Goal: Contribute content: Contribute content

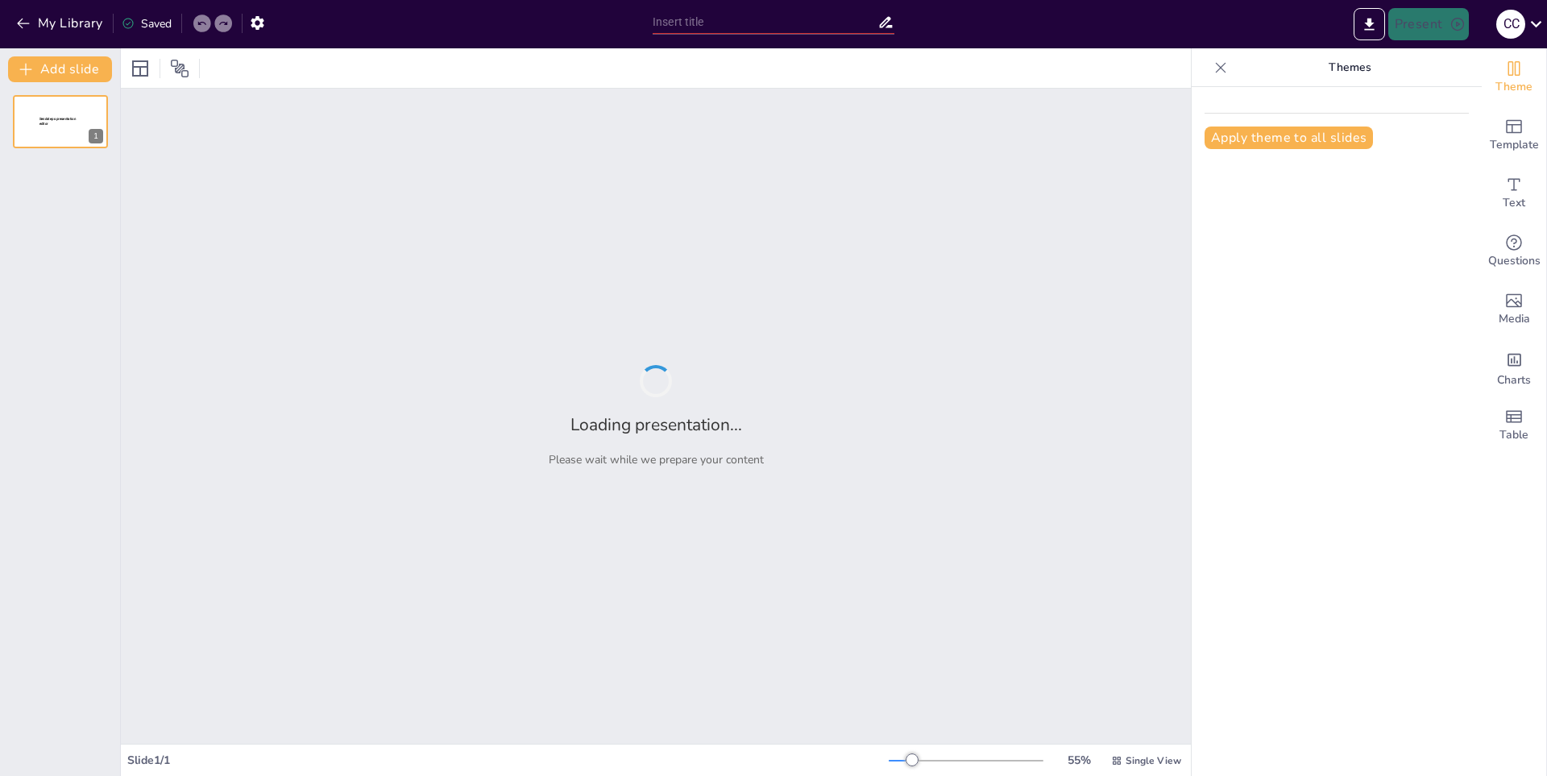
type input "New Sendsteps"
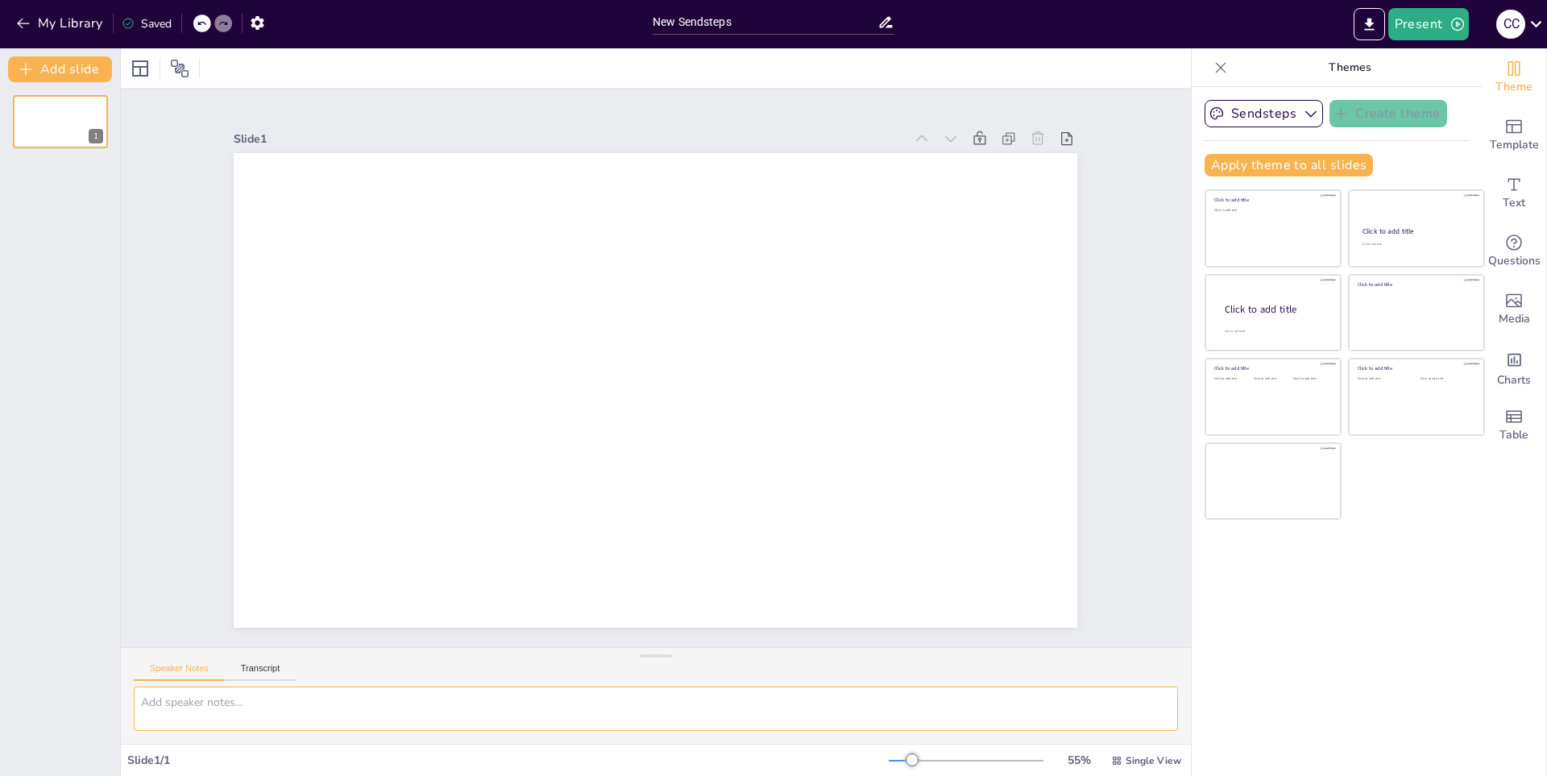
click at [383, 712] on textarea at bounding box center [656, 709] width 1045 height 44
click at [24, 27] on icon "button" at bounding box center [23, 23] width 16 height 16
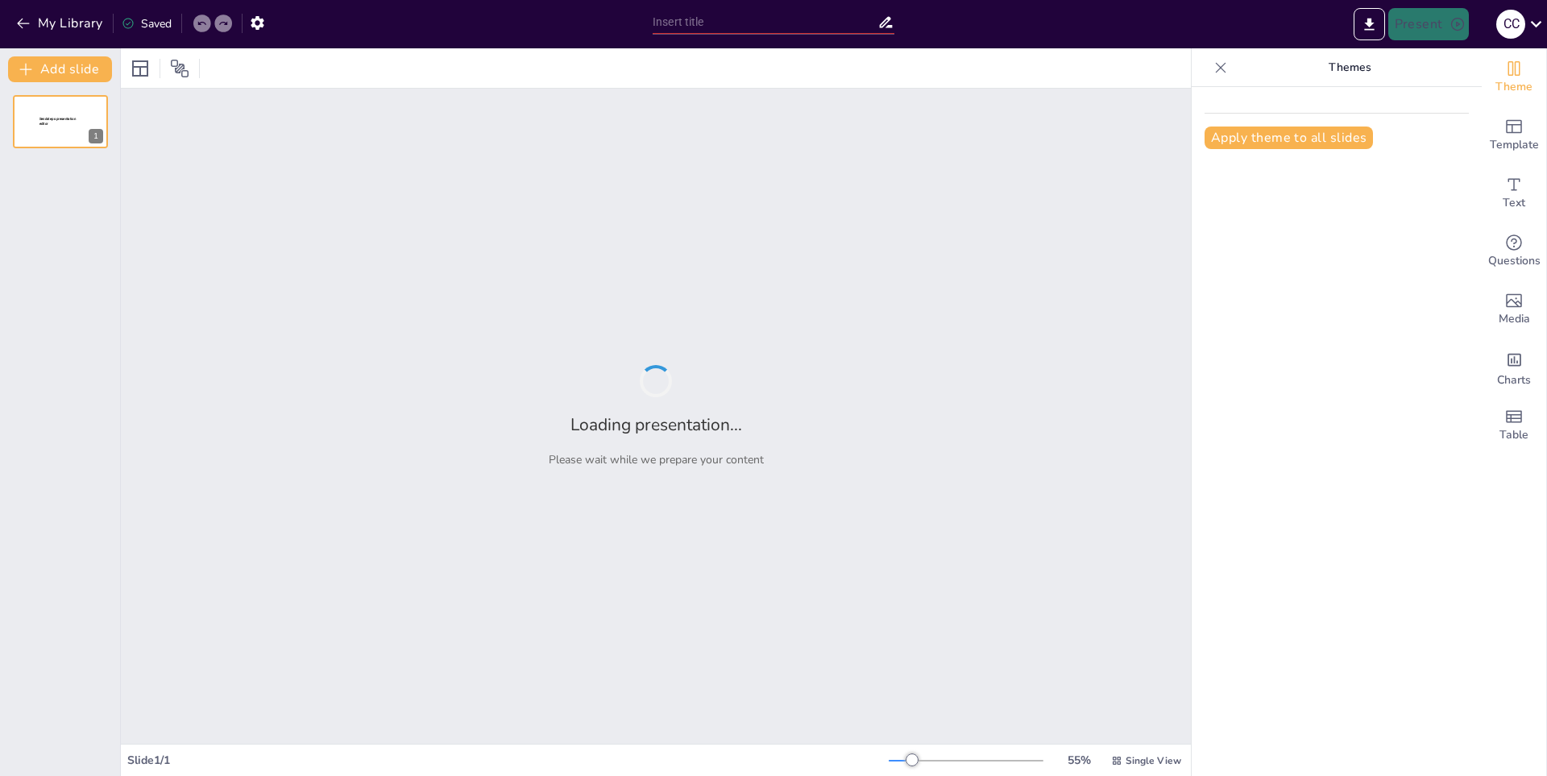
type input "Gatitos y Más: Un Viaje en 3 Modulos"
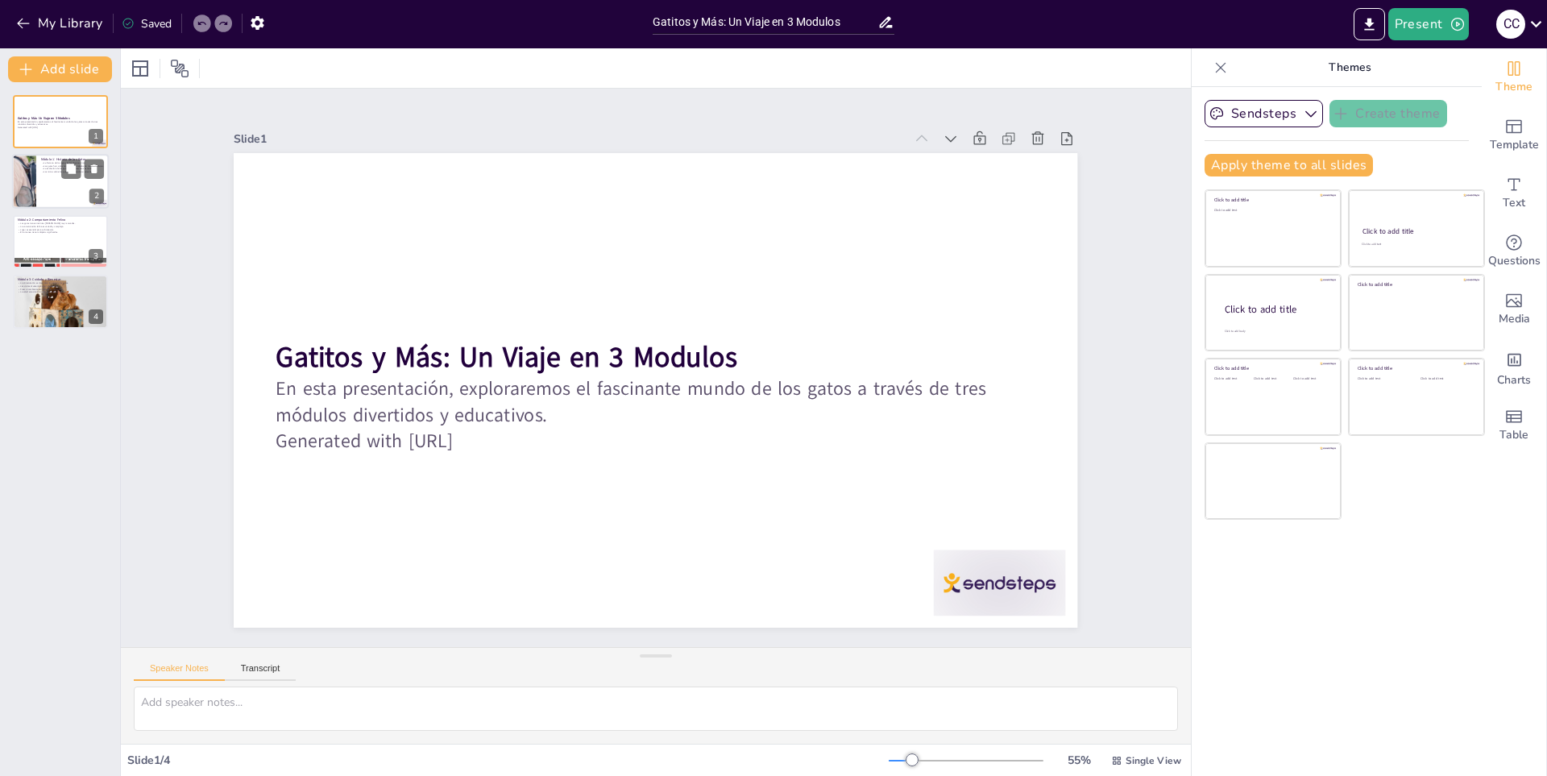
click at [52, 164] on p "Los gatos han sido considerados símbolos en muchas culturas." at bounding box center [72, 165] width 63 height 3
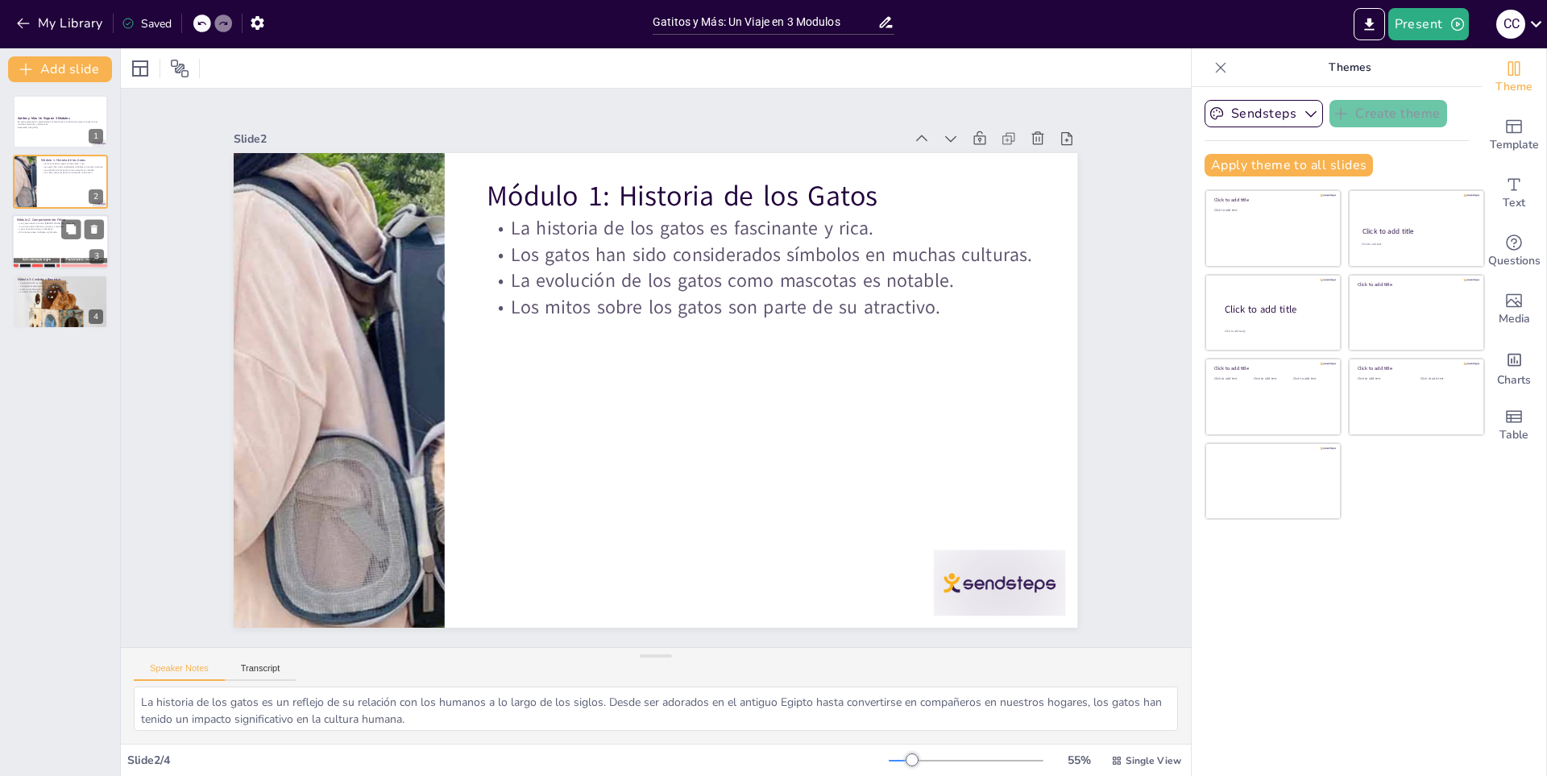
click at [85, 258] on div at bounding box center [60, 263] width 97 height 97
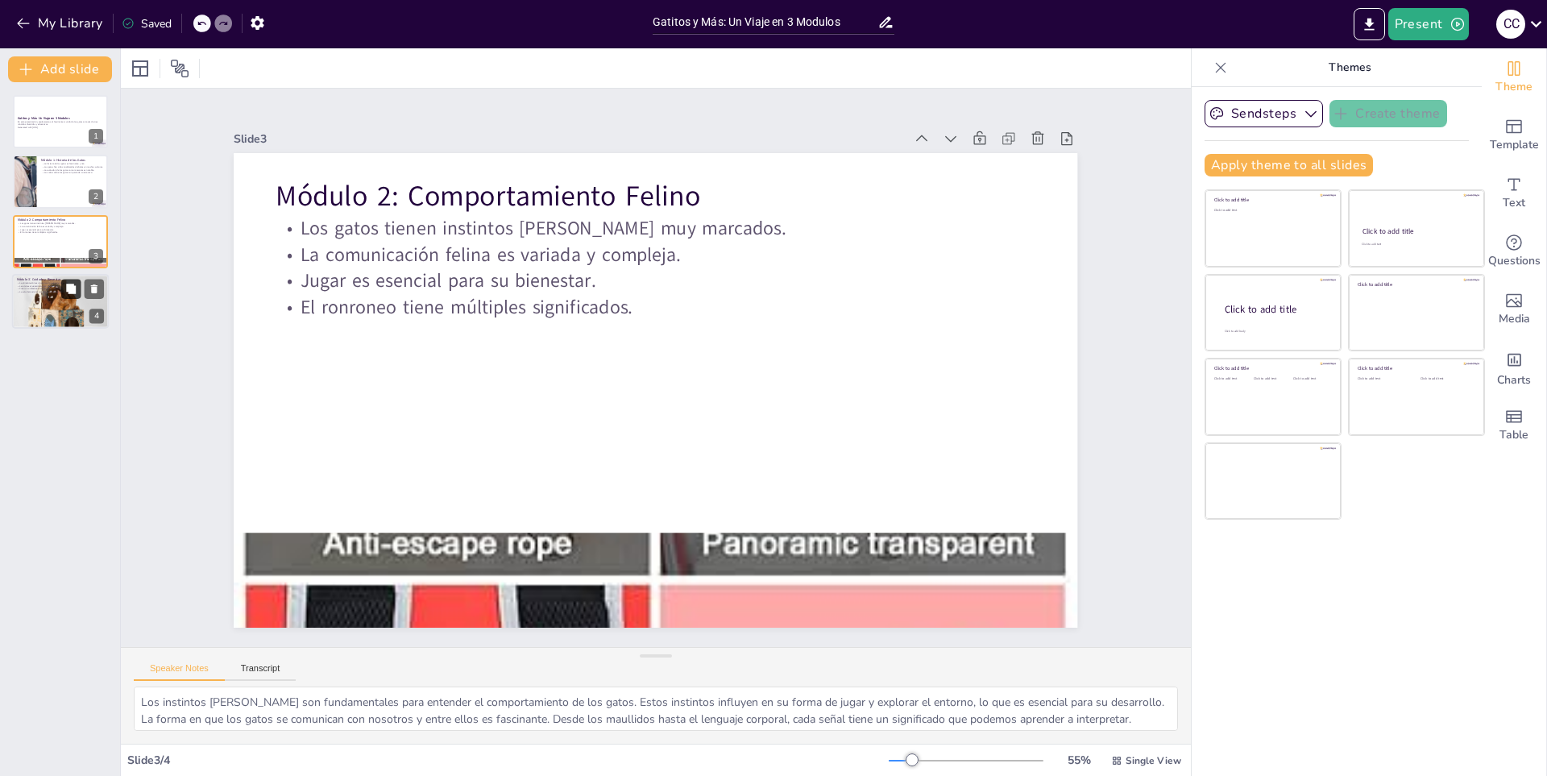
click at [67, 297] on button at bounding box center [70, 289] width 19 height 19
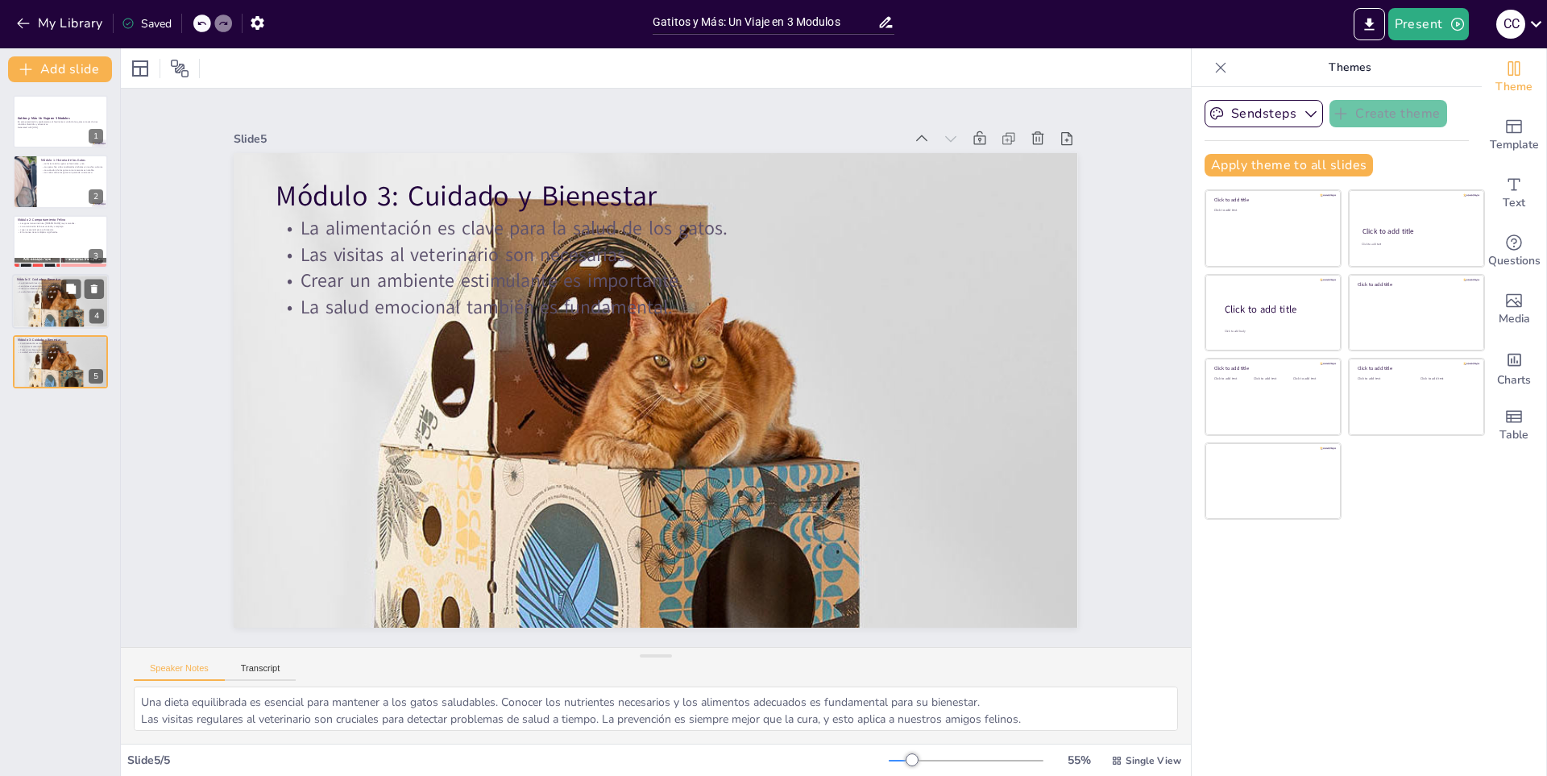
click at [36, 310] on div at bounding box center [60, 301] width 97 height 97
click at [19, 358] on div at bounding box center [60, 362] width 97 height 97
click at [95, 289] on icon at bounding box center [94, 289] width 6 height 9
click at [51, 226] on p "La comunicación felina es variada y compleja." at bounding box center [60, 226] width 87 height 3
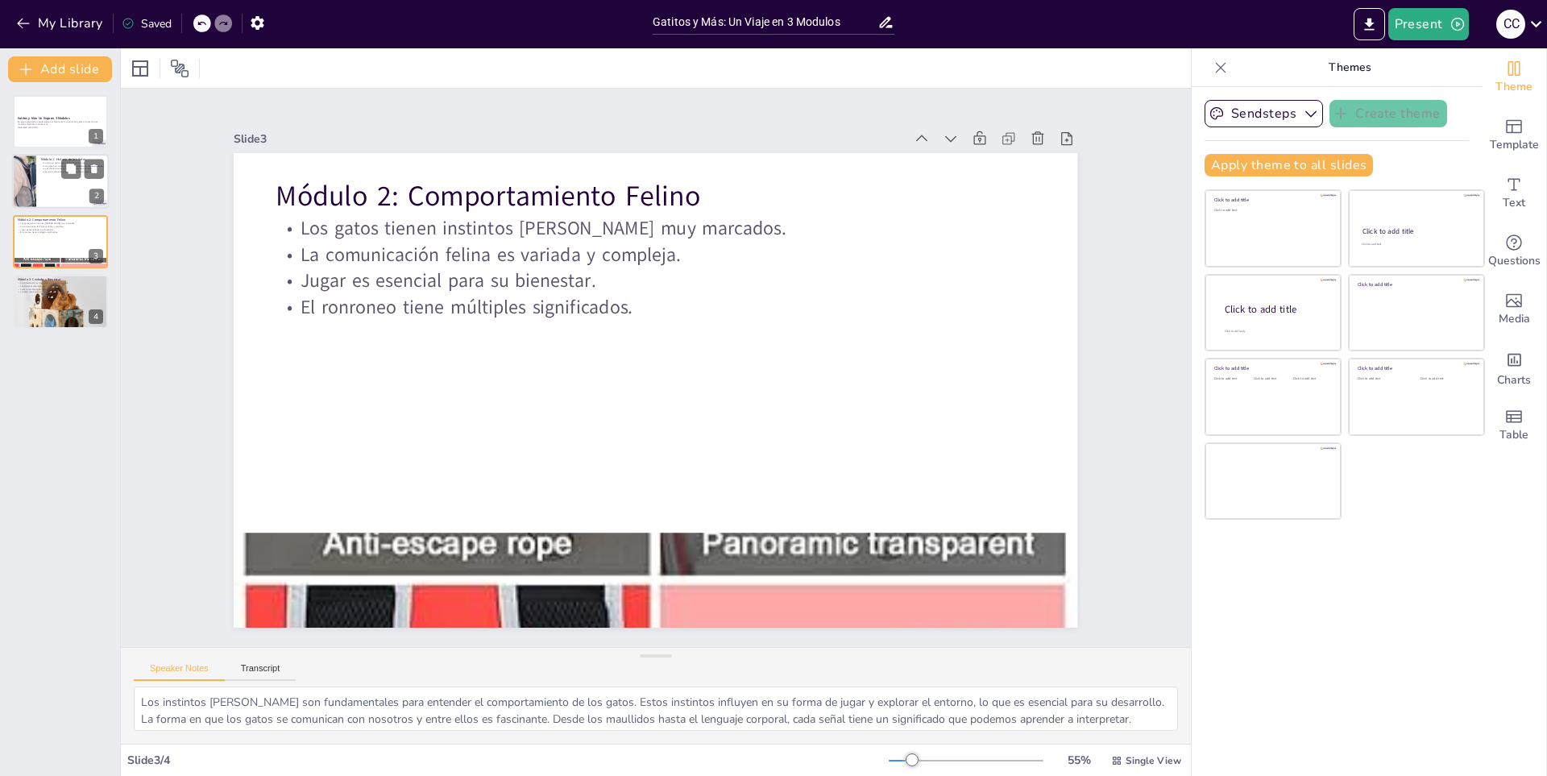
click at [68, 195] on div at bounding box center [60, 182] width 97 height 55
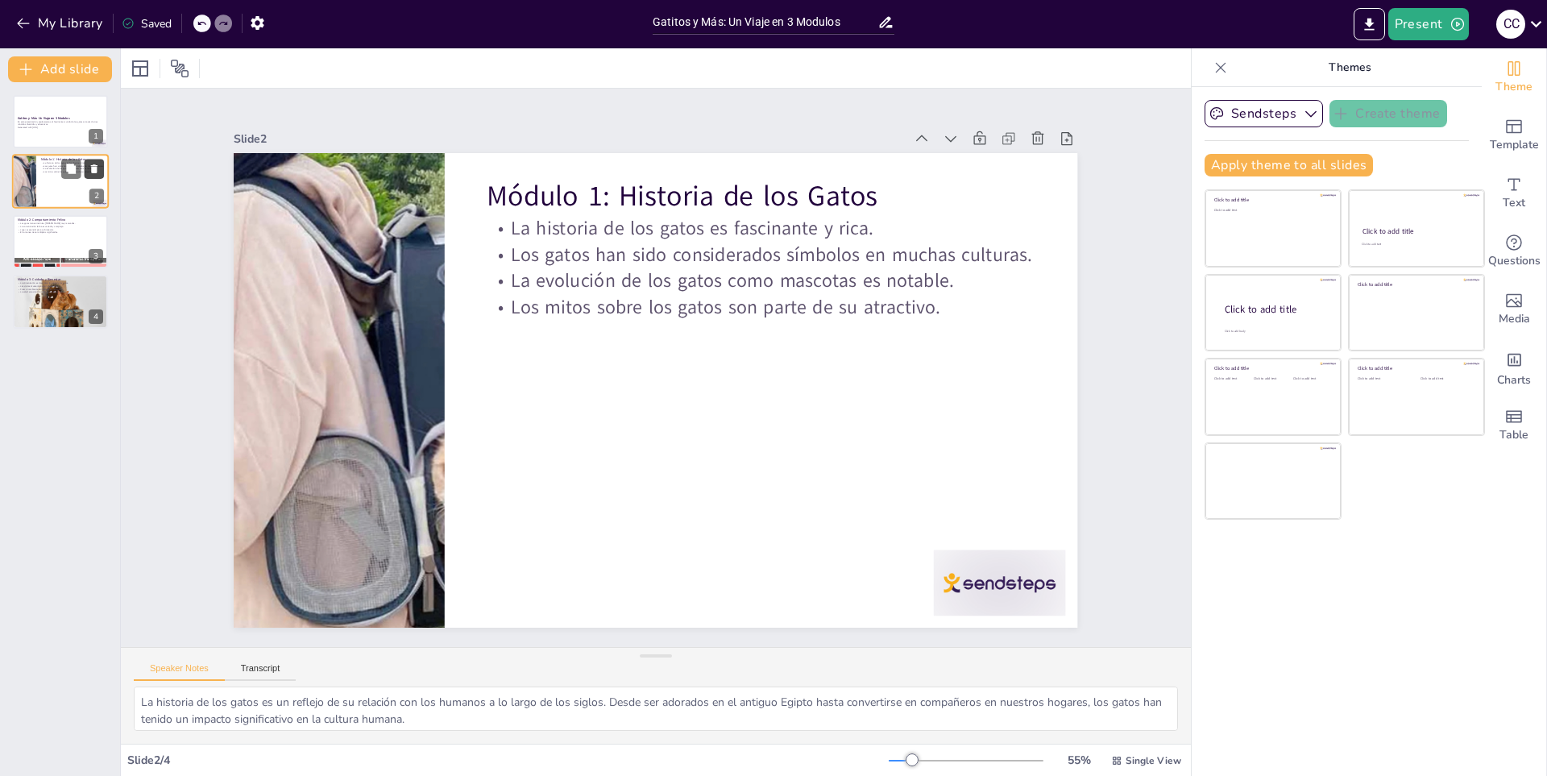
click at [89, 168] on icon at bounding box center [94, 169] width 11 height 11
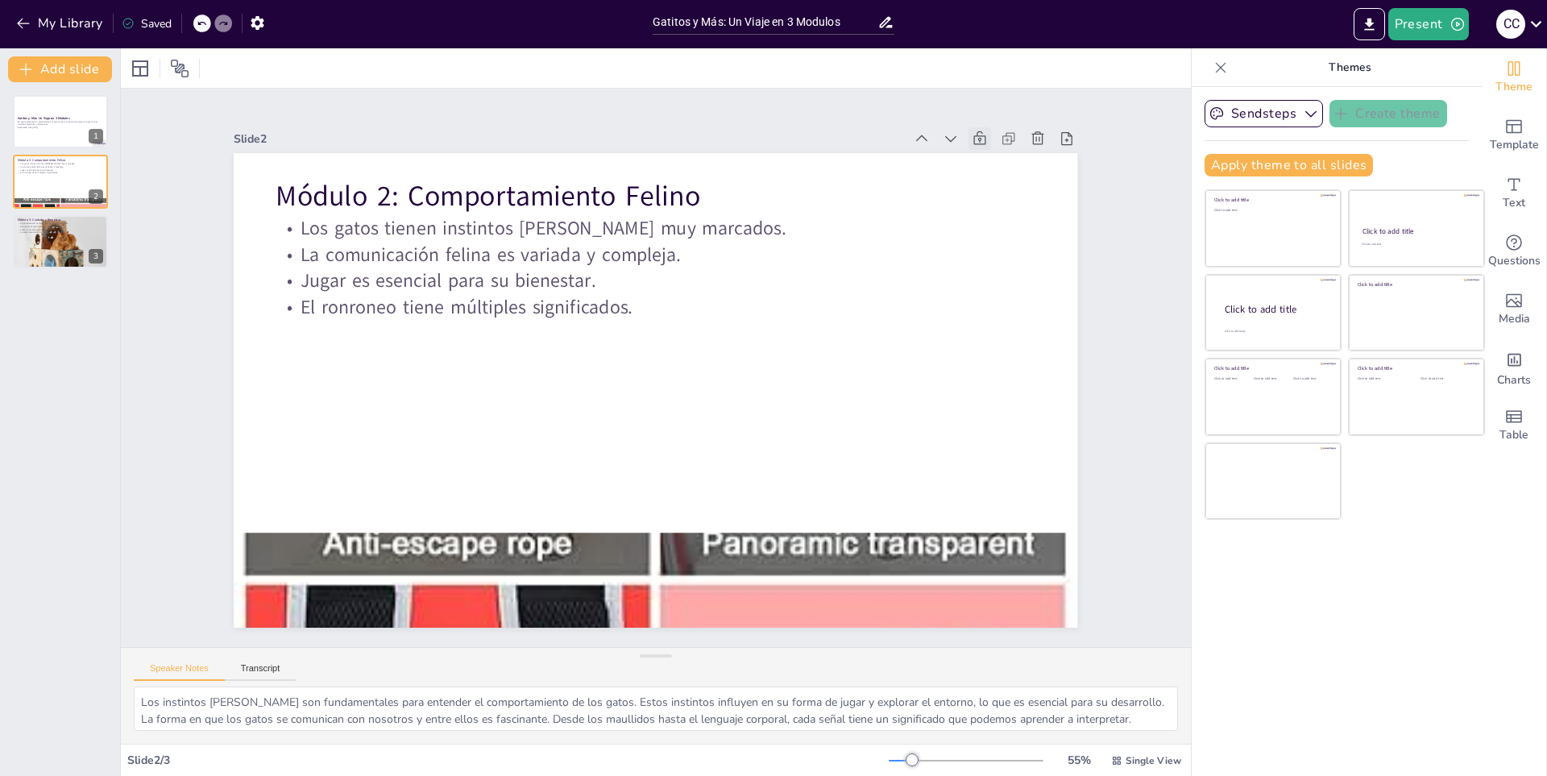
click at [1041, 361] on icon at bounding box center [1052, 372] width 23 height 23
click at [36, 235] on div at bounding box center [60, 241] width 97 height 97
type textarea "Una dieta equilibrada es esencial para mantener a los gatos saludables. Conocer…"
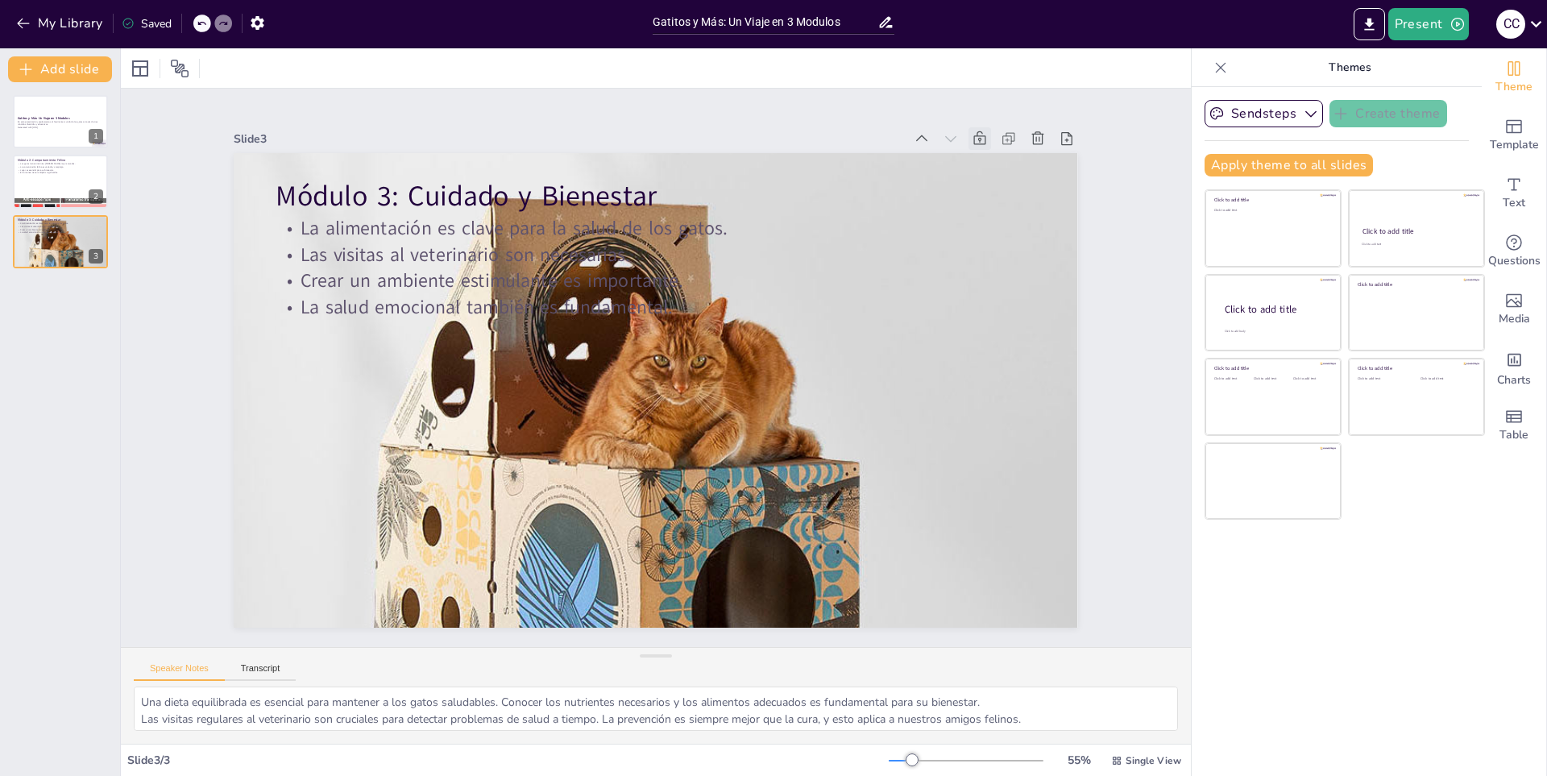
click at [1024, 239] on icon at bounding box center [1034, 249] width 20 height 20
click at [47, 114] on div at bounding box center [60, 121] width 97 height 55
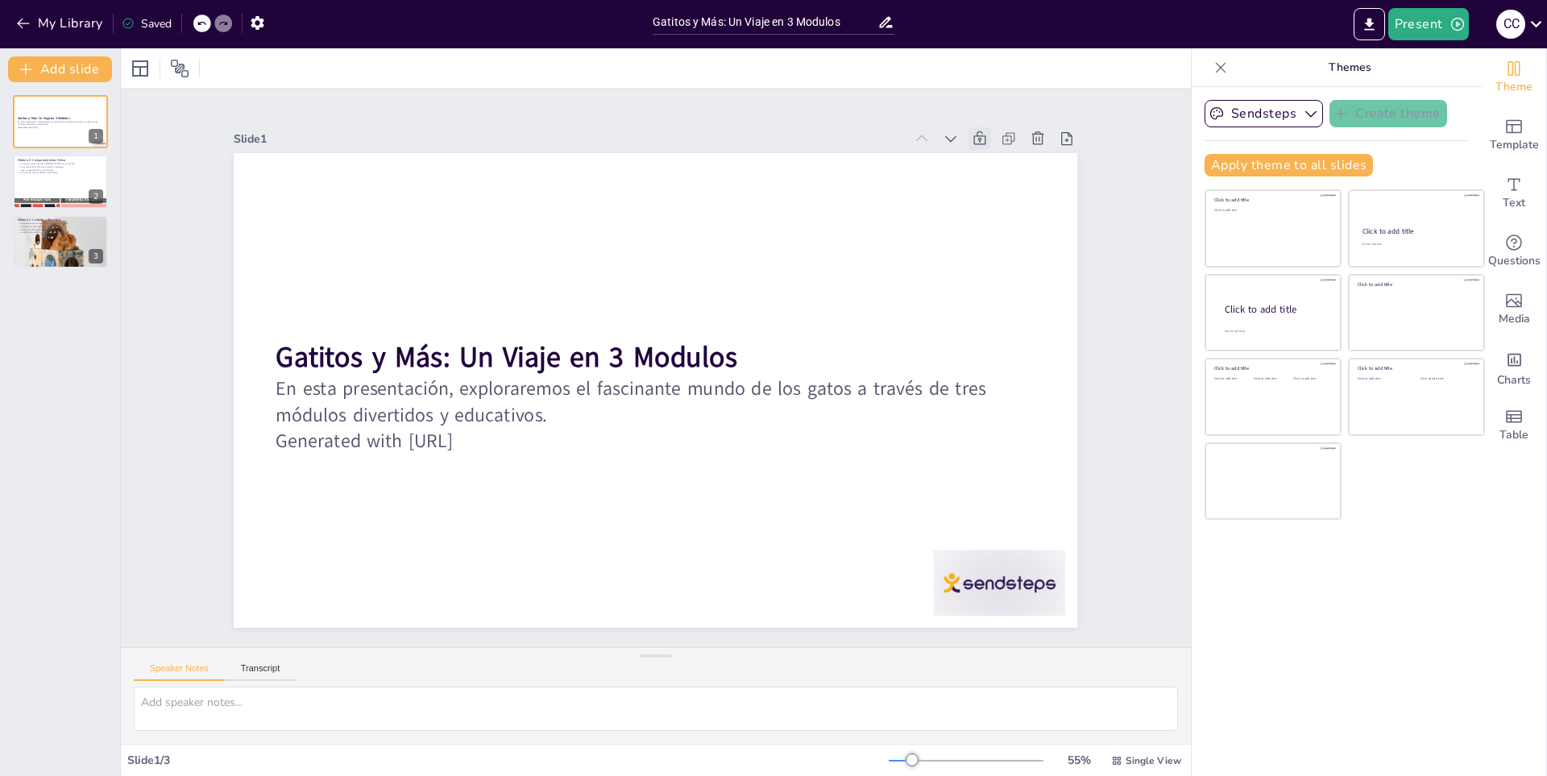
click at [1037, 280] on icon at bounding box center [1045, 289] width 17 height 18
click at [74, 172] on icon at bounding box center [71, 169] width 10 height 10
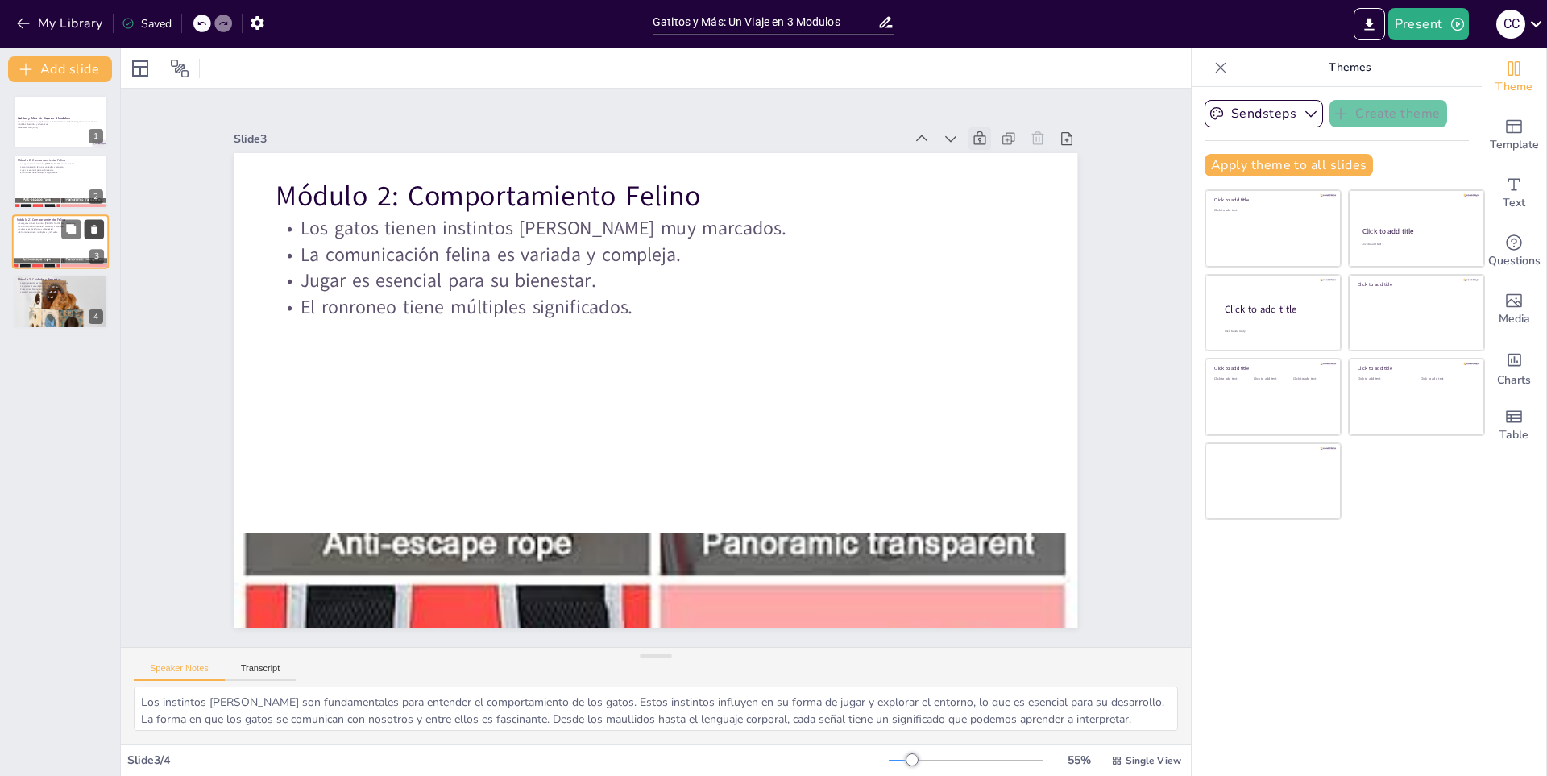
click at [90, 228] on icon at bounding box center [94, 228] width 11 height 11
type textarea "Una dieta equilibrada es esencial para mantener a los gatos saludables. Conocer…"
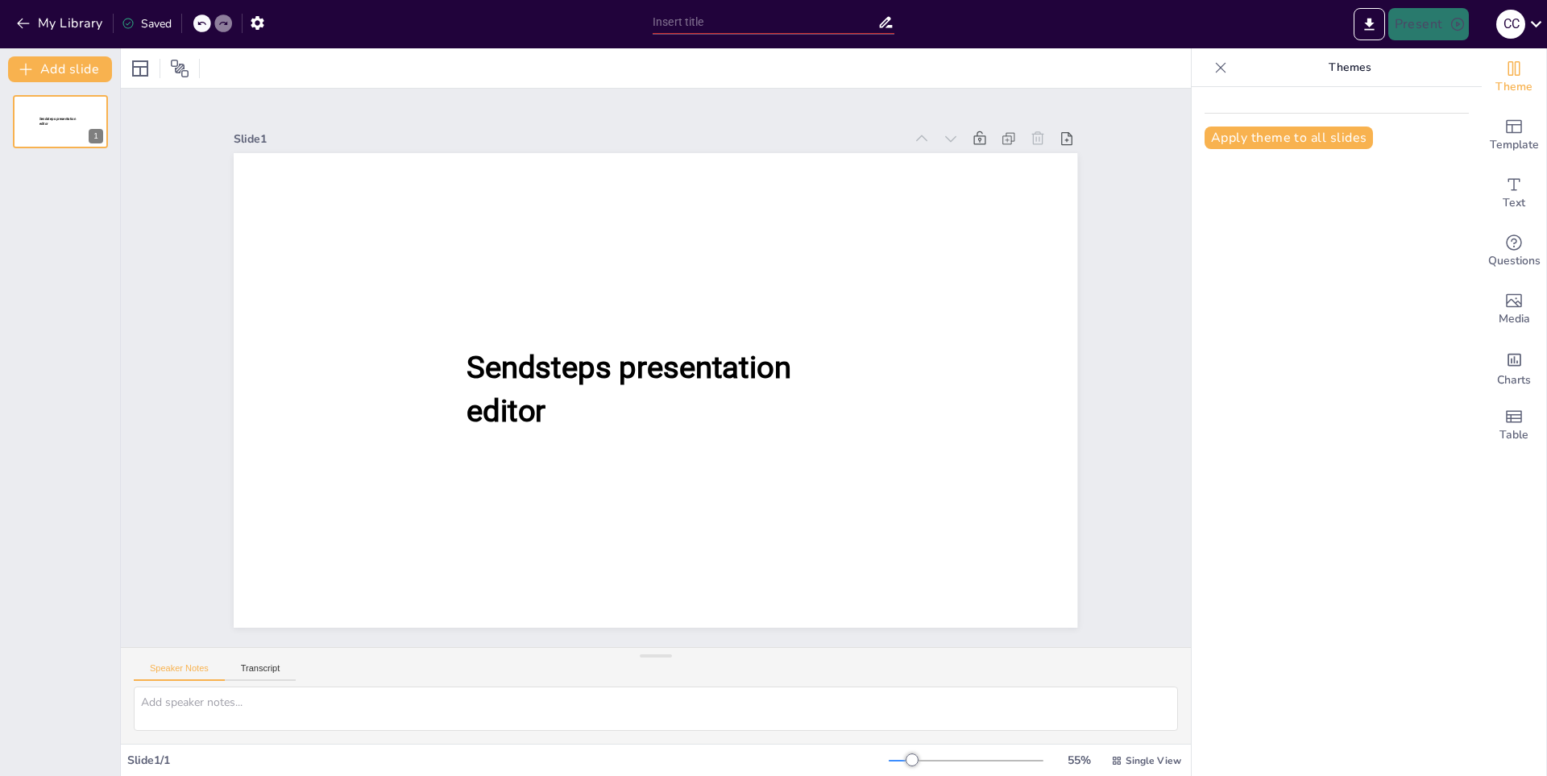
type input "New Sendsteps"
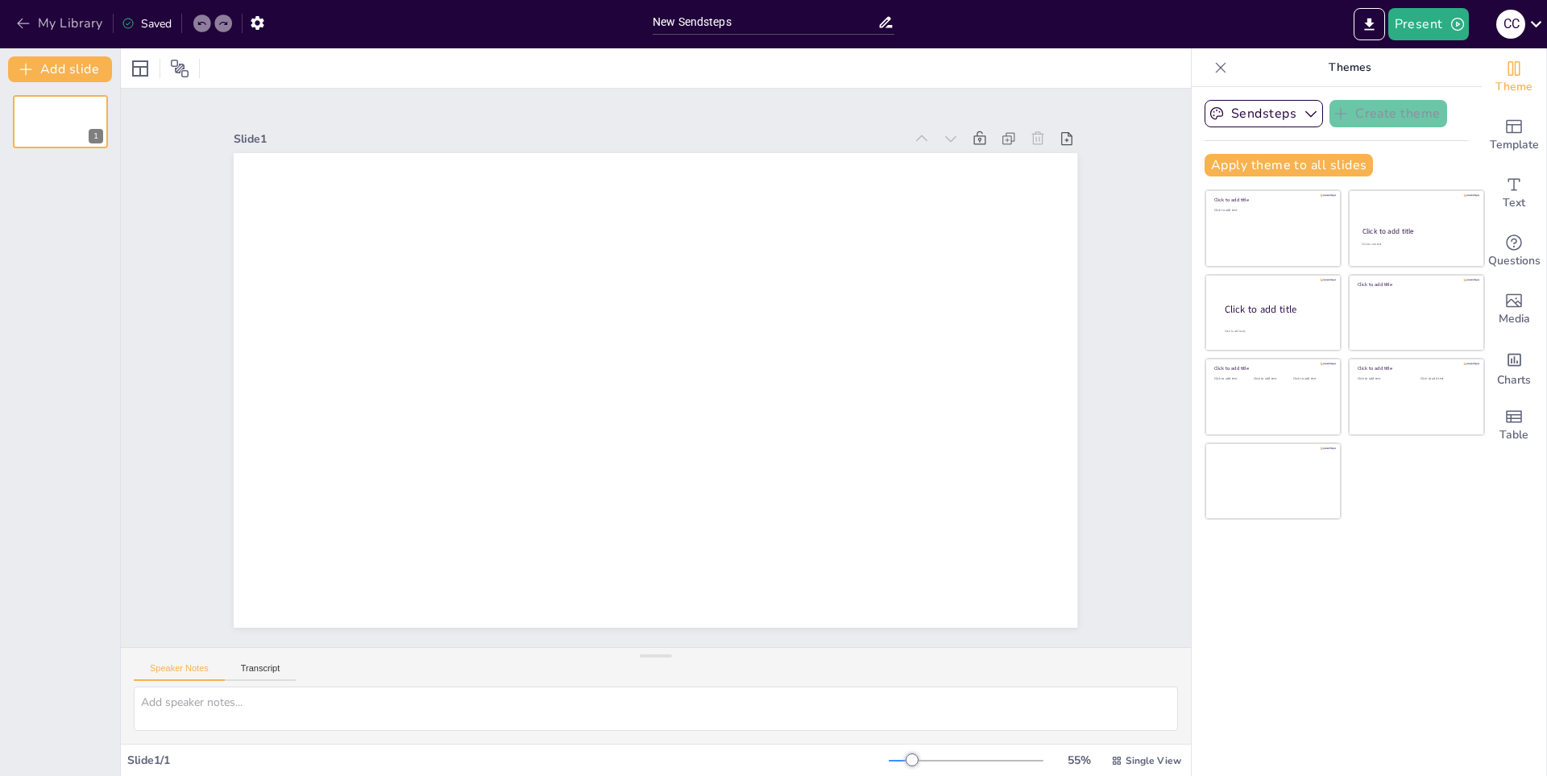
click at [27, 27] on icon "button" at bounding box center [23, 23] width 16 height 16
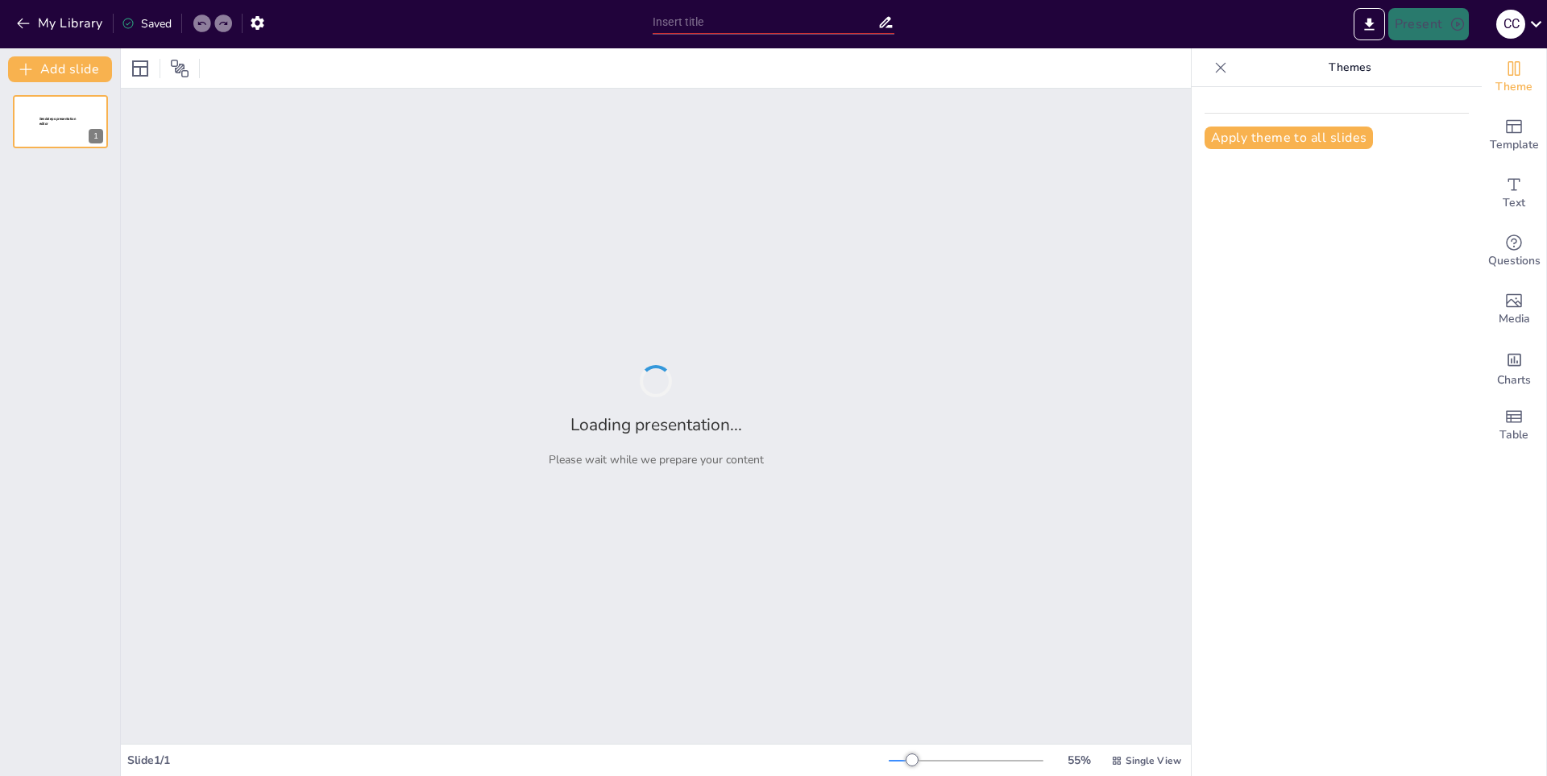
type input "Desde el Átomo hasta el Ser Vivo: Un Análisis de la Creación Animal"
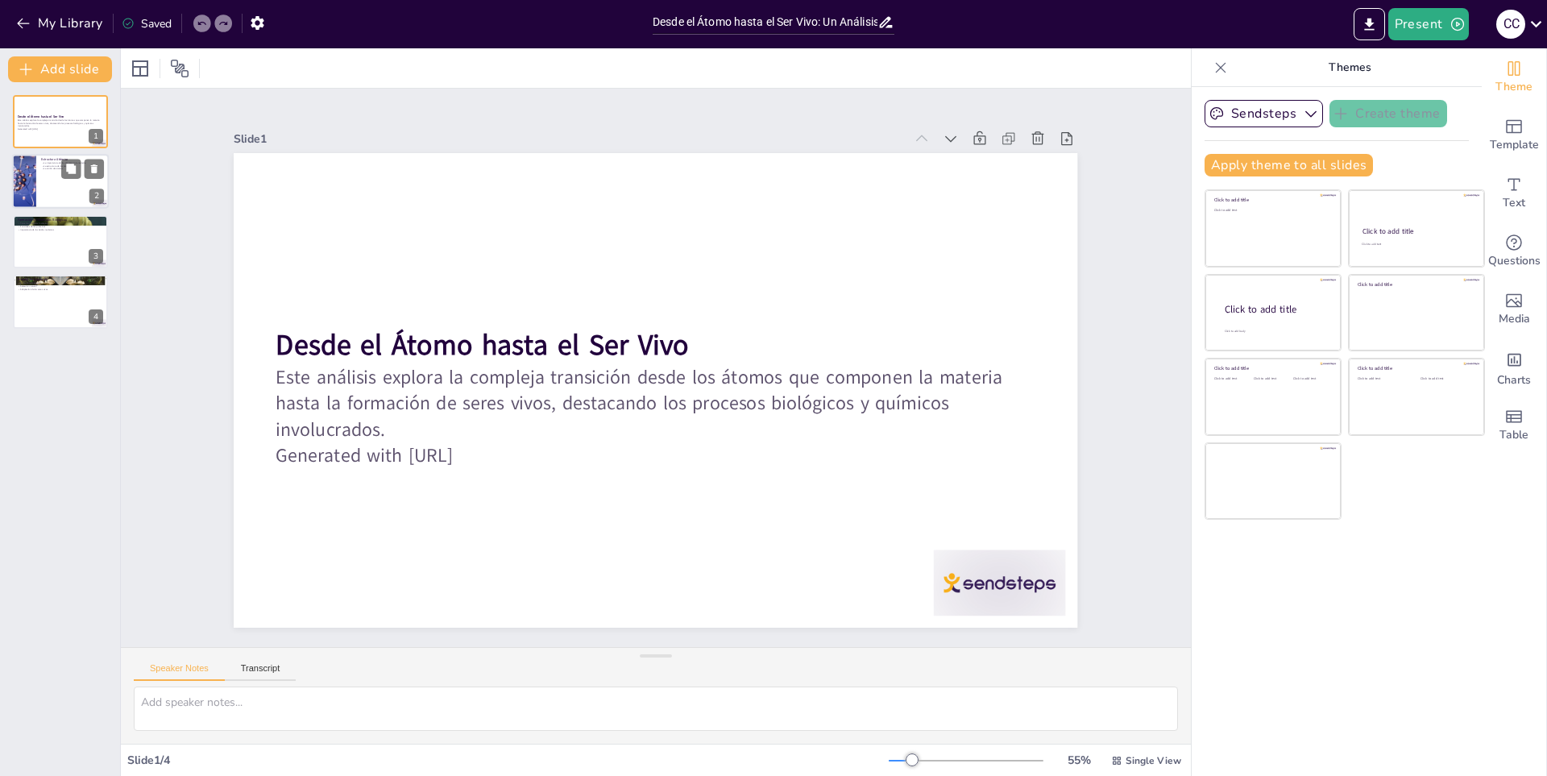
click at [73, 192] on div at bounding box center [60, 182] width 97 height 55
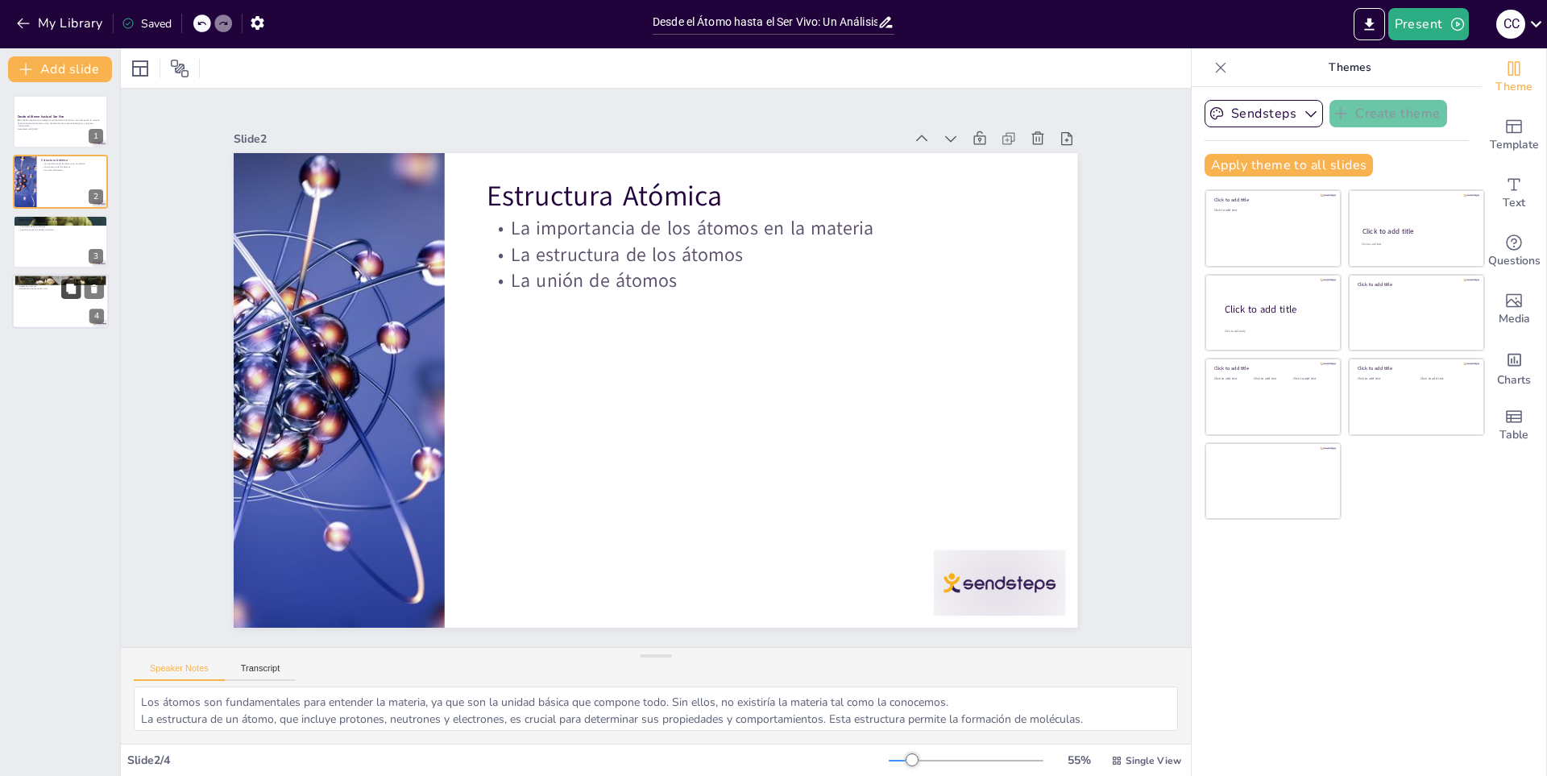
click at [71, 289] on icon at bounding box center [71, 289] width 10 height 10
type textarea "La diversidad de especies es un resultado directo de la evolución, que permite …"
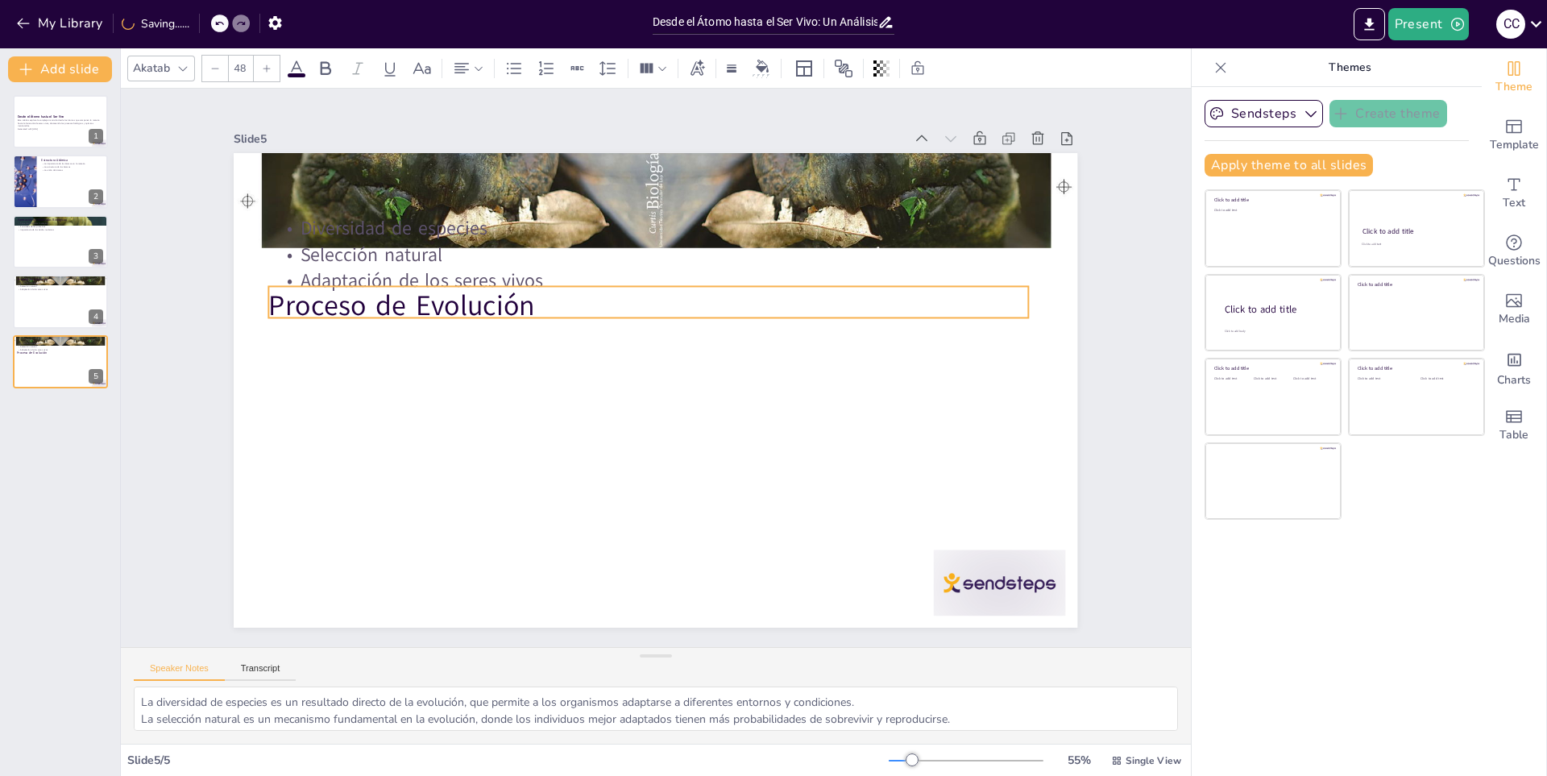
drag, startPoint x: 373, startPoint y: 197, endPoint x: 366, endPoint y: 307, distance: 109.9
click at [366, 307] on p "Proceso de Evolución" at bounding box center [693, 417] width 677 height 414
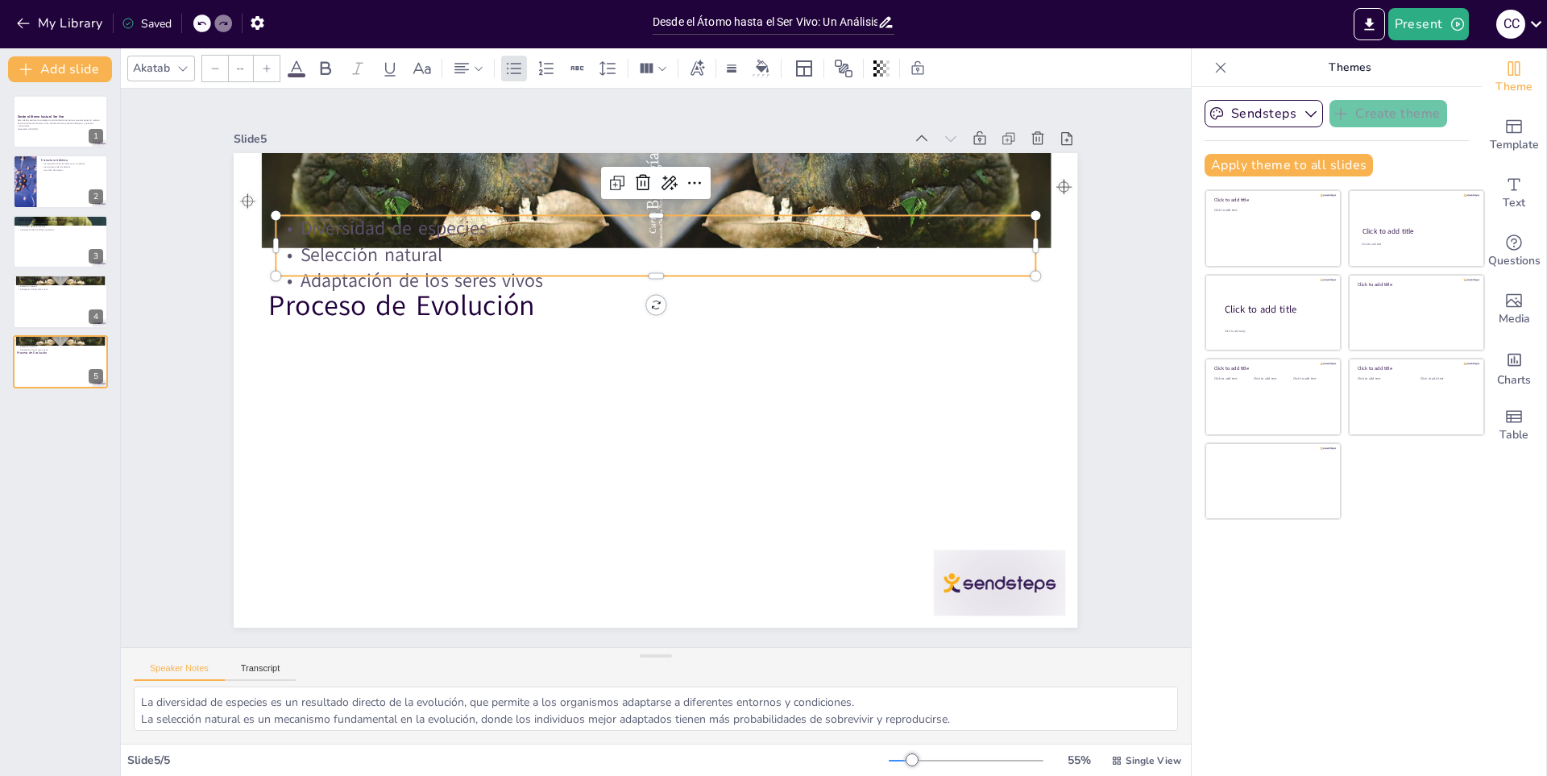
type input "32"
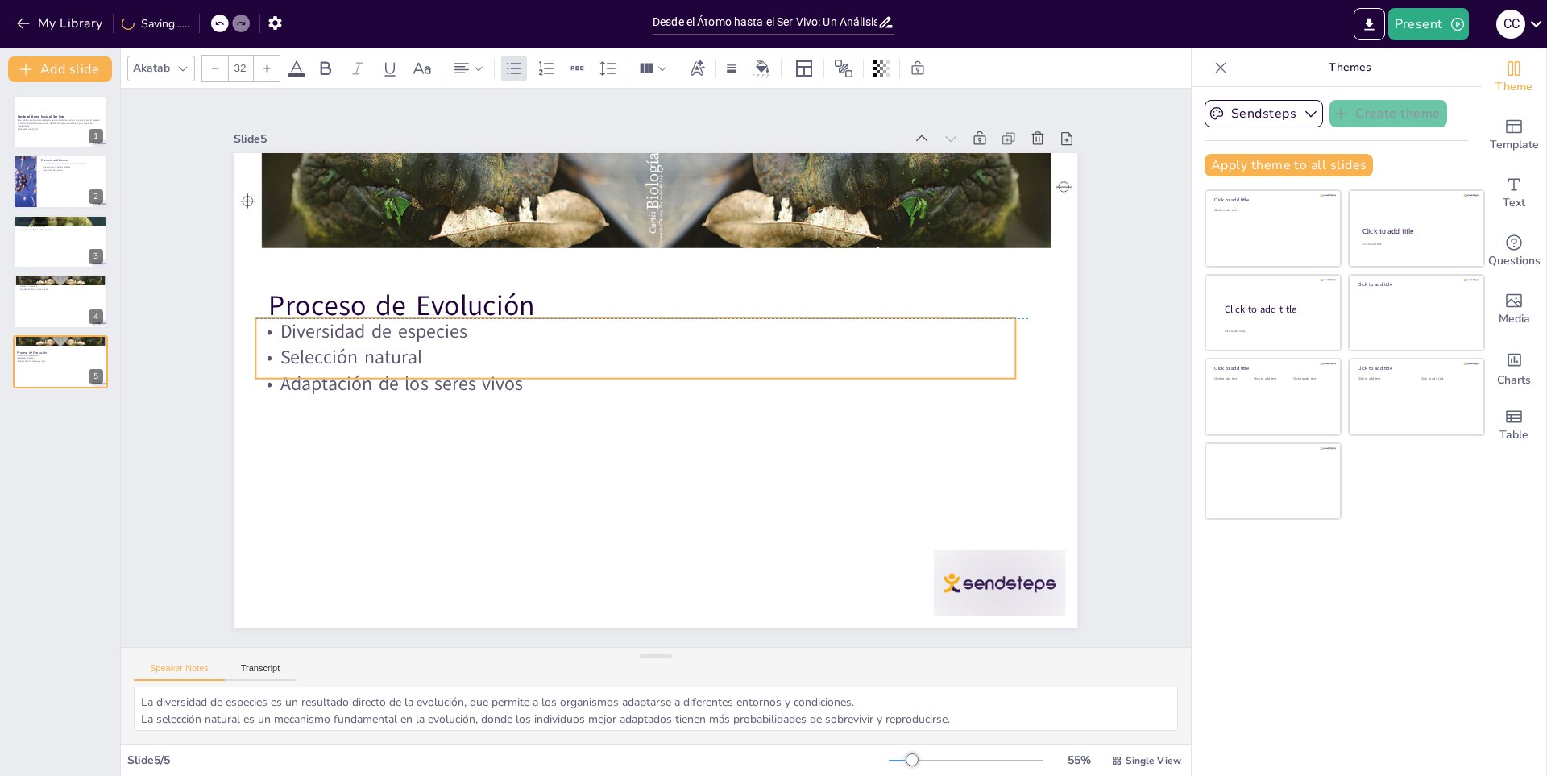
drag, startPoint x: 379, startPoint y: 224, endPoint x: 359, endPoint y: 332, distance: 109.9
click at [359, 332] on p "Diversidad de especies" at bounding box center [653, 326] width 704 height 333
click at [99, 348] on icon at bounding box center [94, 348] width 11 height 11
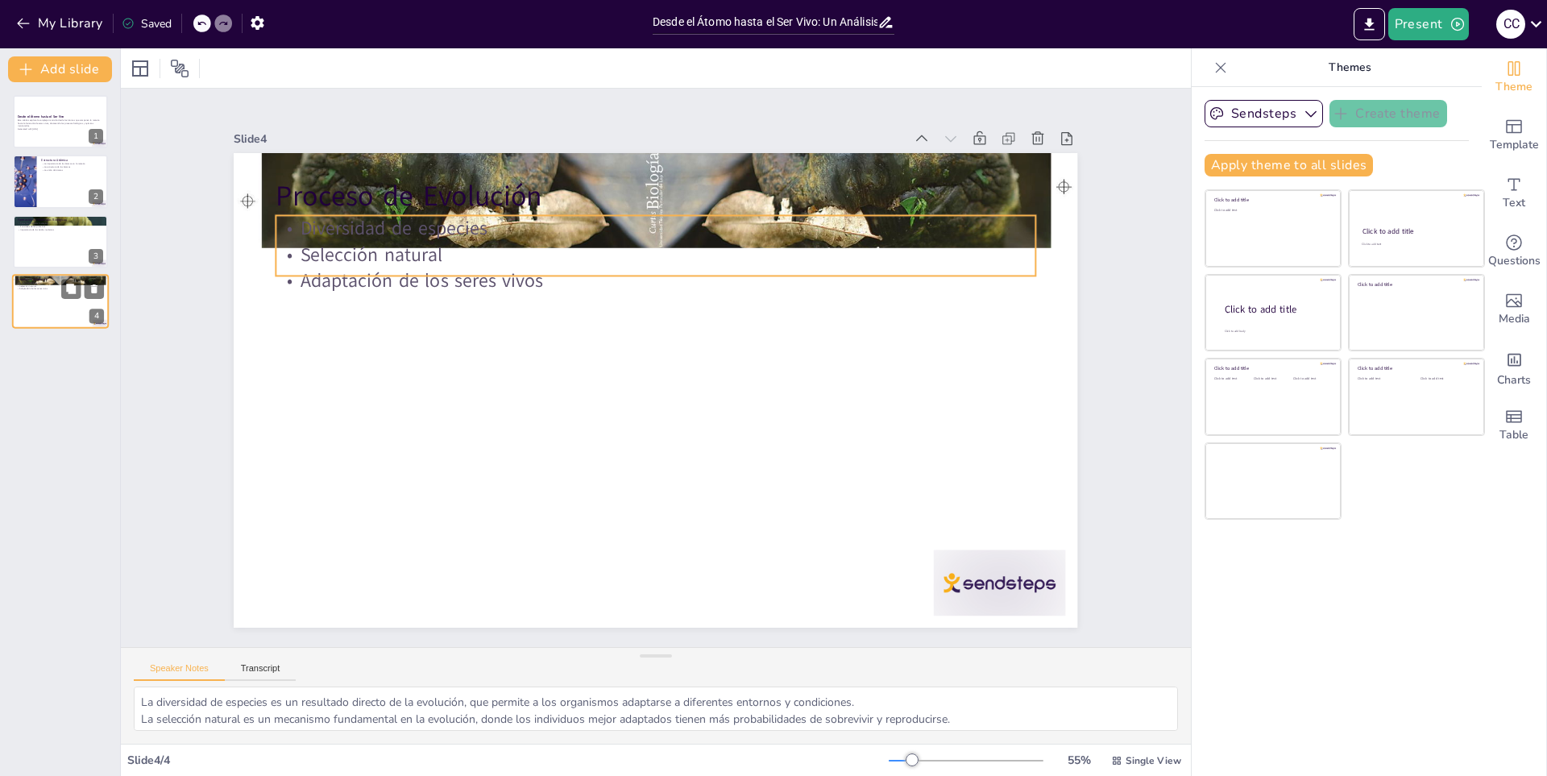
click at [45, 282] on p "Diversidad de especies" at bounding box center [60, 282] width 87 height 3
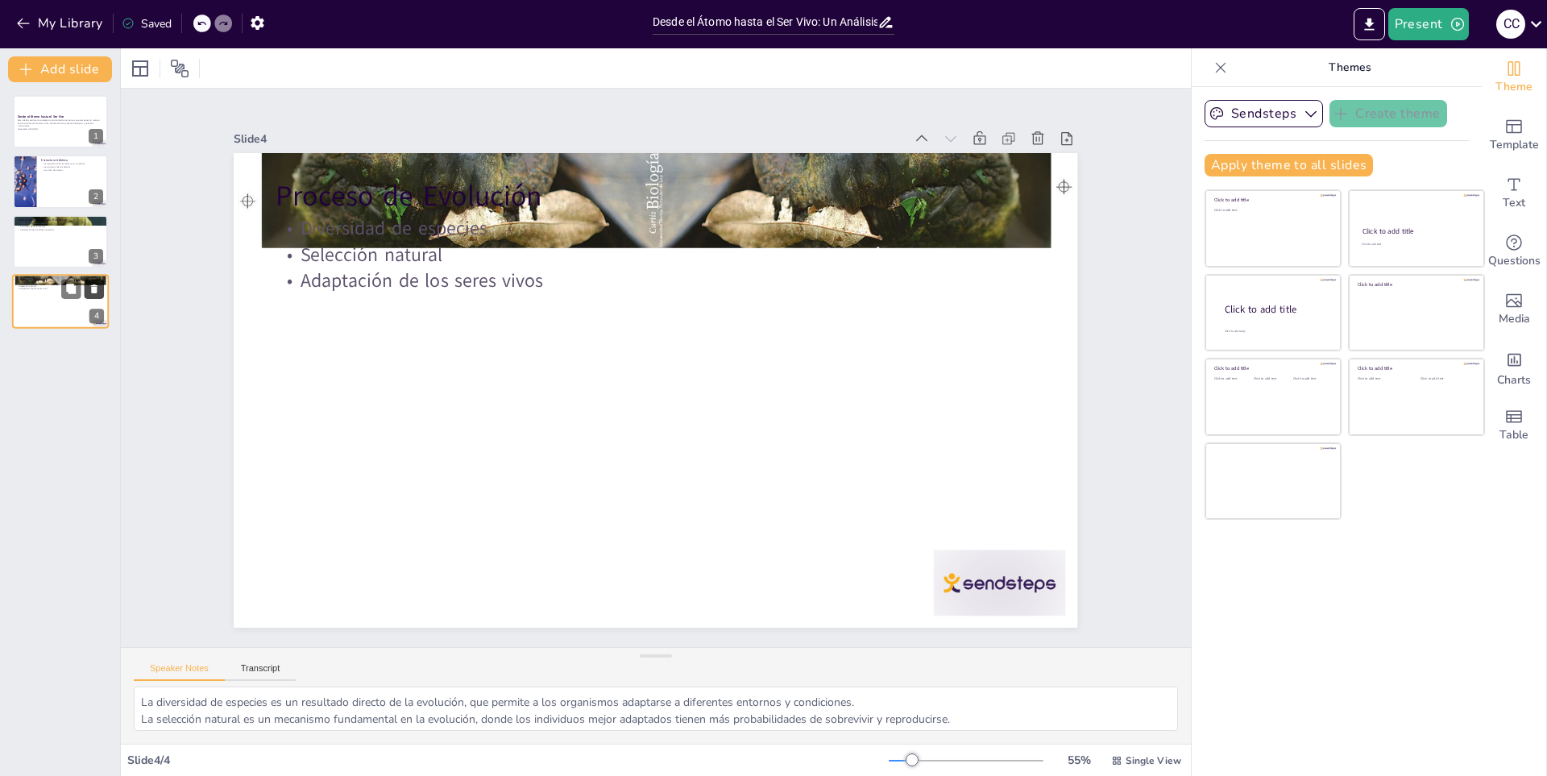
click at [90, 280] on button at bounding box center [94, 289] width 19 height 19
type textarea "Existen varios tipos de moléculas biológicas, cada una con funciones específica…"
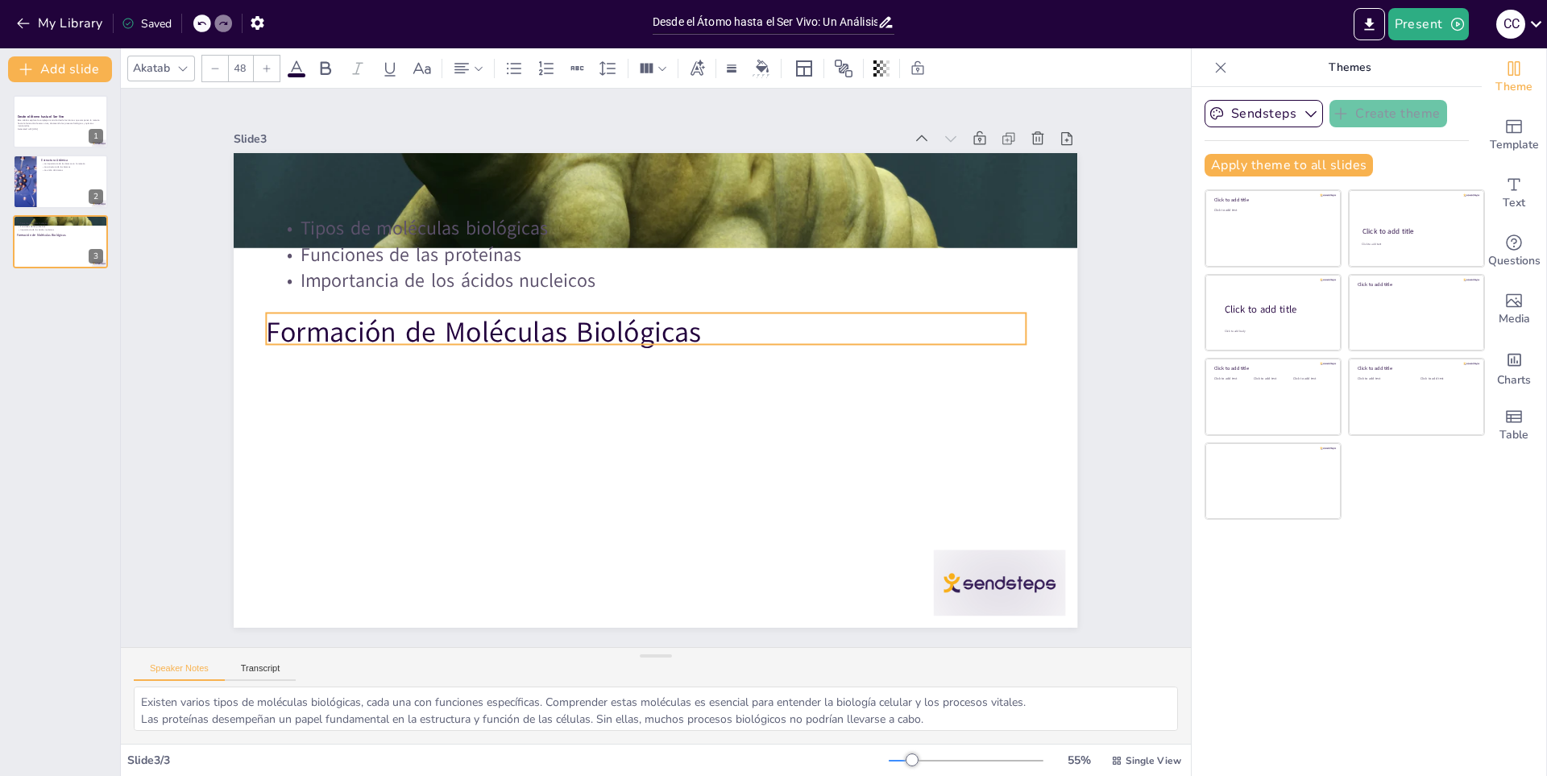
drag, startPoint x: 546, startPoint y: 187, endPoint x: 536, endPoint y: 323, distance: 136.6
click at [536, 323] on p "Formación de Moléculas Biológicas" at bounding box center [649, 331] width 759 height 118
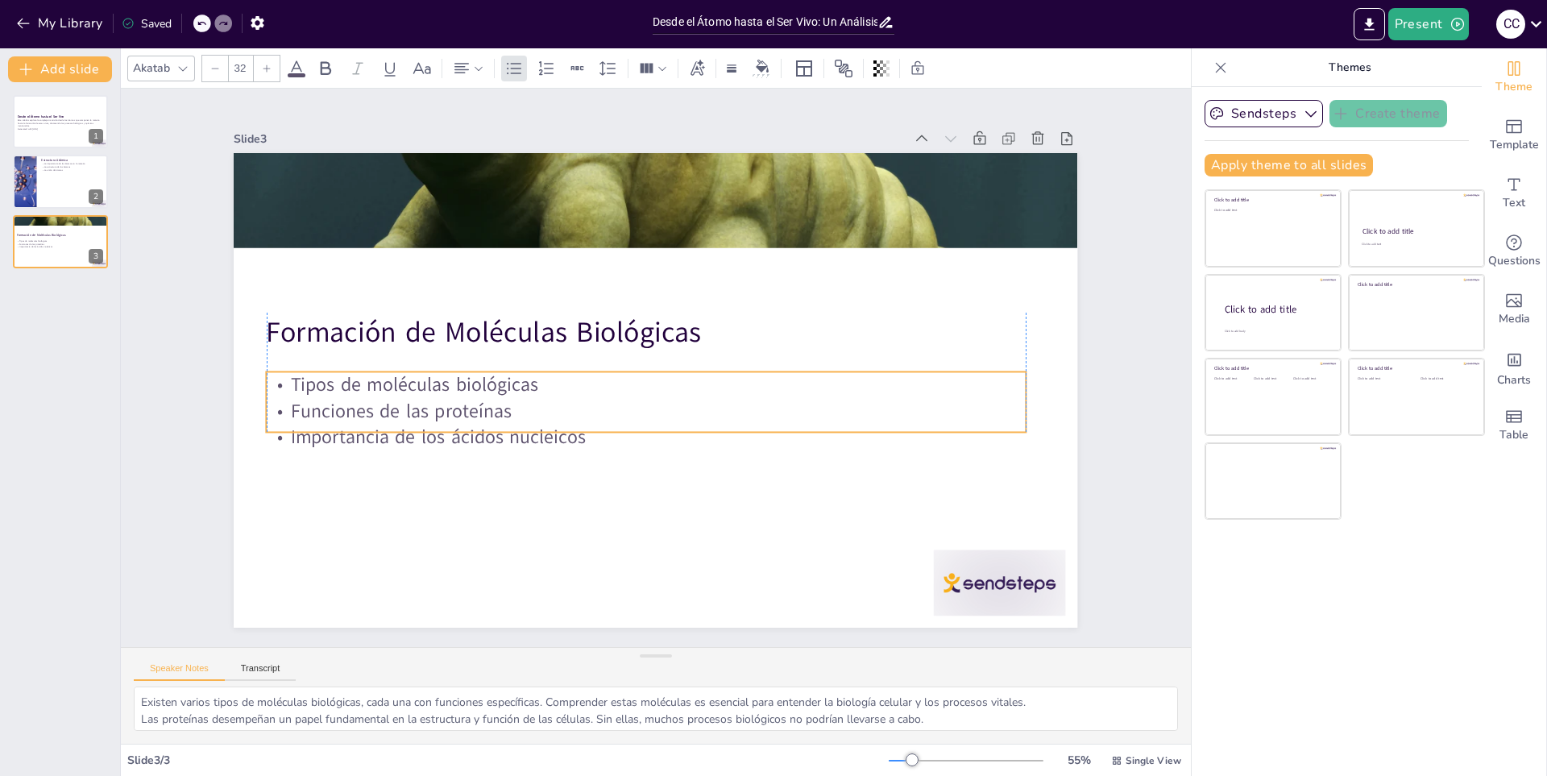
drag, startPoint x: 494, startPoint y: 226, endPoint x: 486, endPoint y: 382, distance: 156.6
click at [486, 382] on p "Tipos de moléculas biológicas" at bounding box center [645, 384] width 758 height 106
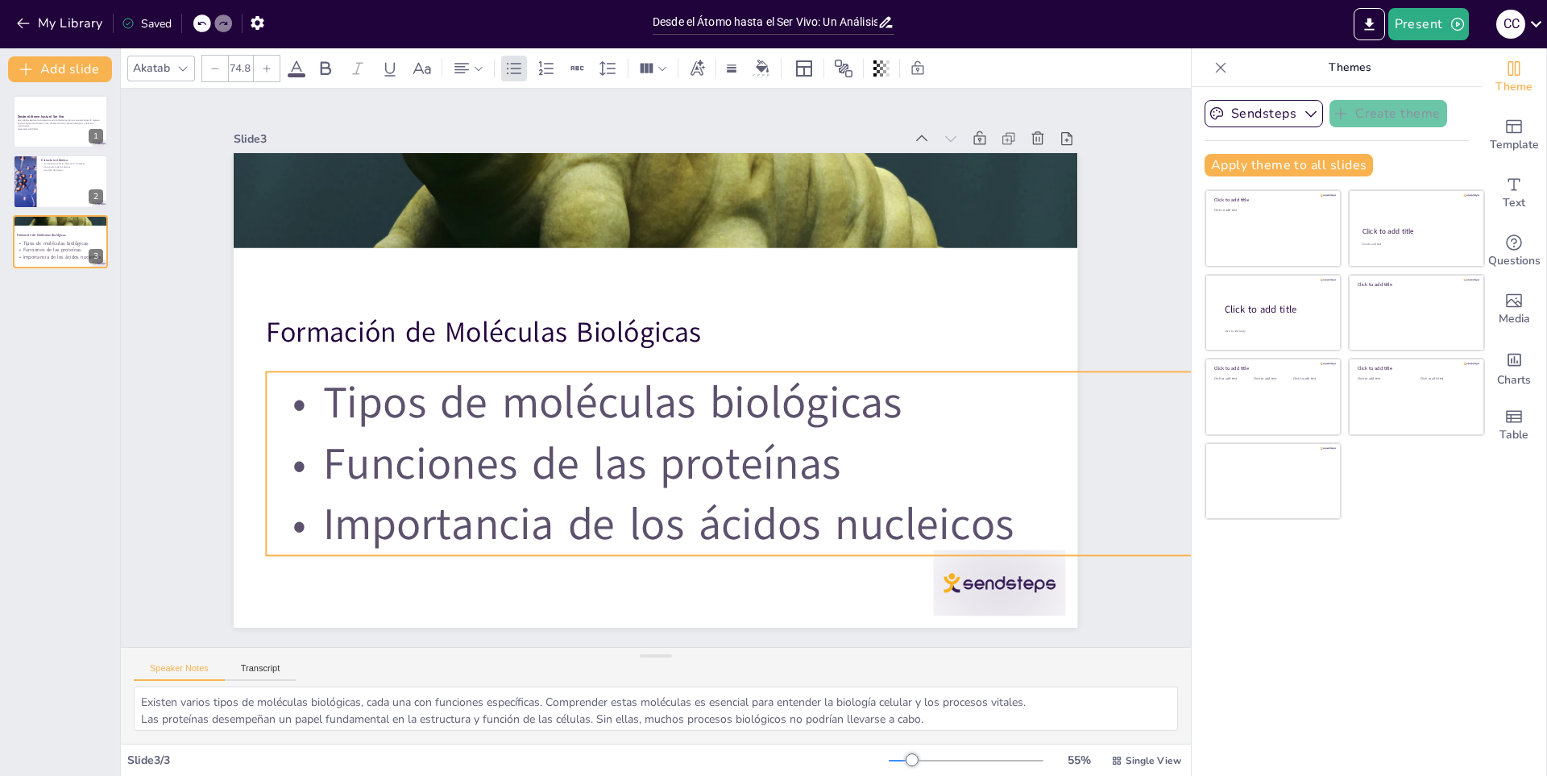
type input "75.3"
drag, startPoint x: 1008, startPoint y: 425, endPoint x: 1106, endPoint y: 506, distance: 127.0
click at [1106, 506] on div "Slide 1 Desde el Átomo hasta el Ser Vivo Este análisis explora la compleja tran…" at bounding box center [655, 367] width 983 height 615
click at [81, 193] on div at bounding box center [60, 182] width 97 height 55
type textarea "Los átomos son fundamentales para entender la materia, ya que son la unidad bás…"
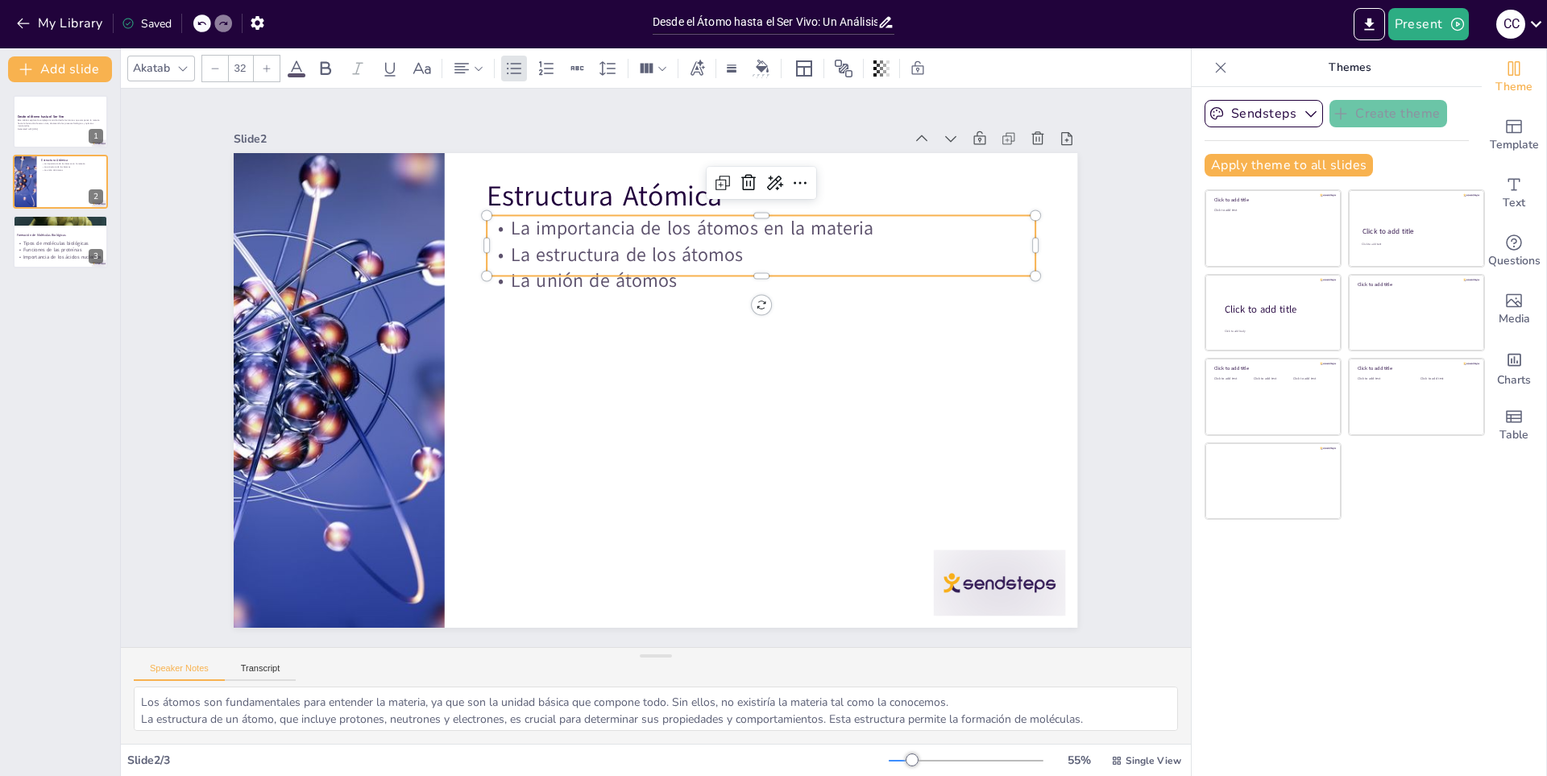
click at [670, 242] on p "La estructura de los átomos" at bounding box center [791, 293] width 530 height 194
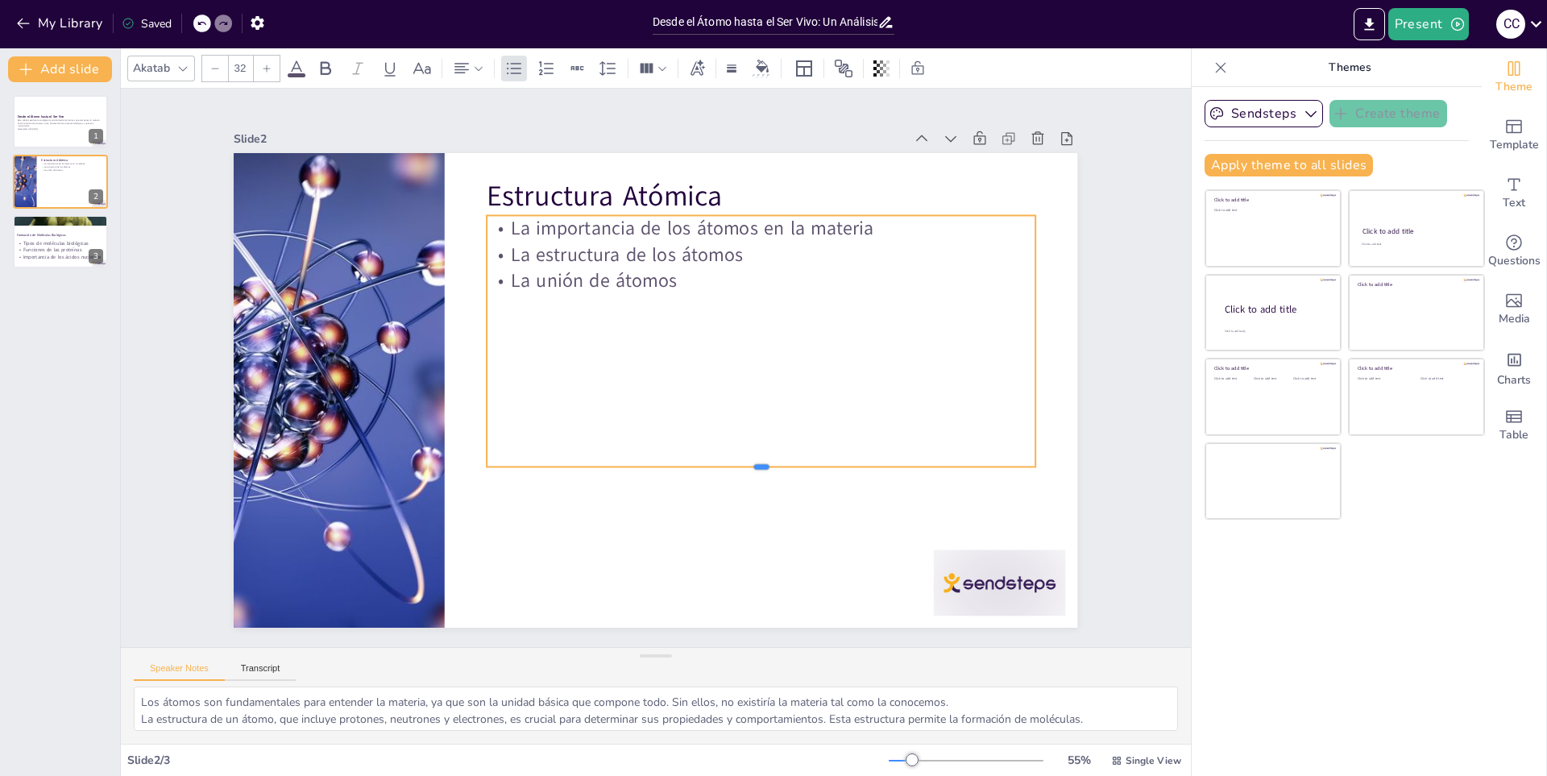
drag, startPoint x: 750, startPoint y: 271, endPoint x: 733, endPoint y: 462, distance: 191.8
click at [733, 462] on div at bounding box center [724, 500] width 526 height 182
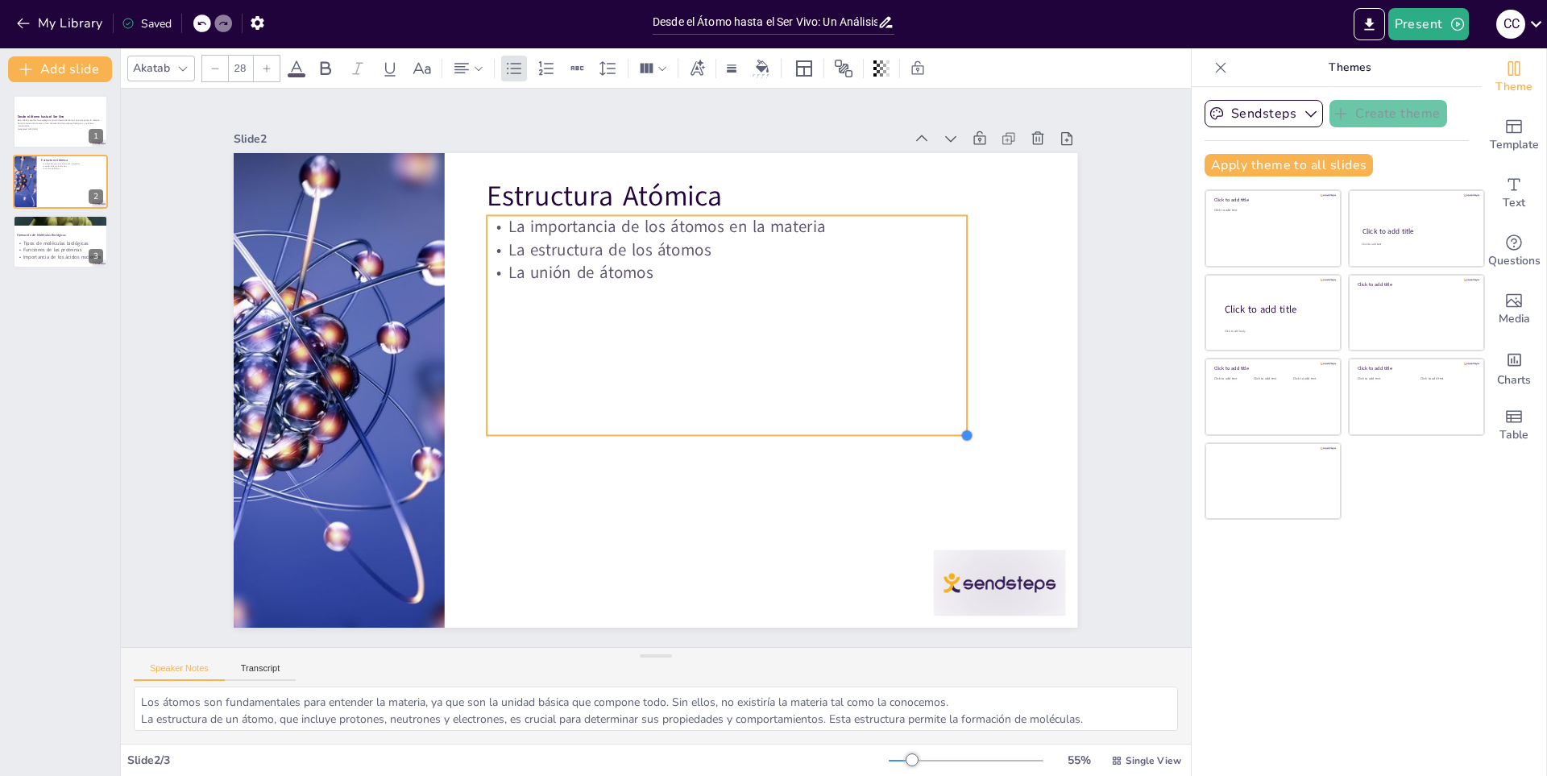
drag, startPoint x: 1020, startPoint y: 461, endPoint x: 951, endPoint y: 372, distance: 112.0
click at [951, 372] on div "Estructura Atómica La importancia de los átomos en la materia La estructura de …" at bounding box center [651, 390] width 924 height 640
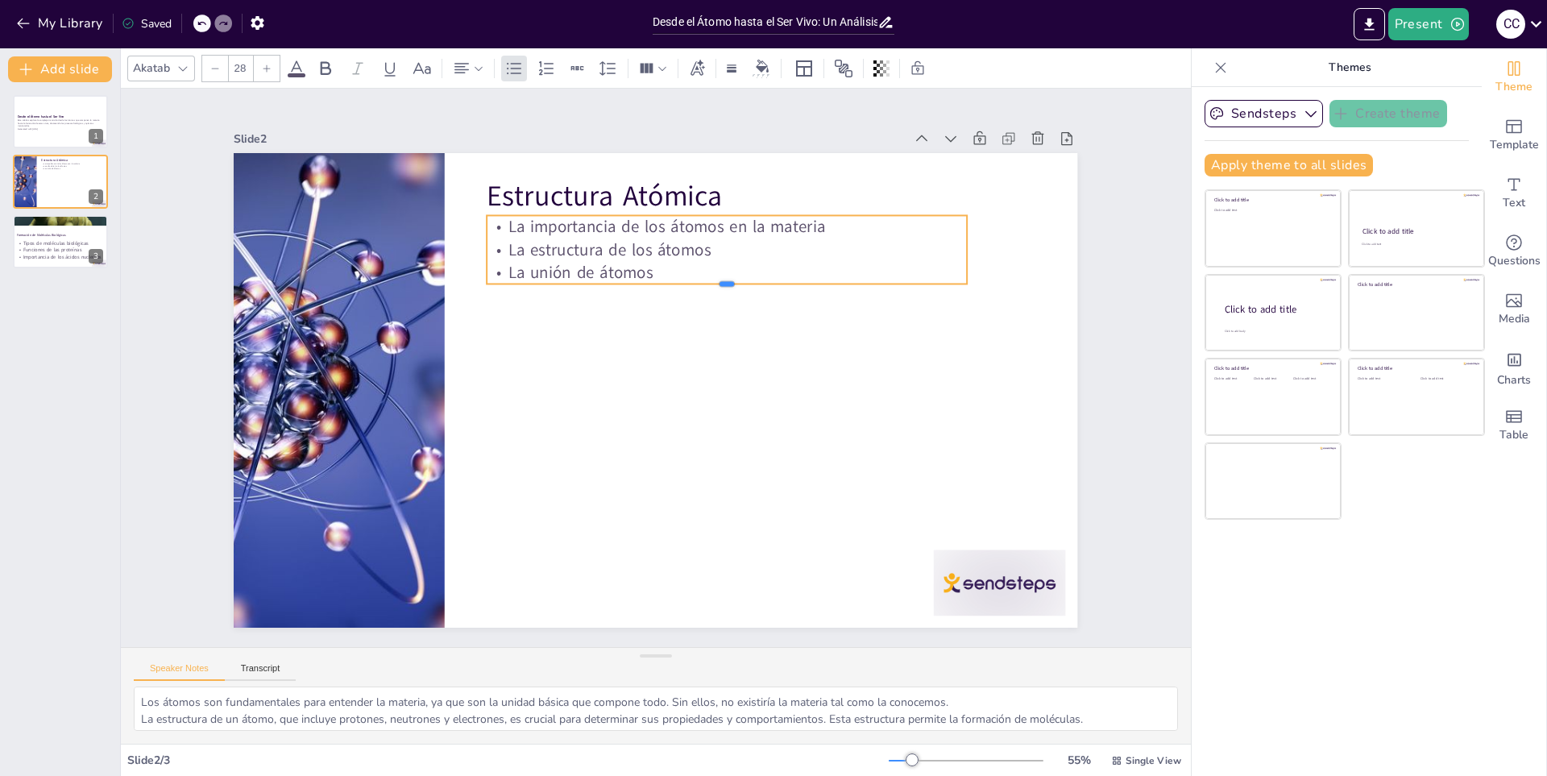
drag, startPoint x: 720, startPoint y: 432, endPoint x: 720, endPoint y: 277, distance: 154.7
click at [720, 277] on div "Estructura Atómica La importancia de los átomos en la materia La estructura de …" at bounding box center [656, 390] width 844 height 475
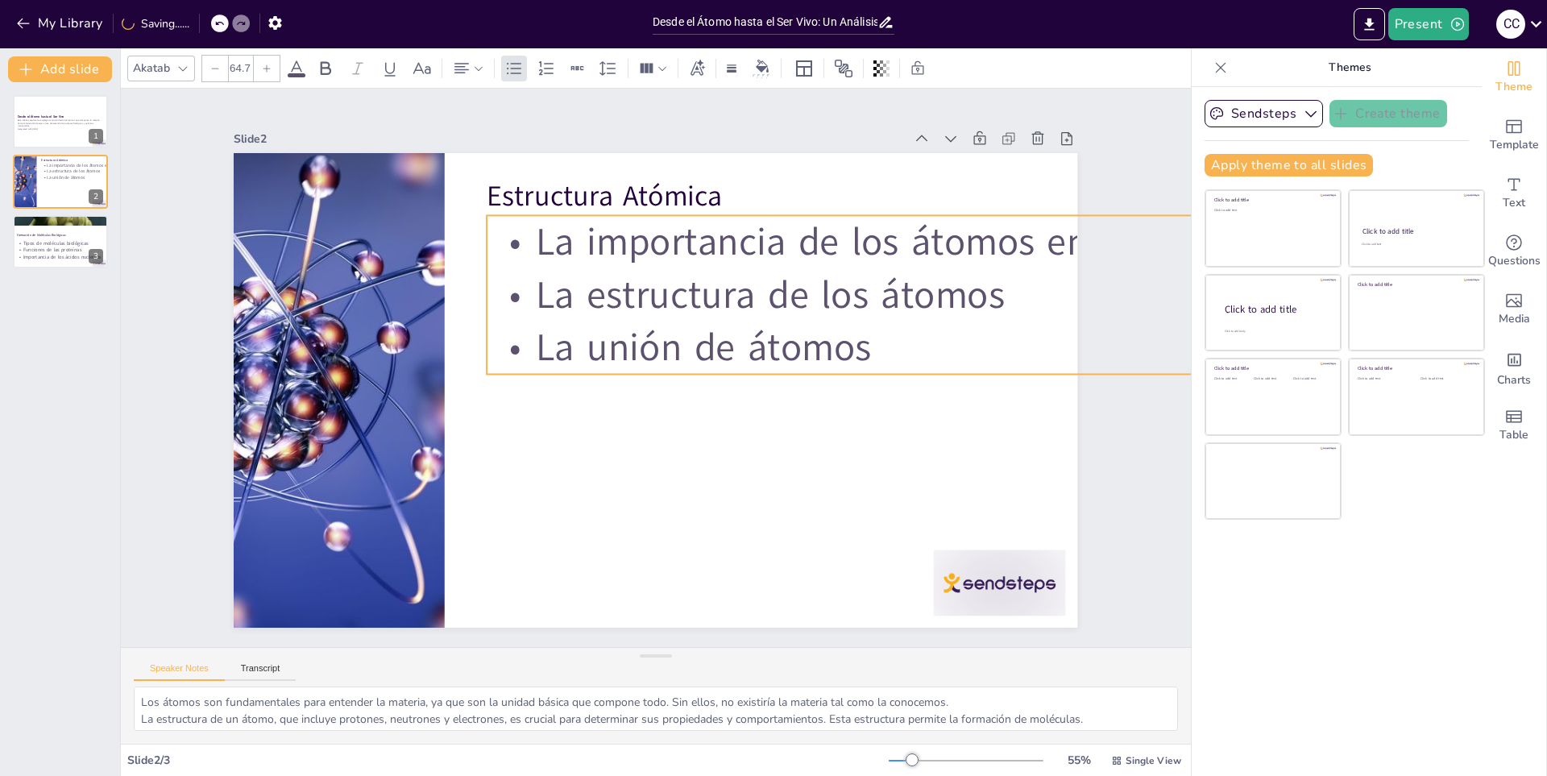
drag, startPoint x: 954, startPoint y: 277, endPoint x: 950, endPoint y: 368, distance: 90.4
click at [950, 368] on div "Estructura Atómica La importancia de los átomos en la materia La estructura de …" at bounding box center [654, 390] width 889 height 560
click at [1053, 210] on p "La importancia de los átomos en la materia" at bounding box center [1060, 325] width 1096 height 283
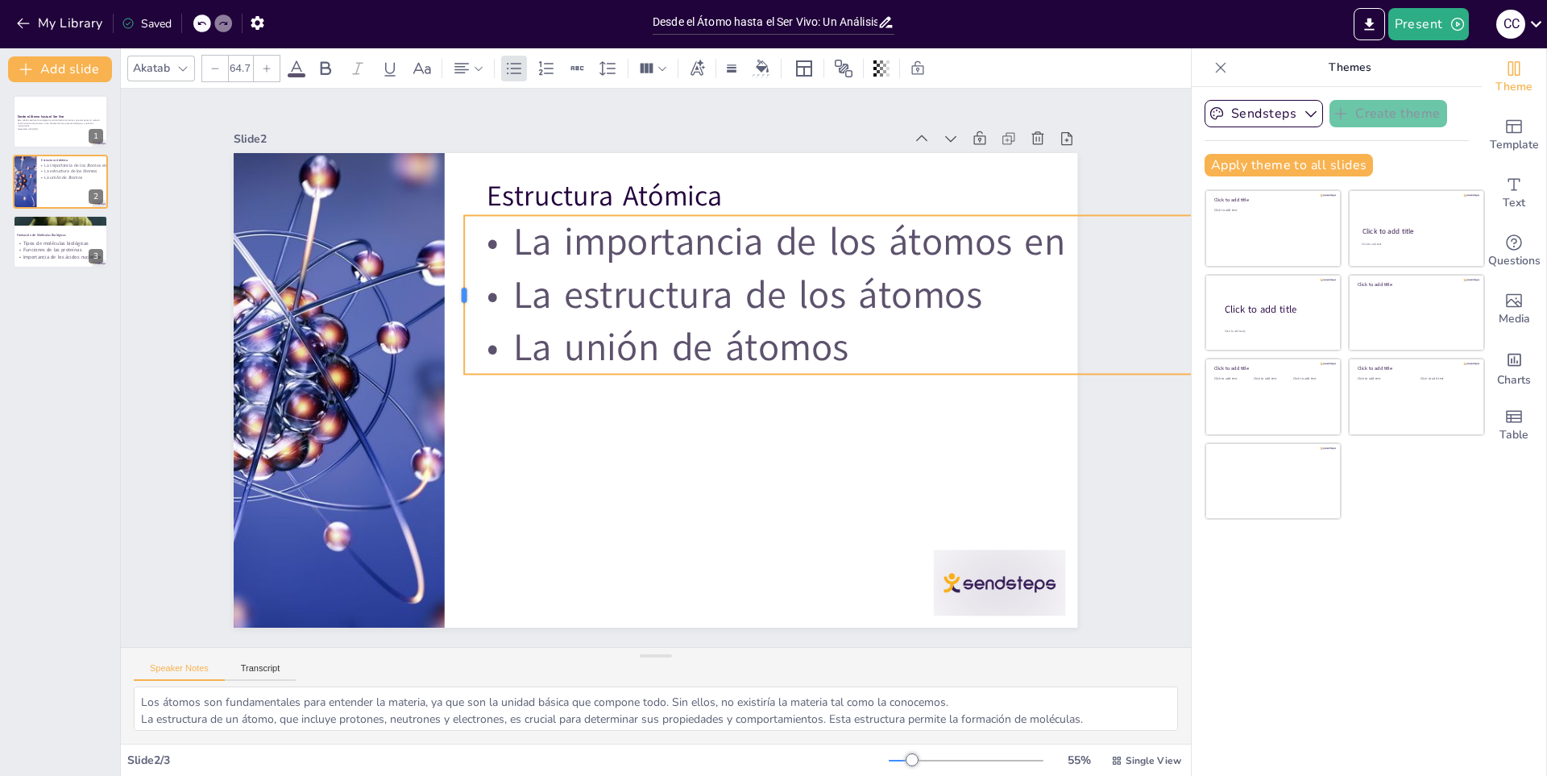
drag, startPoint x: 475, startPoint y: 236, endPoint x: 452, endPoint y: 226, distance: 24.6
click at [455, 226] on div at bounding box center [478, 256] width 46 height 158
click at [1035, 278] on p "La estructura de los átomos" at bounding box center [1034, 414] width 1093 height 400
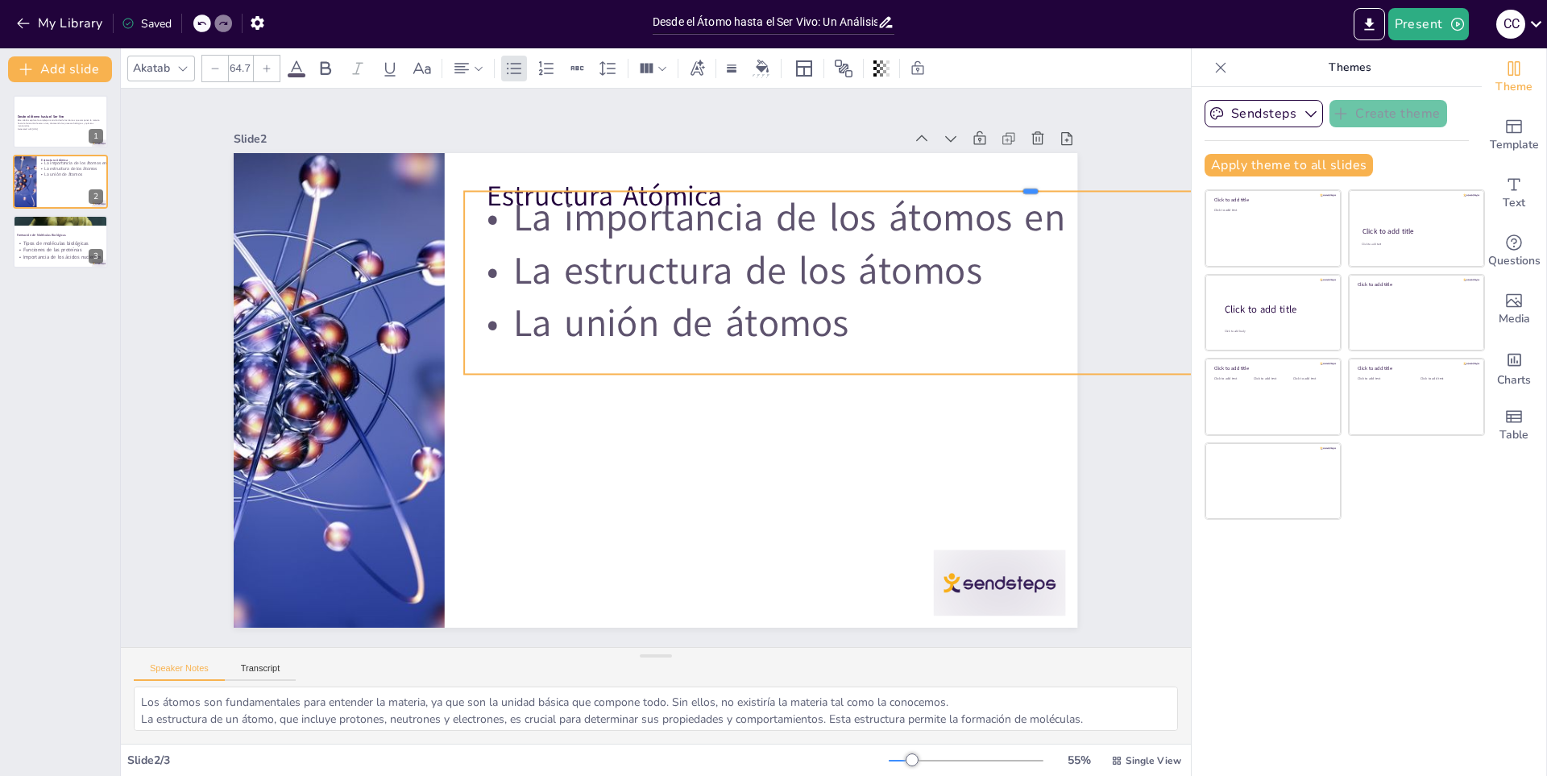
drag, startPoint x: 1121, startPoint y: 209, endPoint x: 1051, endPoint y: 193, distance: 71.9
click at [1051, 193] on div at bounding box center [1073, 353] width 1040 height 472
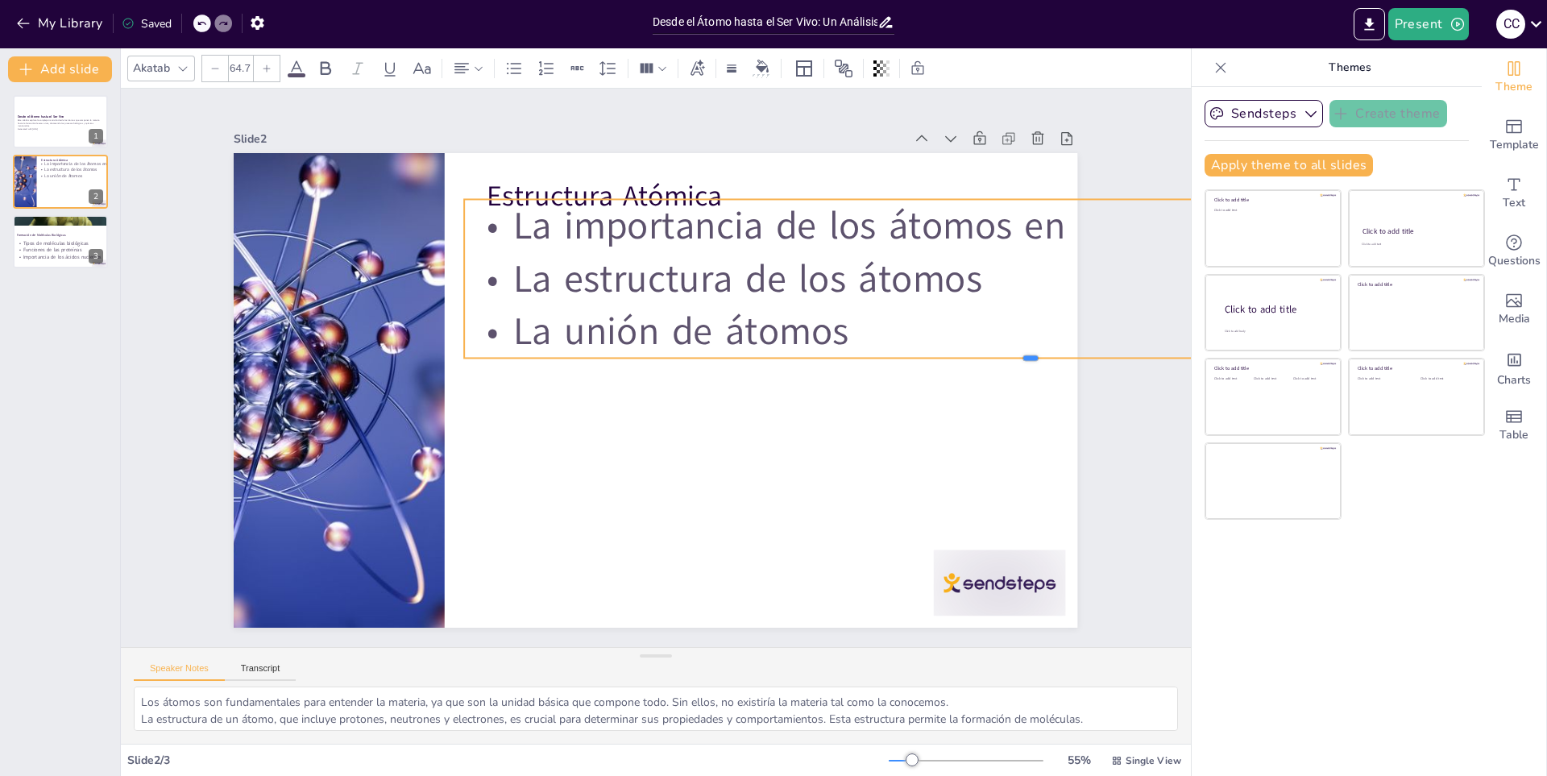
drag, startPoint x: 1095, startPoint y: 368, endPoint x: 1055, endPoint y: 344, distance: 47.0
click at [1055, 344] on div "Estructura Atómica La importancia de los átomos en la materia La estructura de …" at bounding box center [653, 390] width 889 height 561
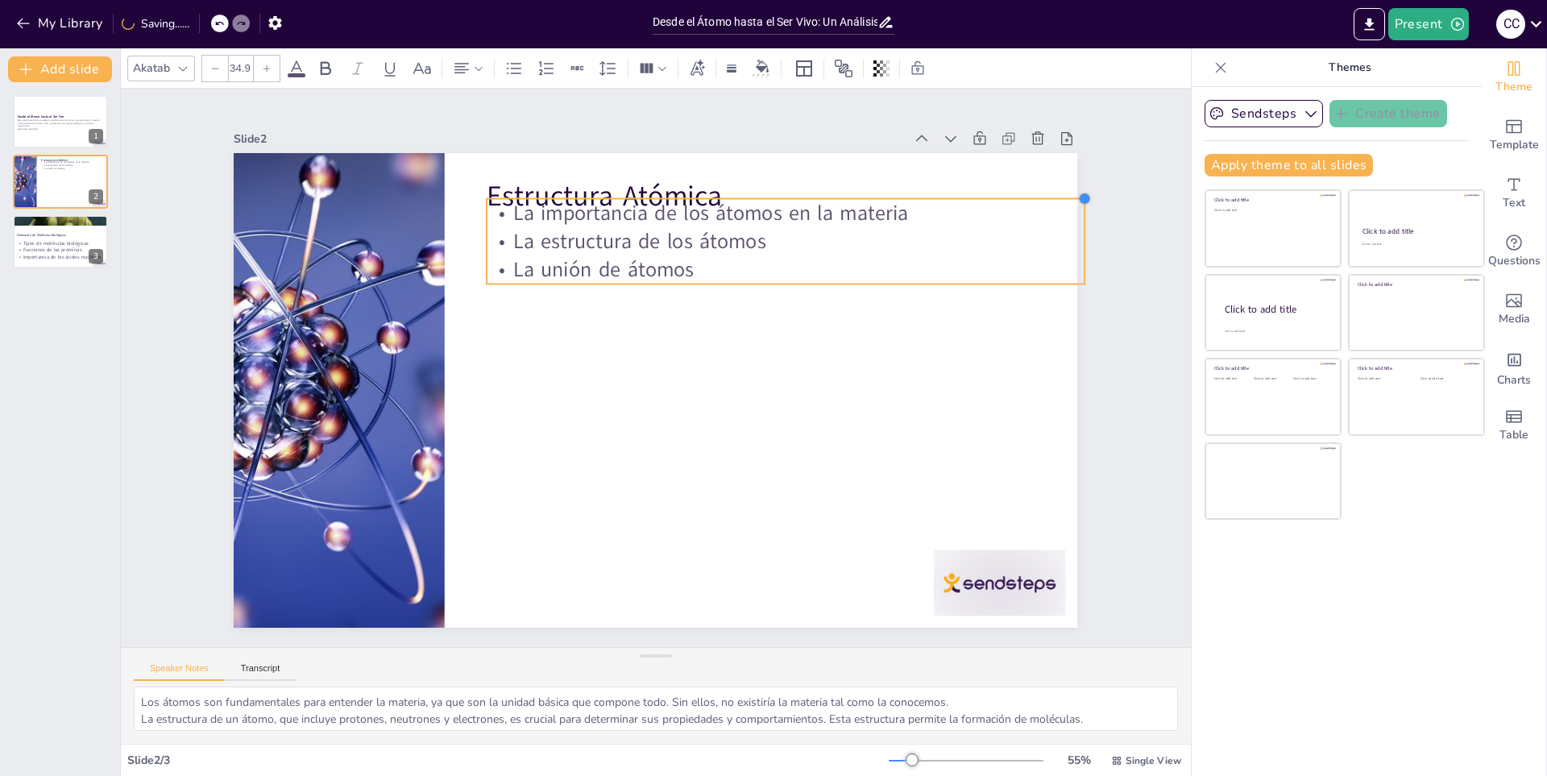
drag, startPoint x: 954, startPoint y: 210, endPoint x: 1072, endPoint y: 200, distance: 118.1
click at [1072, 200] on div "Slide 1 Desde el Átomo hasta el Ser Vivo Este análisis explora la compleja tran…" at bounding box center [656, 368] width 934 height 520
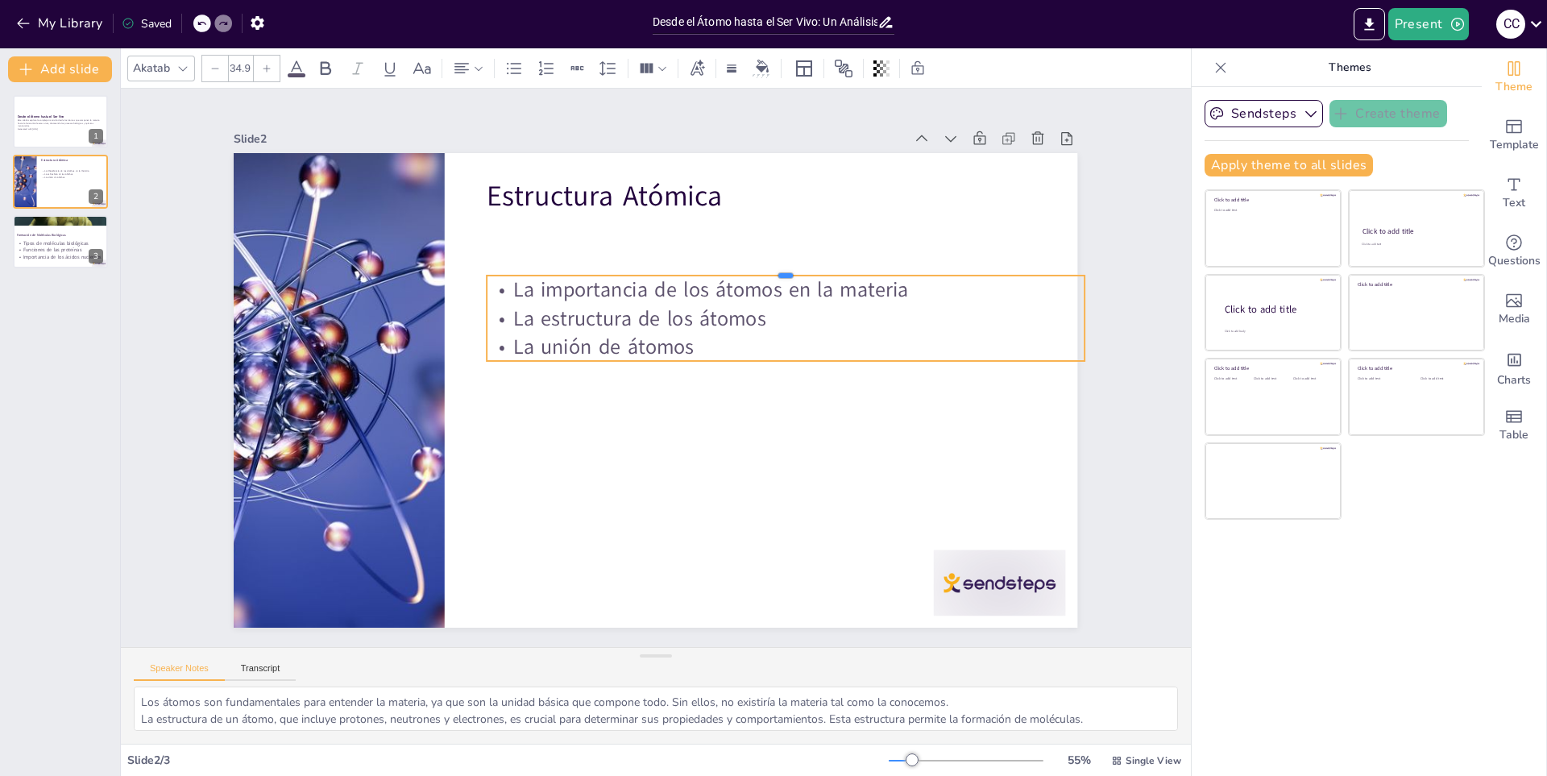
drag, startPoint x: 1054, startPoint y: 193, endPoint x: 1030, endPoint y: 300, distance: 109.9
click at [1030, 300] on div "Estructura Atómica La importancia de los átomos en la materia La estructura de …" at bounding box center [648, 389] width 949 height 712
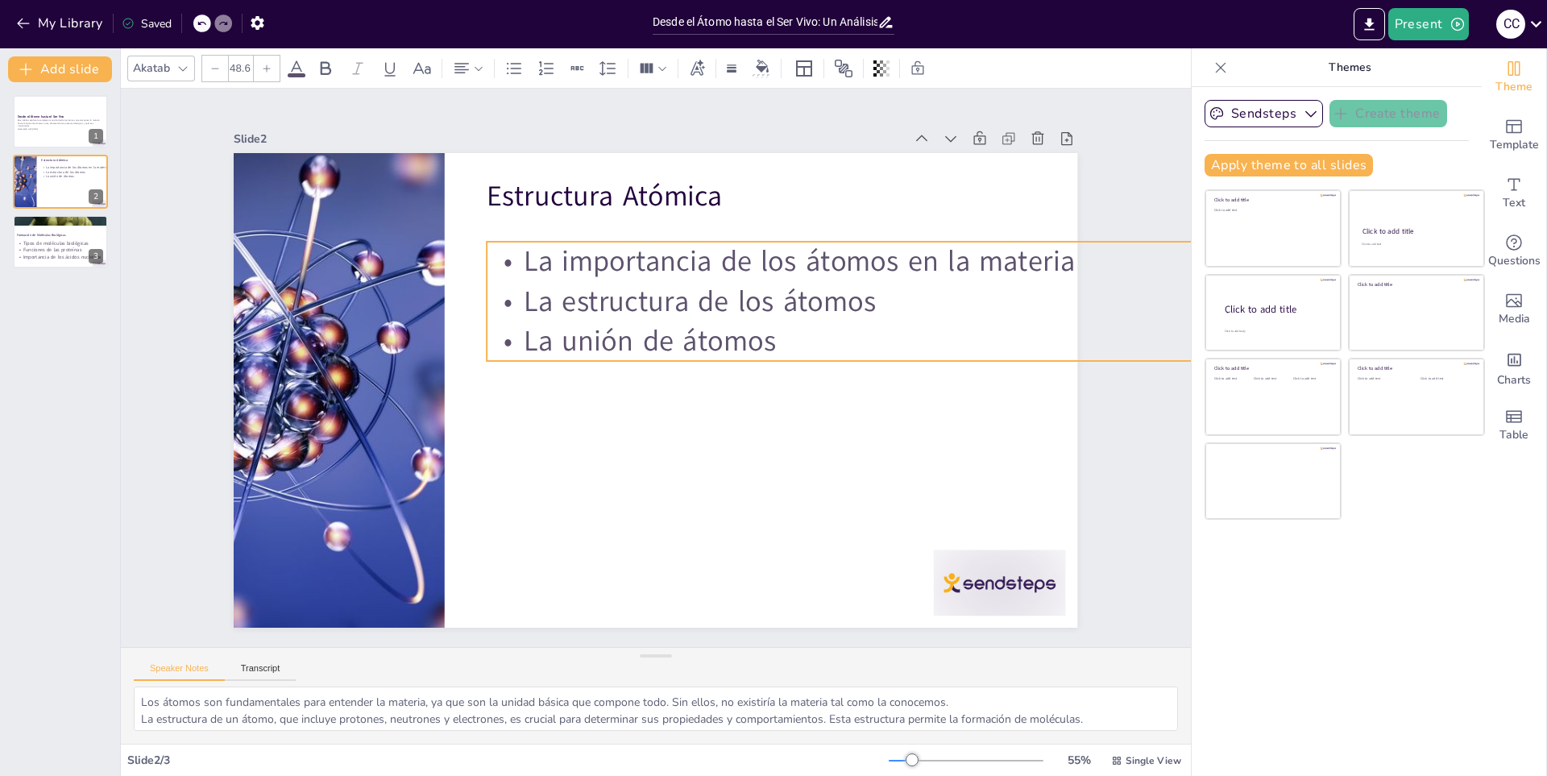
type input "49"
drag, startPoint x: 1076, startPoint y: 272, endPoint x: 1113, endPoint y: 237, distance: 50.8
click at [1113, 237] on div "Slide 1 Desde el Átomo hasta el Ser Vivo Este análisis explora la compleja tran…" at bounding box center [656, 368] width 1207 height 1019
click at [53, 127] on p "Este análisis explora la compleja transición desde los átomos que componen la m…" at bounding box center [60, 122] width 87 height 9
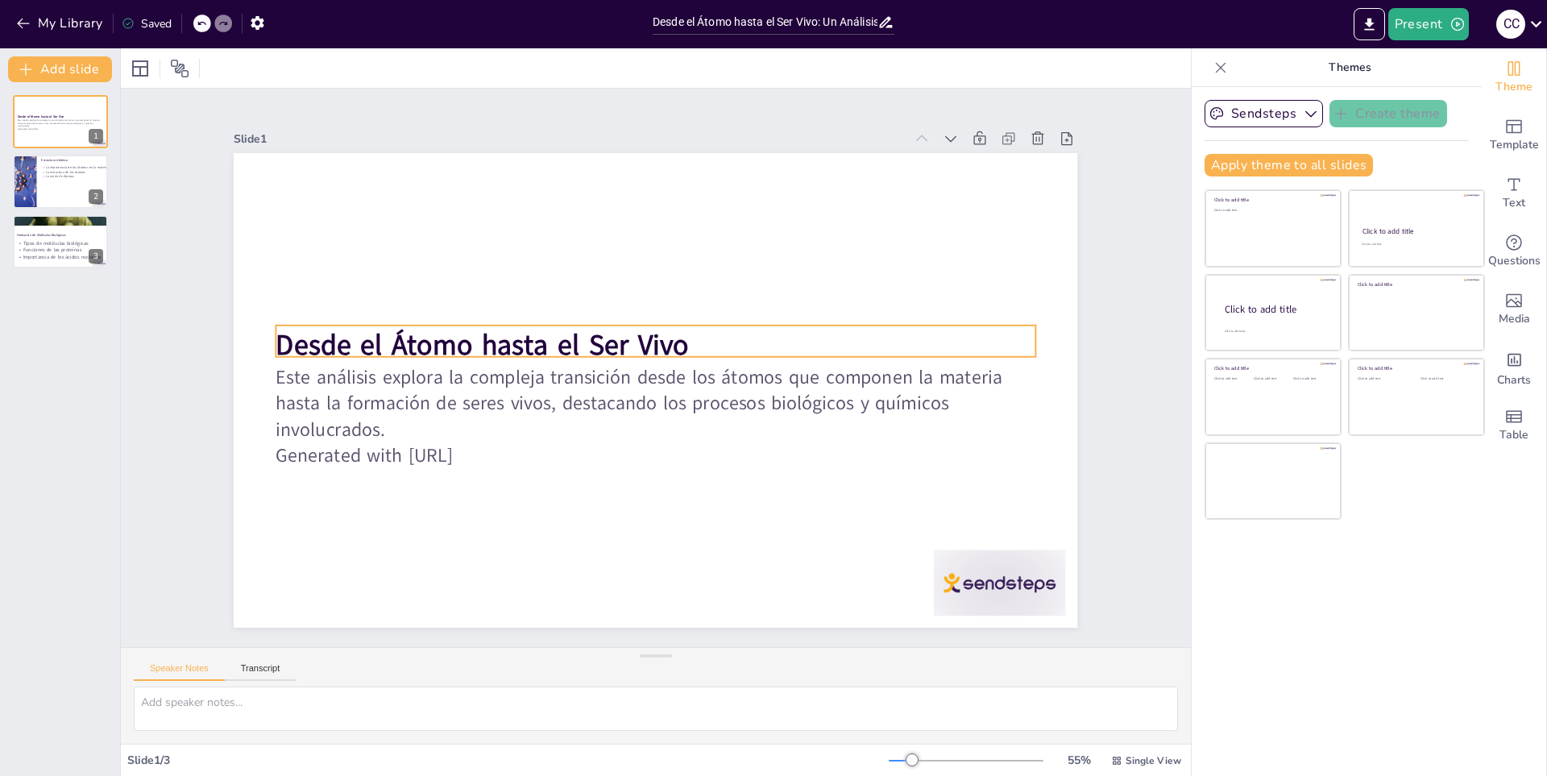
click at [817, 332] on p "Desde el Átomo hasta el Ser Vivo" at bounding box center [665, 347] width 710 height 345
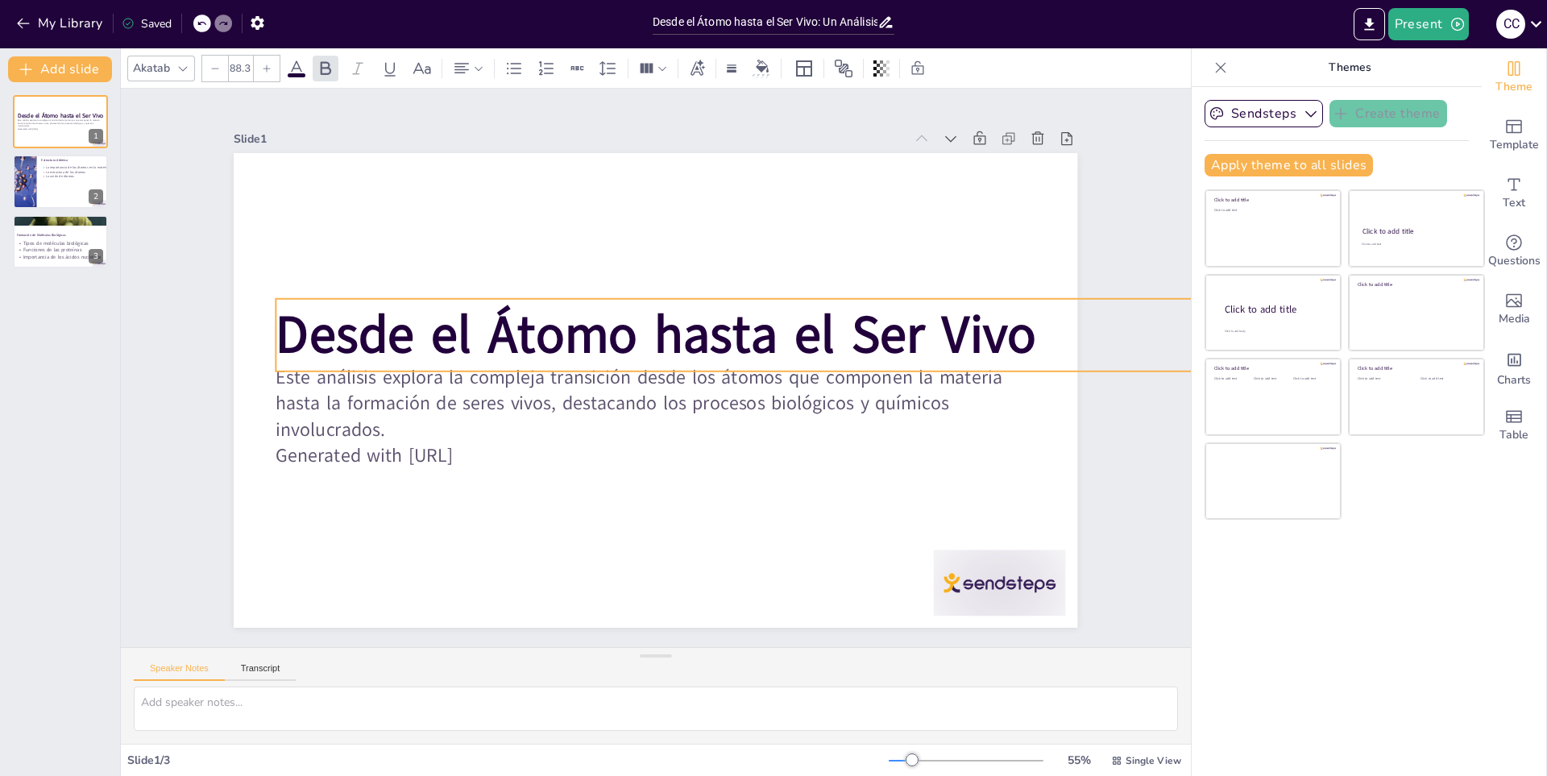
drag, startPoint x: 1025, startPoint y: 318, endPoint x: 1024, endPoint y: 292, distance: 26.6
click at [1024, 292] on div "Desde el Átomo hasta el Ser Vivo Este análisis explora la compleja transición d…" at bounding box center [656, 390] width 844 height 475
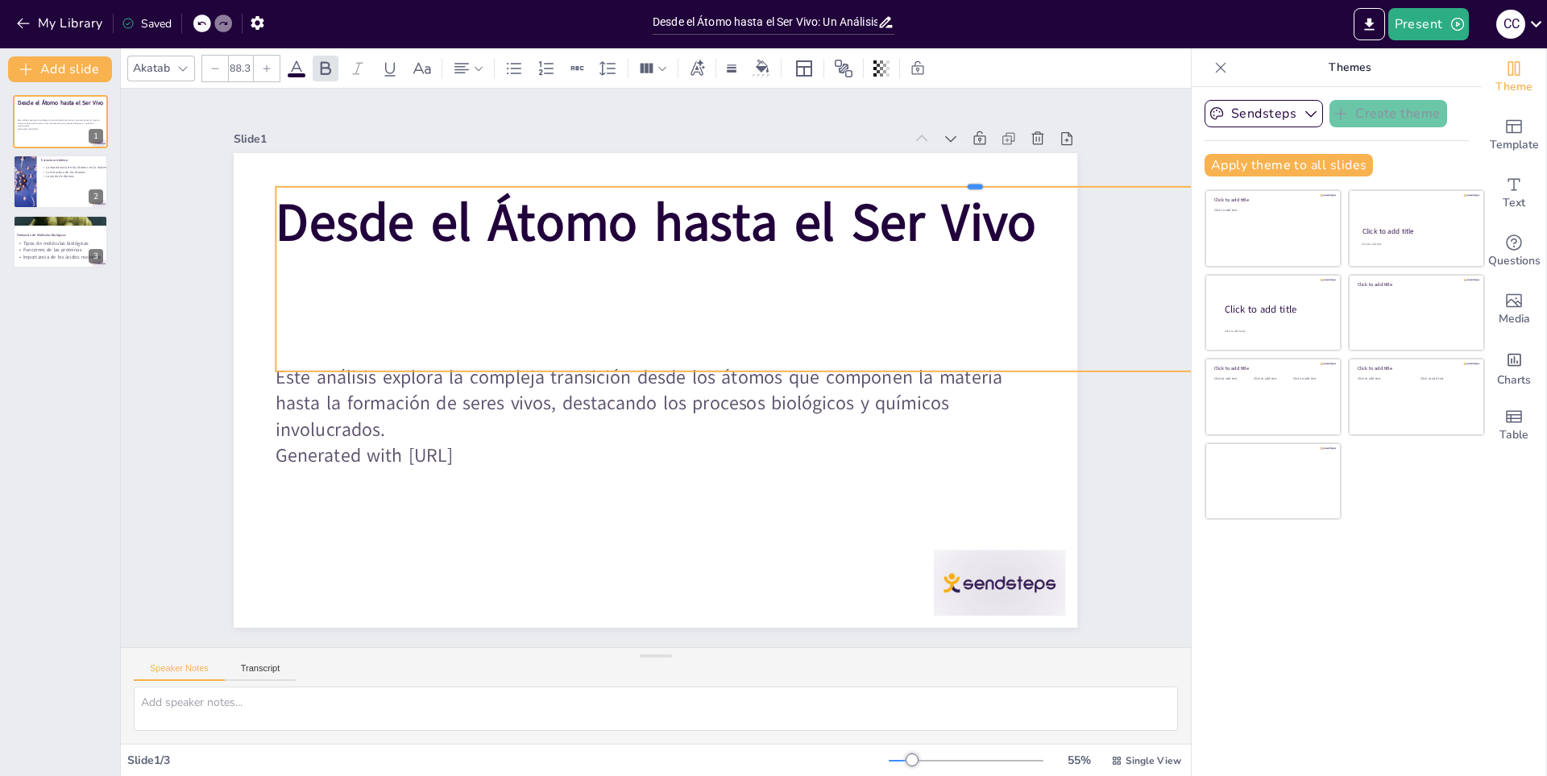
drag, startPoint x: 779, startPoint y: 289, endPoint x: 783, endPoint y: 177, distance: 112.1
click at [783, 177] on div at bounding box center [975, 180] width 1398 height 13
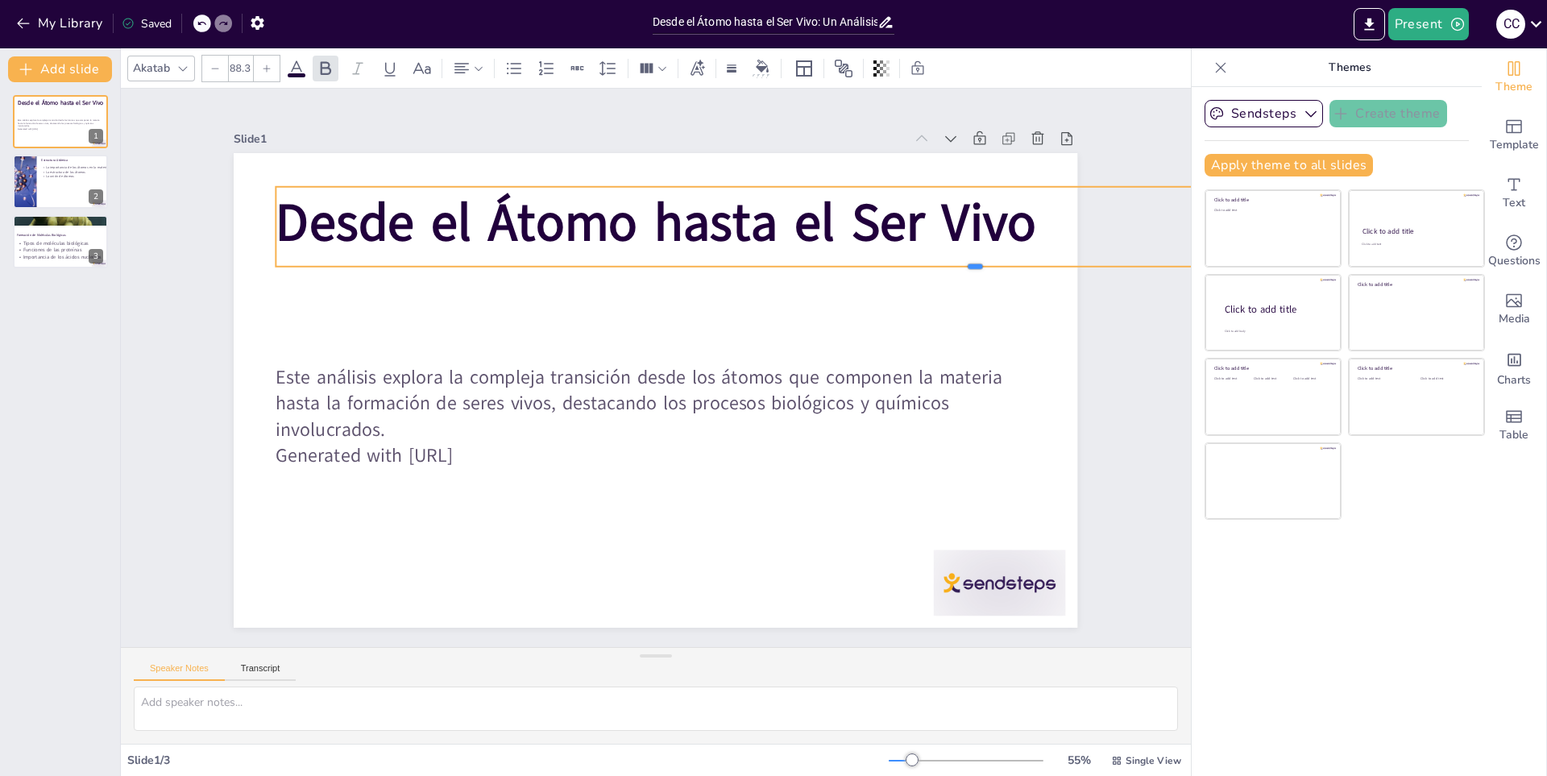
drag, startPoint x: 1006, startPoint y: 365, endPoint x: 1008, endPoint y: 260, distance: 104.8
click at [1008, 260] on div at bounding box center [988, 377] width 1333 height 444
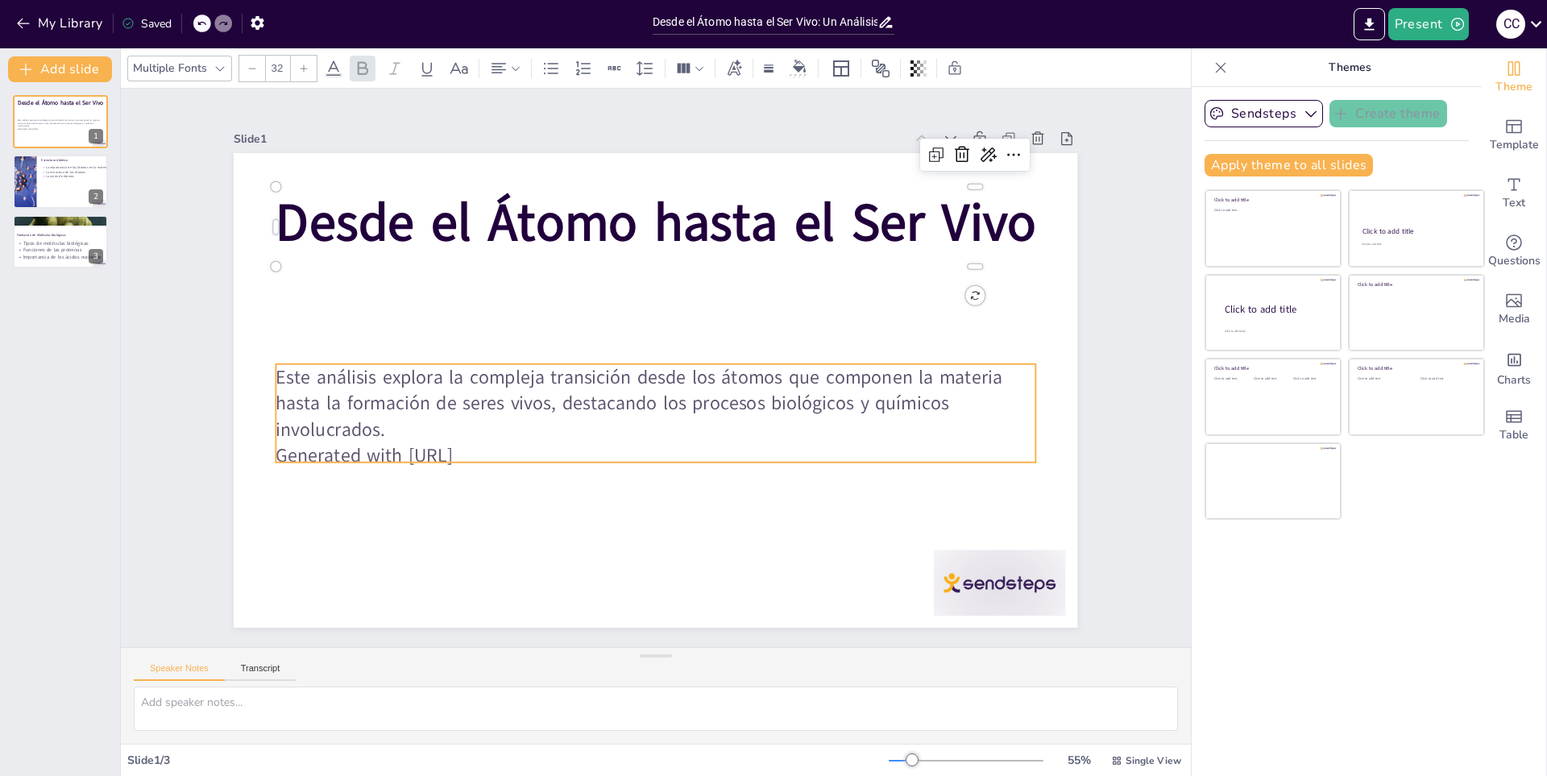
click at [969, 373] on p "Este análisis explora la compleja transición desde los átomos que componen la m…" at bounding box center [655, 403] width 759 height 79
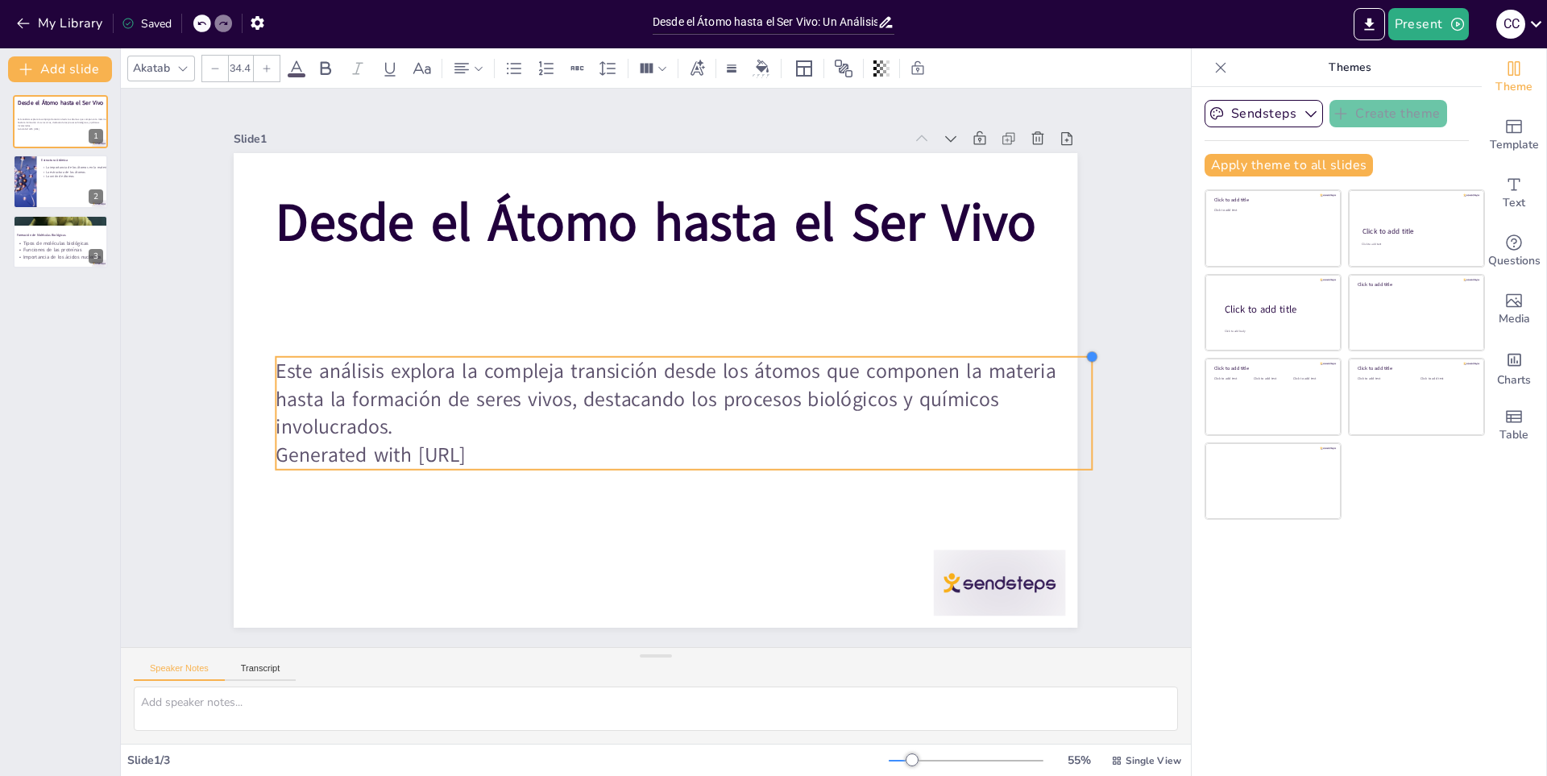
drag, startPoint x: 1026, startPoint y: 359, endPoint x: 1012, endPoint y: 351, distance: 15.5
click at [1012, 351] on div "Desde el Átomo hasta el Ser Vivo Este análisis explora la compleja transición d…" at bounding box center [654, 390] width 889 height 560
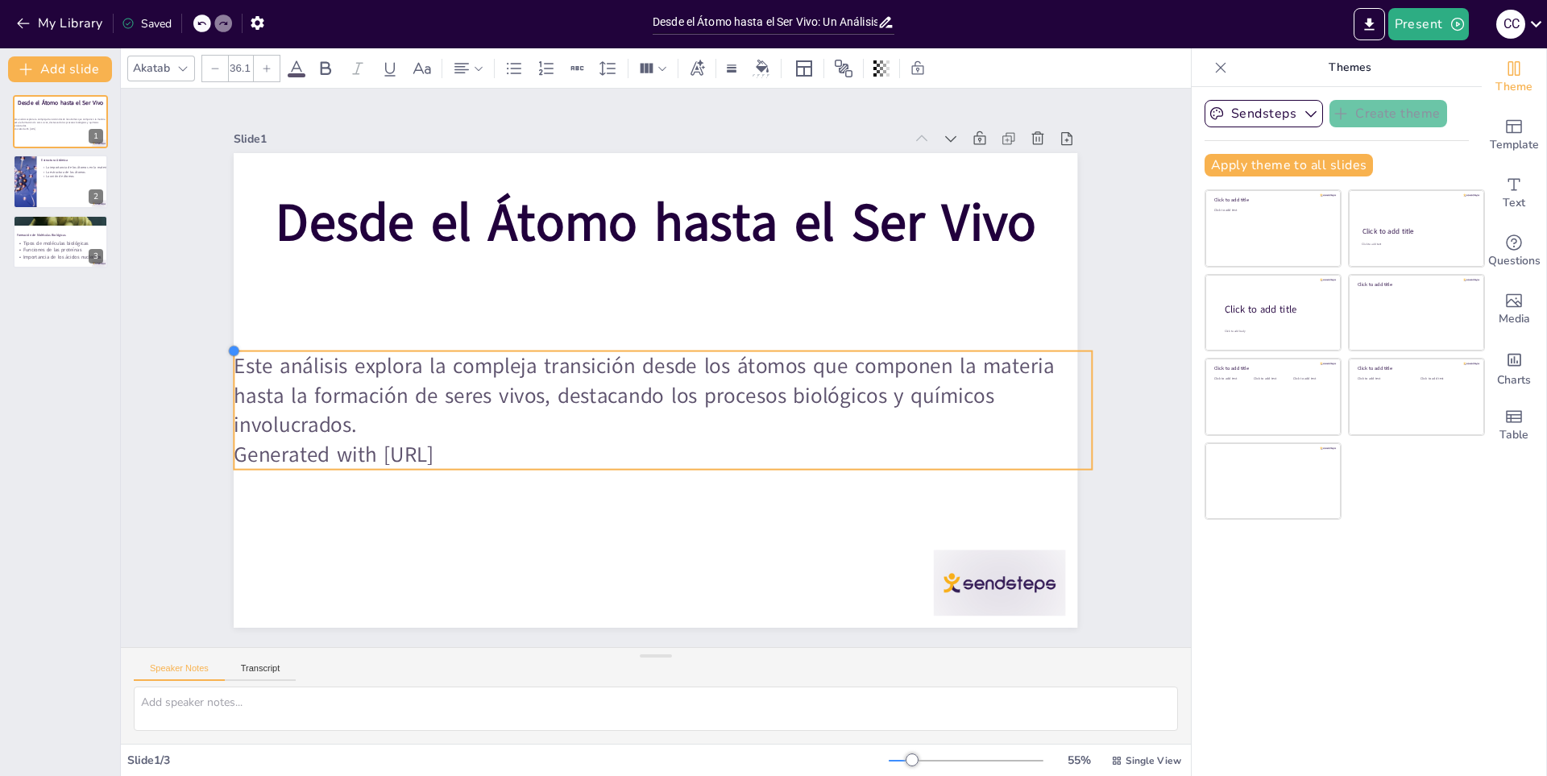
drag, startPoint x: 267, startPoint y: 348, endPoint x: 225, endPoint y: 345, distance: 42.0
click at [252, 230] on div at bounding box center [260, 222] width 16 height 16
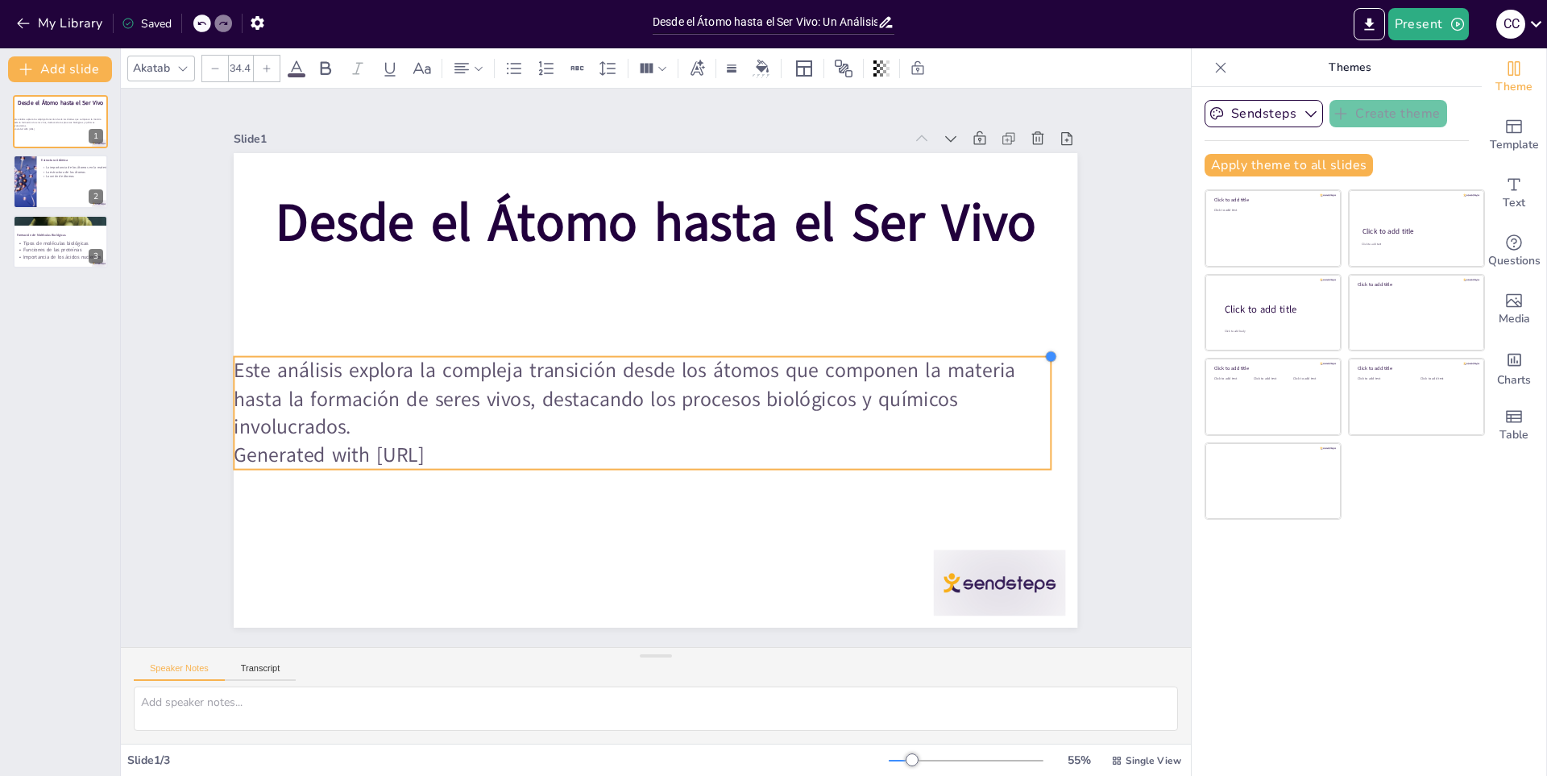
type input "33.9"
drag, startPoint x: 1081, startPoint y: 349, endPoint x: 1022, endPoint y: 356, distance: 59.3
click at [1025, 430] on div at bounding box center [1032, 437] width 15 height 15
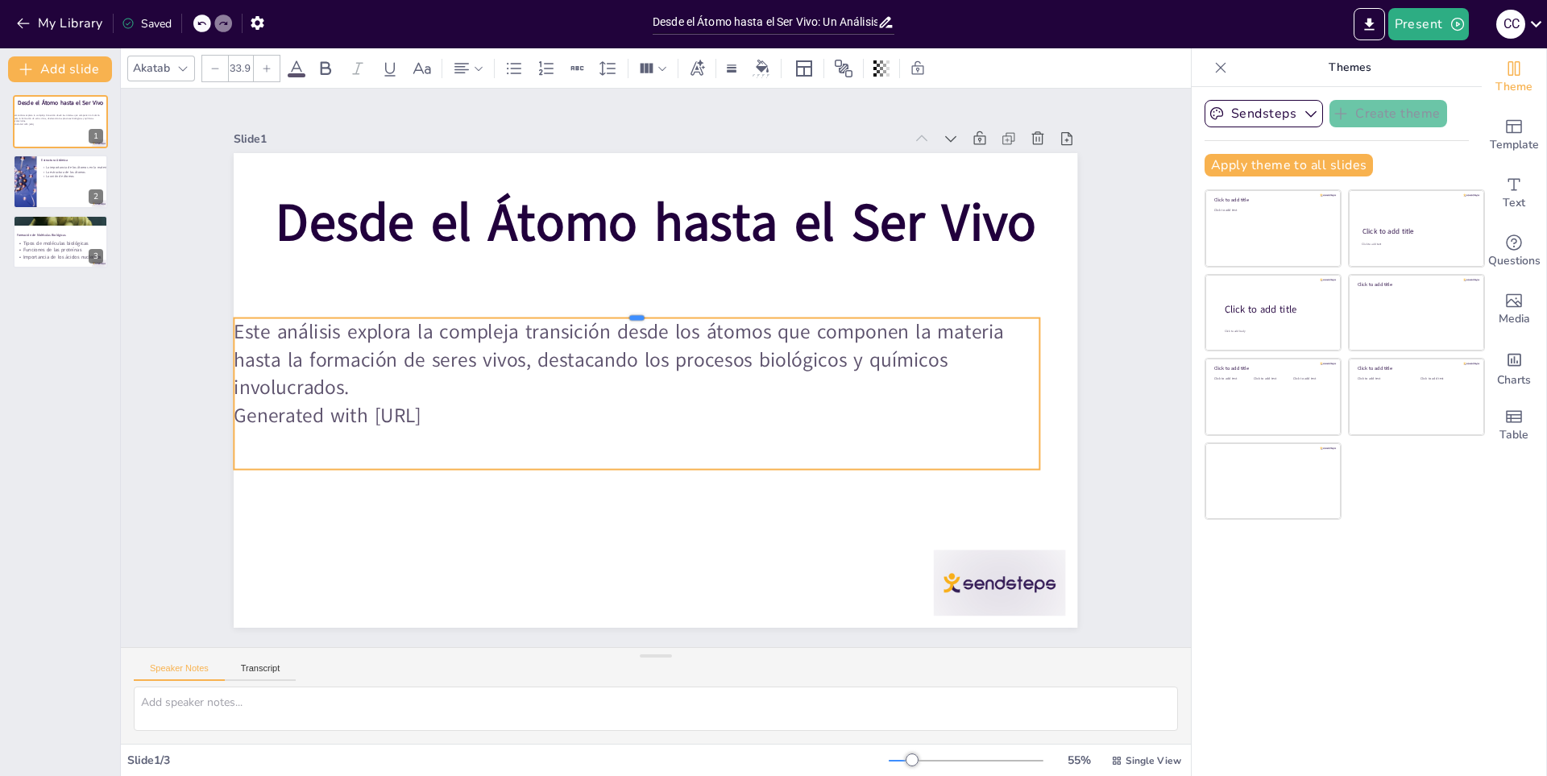
drag, startPoint x: 943, startPoint y: 351, endPoint x: 960, endPoint y: 311, distance: 43.7
click at [960, 311] on div at bounding box center [649, 308] width 791 height 180
drag, startPoint x: 1028, startPoint y: 403, endPoint x: 1045, endPoint y: 396, distance: 18.4
click at [1057, 396] on div at bounding box center [1063, 394] width 13 height 152
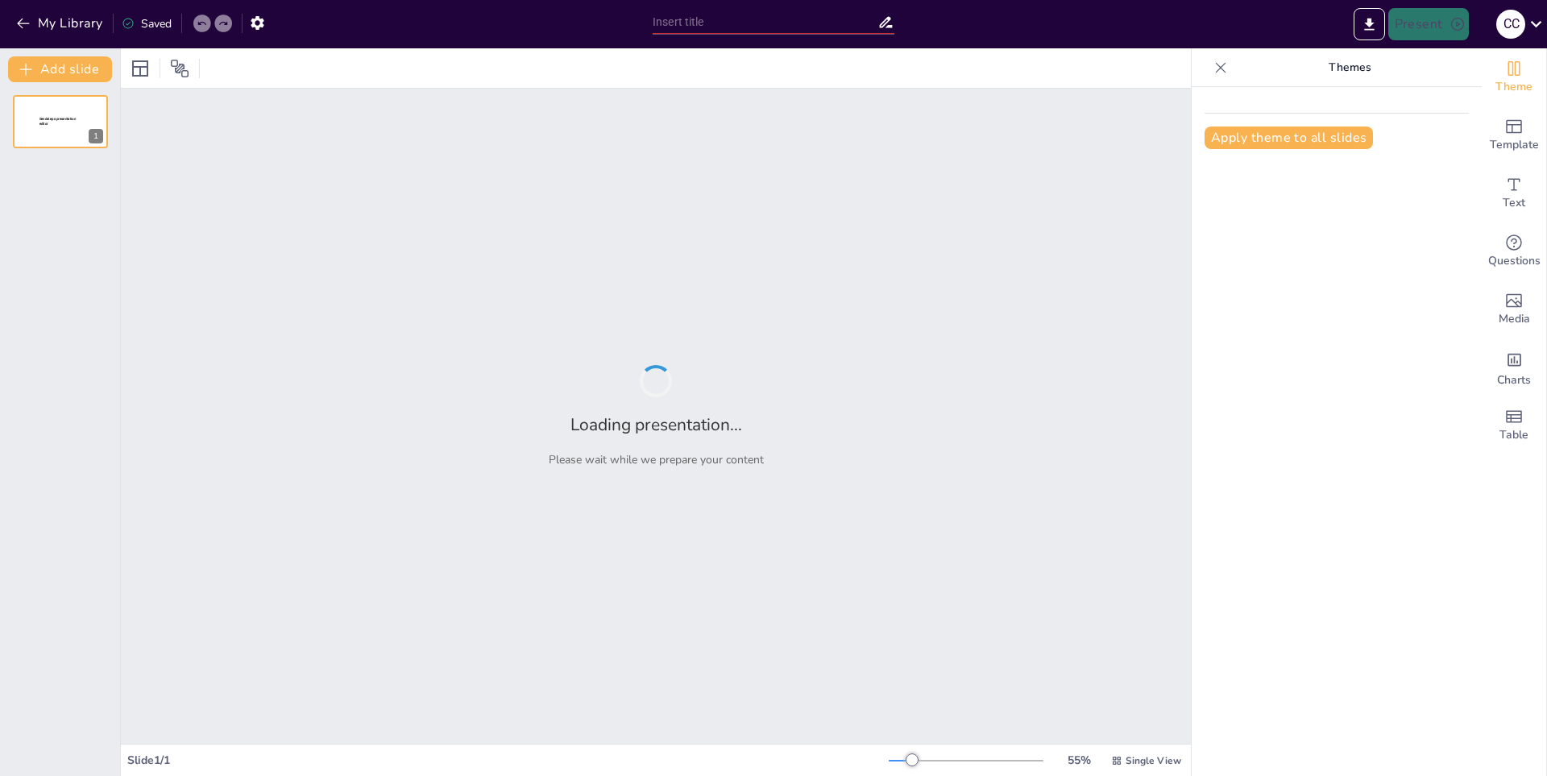
type input "Observación y Estudio [PERSON_NAME] y Supernovas: Técnicas y Herramientas"
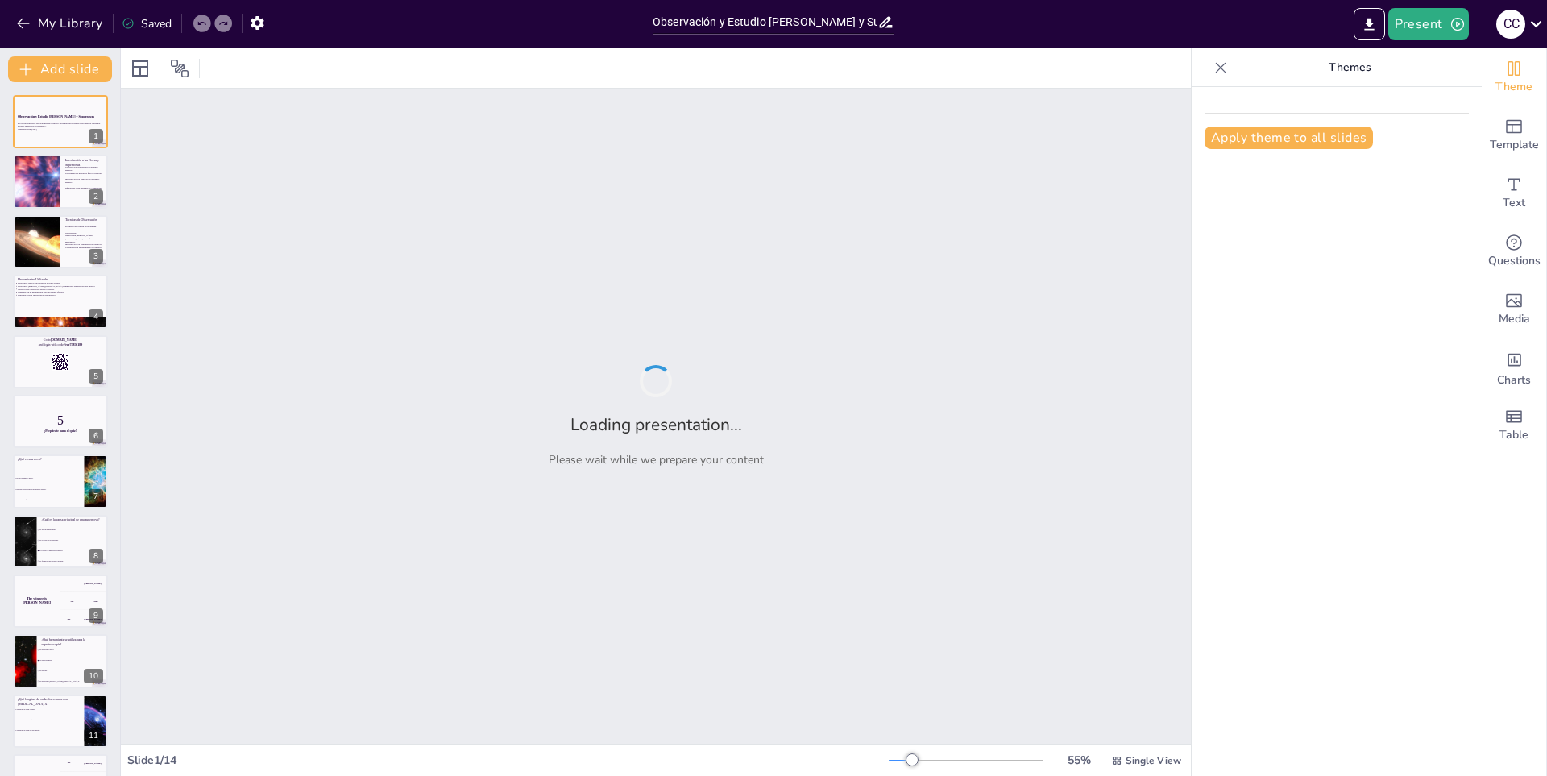
checkbox input "true"
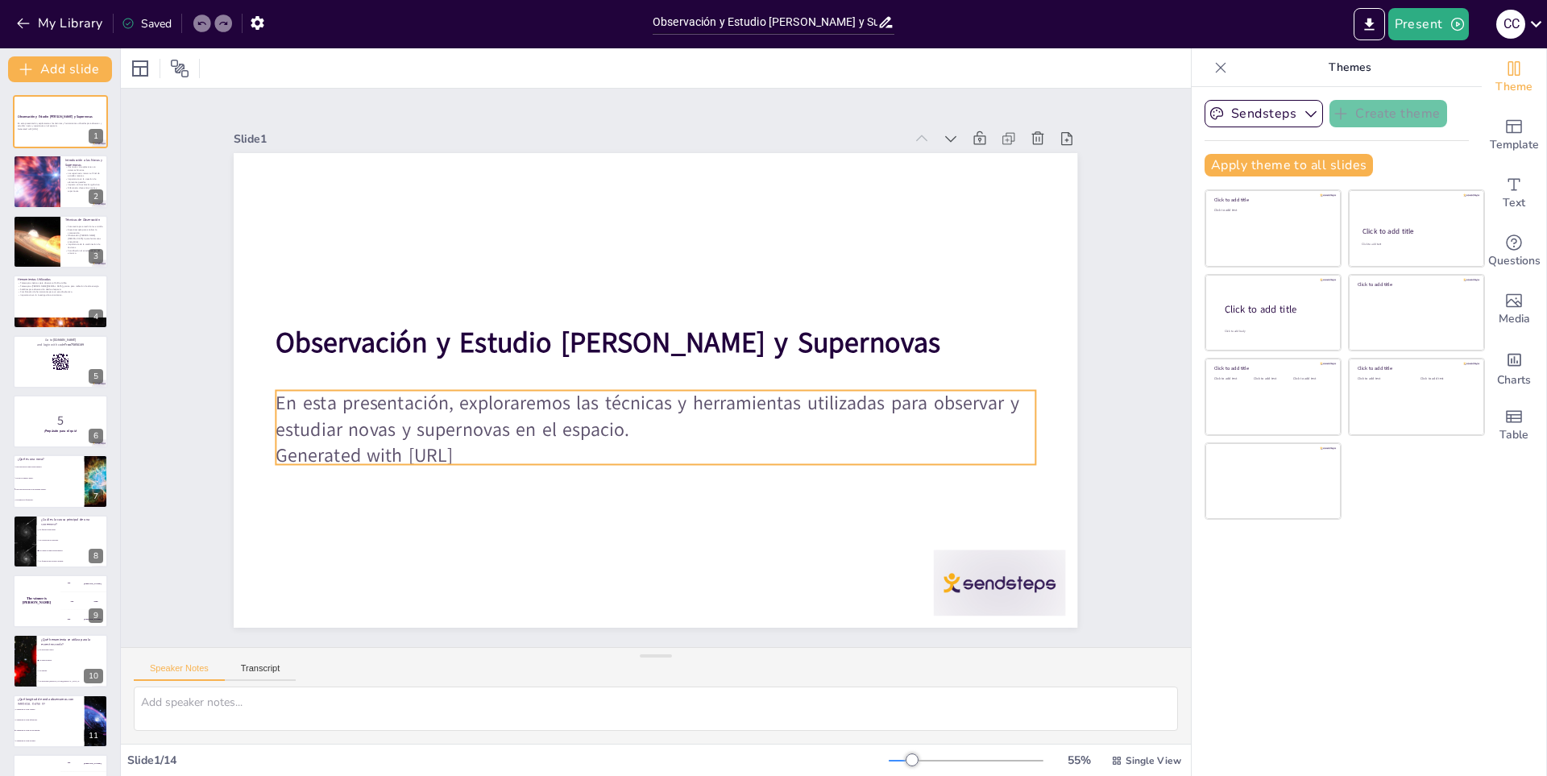
checkbox input "true"
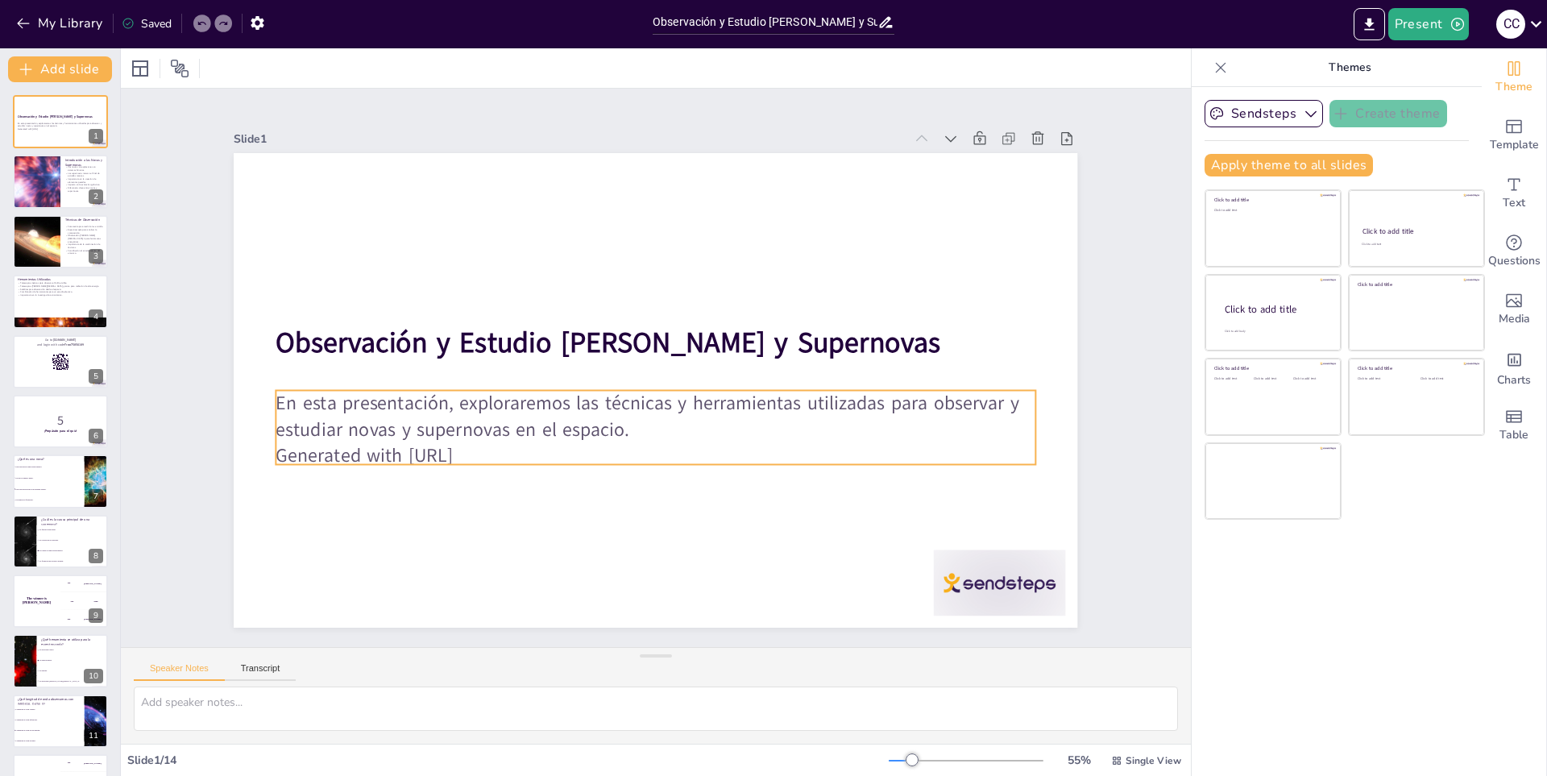
checkbox input "true"
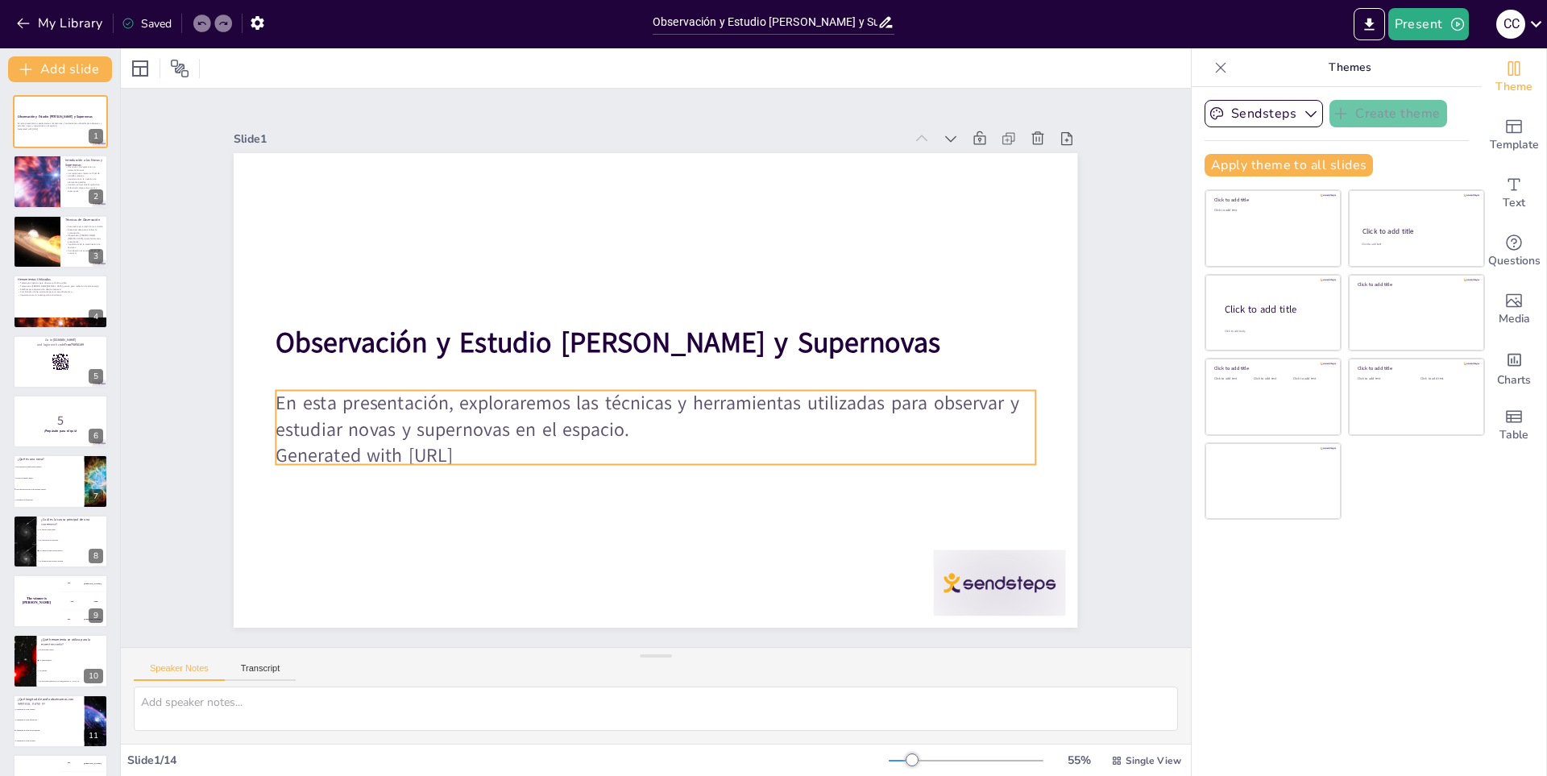
checkbox input "true"
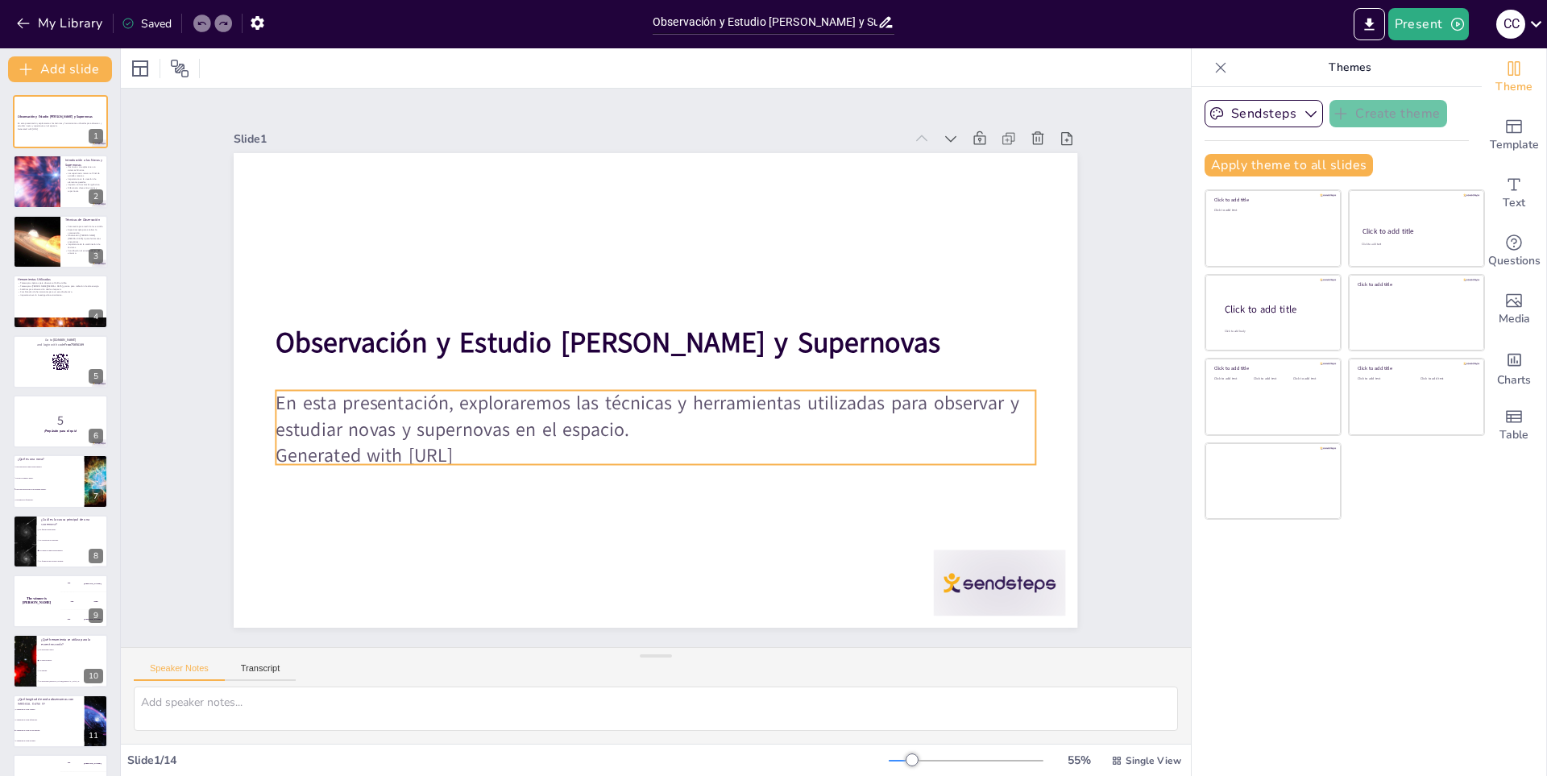
checkbox input "true"
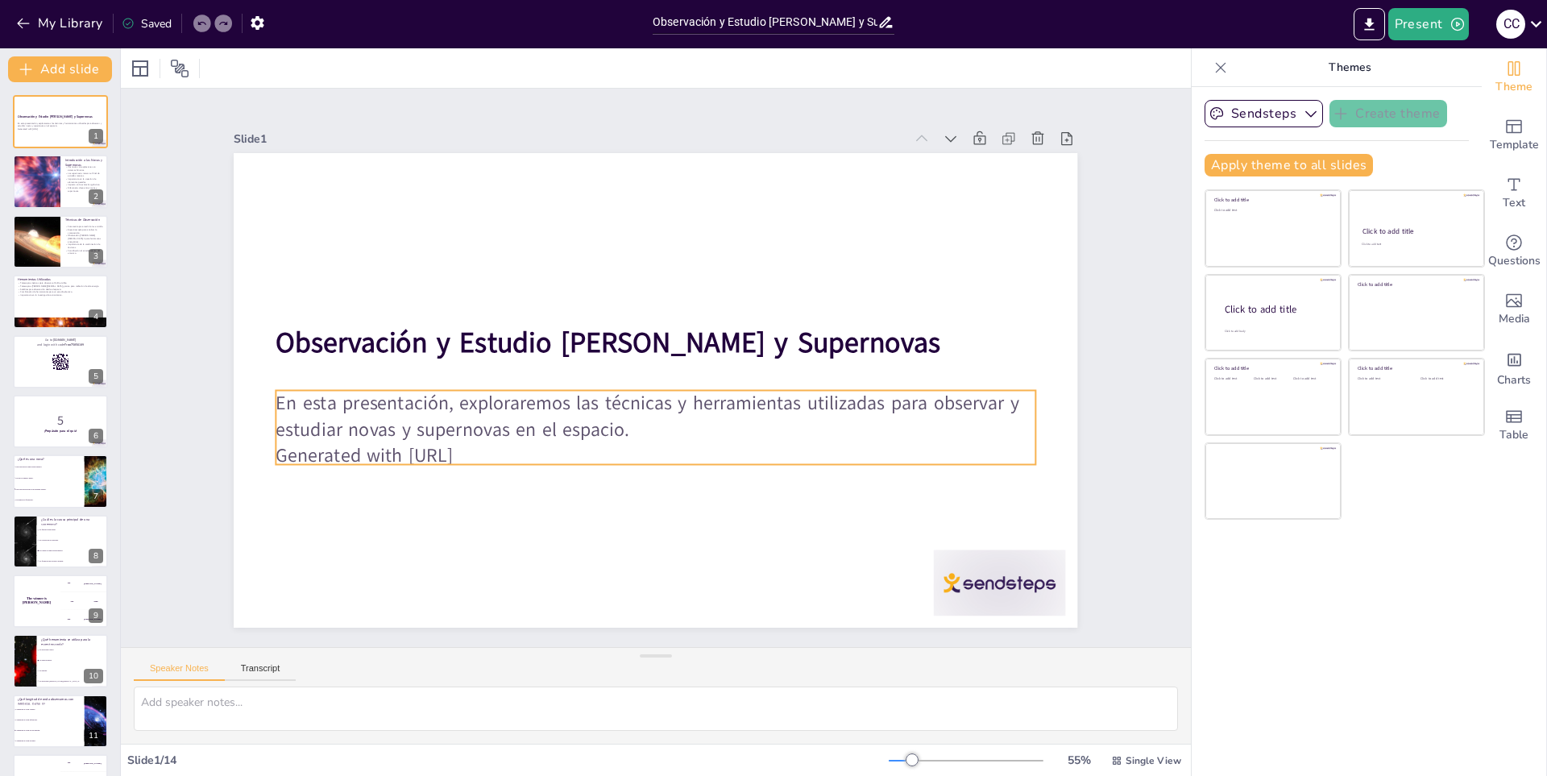
checkbox input "true"
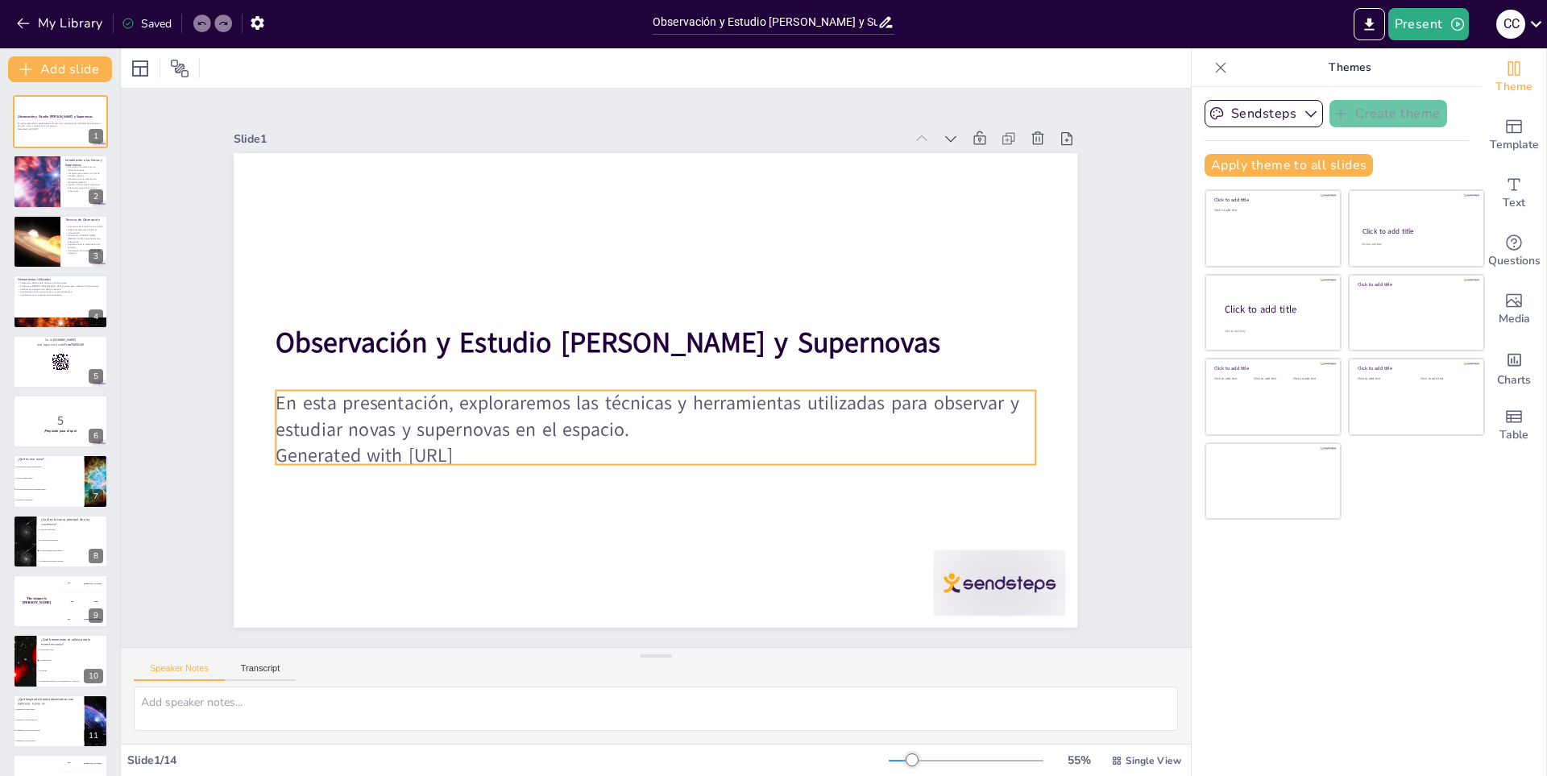
checkbox input "true"
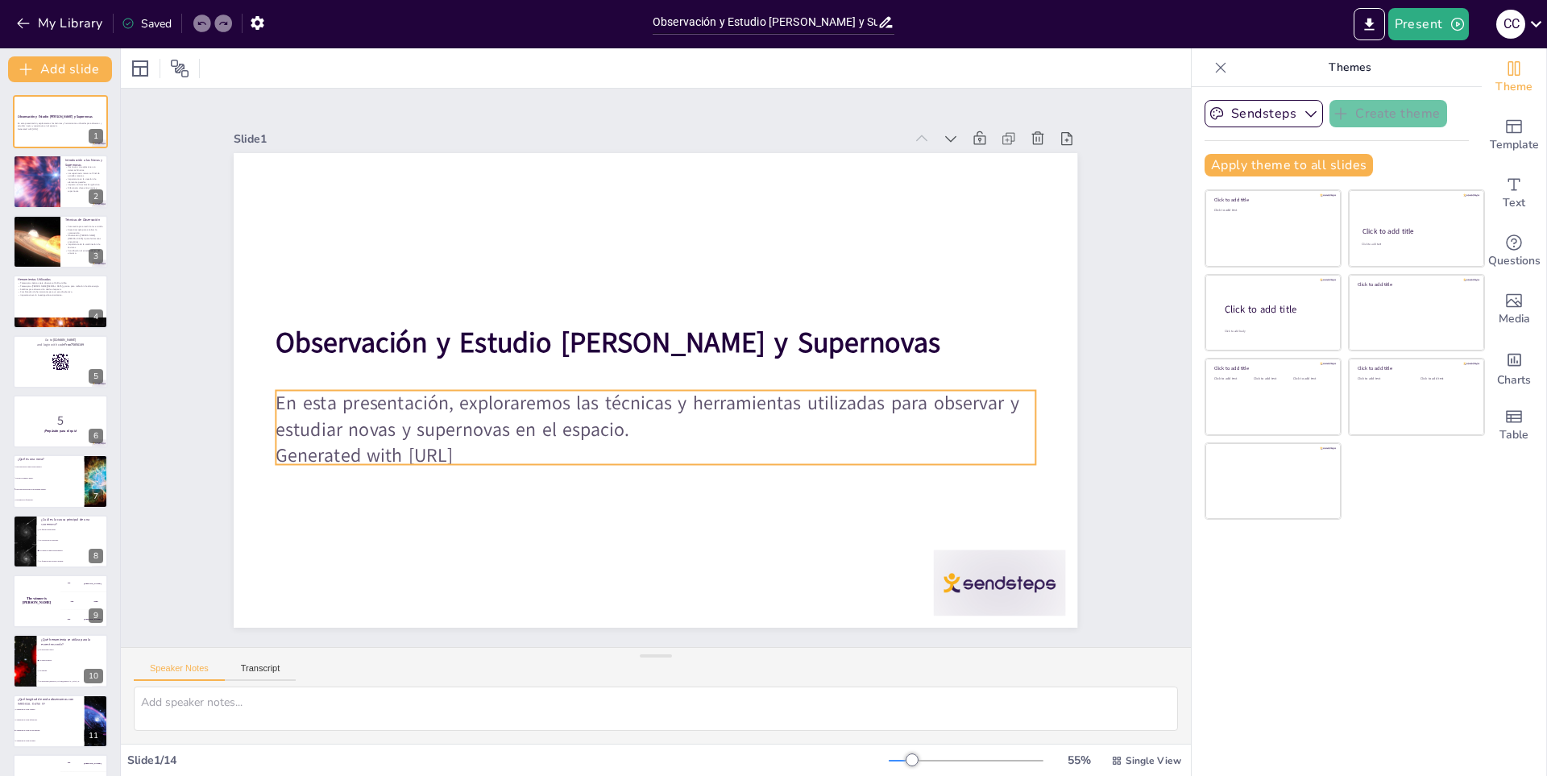
checkbox input "true"
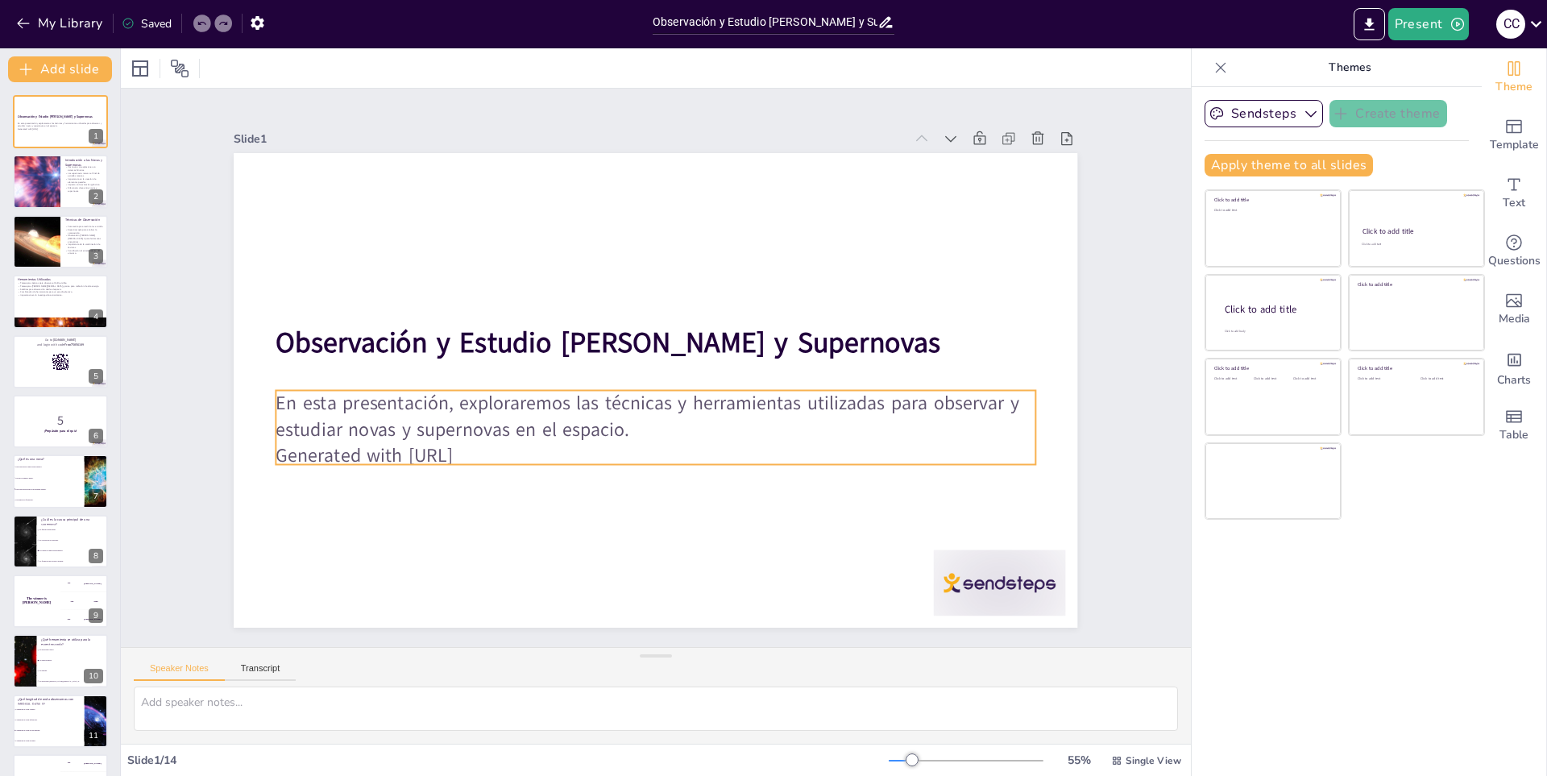
checkbox input "true"
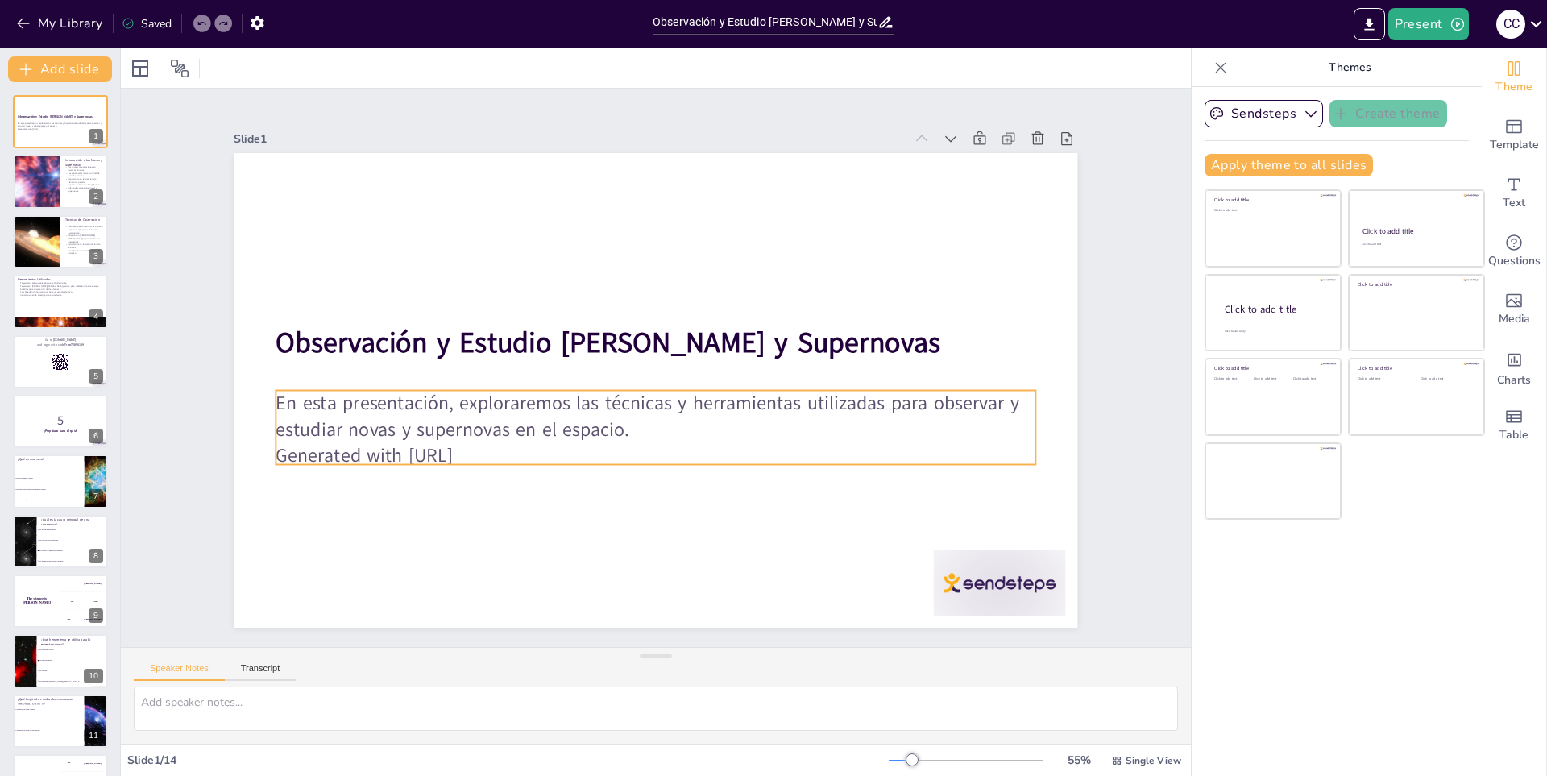
checkbox input "true"
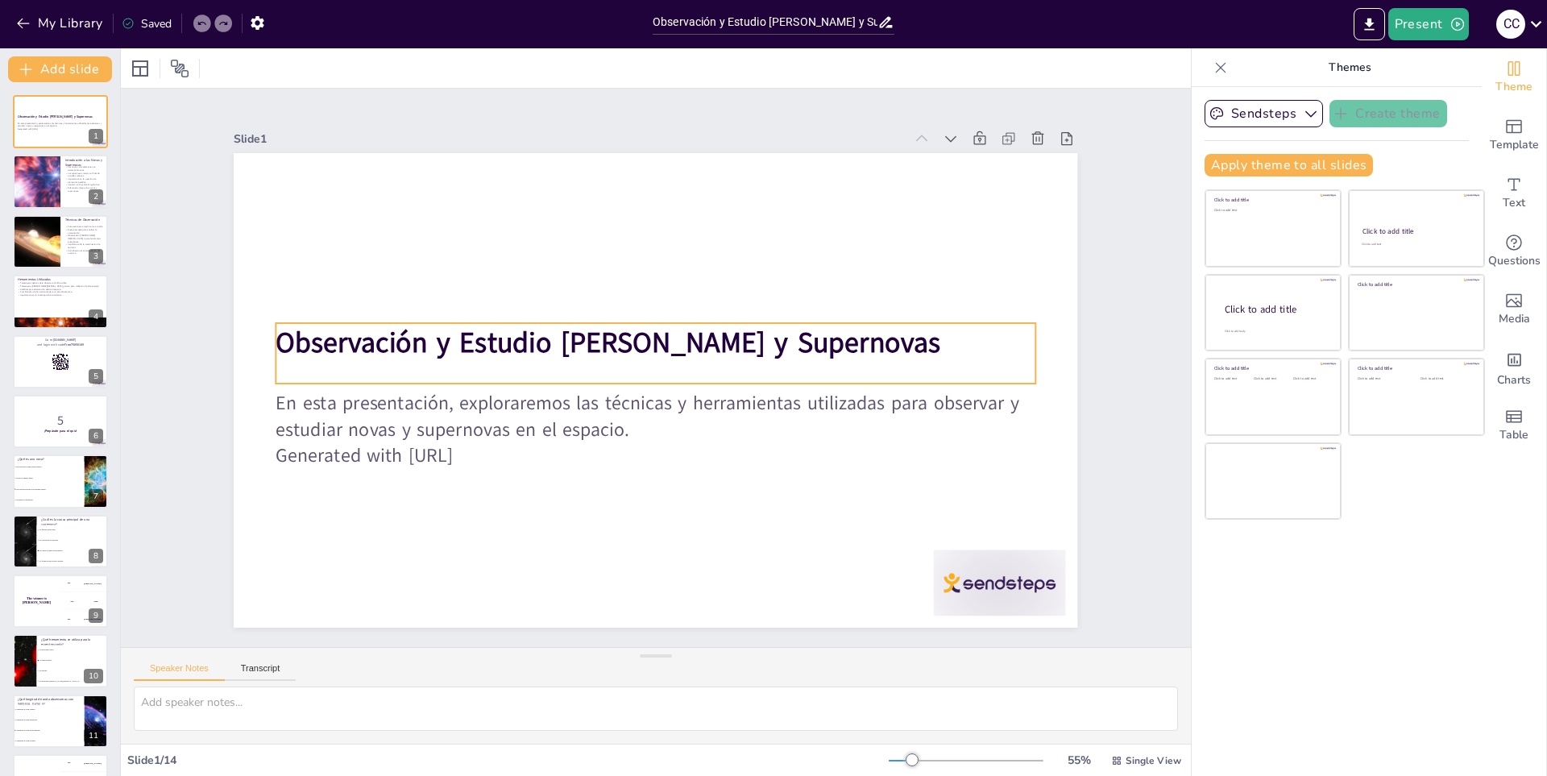
checkbox input "true"
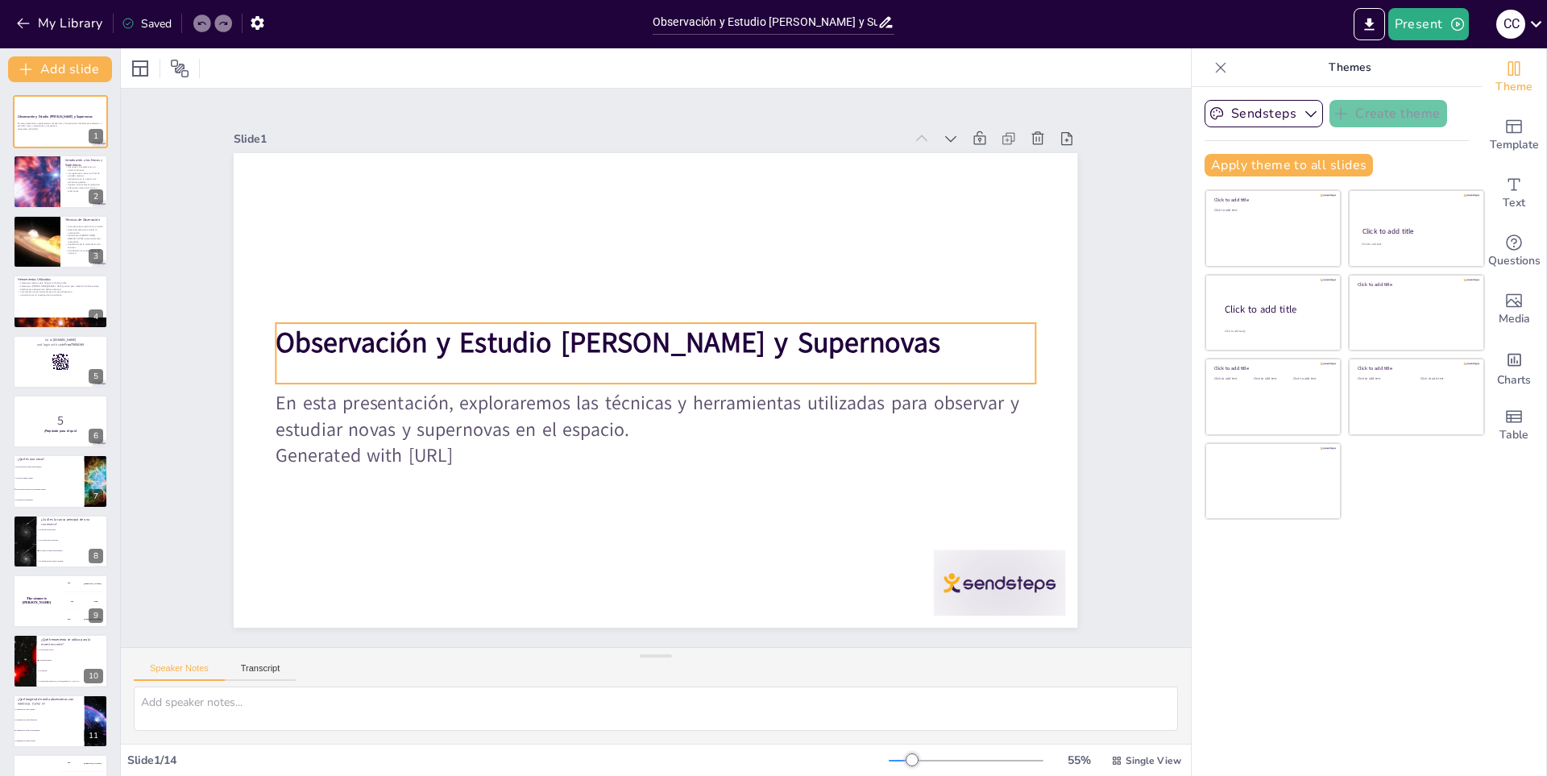
checkbox input "true"
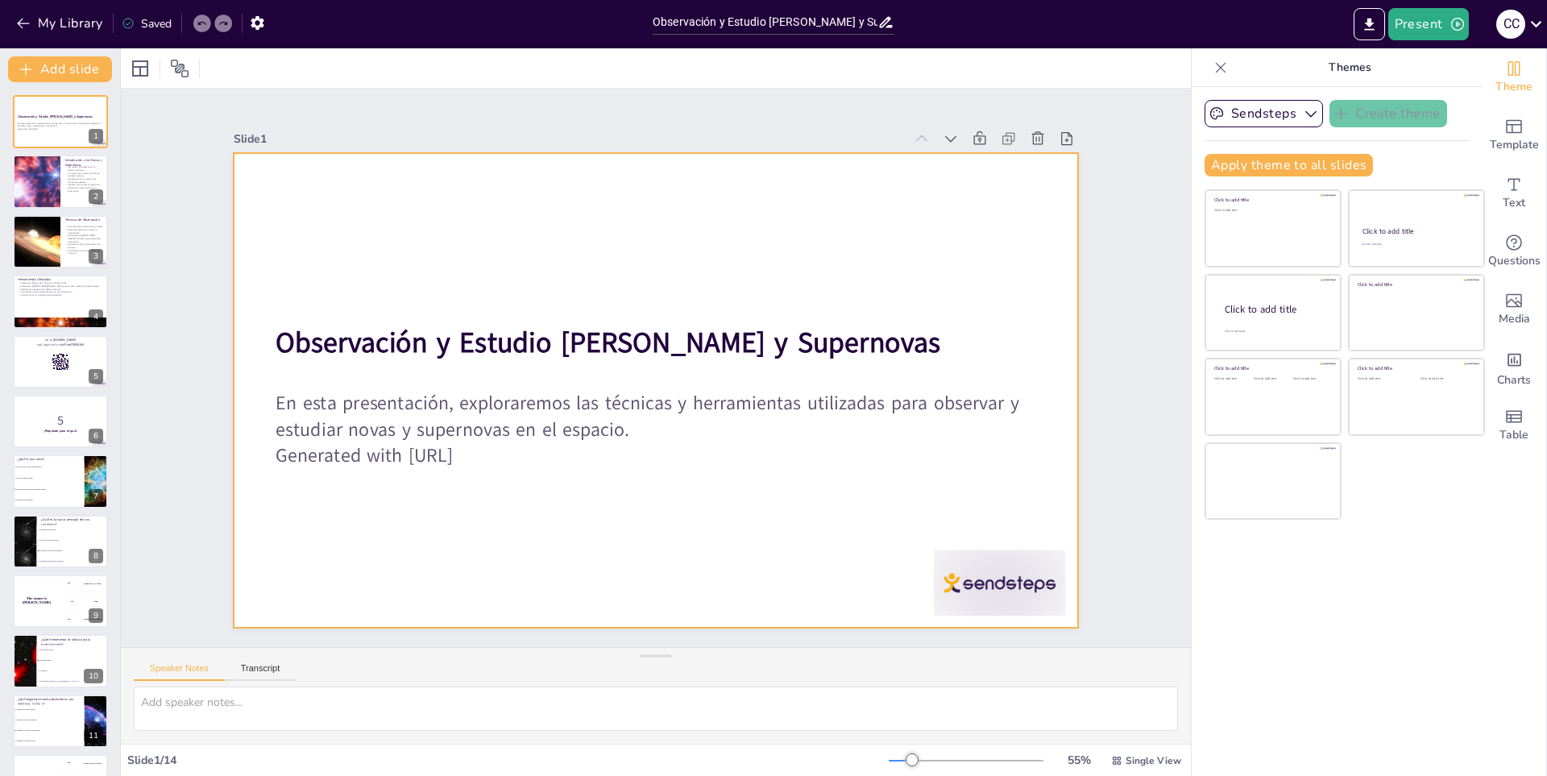
checkbox input "true"
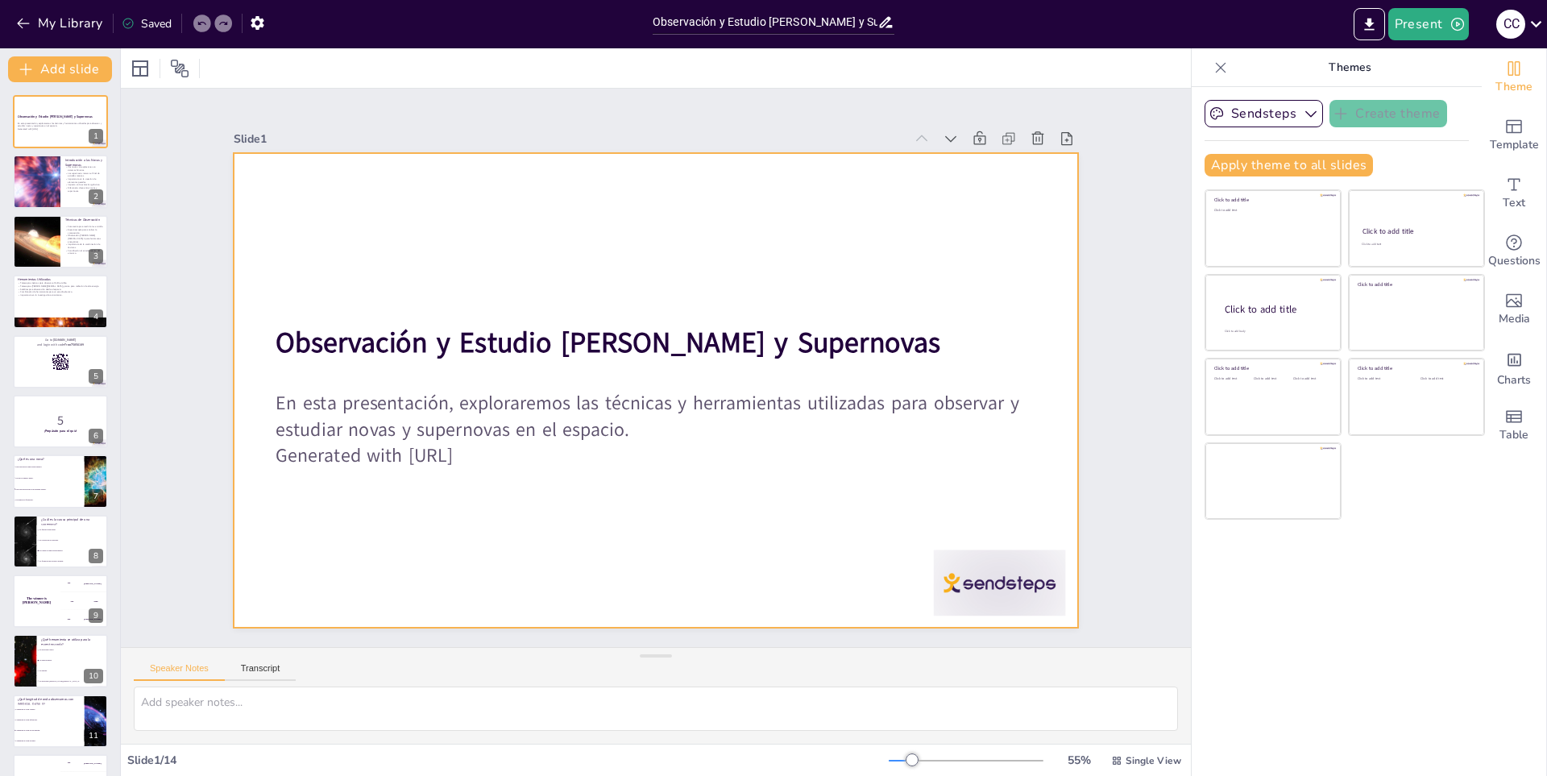
checkbox input "true"
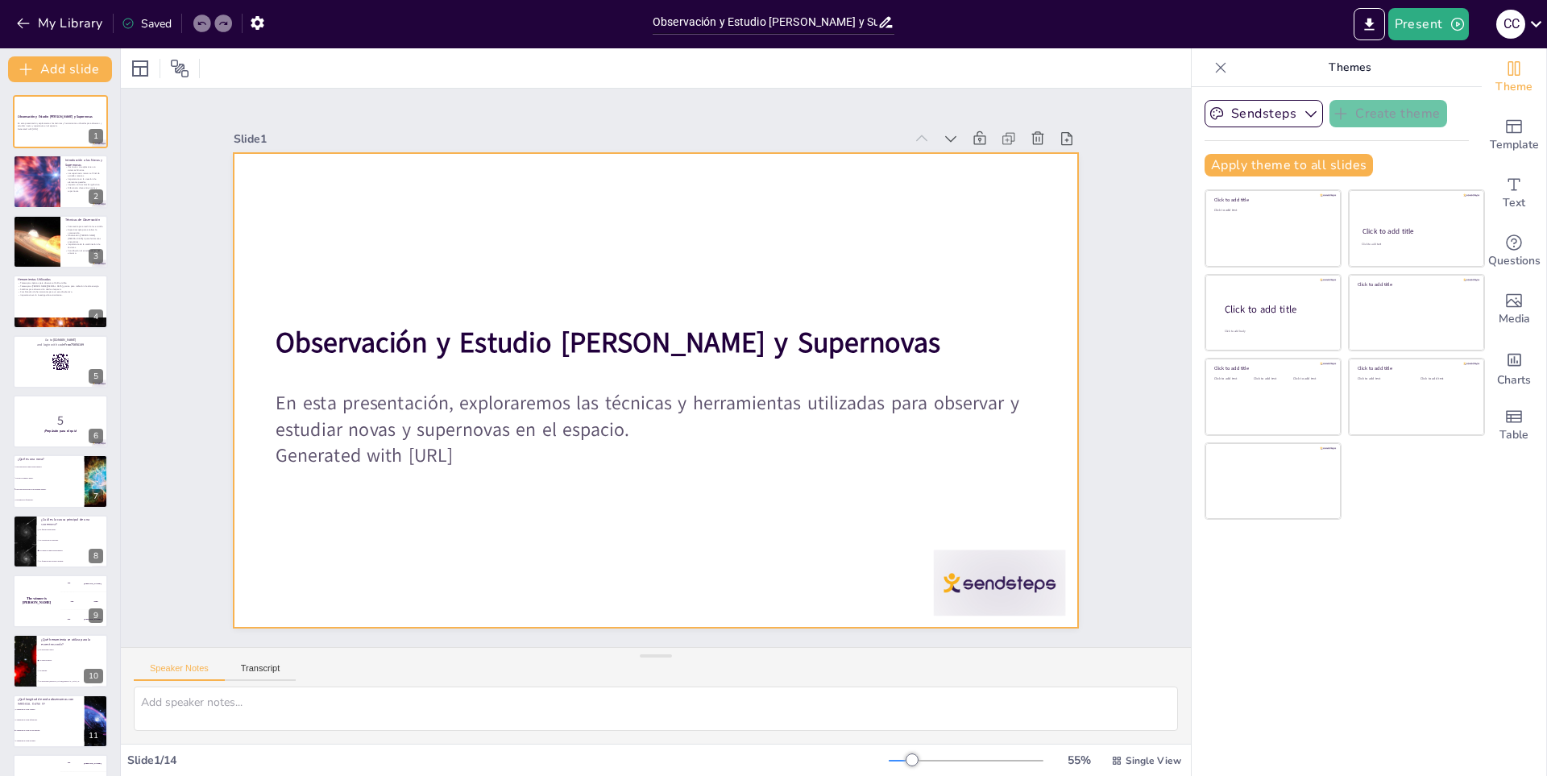
checkbox input "true"
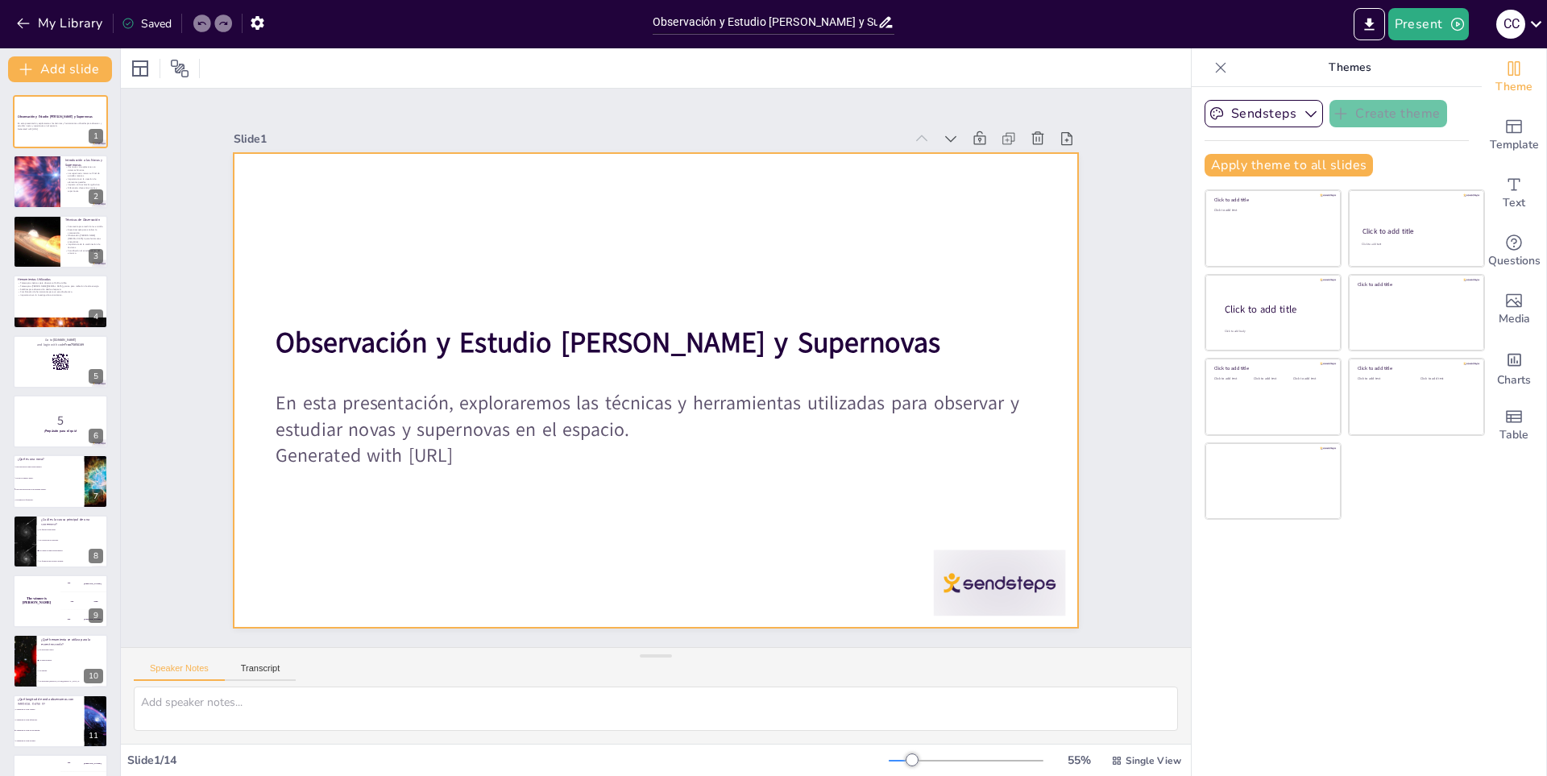
checkbox input "true"
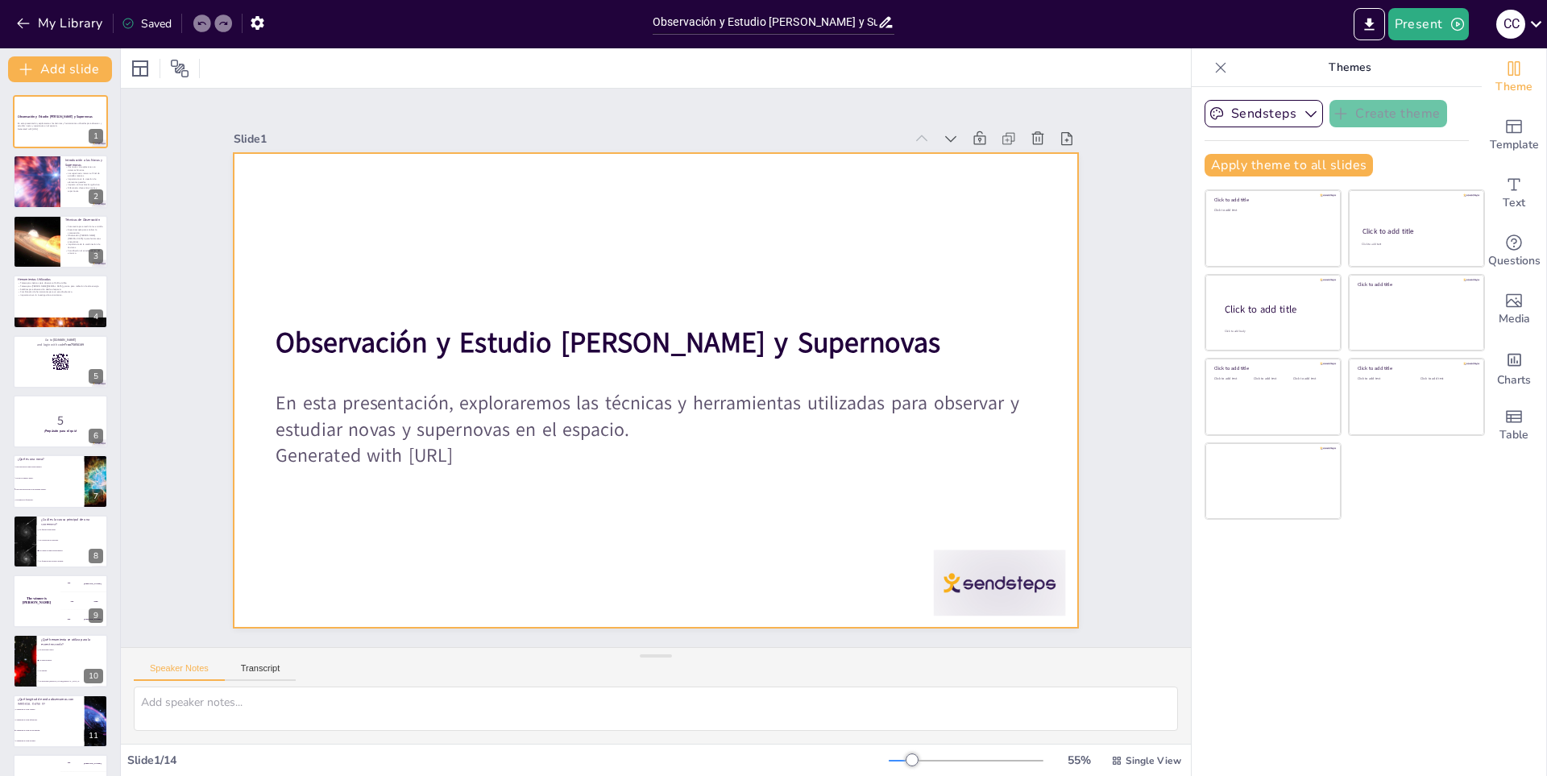
checkbox input "true"
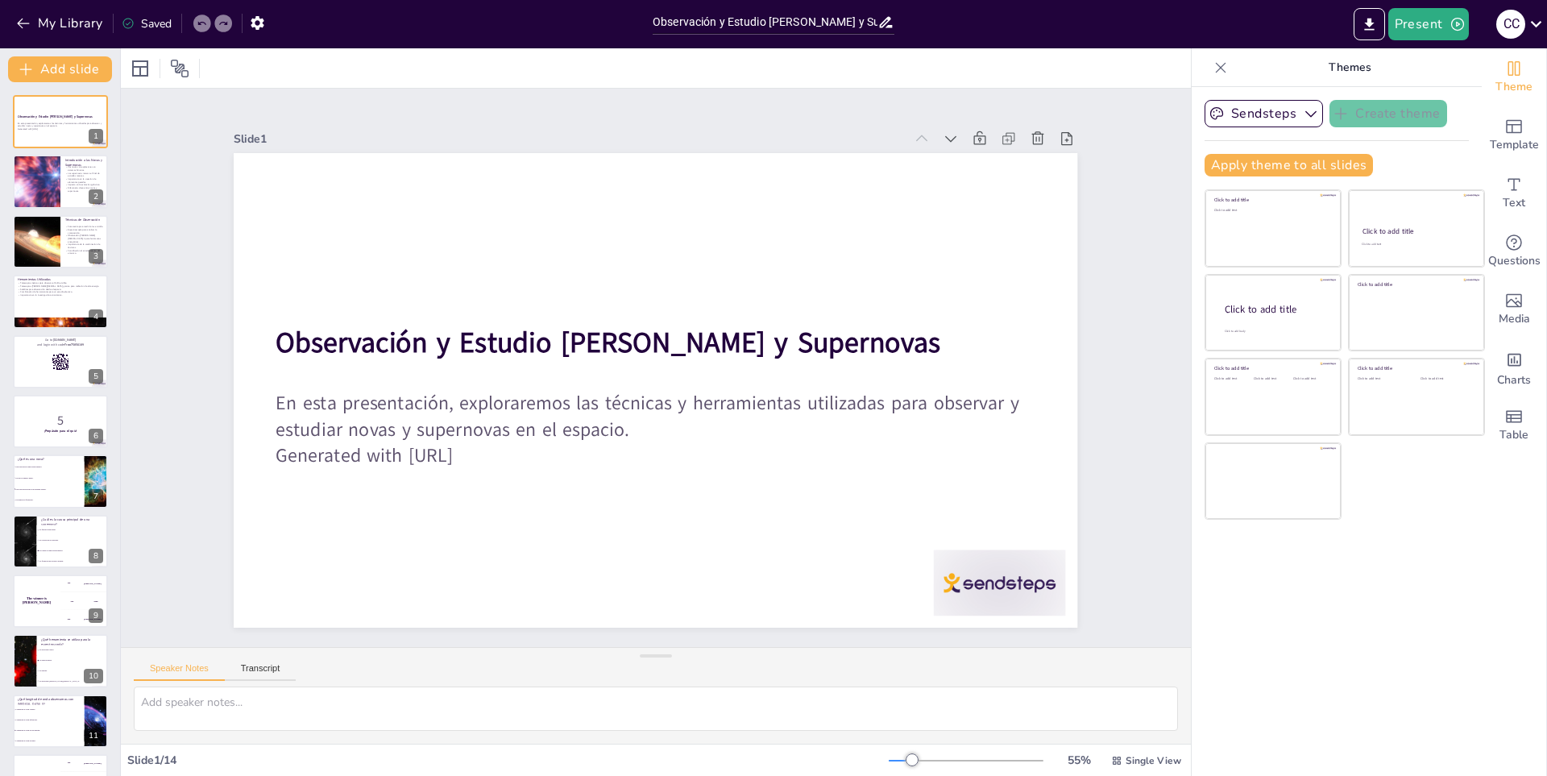
checkbox input "true"
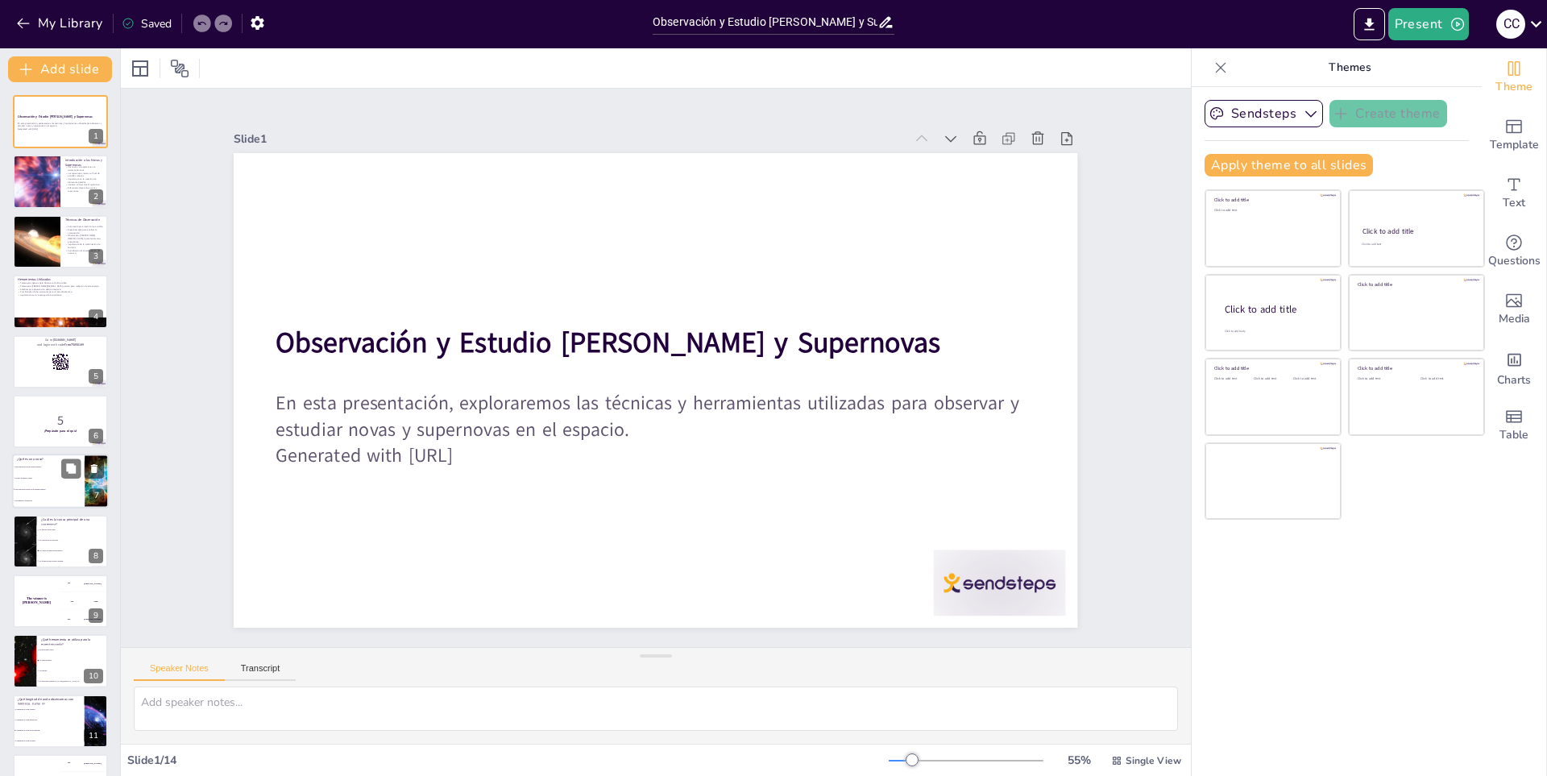
checkbox input "true"
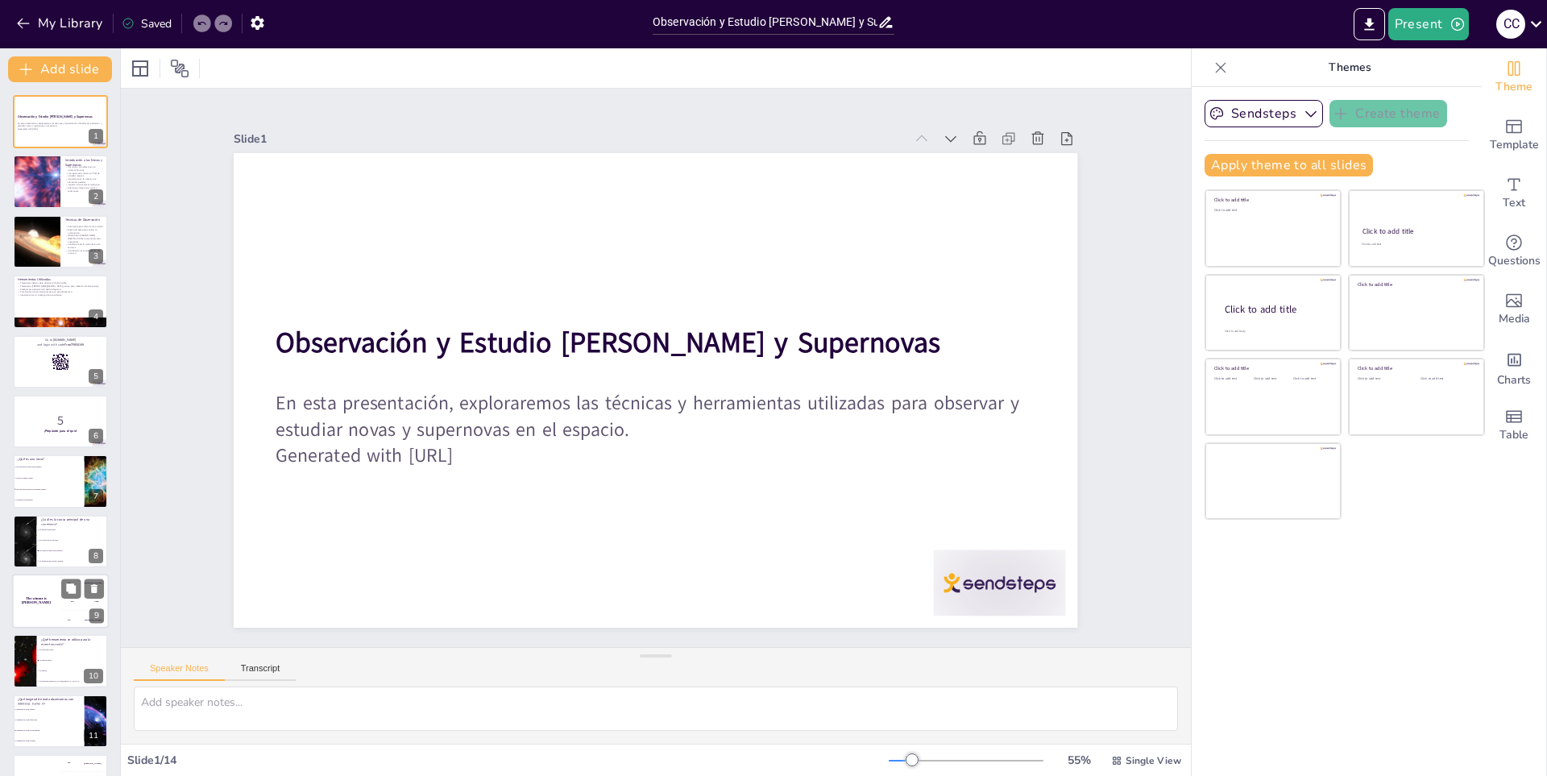
checkbox input "true"
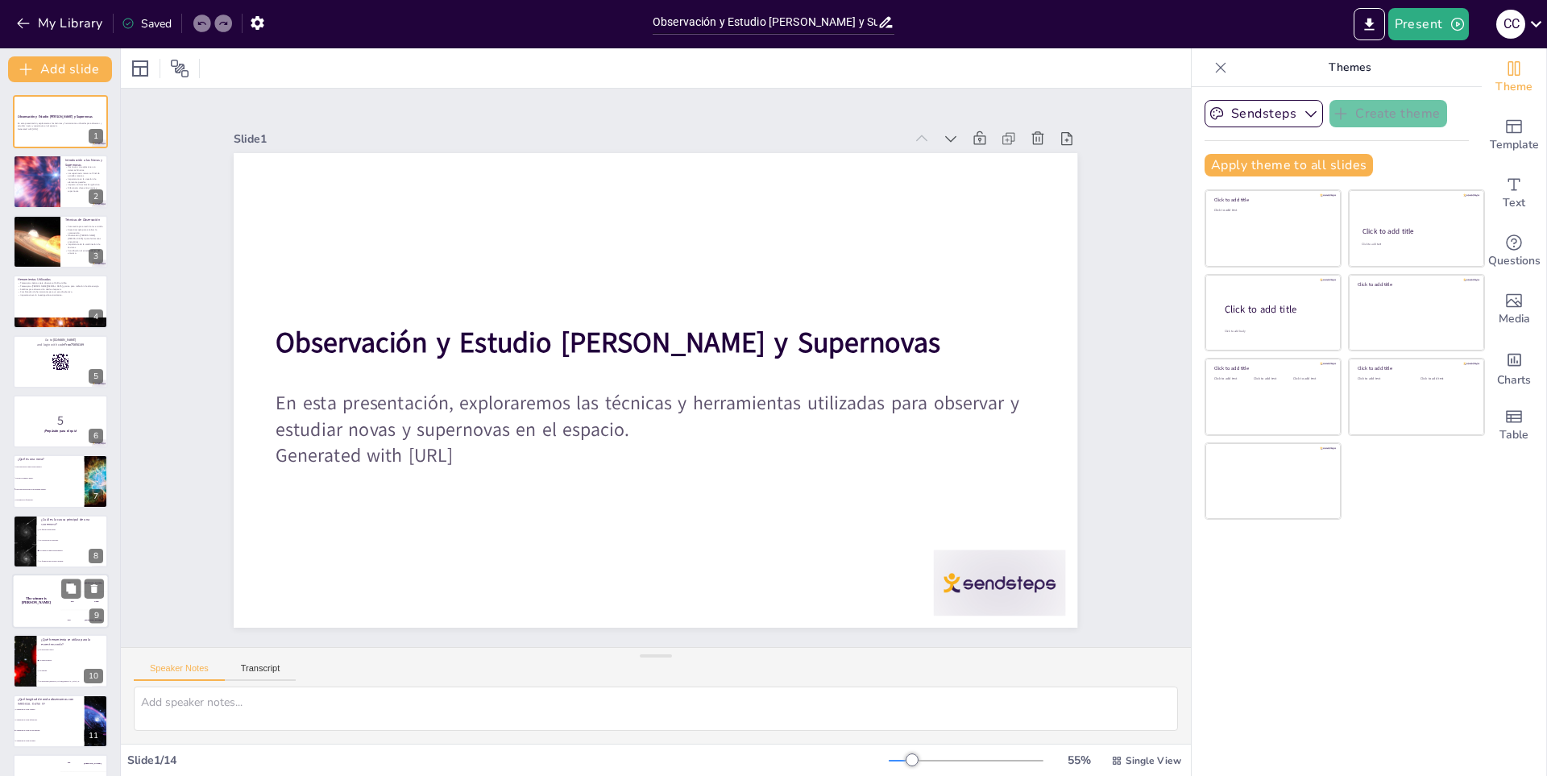
checkbox input "true"
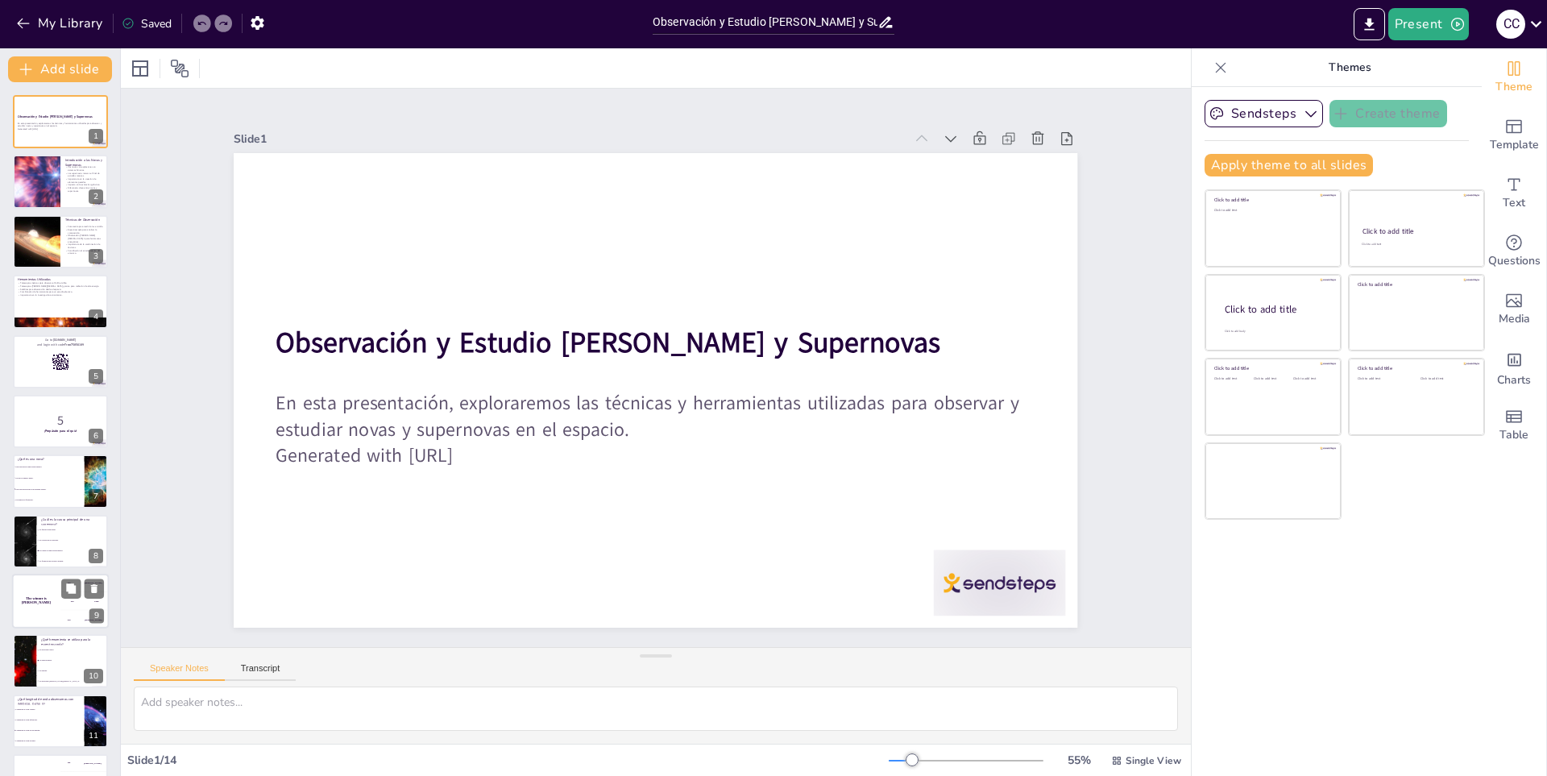
checkbox input "true"
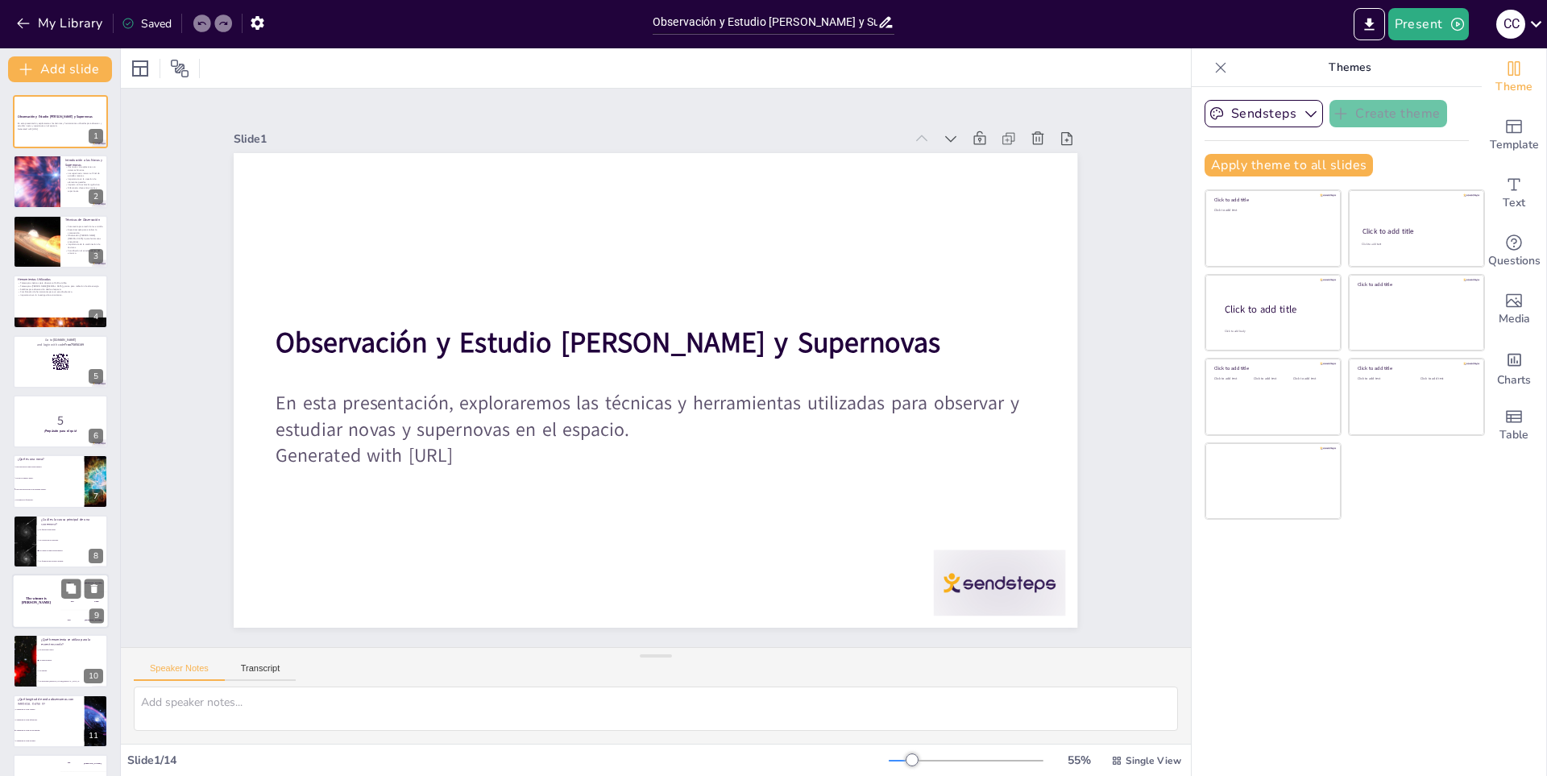
checkbox input "true"
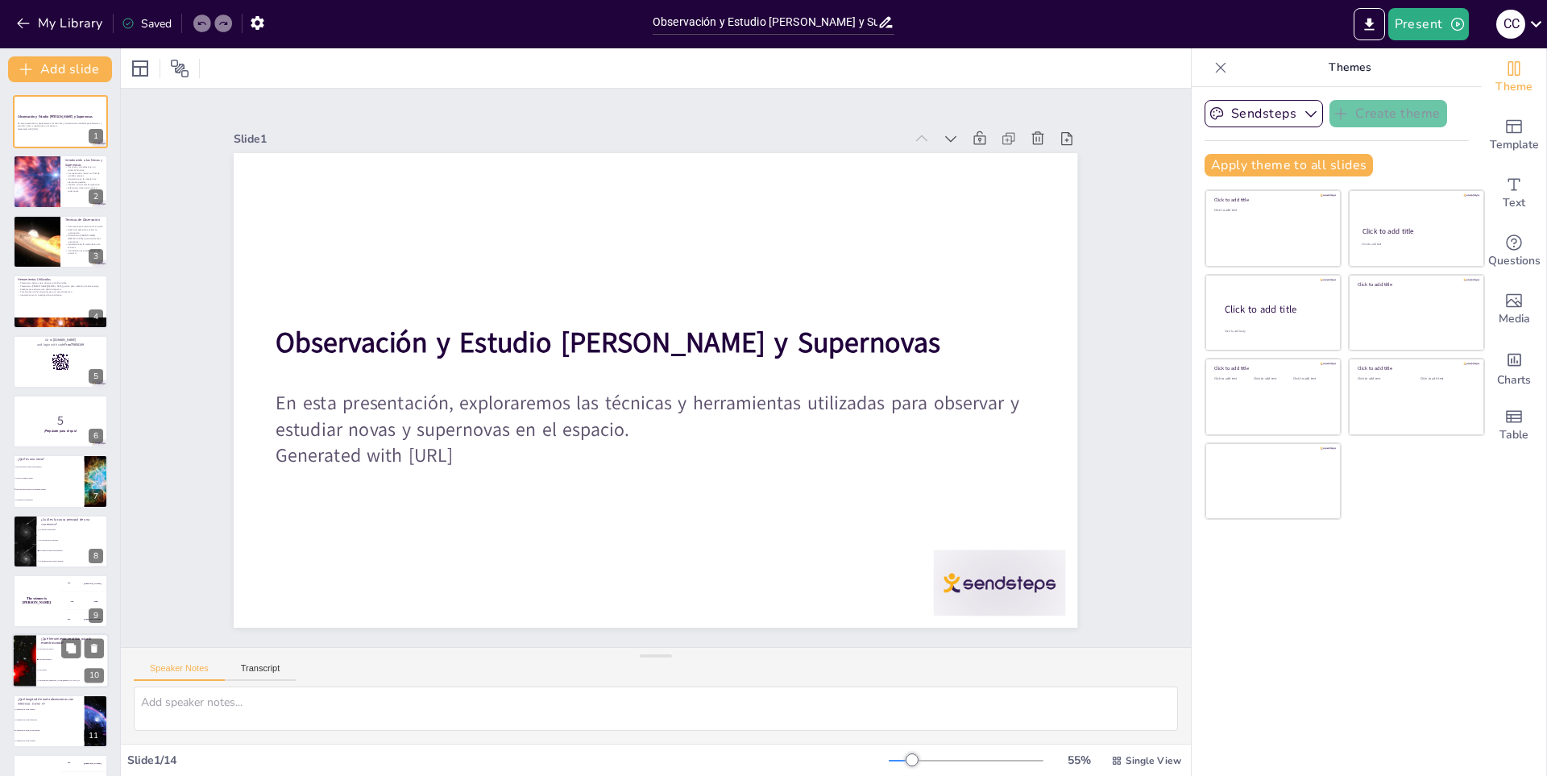
checkbox input "true"
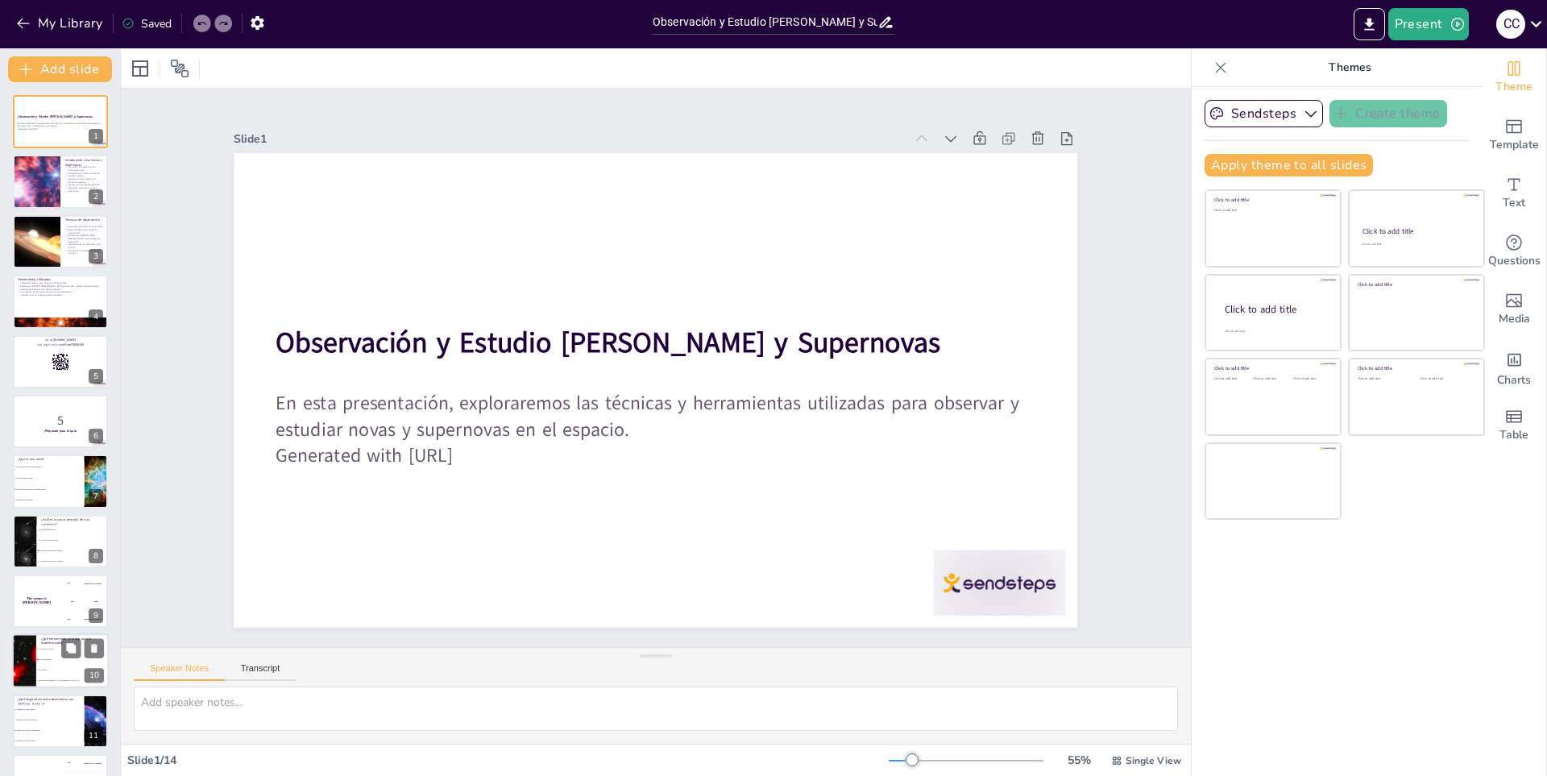
checkbox input "true"
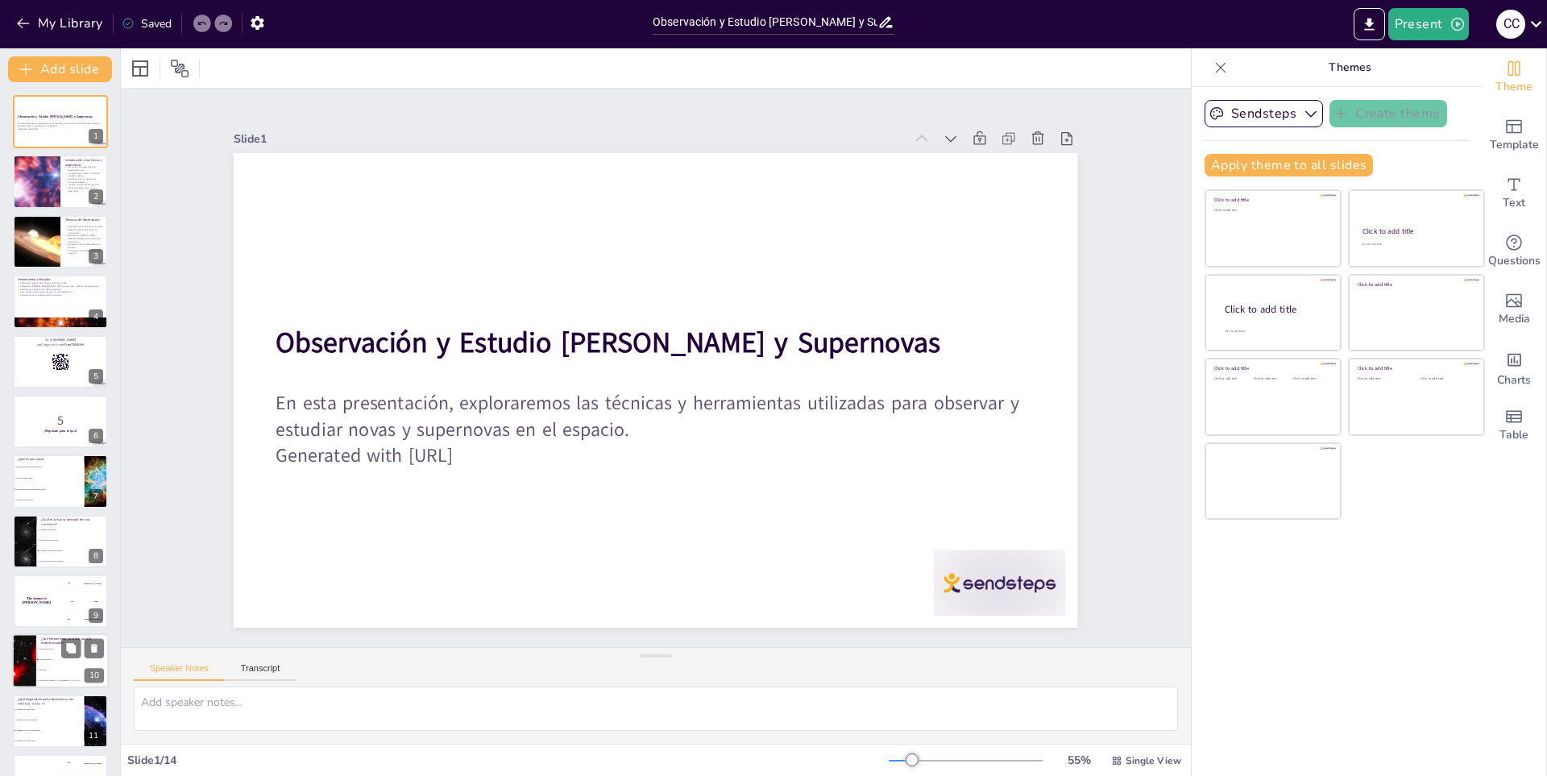
checkbox input "true"
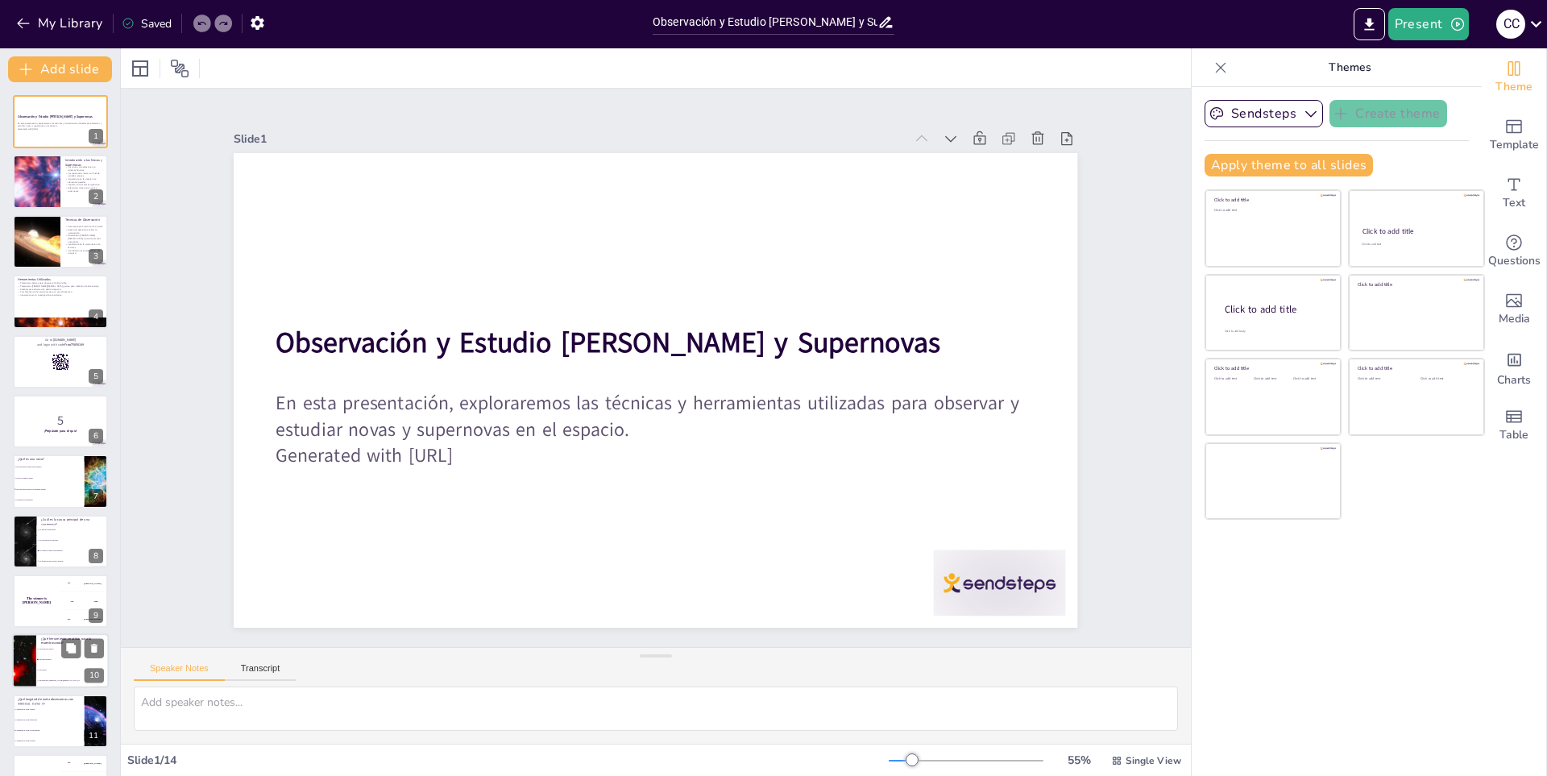
checkbox input "true"
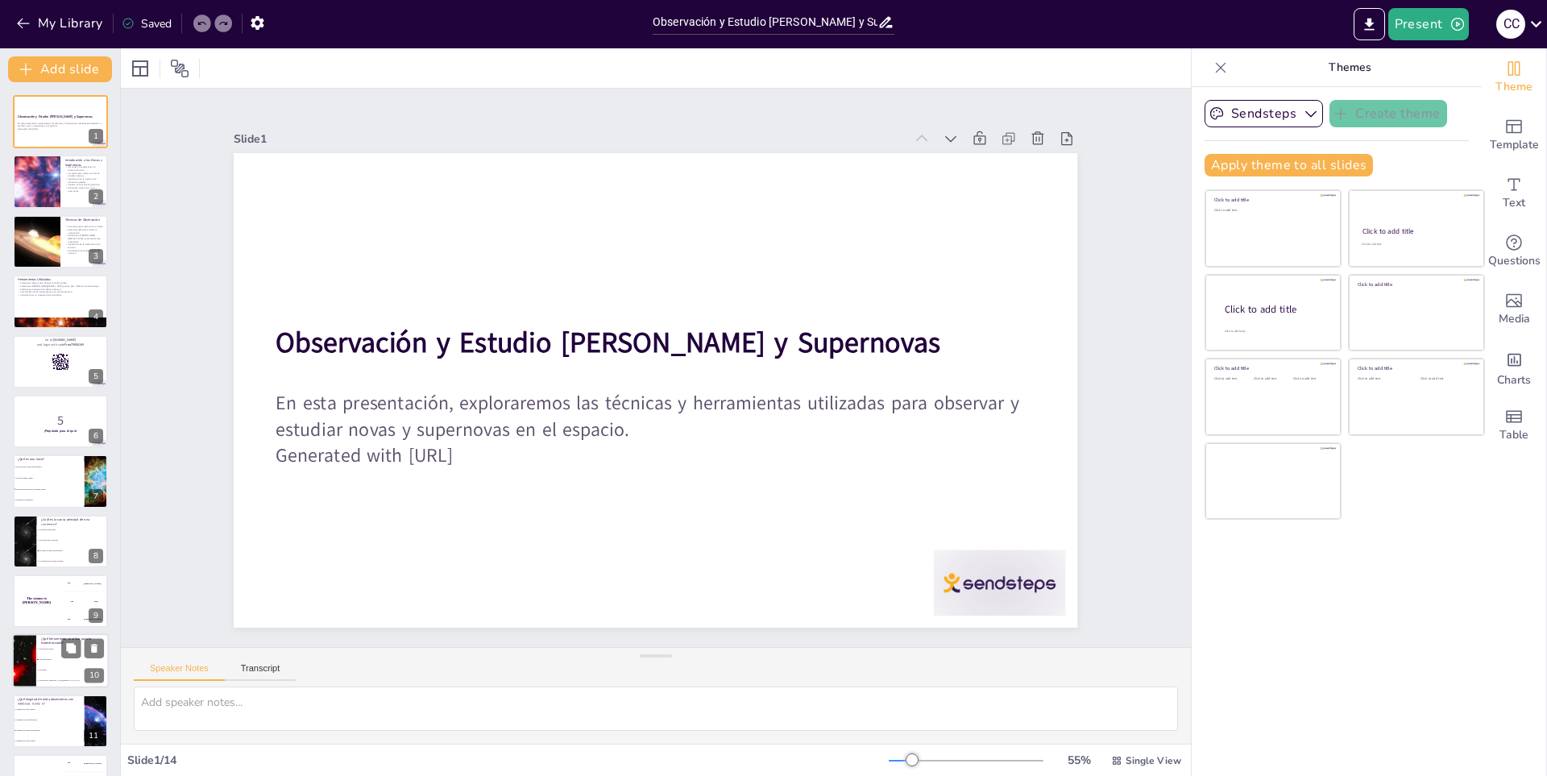
checkbox input "true"
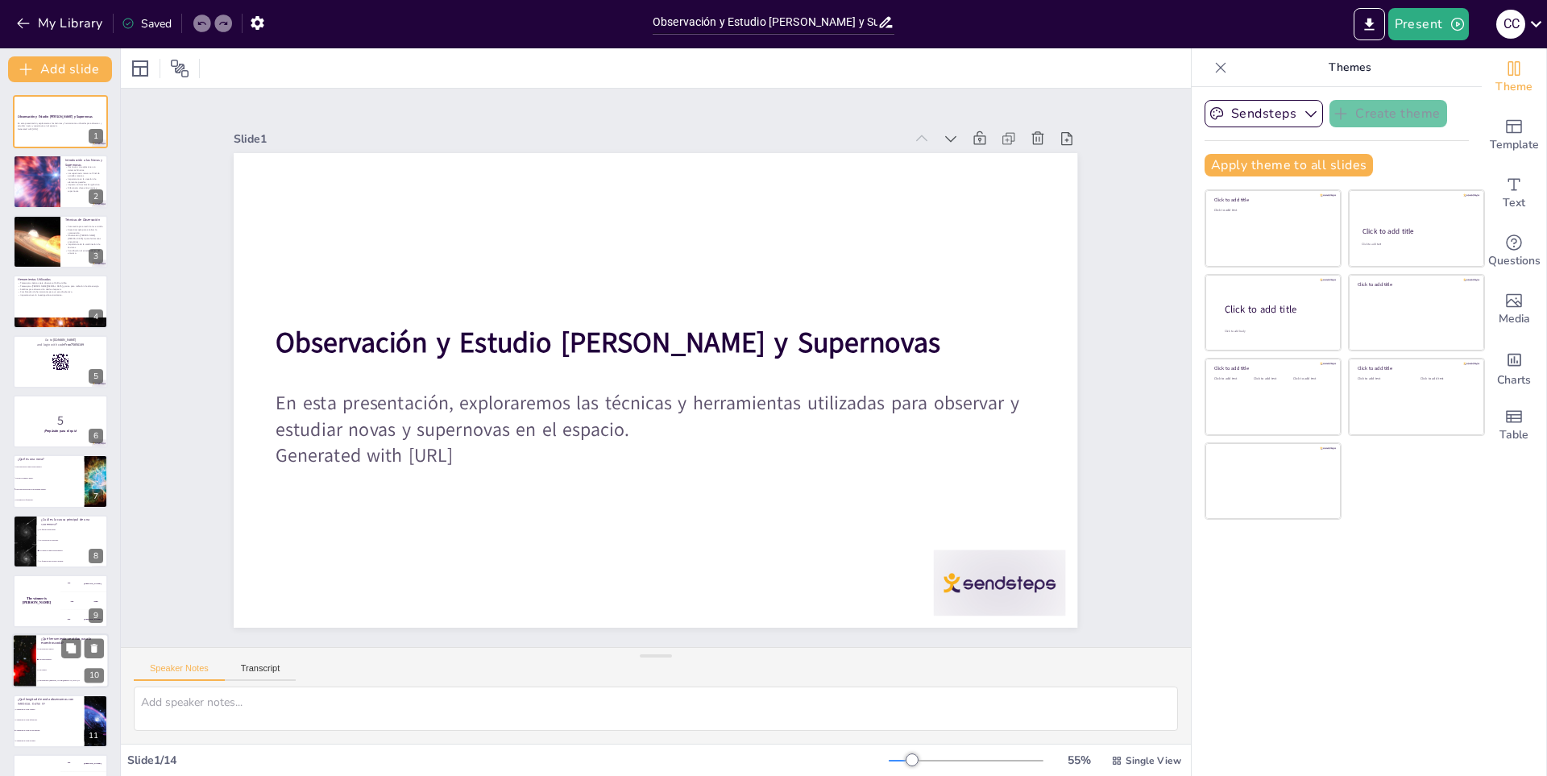
checkbox input "true"
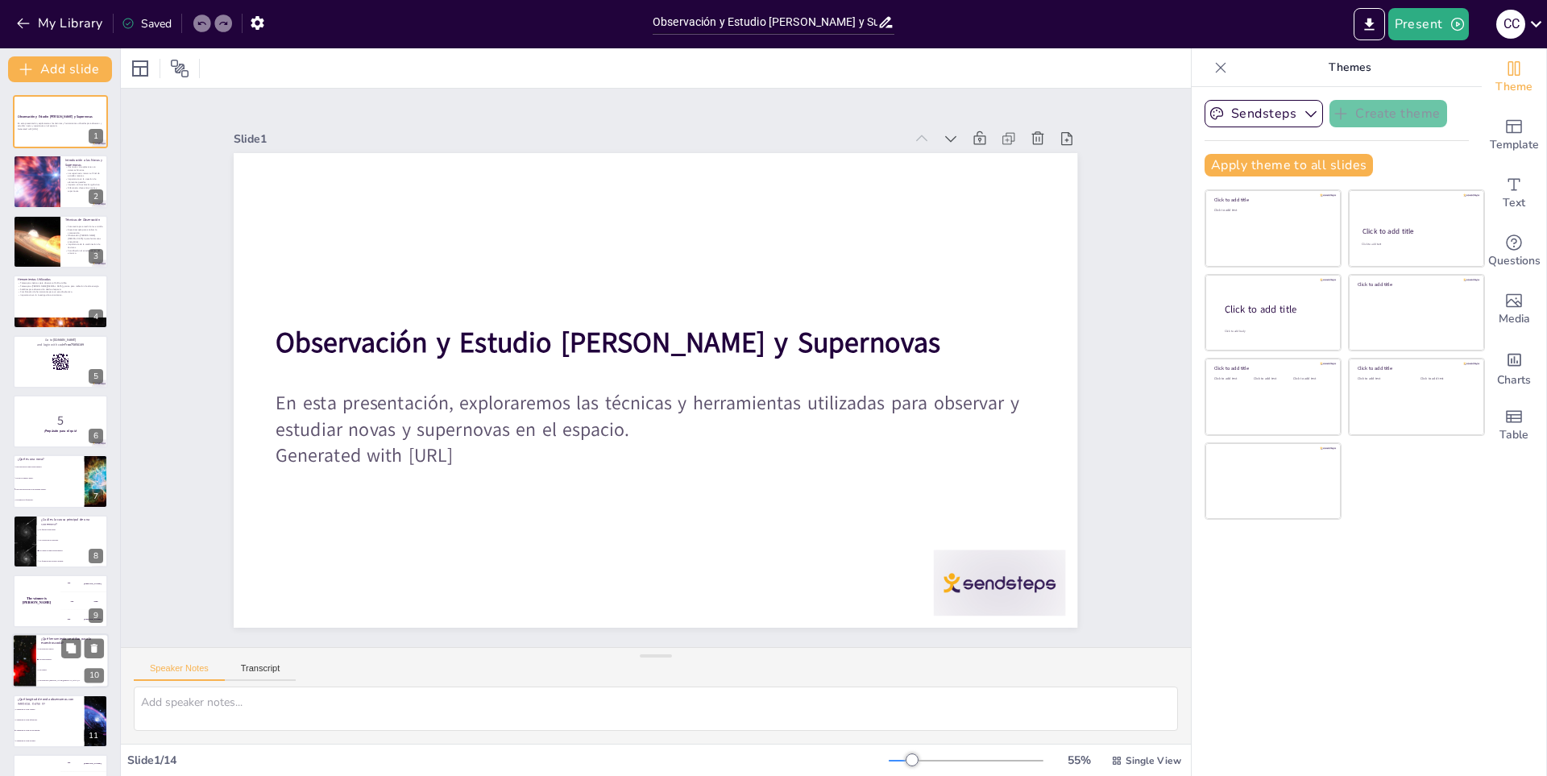
checkbox input "true"
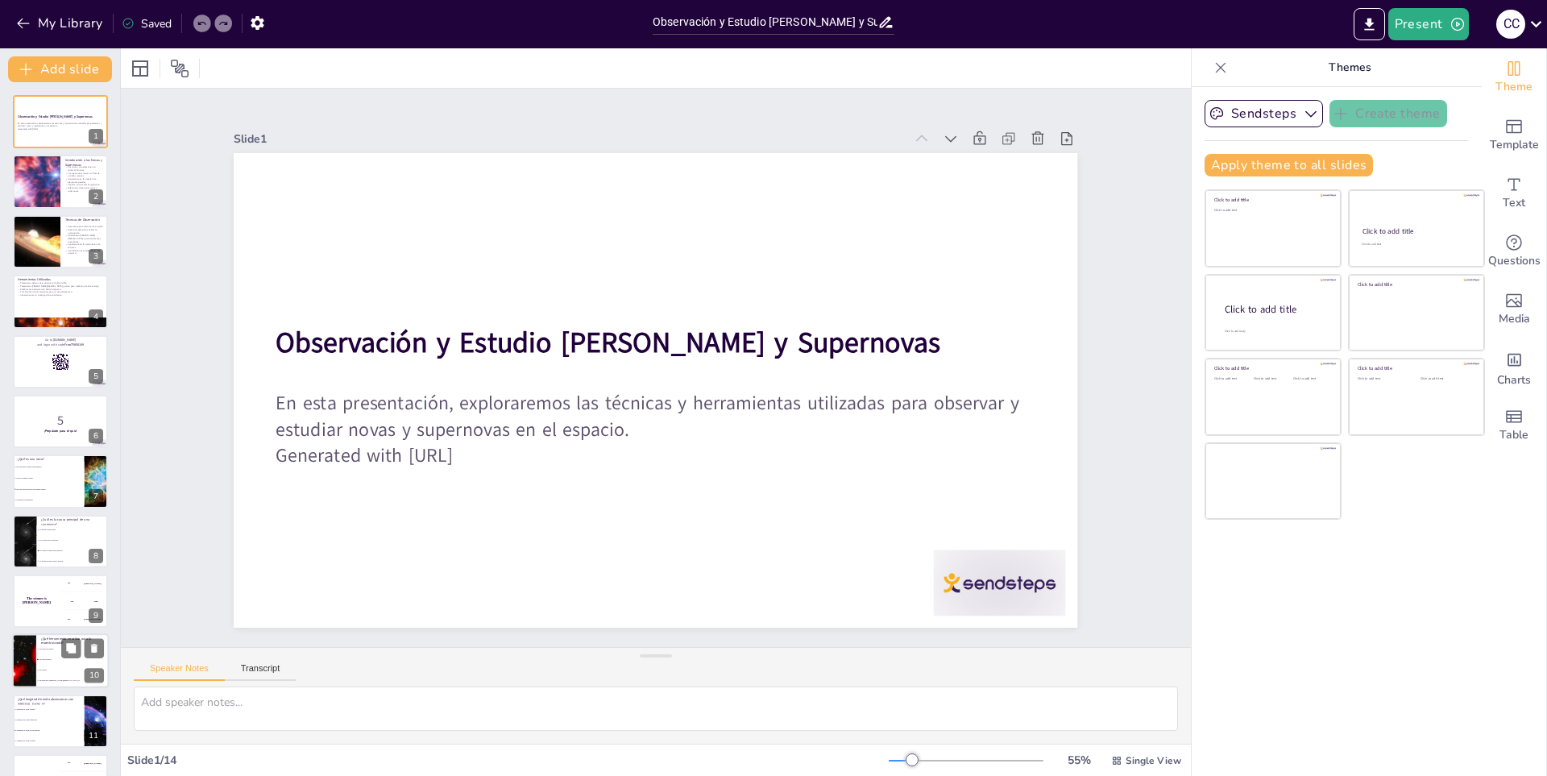
checkbox input "true"
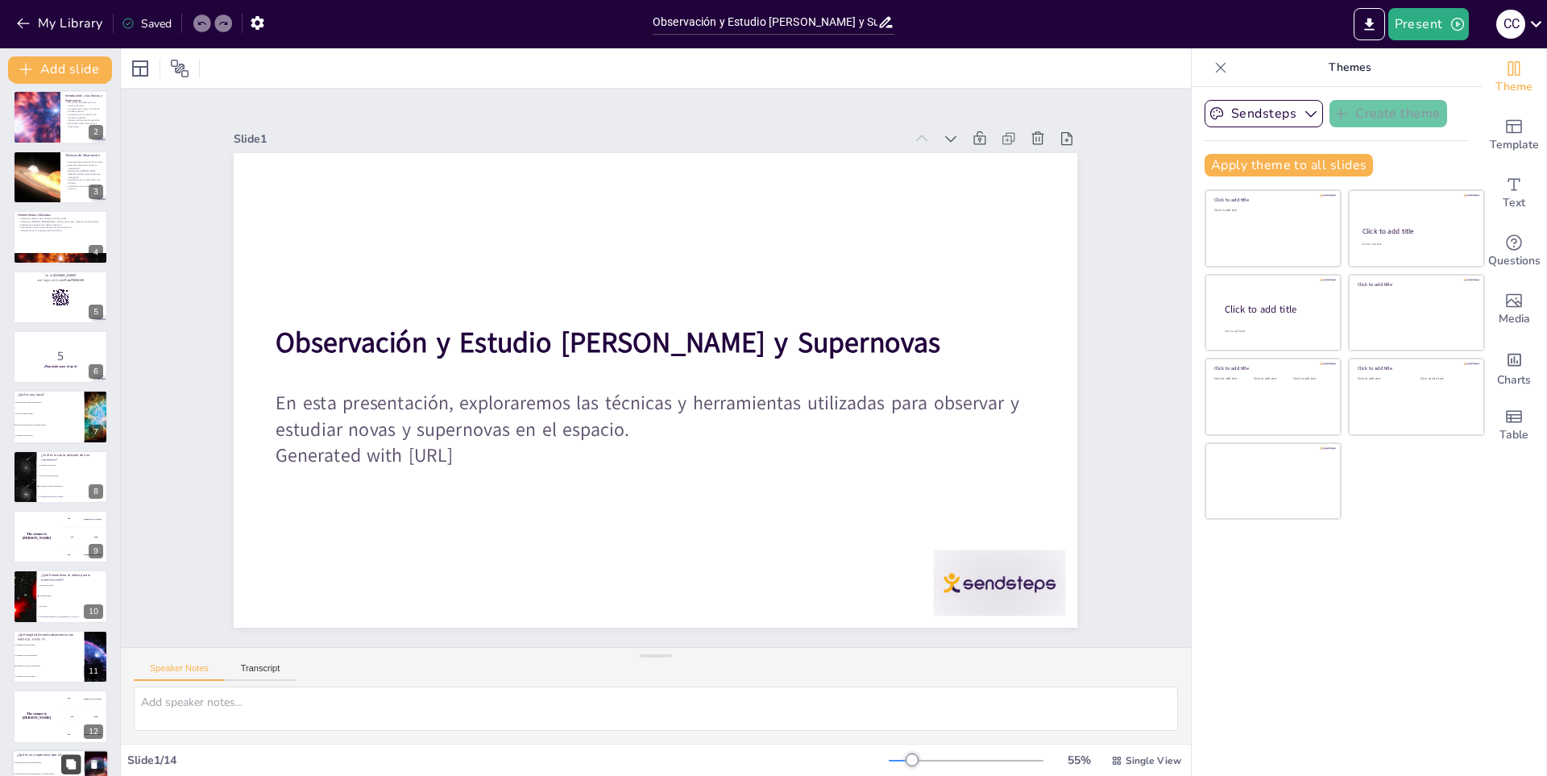
checkbox input "true"
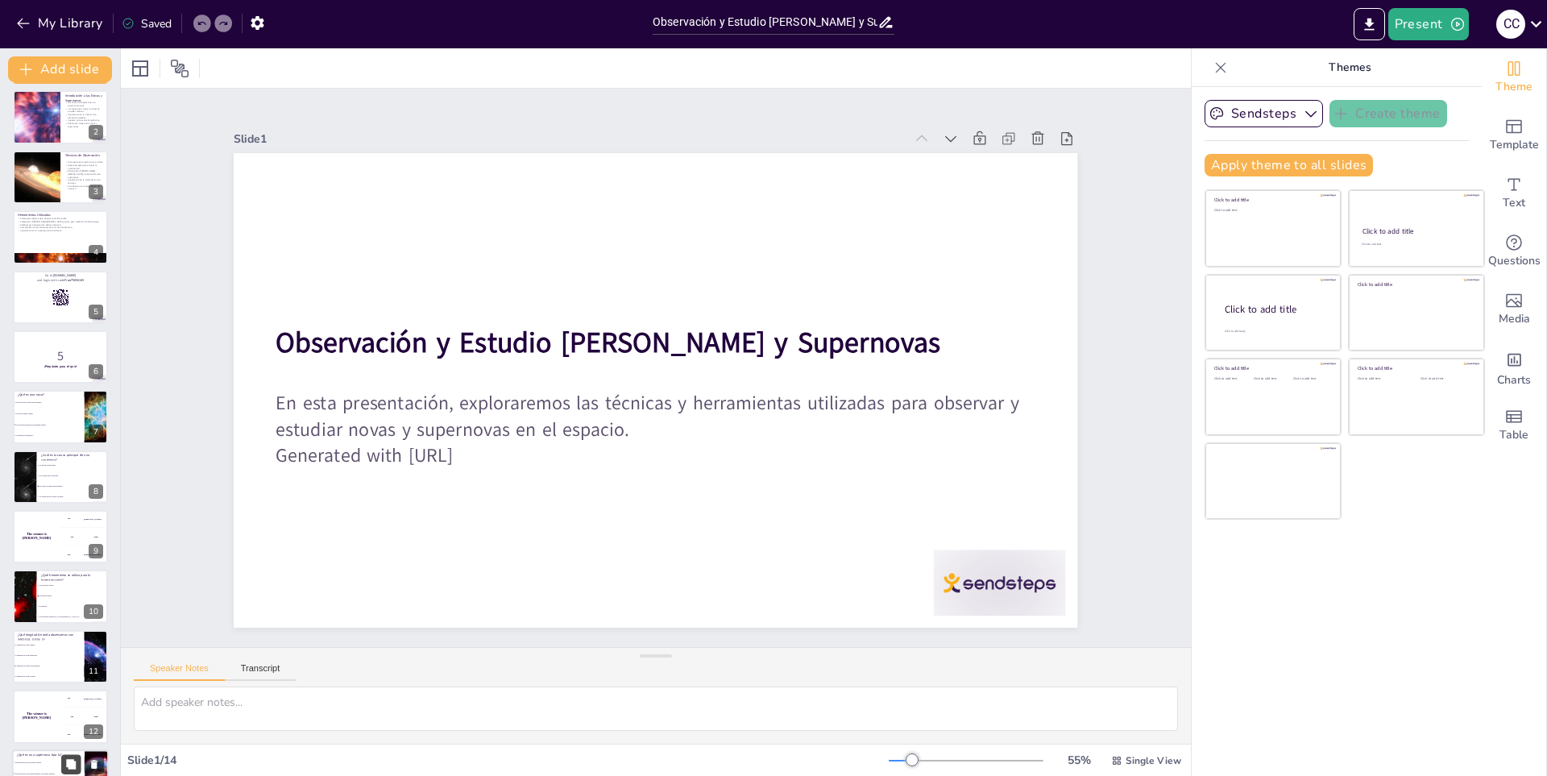
checkbox input "true"
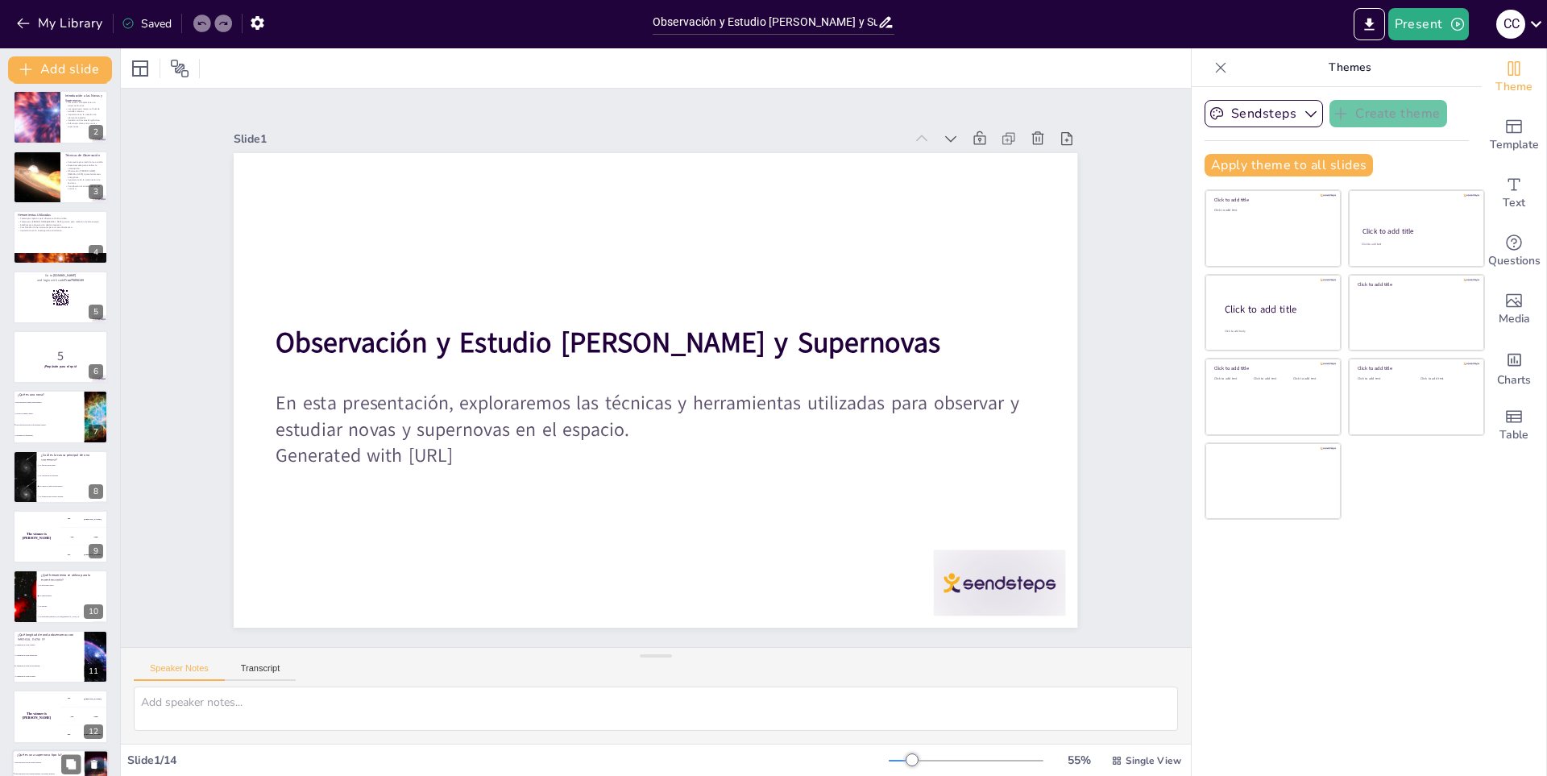
checkbox input "true"
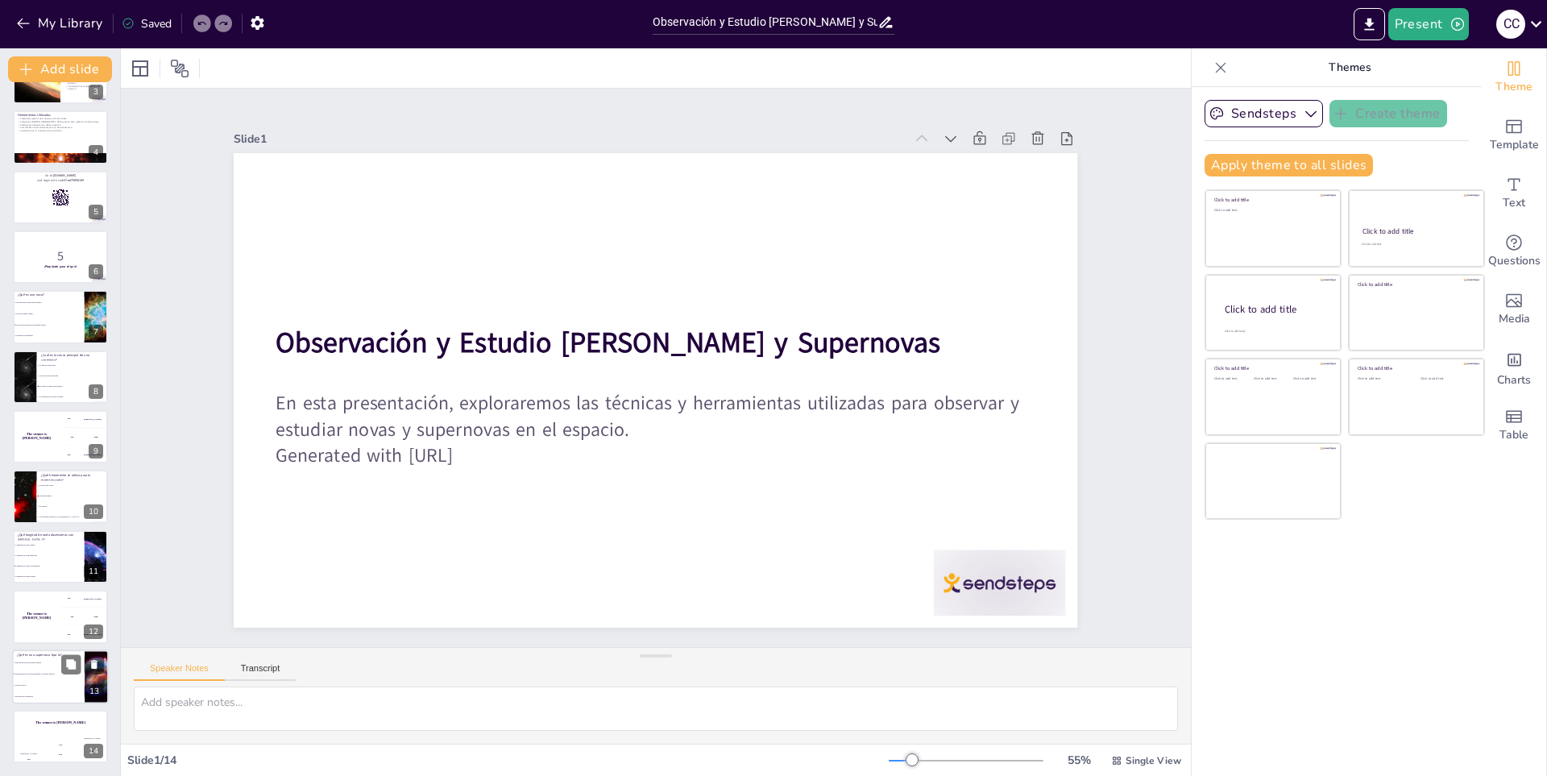
checkbox input "true"
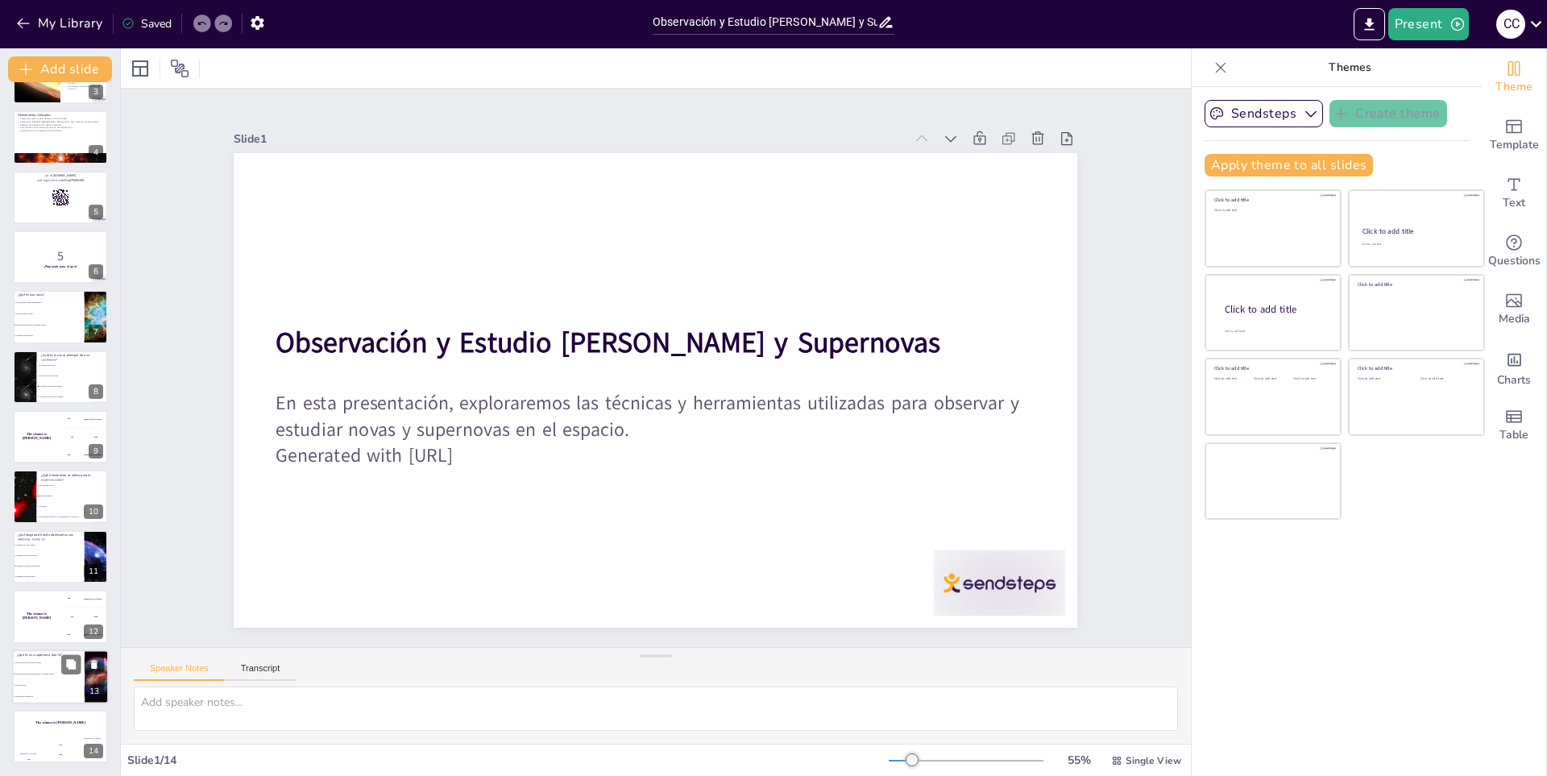
checkbox input "true"
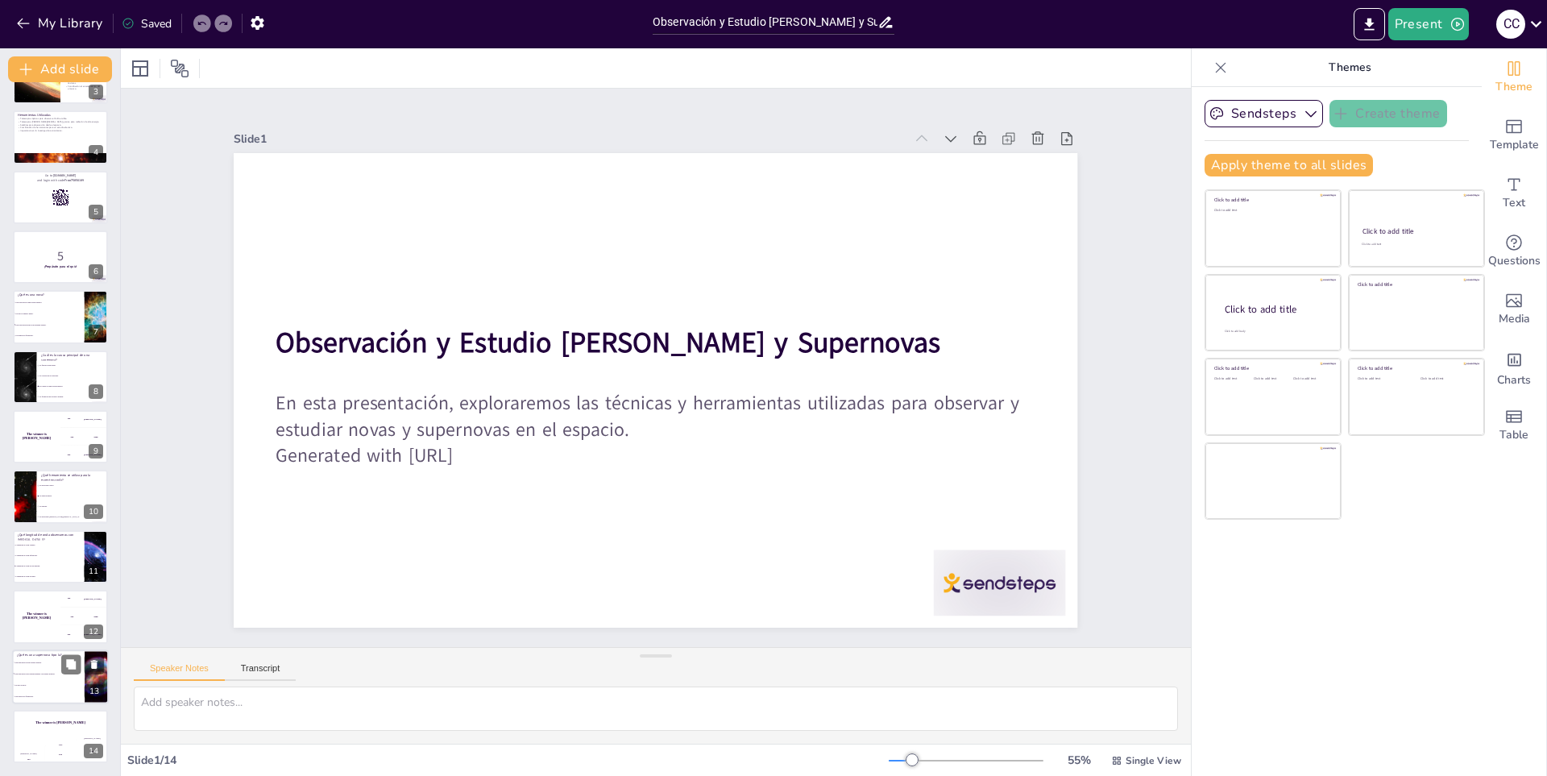
checkbox input "true"
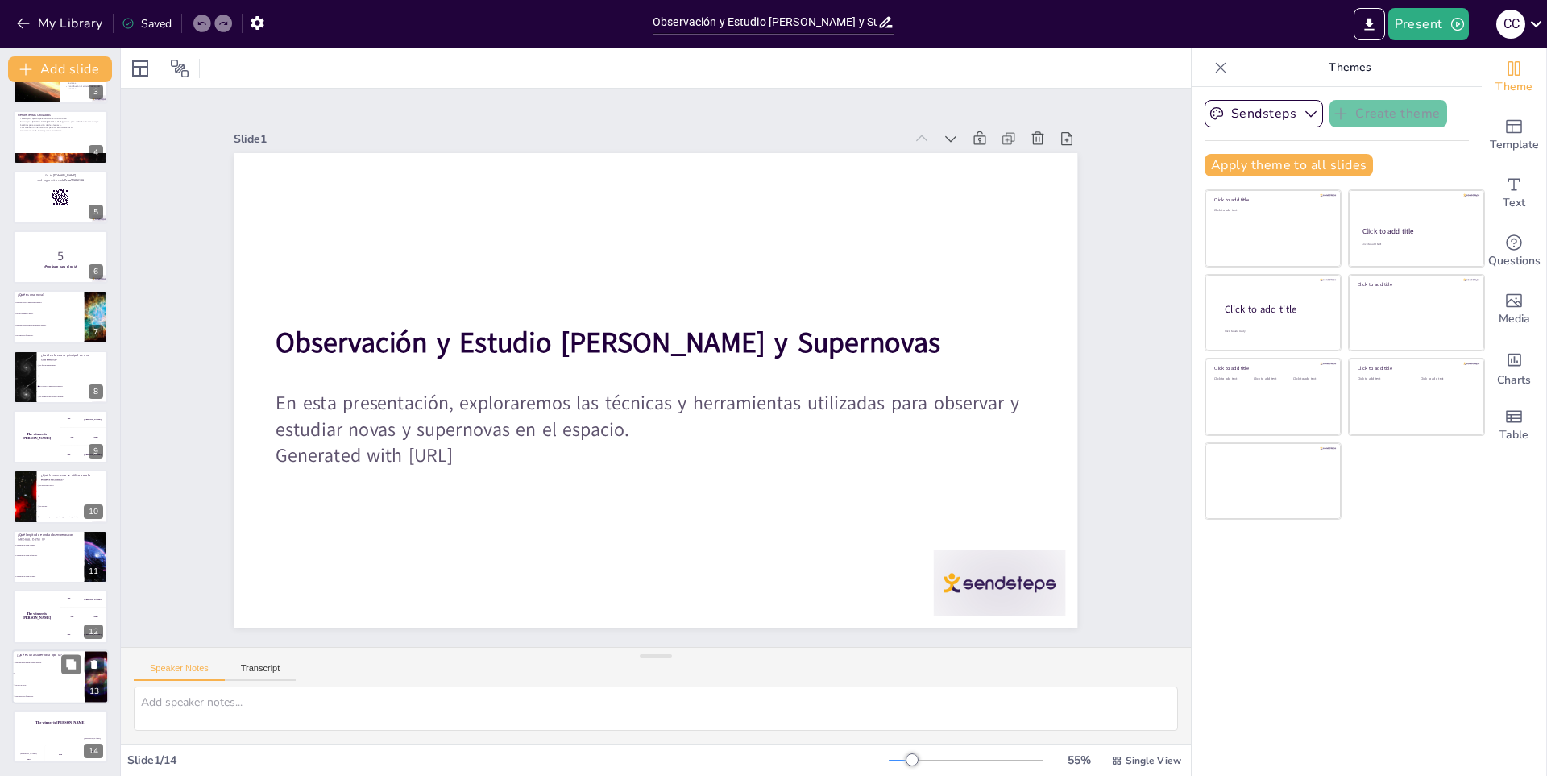
checkbox input "true"
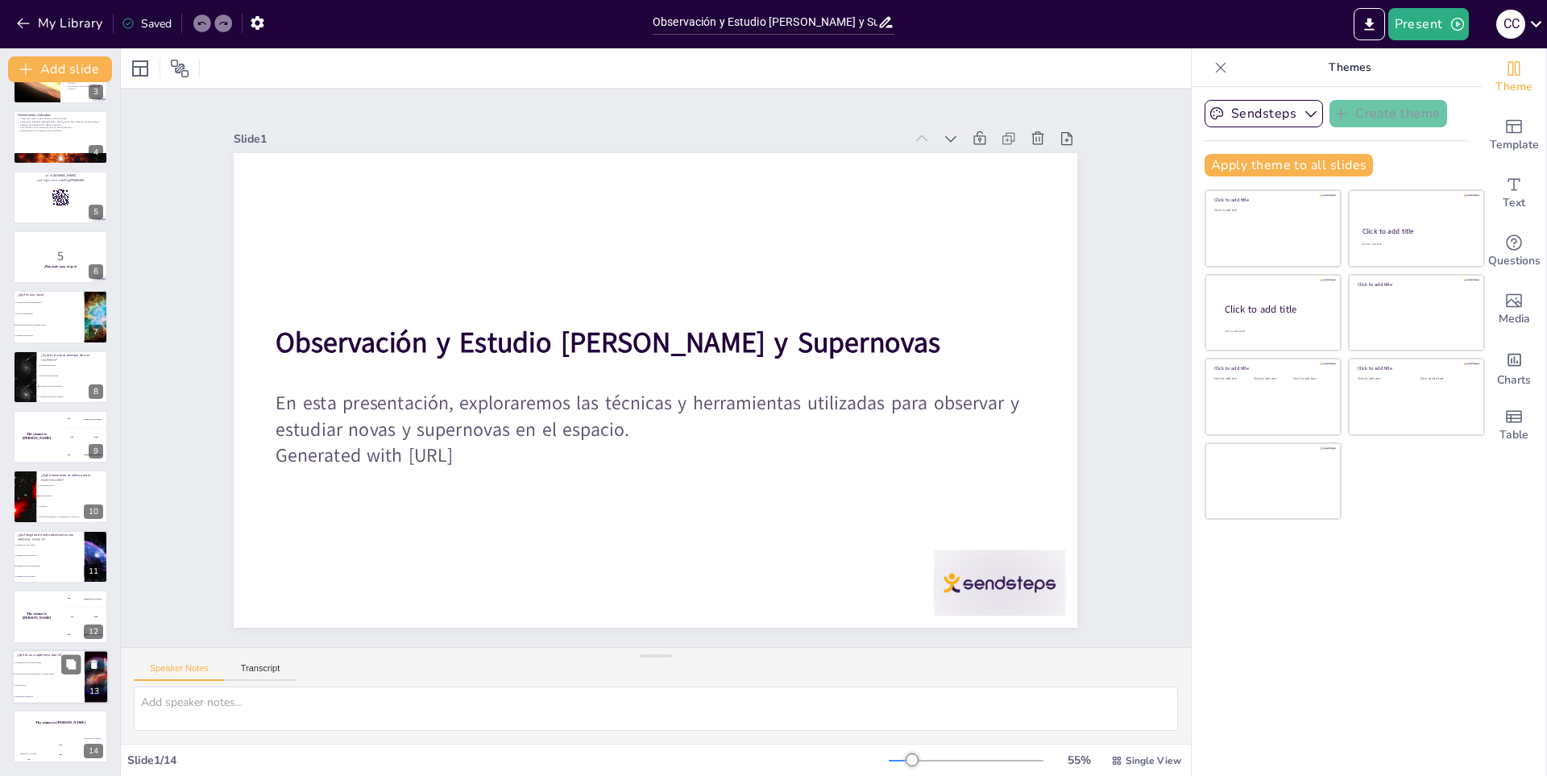
checkbox input "true"
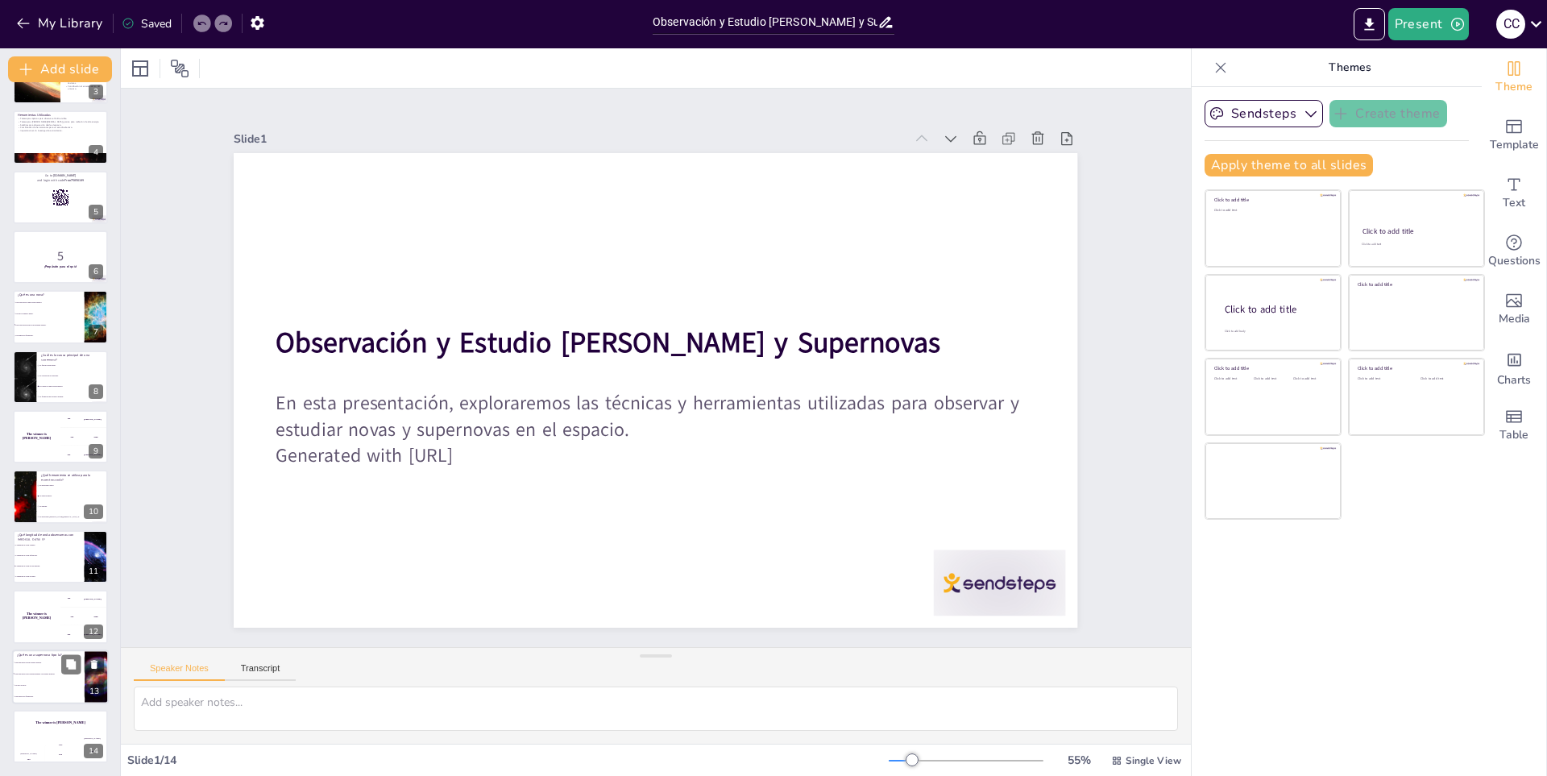
checkbox input "true"
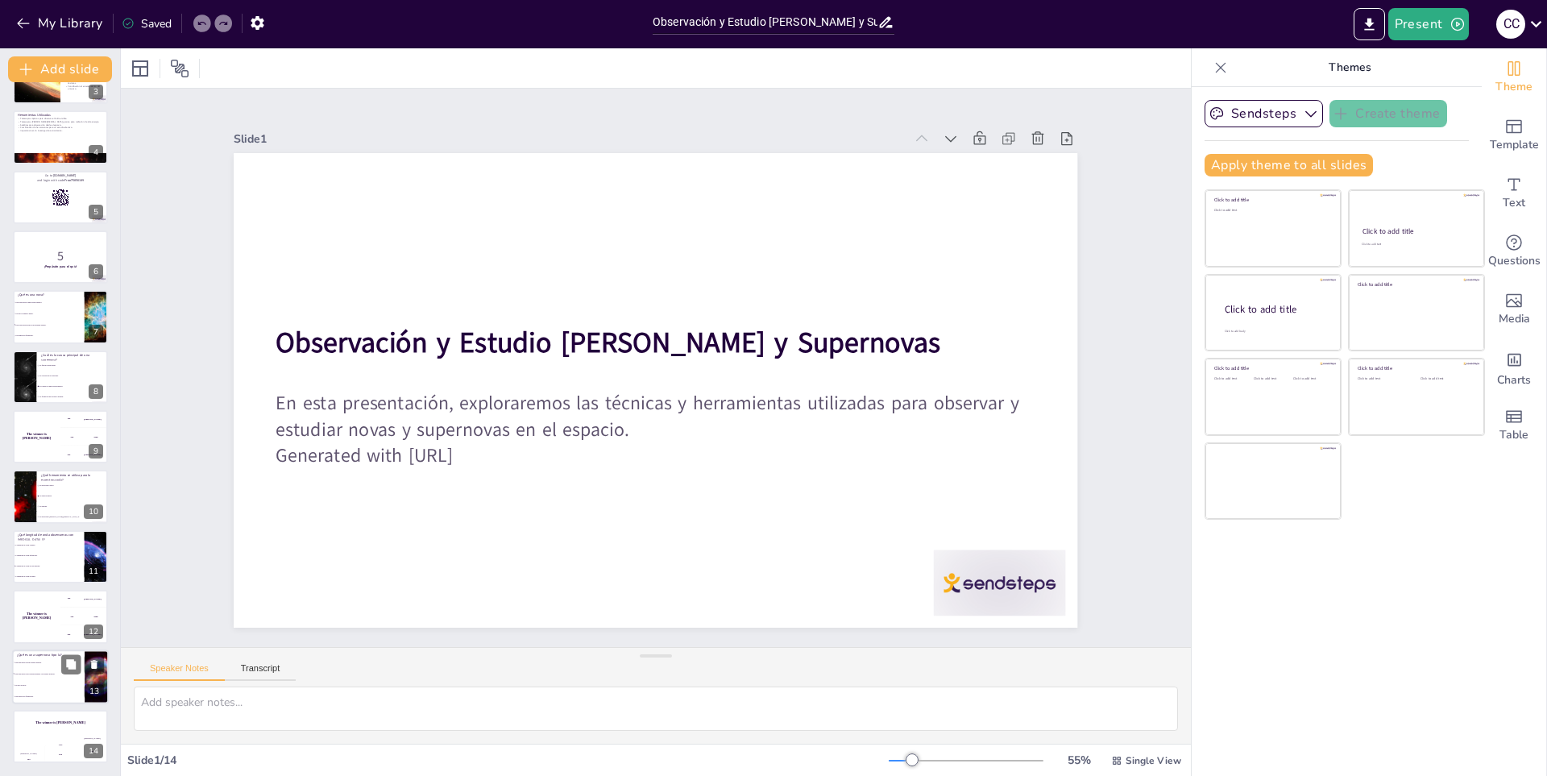
checkbox input "true"
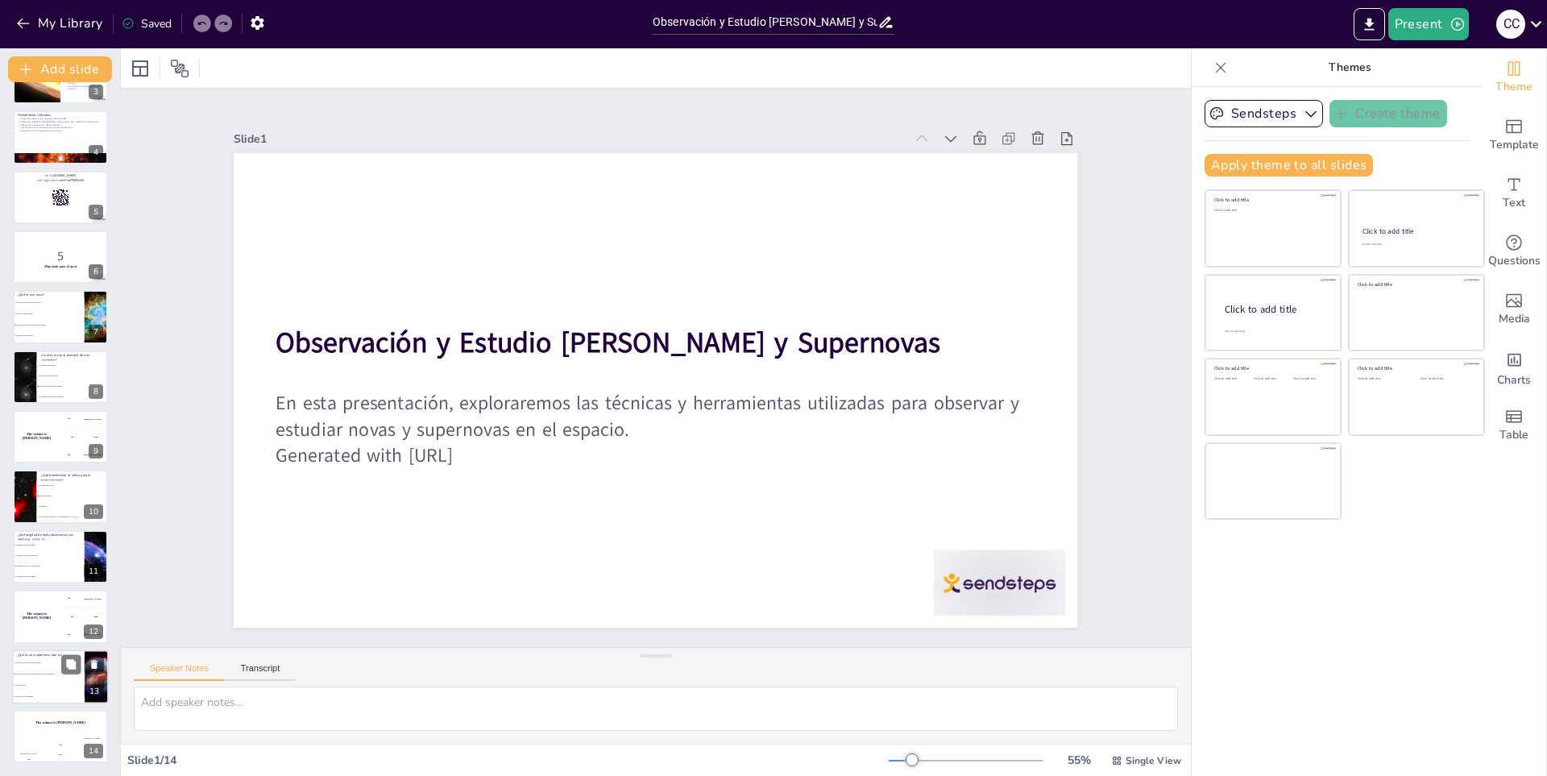
checkbox input "true"
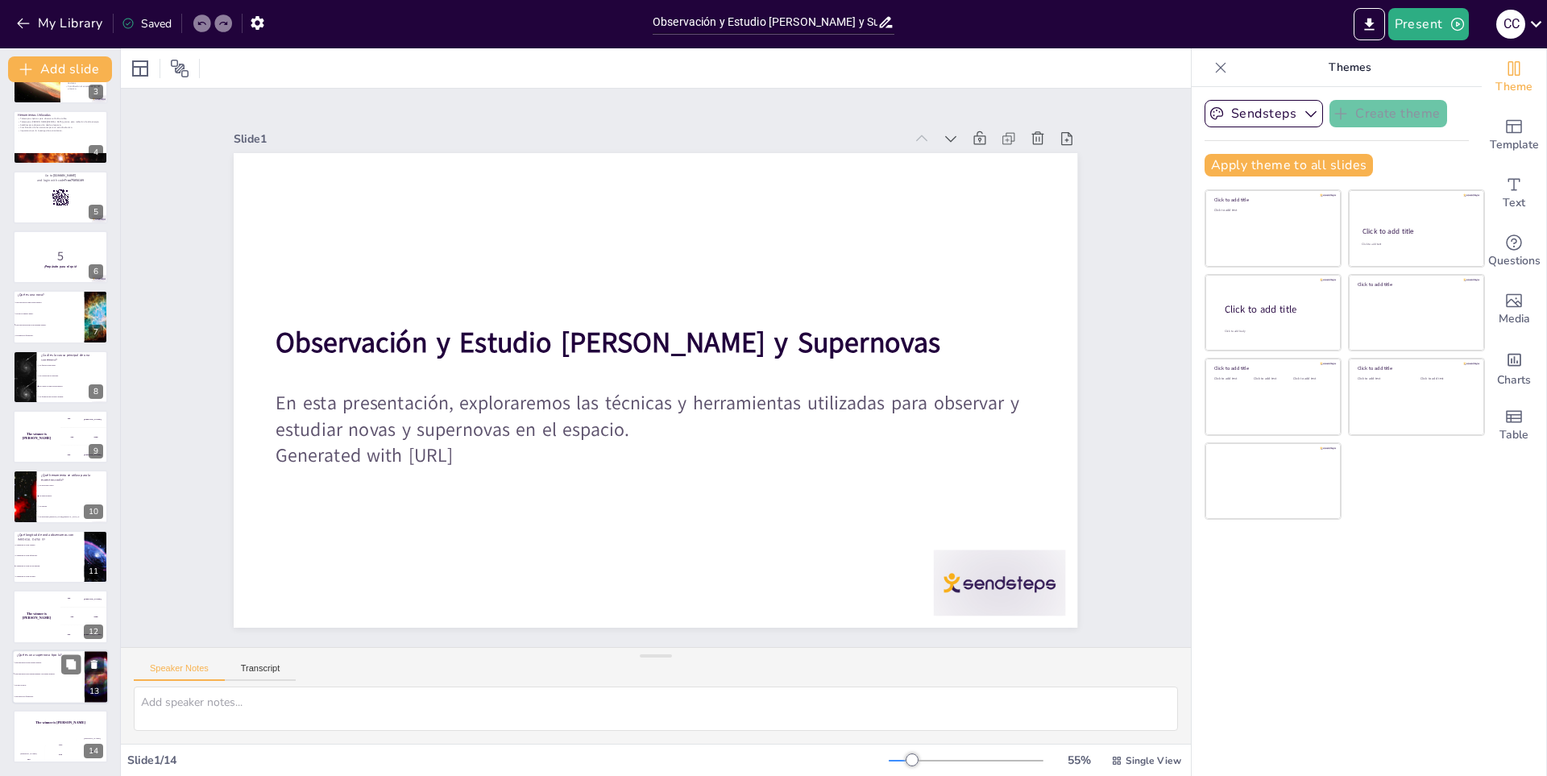
checkbox input "true"
click at [34, 675] on span "Una explosión en un sistema binario con enanas blancas." at bounding box center [49, 673] width 69 height 2
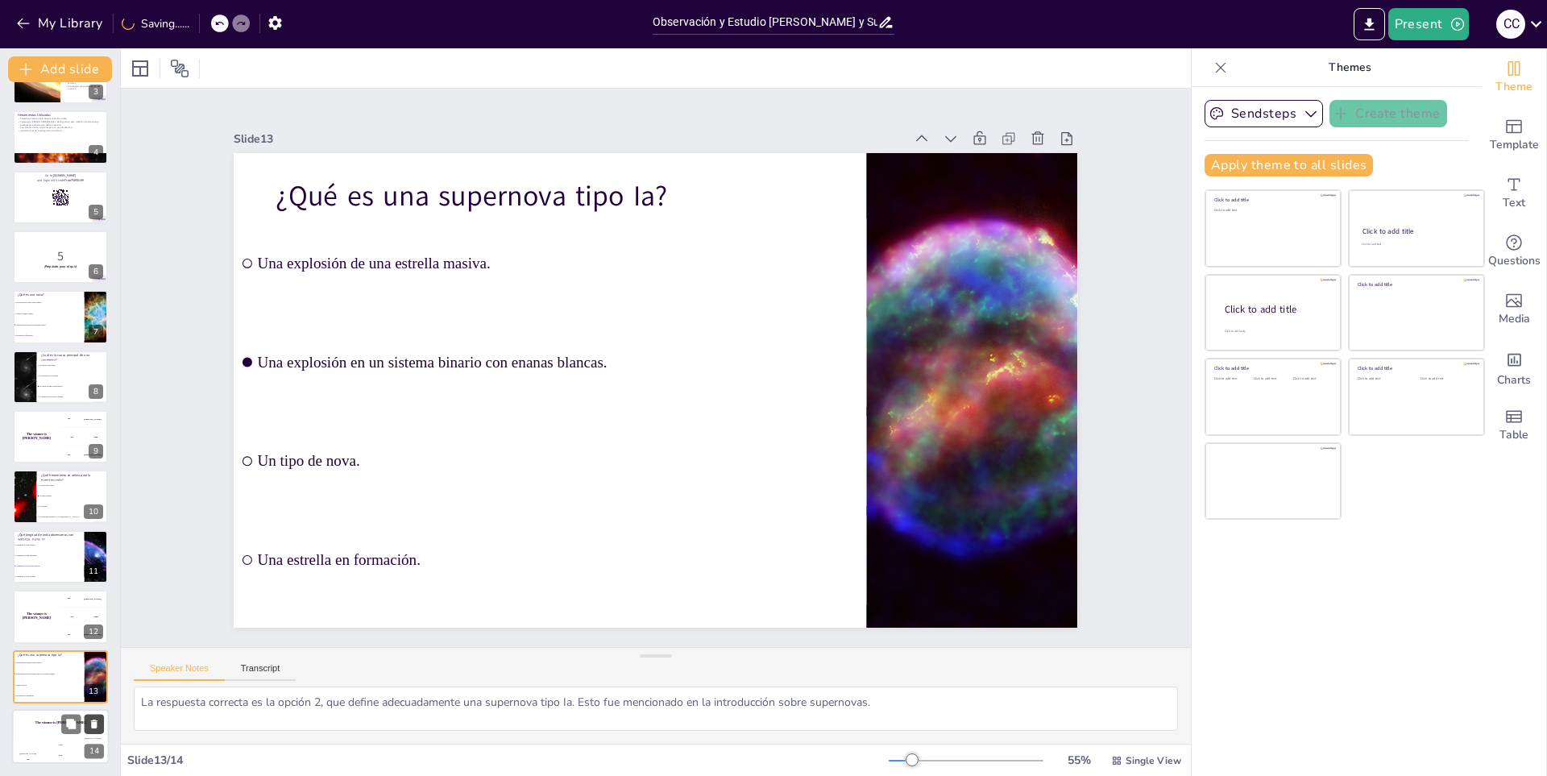
click at [90, 723] on icon at bounding box center [94, 723] width 11 height 11
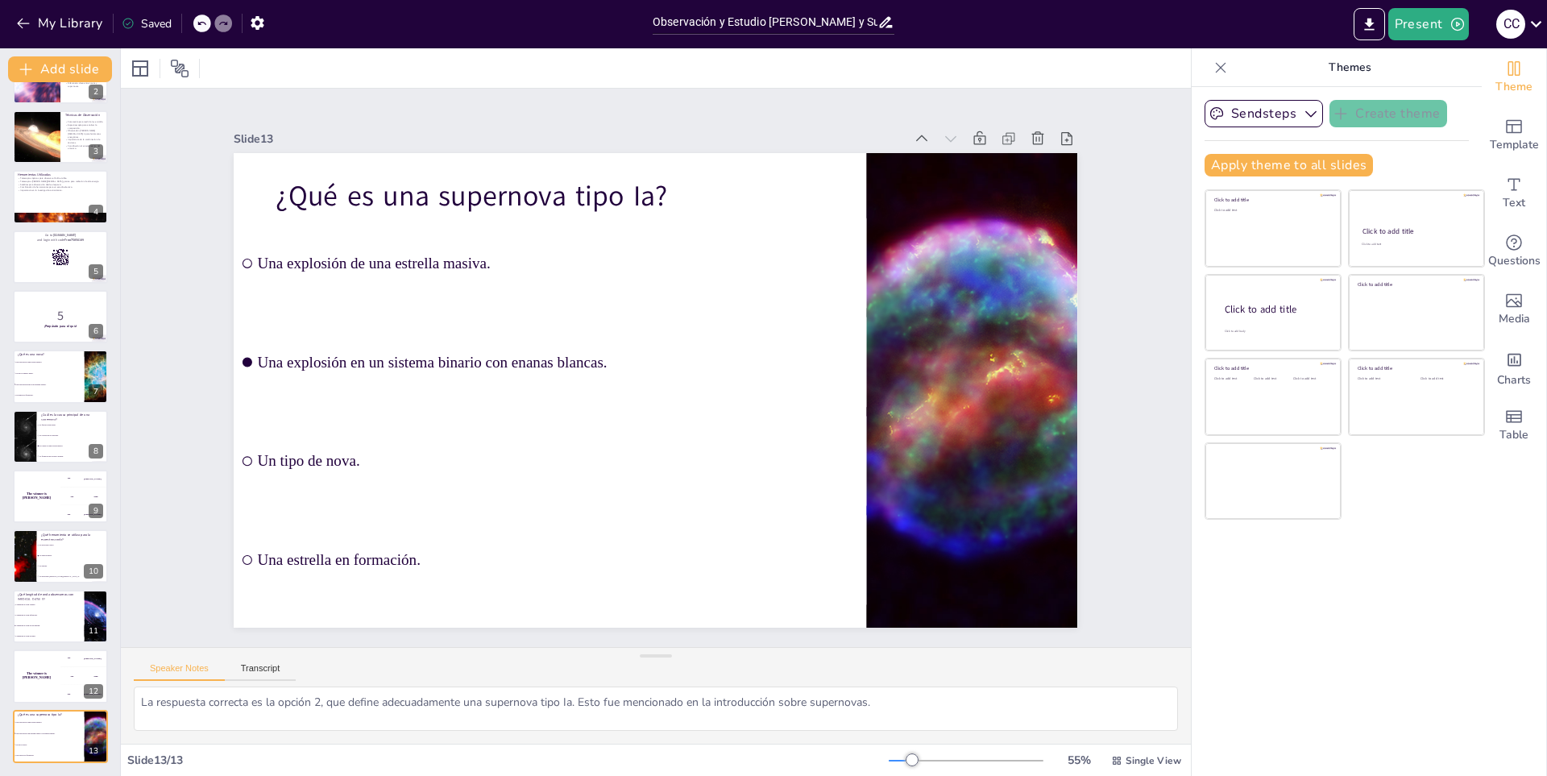
scroll to position [105, 0]
click at [94, 666] on icon at bounding box center [94, 663] width 6 height 9
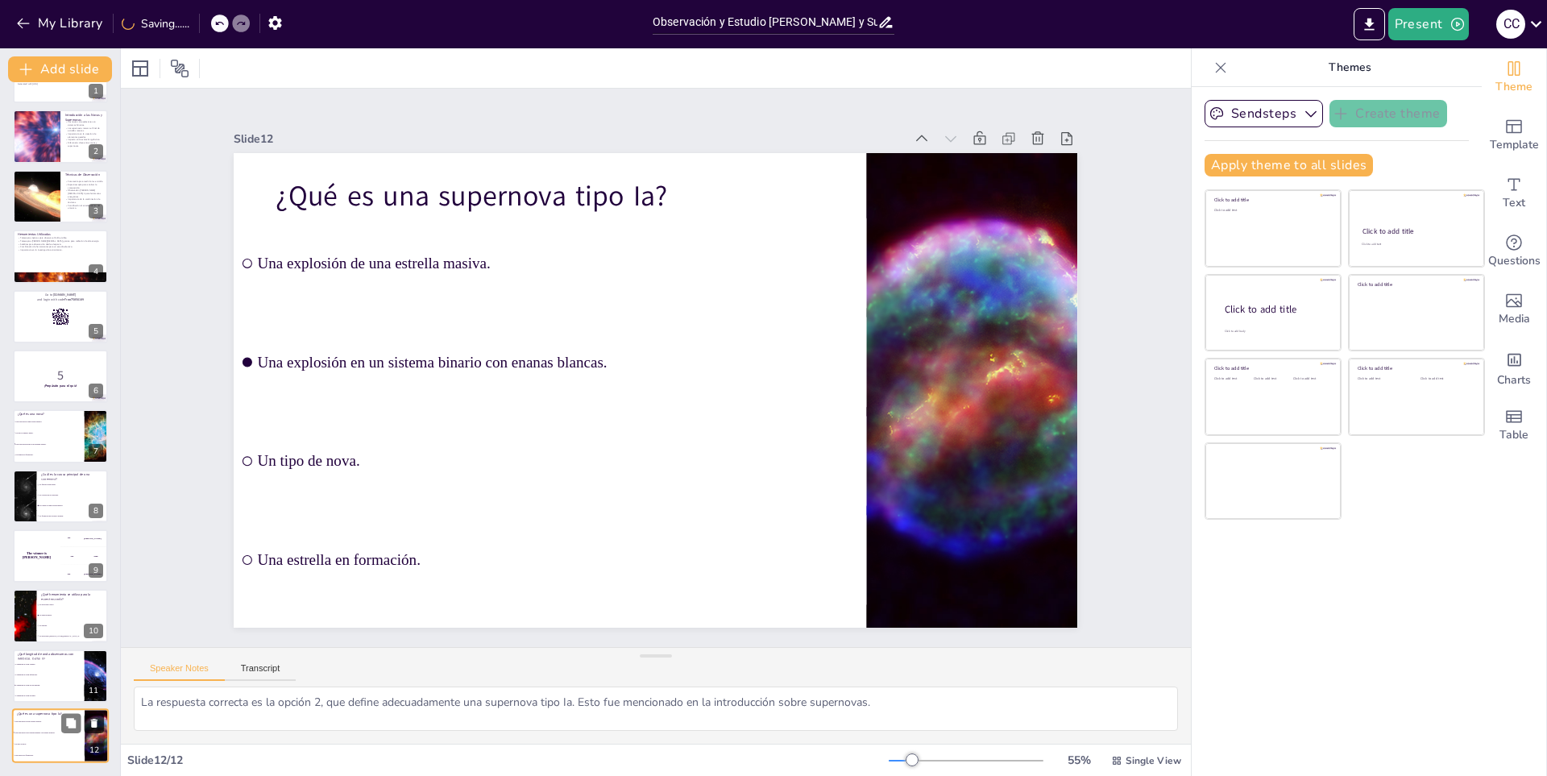
scroll to position [45, 0]
click at [77, 600] on button at bounding box center [70, 603] width 19 height 19
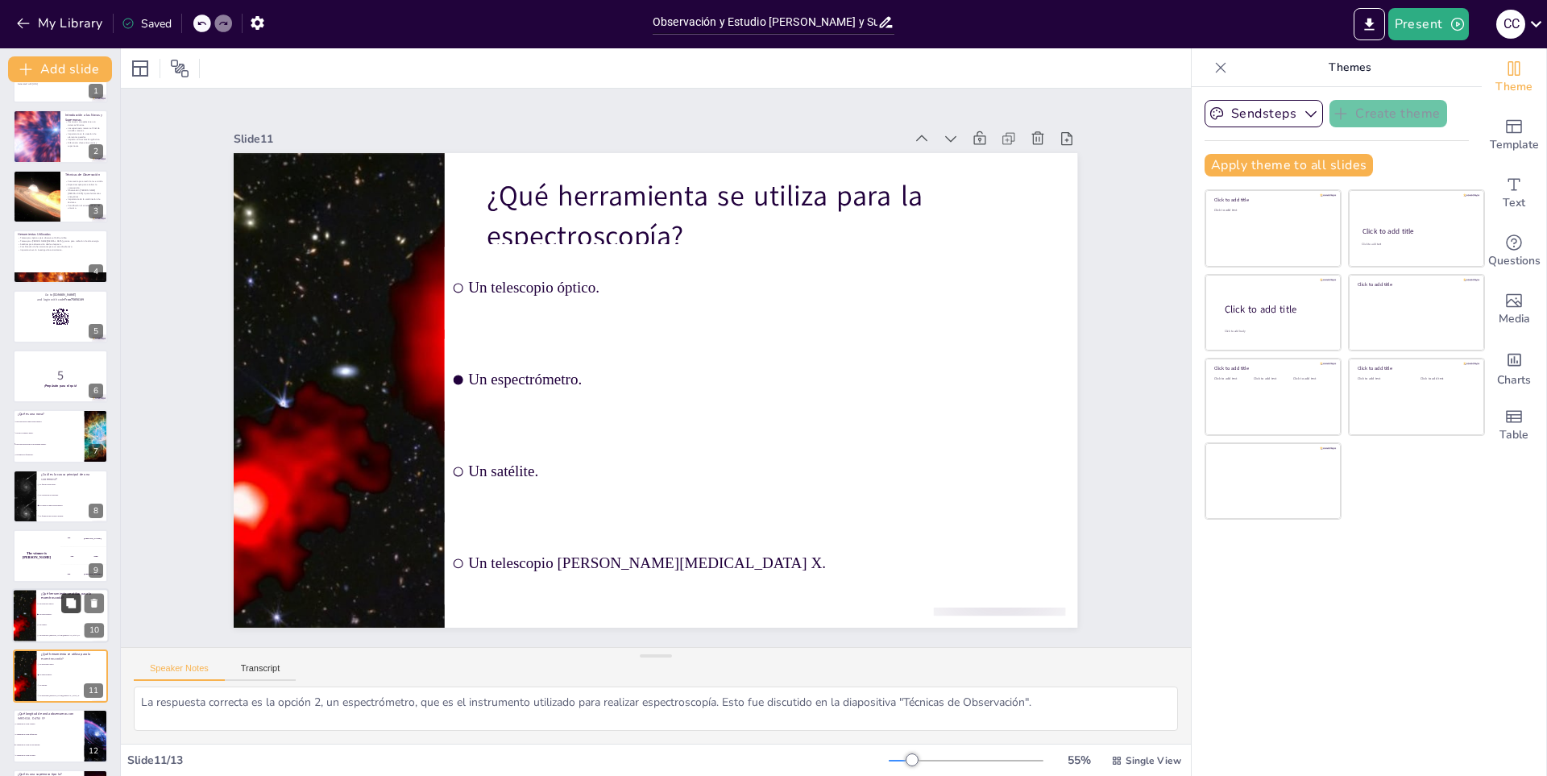
scroll to position [105, 0]
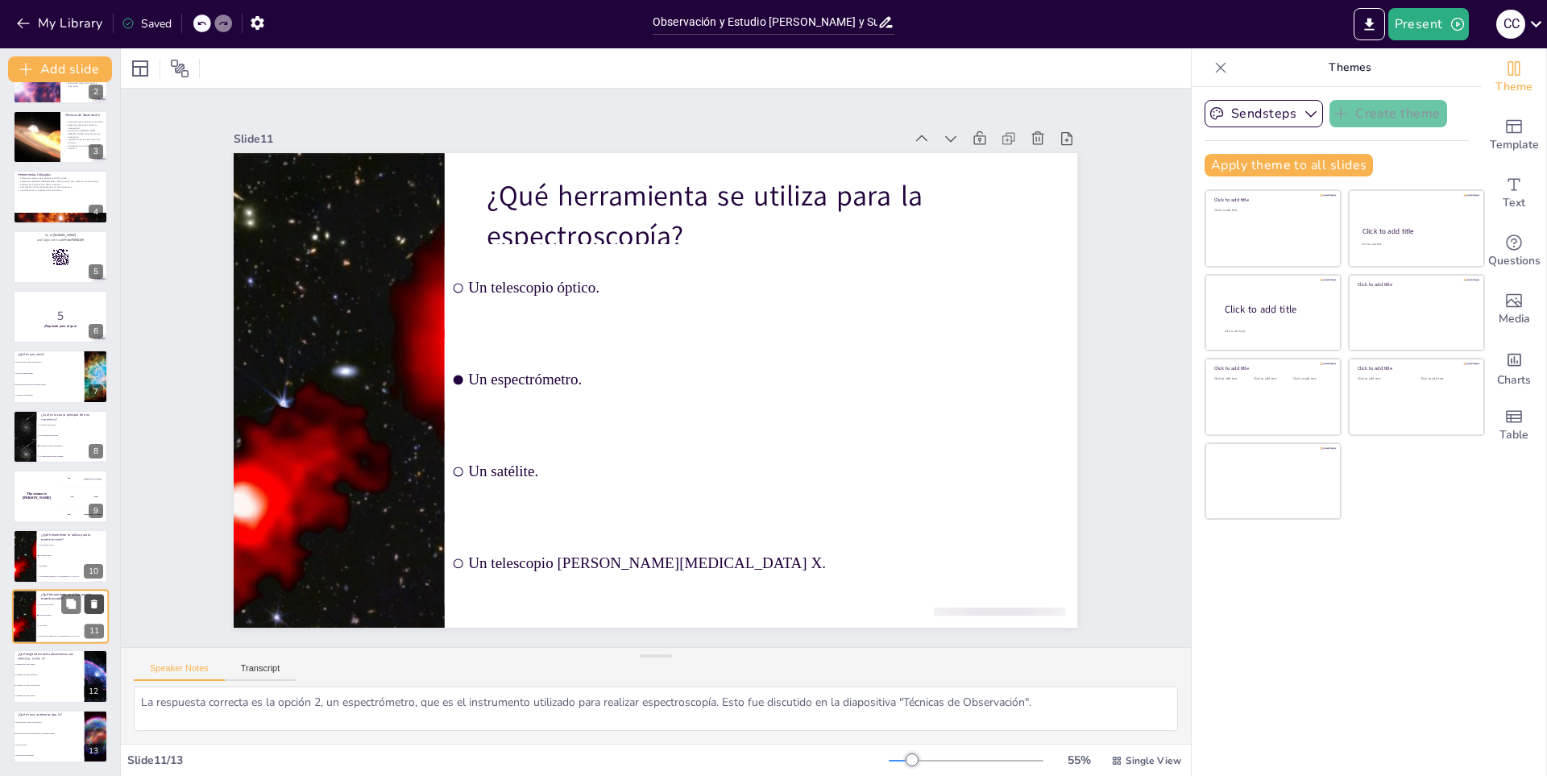
click at [93, 602] on icon at bounding box center [94, 604] width 6 height 9
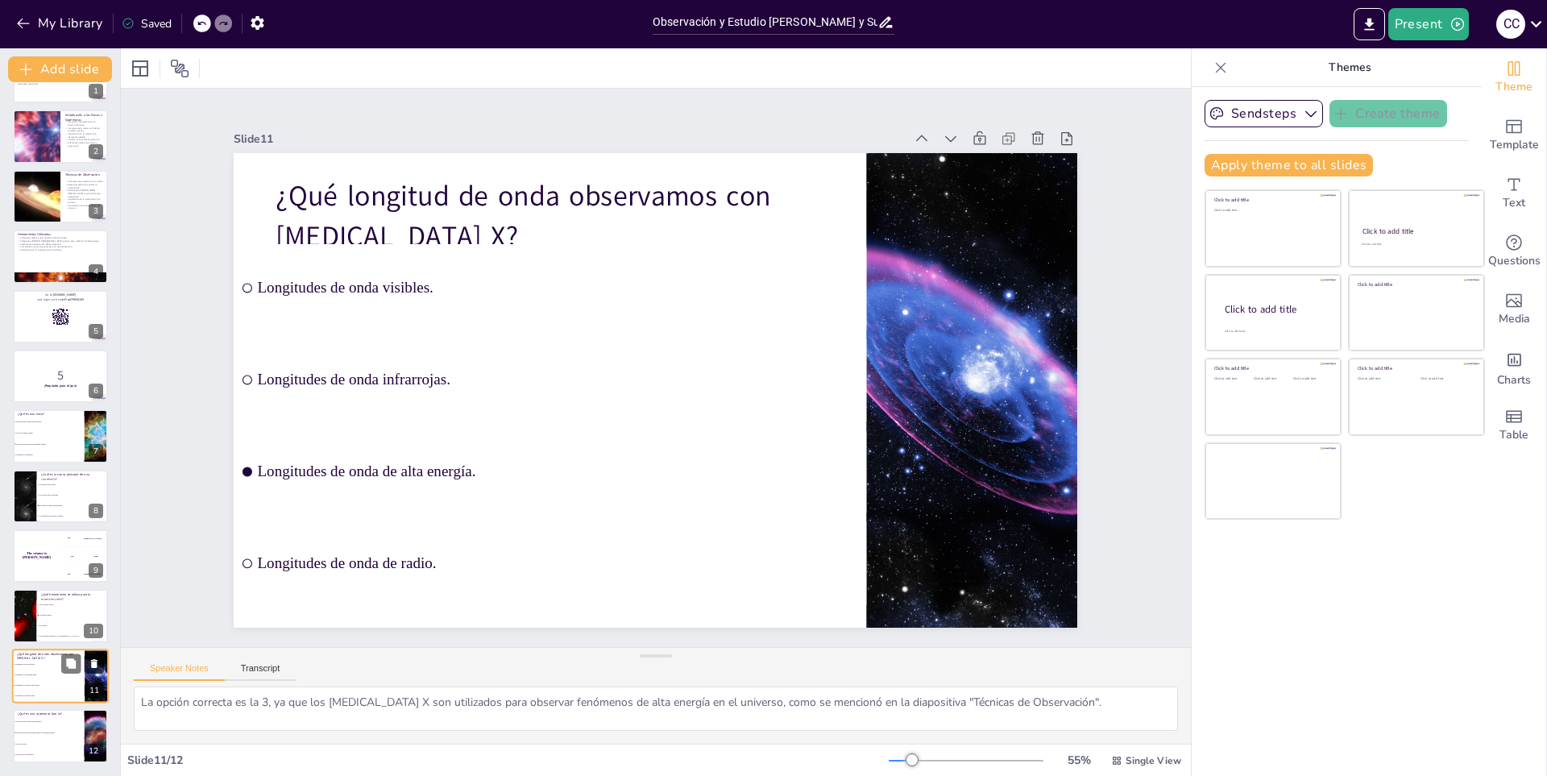
scroll to position [45, 0]
click at [39, 614] on span "Un espectrómetro." at bounding box center [73, 615] width 69 height 2
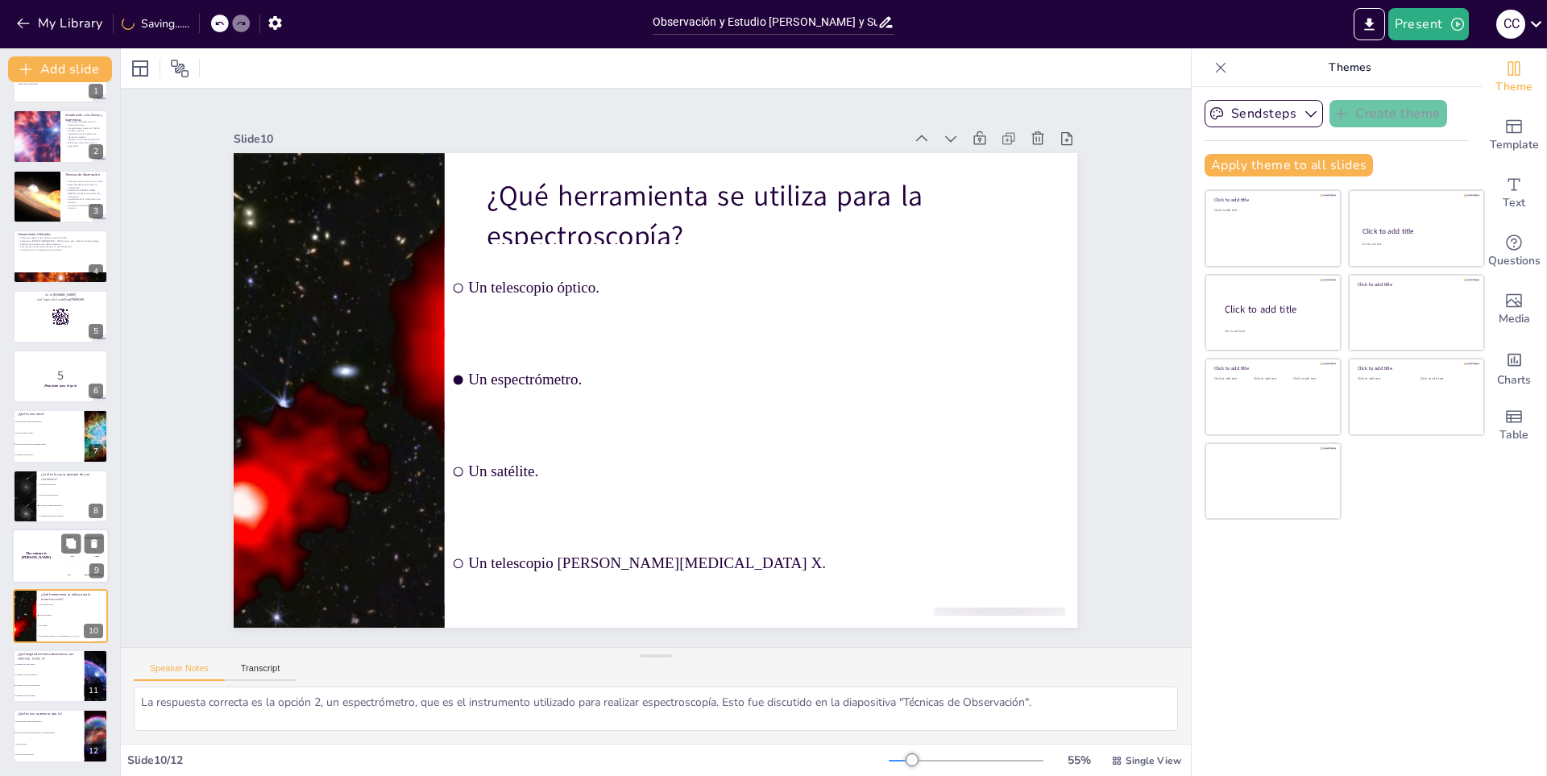
click at [60, 550] on div "200 Jaap" at bounding box center [84, 556] width 48 height 18
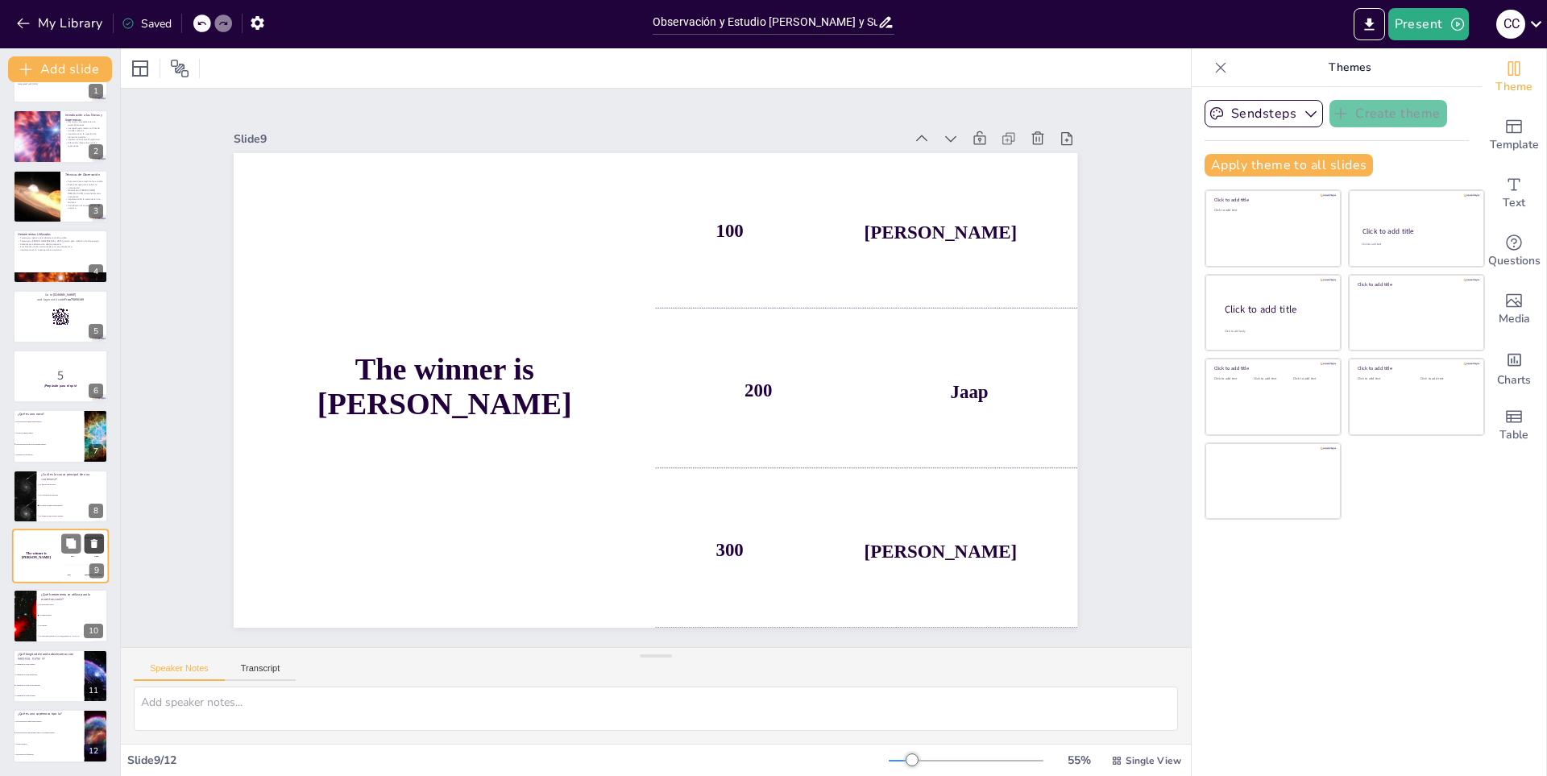
click at [93, 545] on icon at bounding box center [94, 543] width 6 height 9
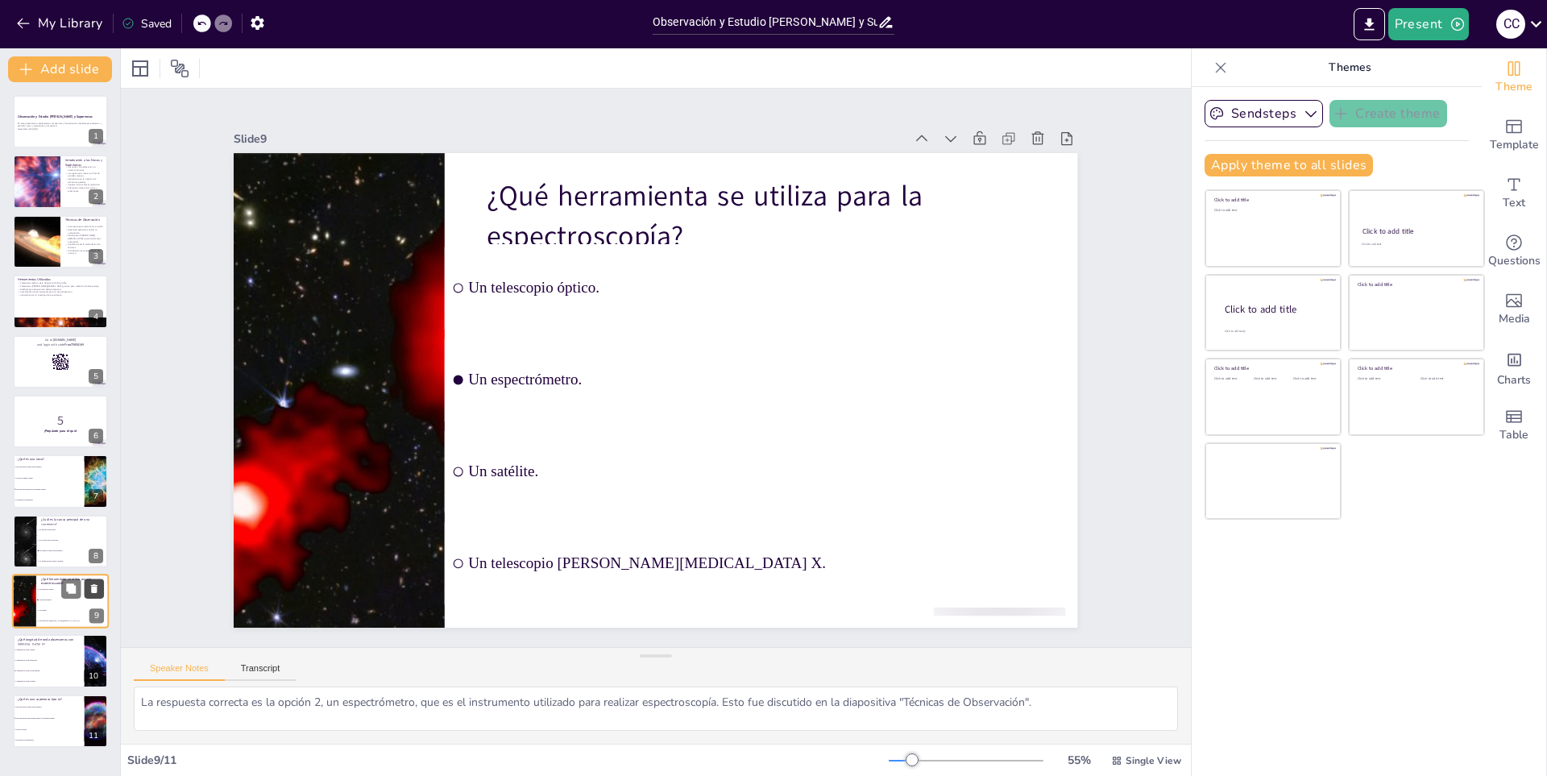
scroll to position [0, 0]
click at [60, 559] on li "La formación de un nuevo planeta." at bounding box center [72, 561] width 73 height 10
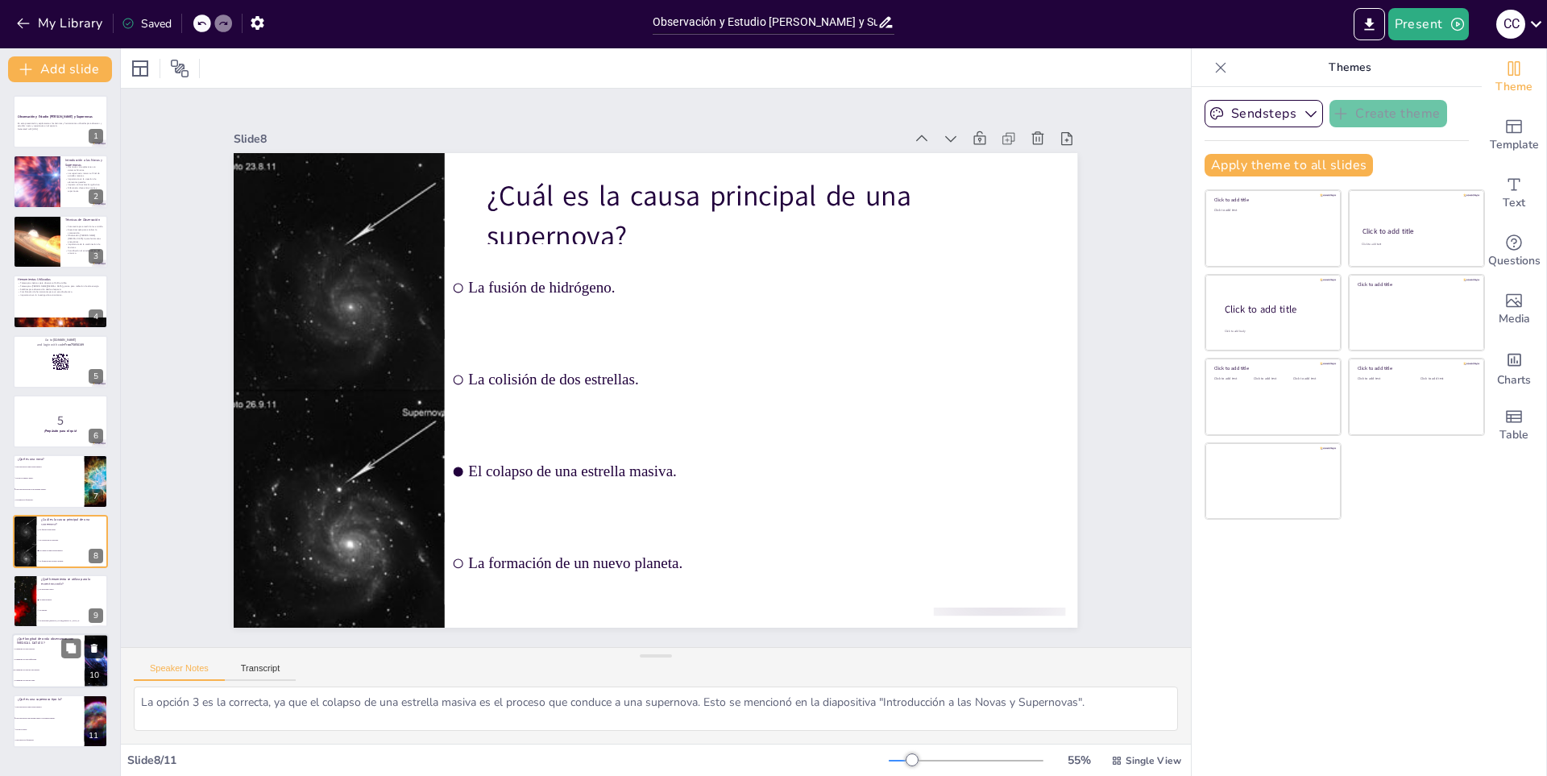
click at [98, 652] on icon at bounding box center [94, 648] width 11 height 11
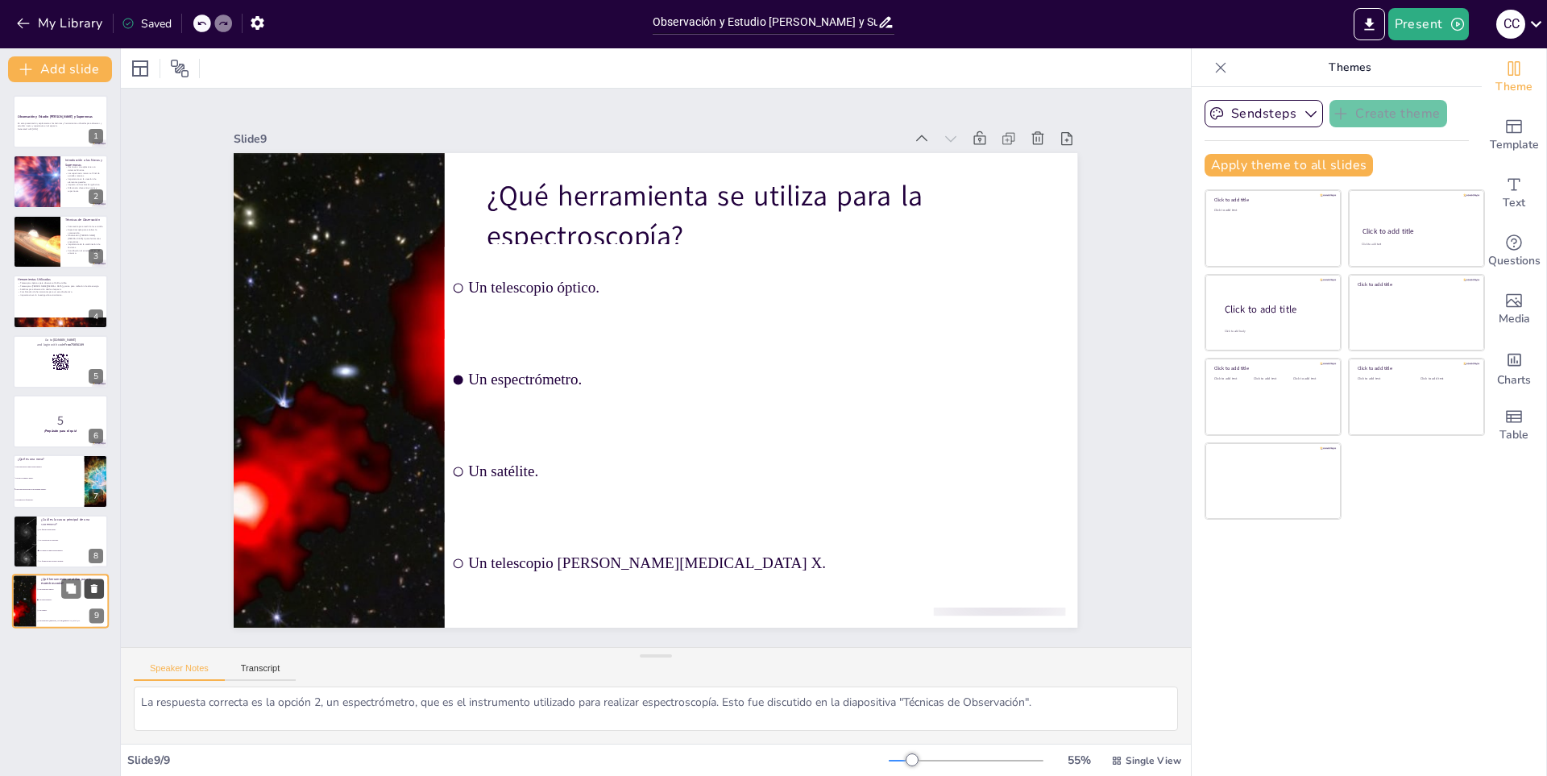
click at [98, 584] on icon at bounding box center [94, 589] width 11 height 11
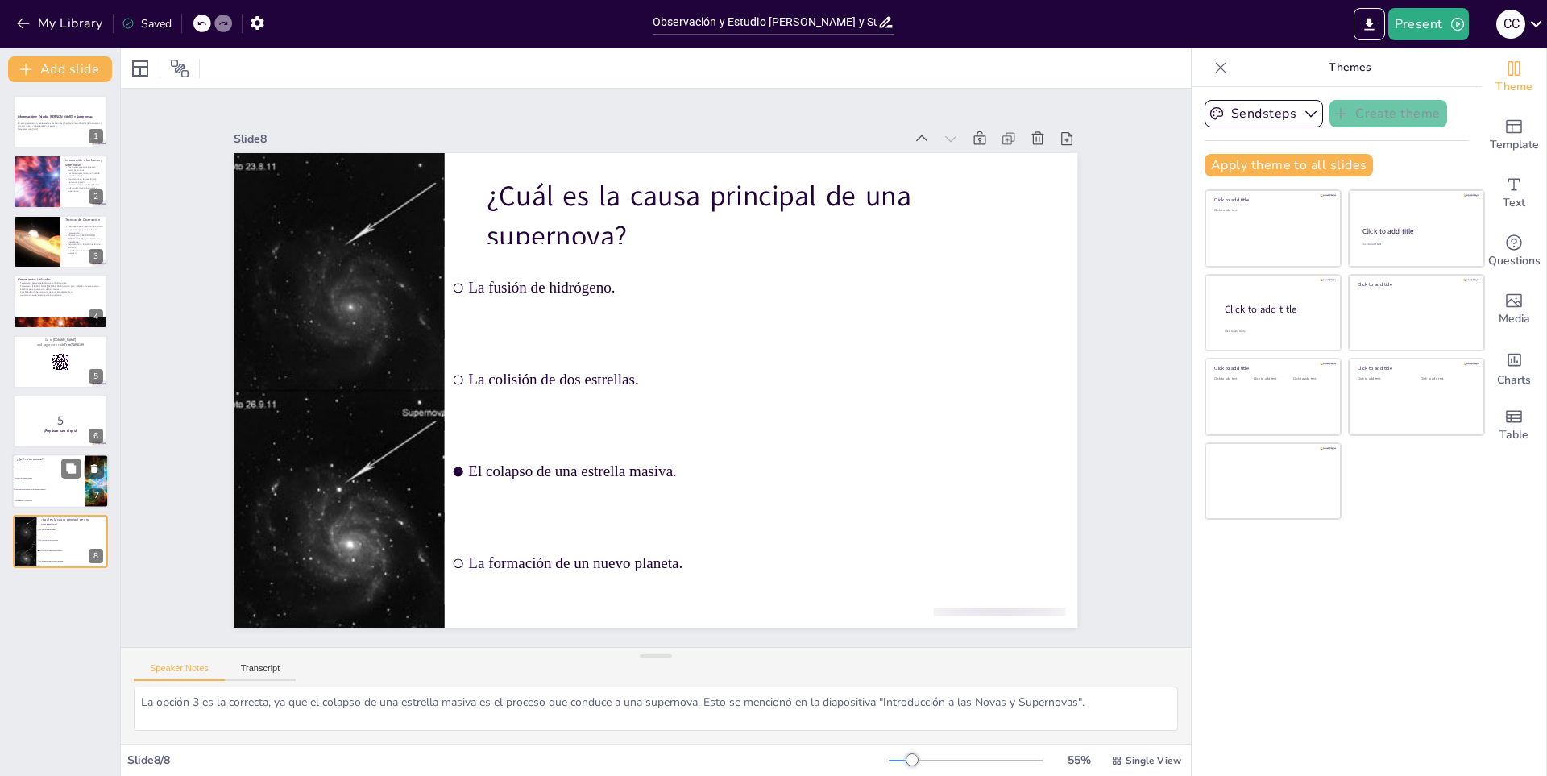
click at [38, 492] on li "Una explosión estelar en un sistema binario." at bounding box center [48, 489] width 73 height 11
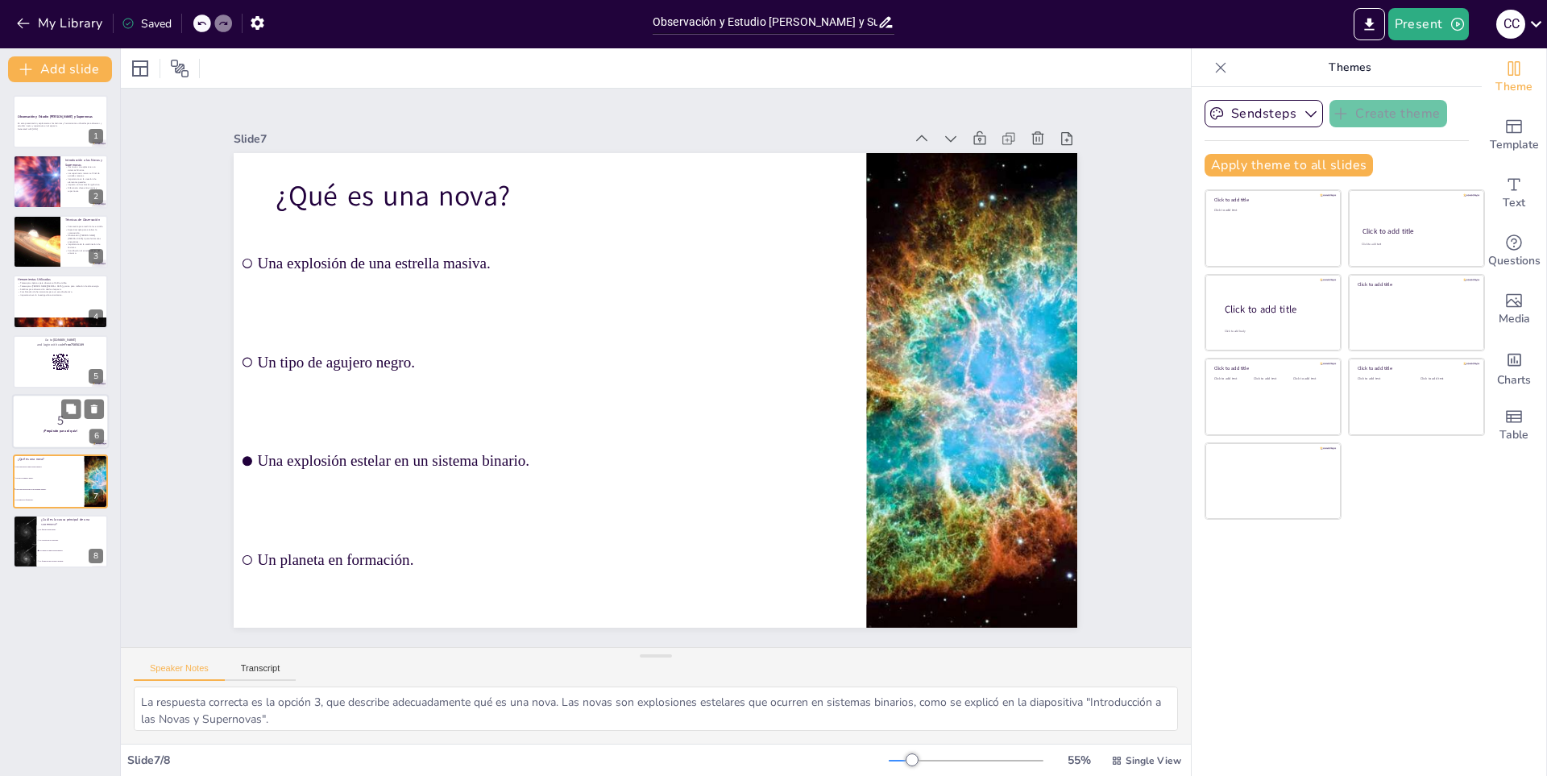
click at [45, 407] on div at bounding box center [60, 421] width 97 height 55
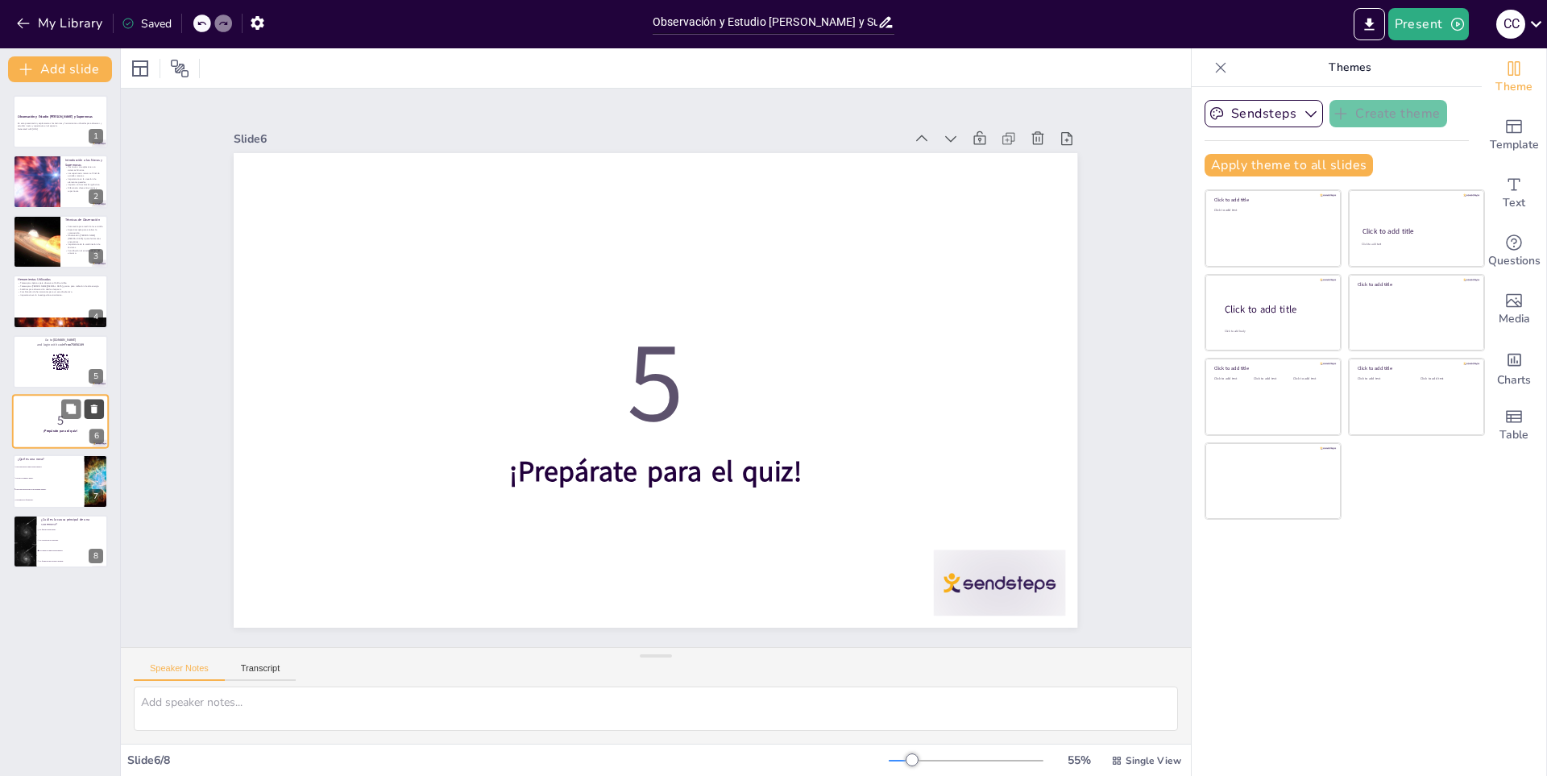
click at [102, 405] on button at bounding box center [94, 408] width 19 height 19
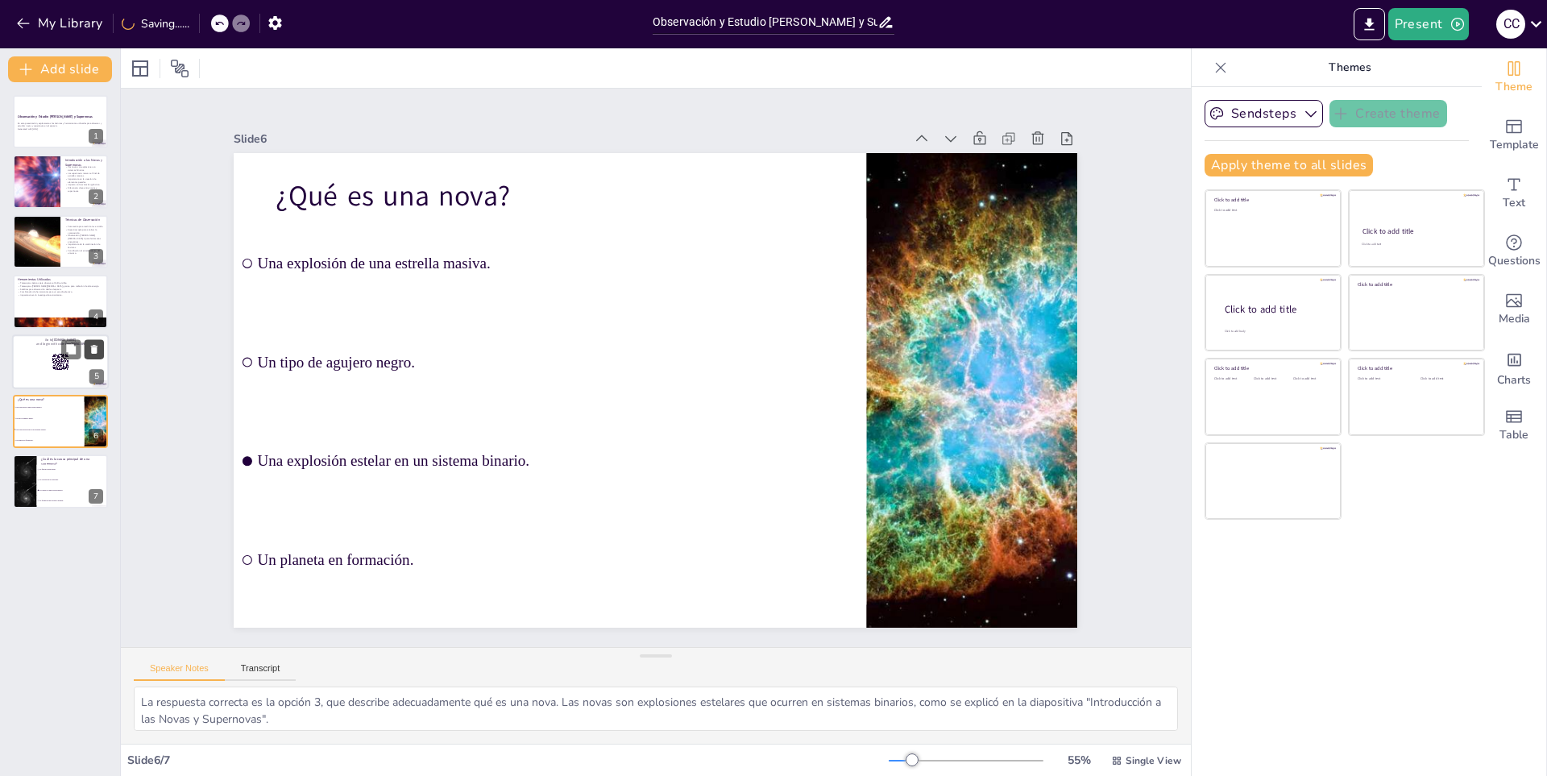
click at [89, 346] on icon at bounding box center [94, 348] width 11 height 11
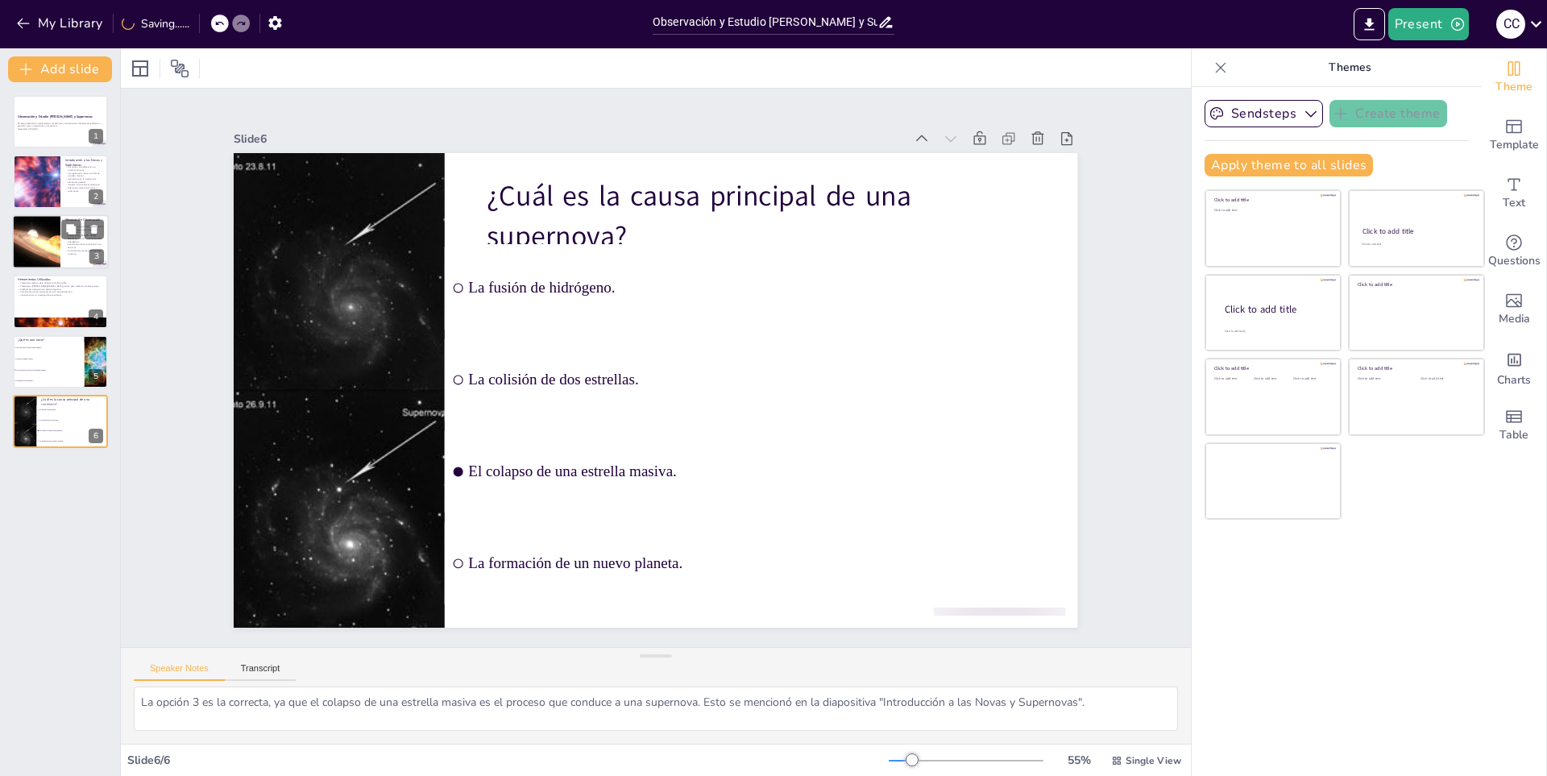
click at [42, 241] on div at bounding box center [36, 241] width 97 height 55
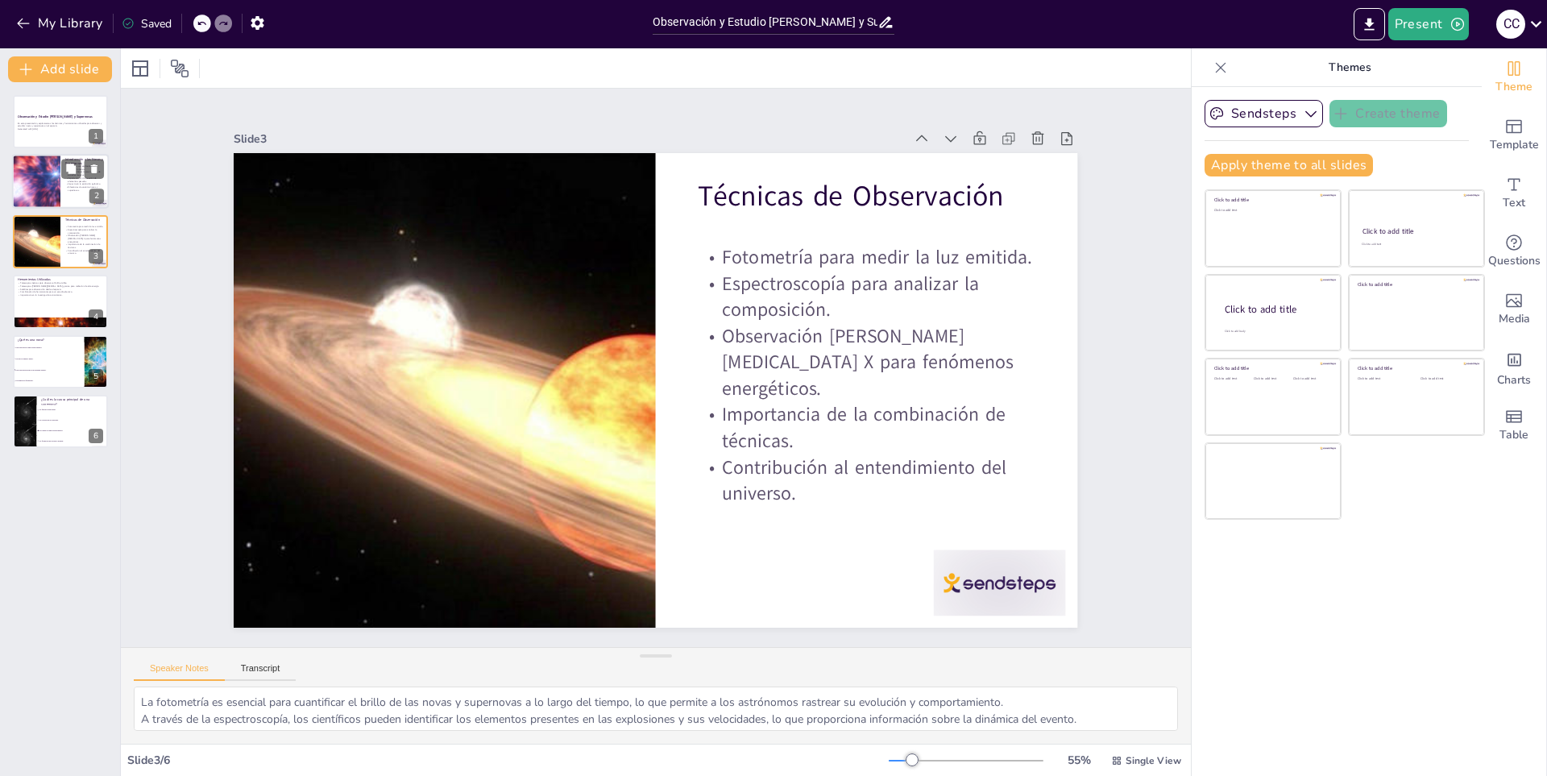
click at [52, 177] on div at bounding box center [36, 182] width 97 height 55
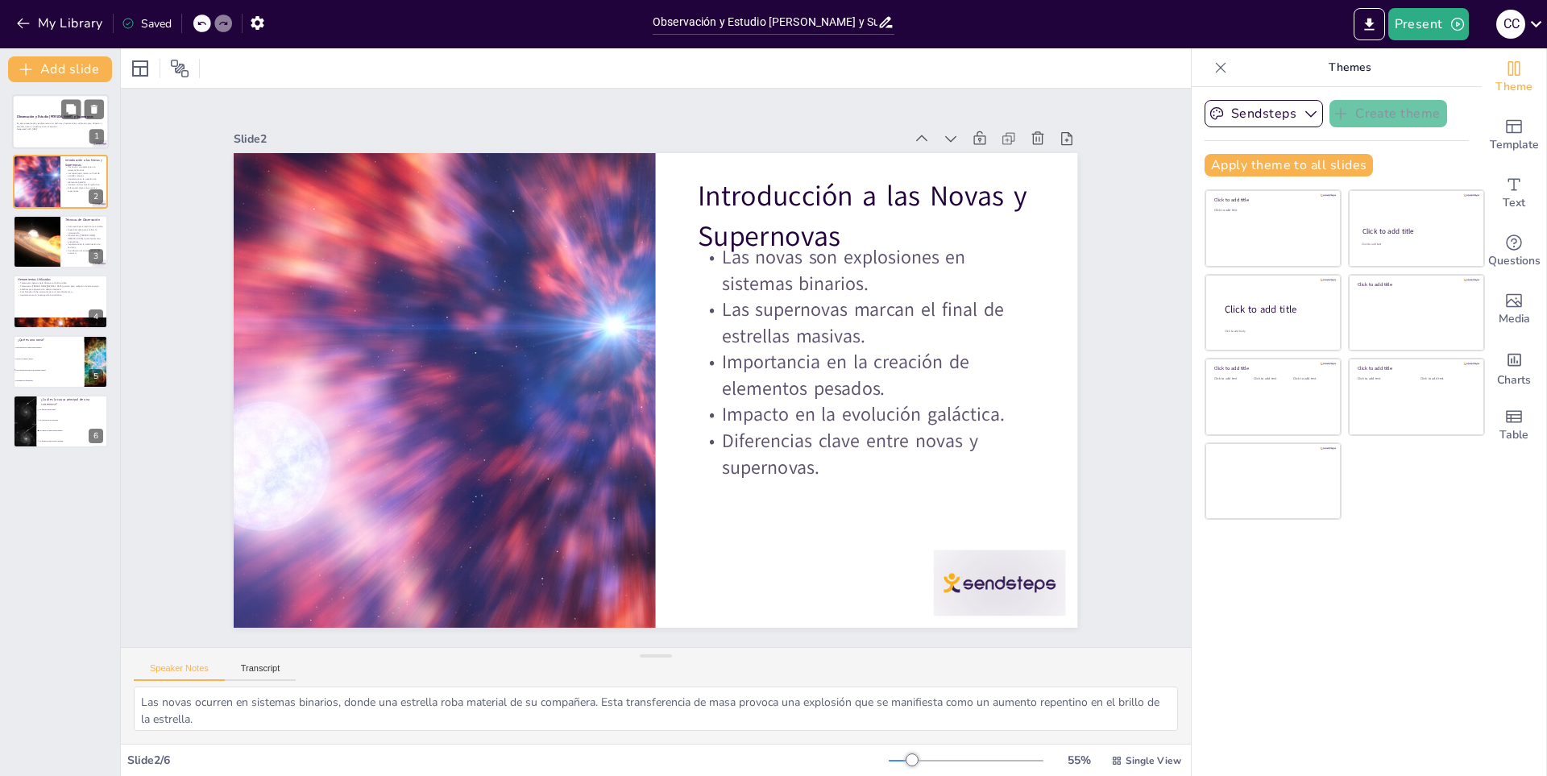
click at [40, 141] on div at bounding box center [60, 121] width 97 height 55
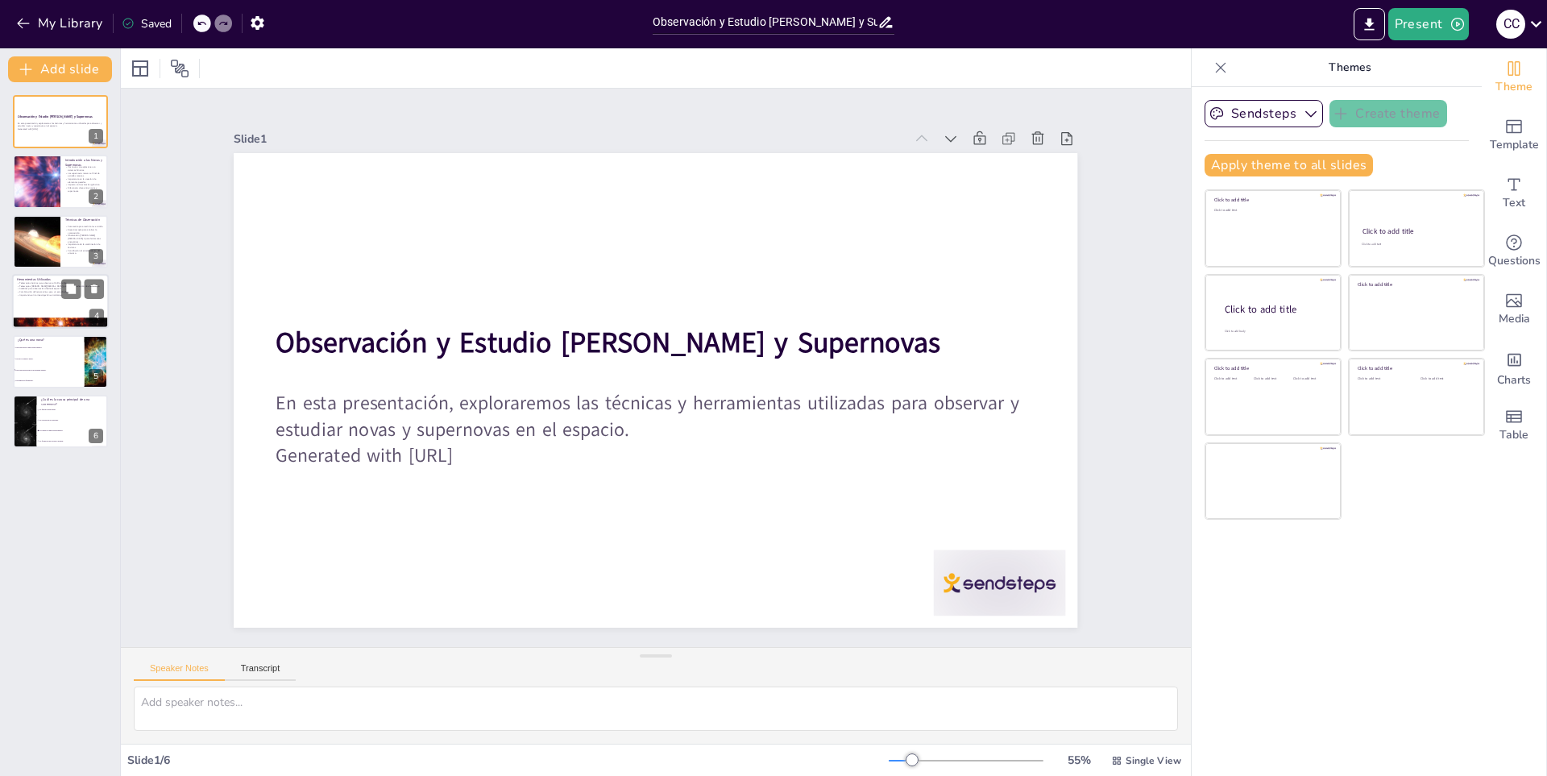
click at [39, 297] on div at bounding box center [60, 301] width 97 height 55
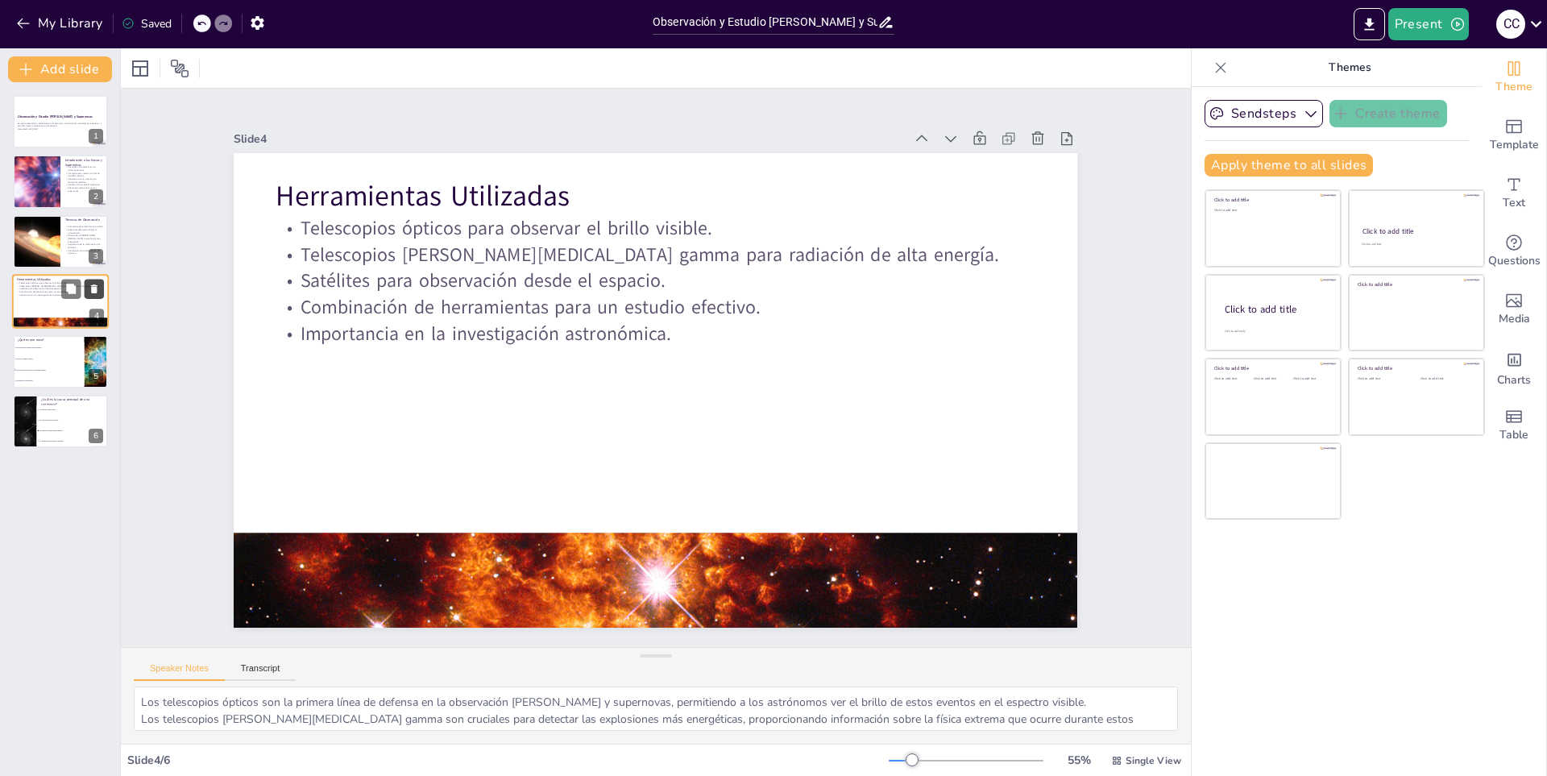
click at [93, 284] on icon at bounding box center [94, 289] width 11 height 11
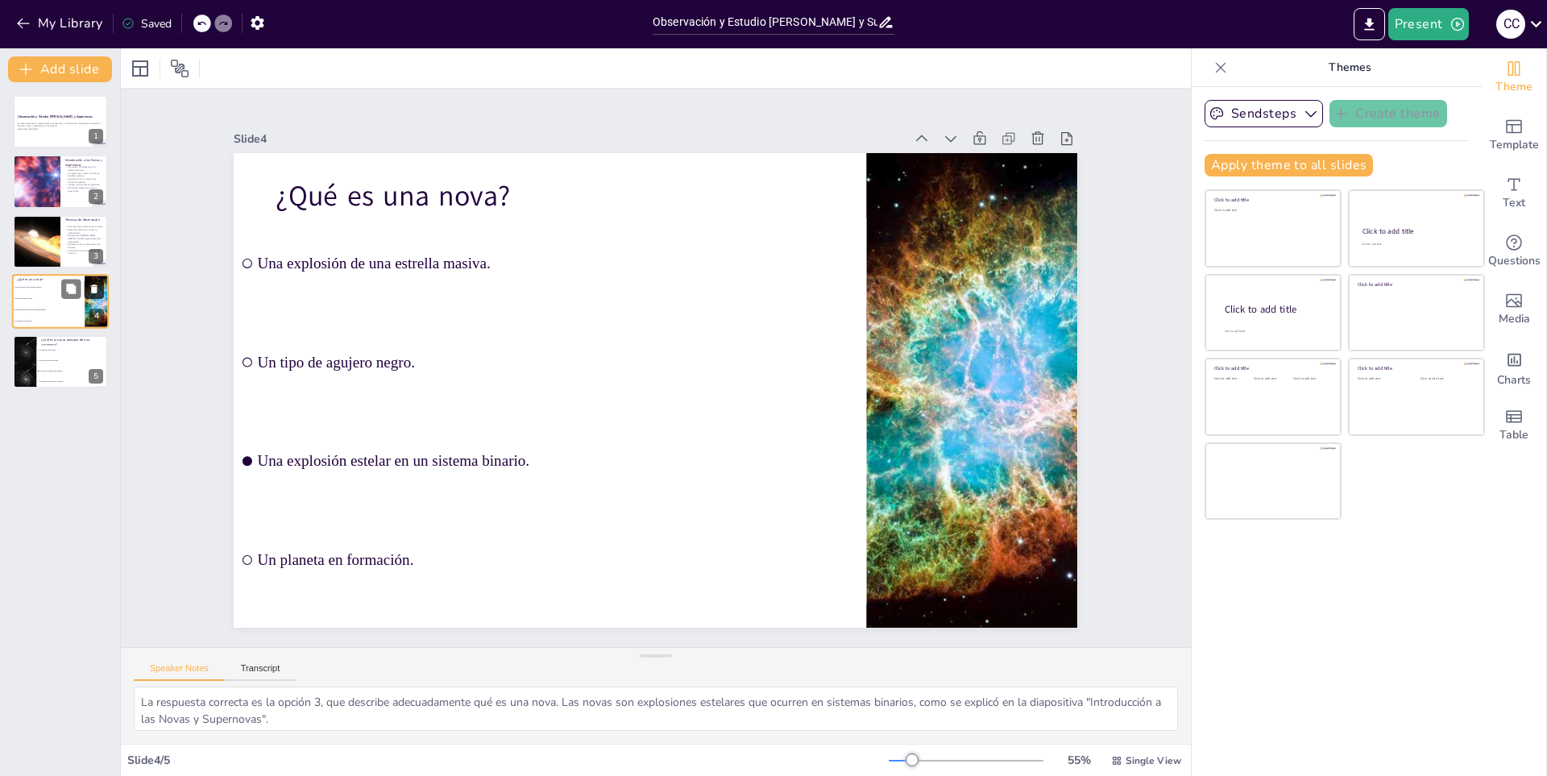
click at [94, 291] on icon at bounding box center [94, 289] width 6 height 9
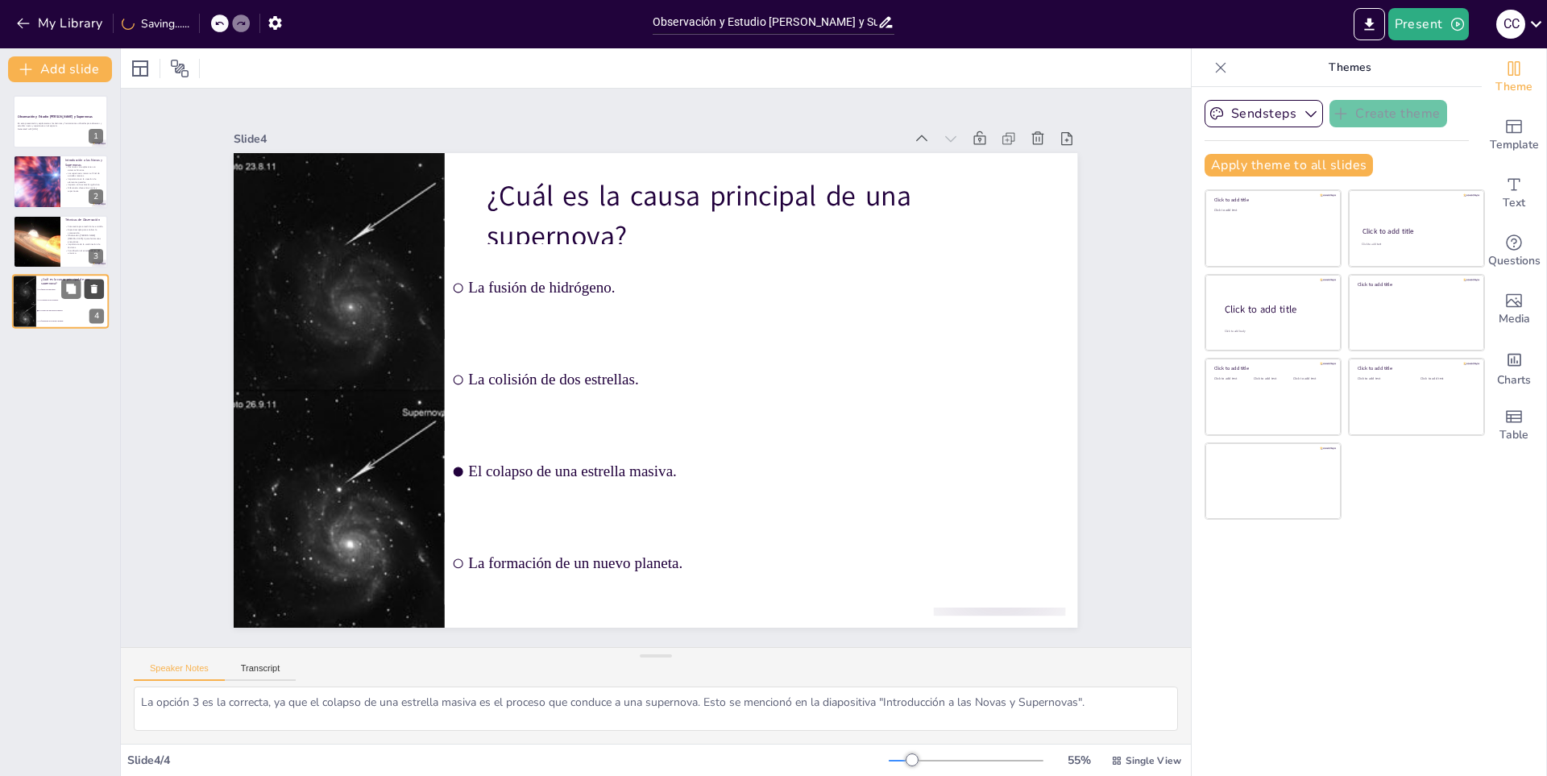
click at [94, 291] on icon at bounding box center [94, 289] width 6 height 9
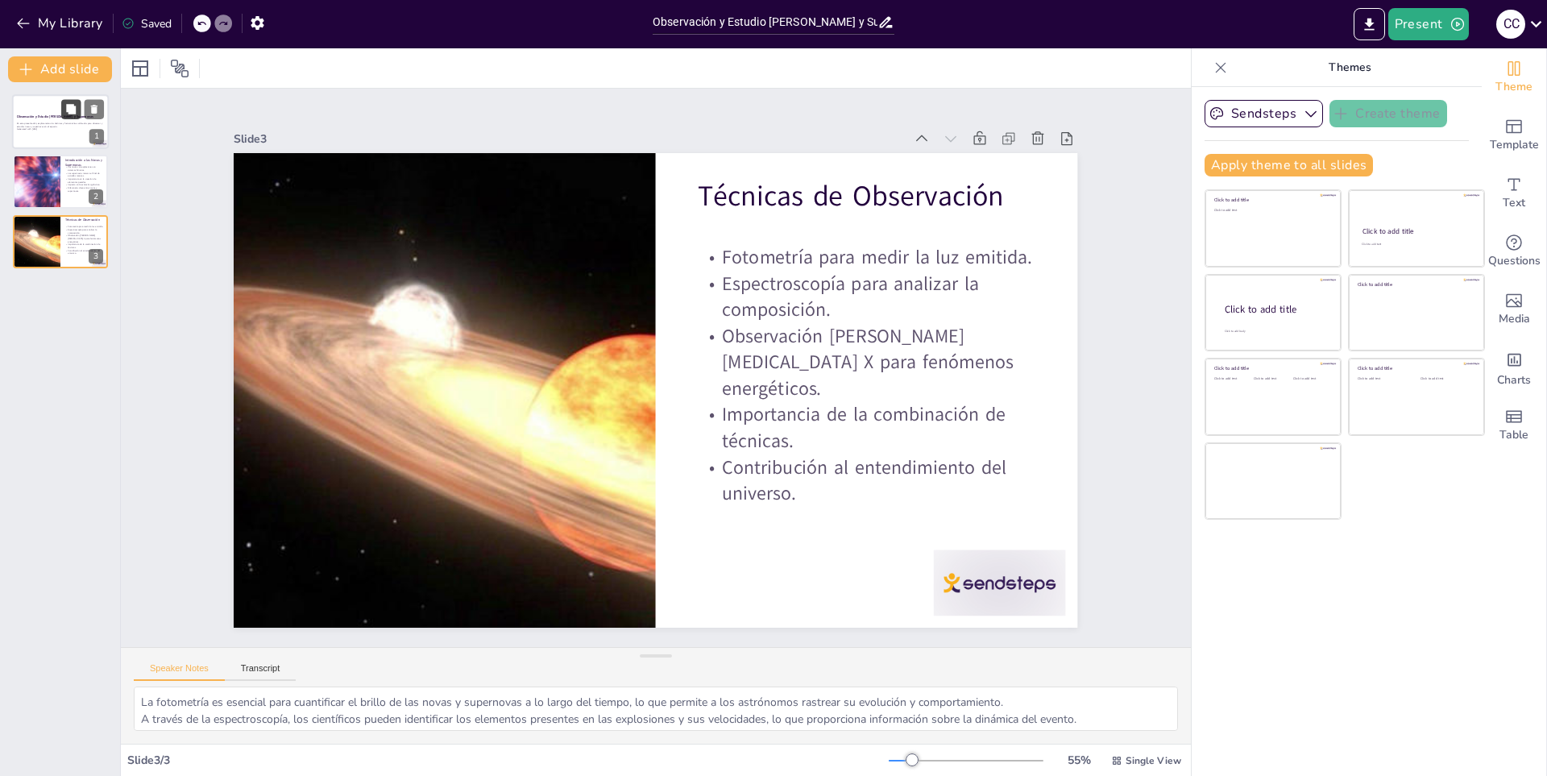
click at [61, 117] on button at bounding box center [70, 108] width 19 height 19
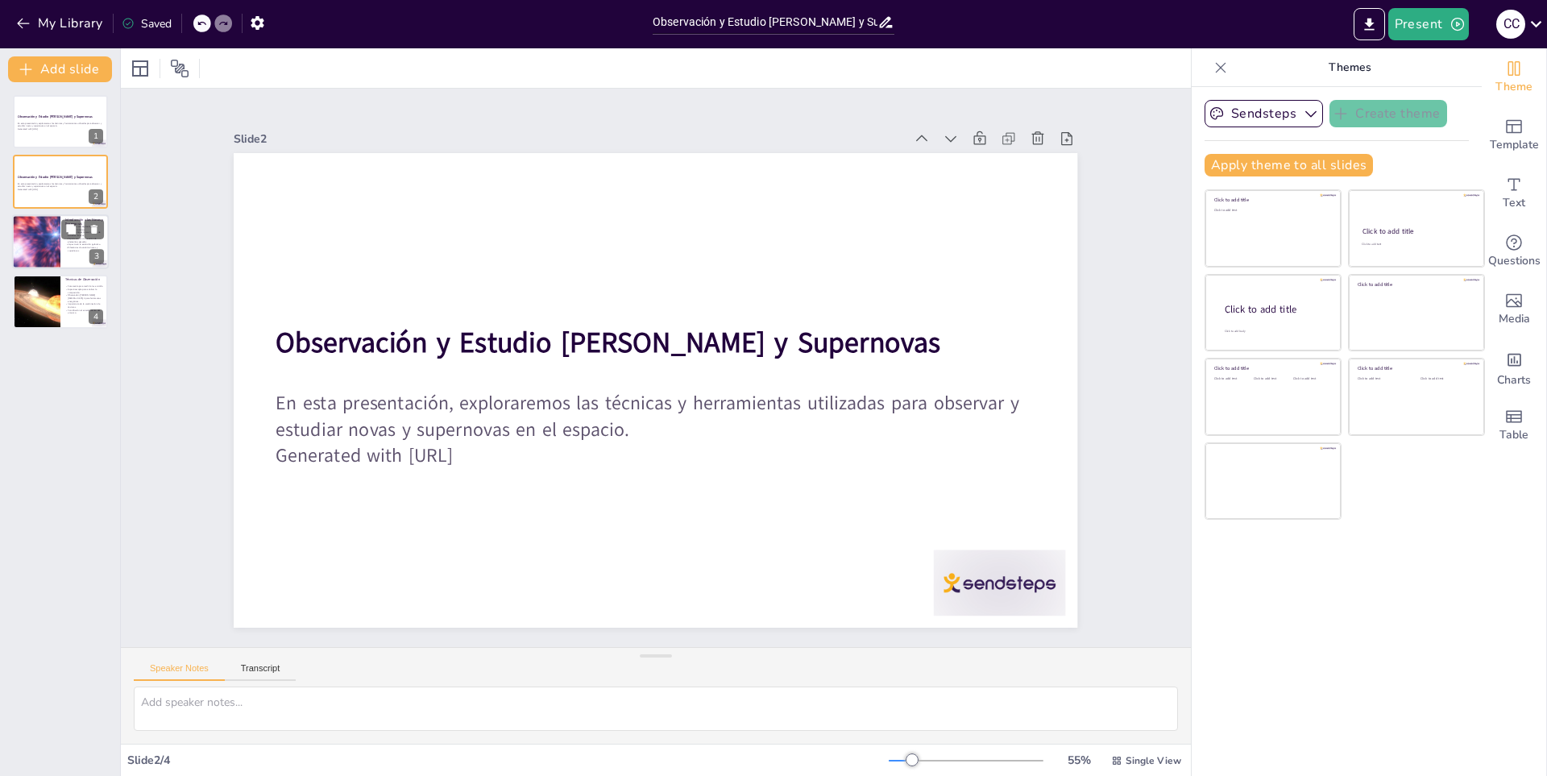
click at [72, 243] on p "Impacto en la evolución galáctica." at bounding box center [84, 244] width 39 height 3
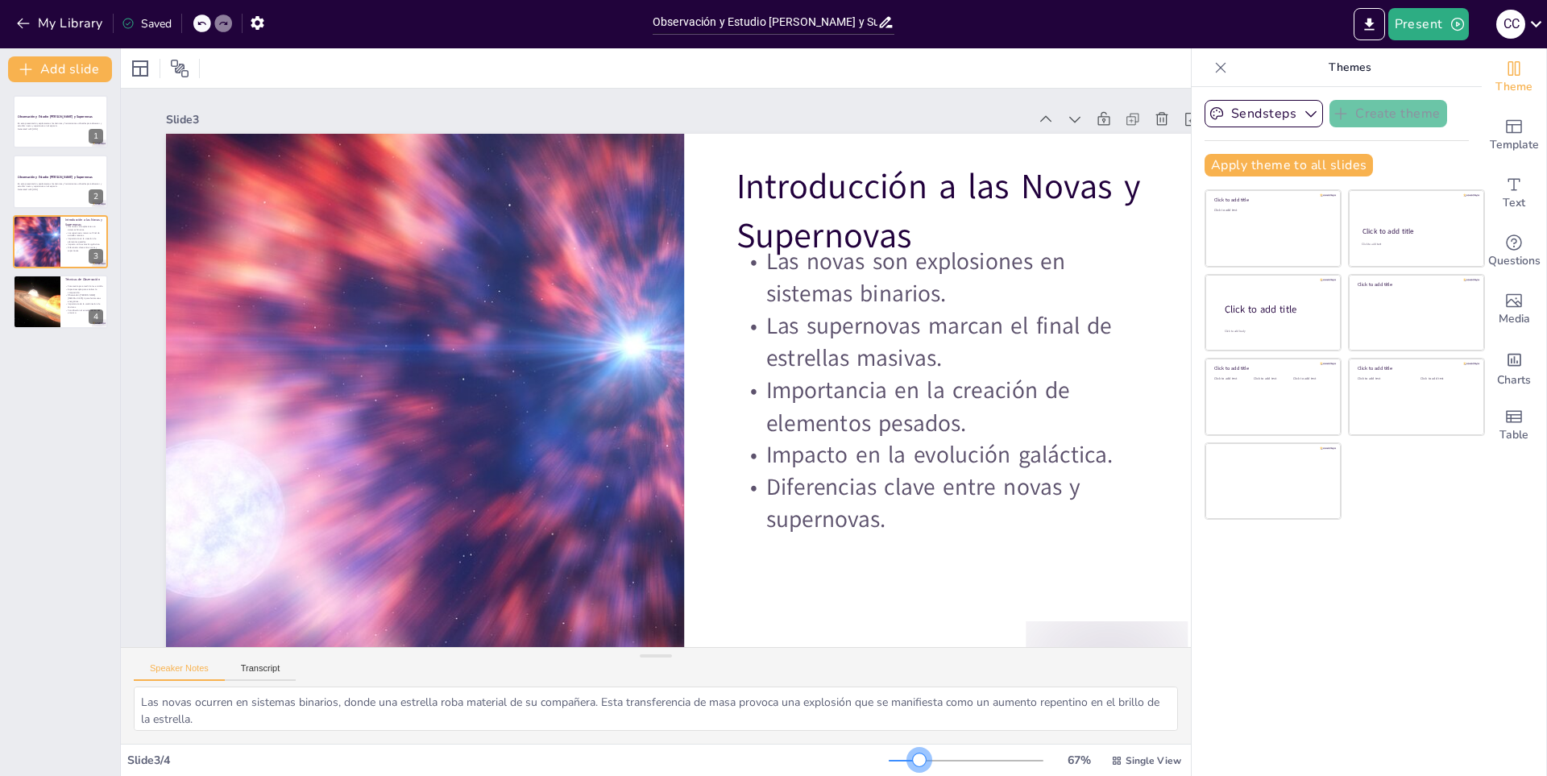
click at [913, 760] on div at bounding box center [919, 760] width 13 height 13
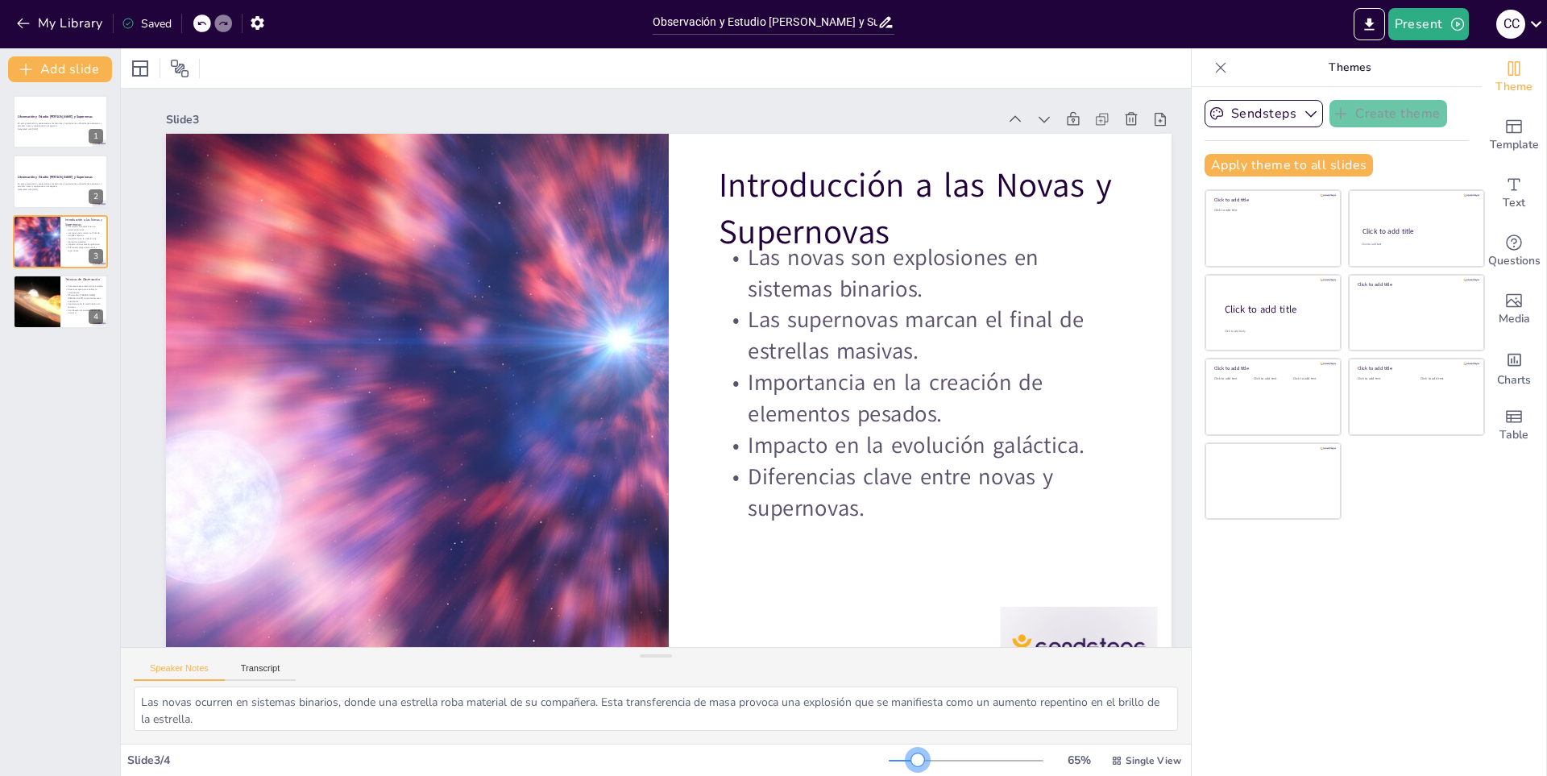
click at [912, 762] on div at bounding box center [918, 760] width 13 height 13
click at [48, 308] on div at bounding box center [36, 301] width 97 height 55
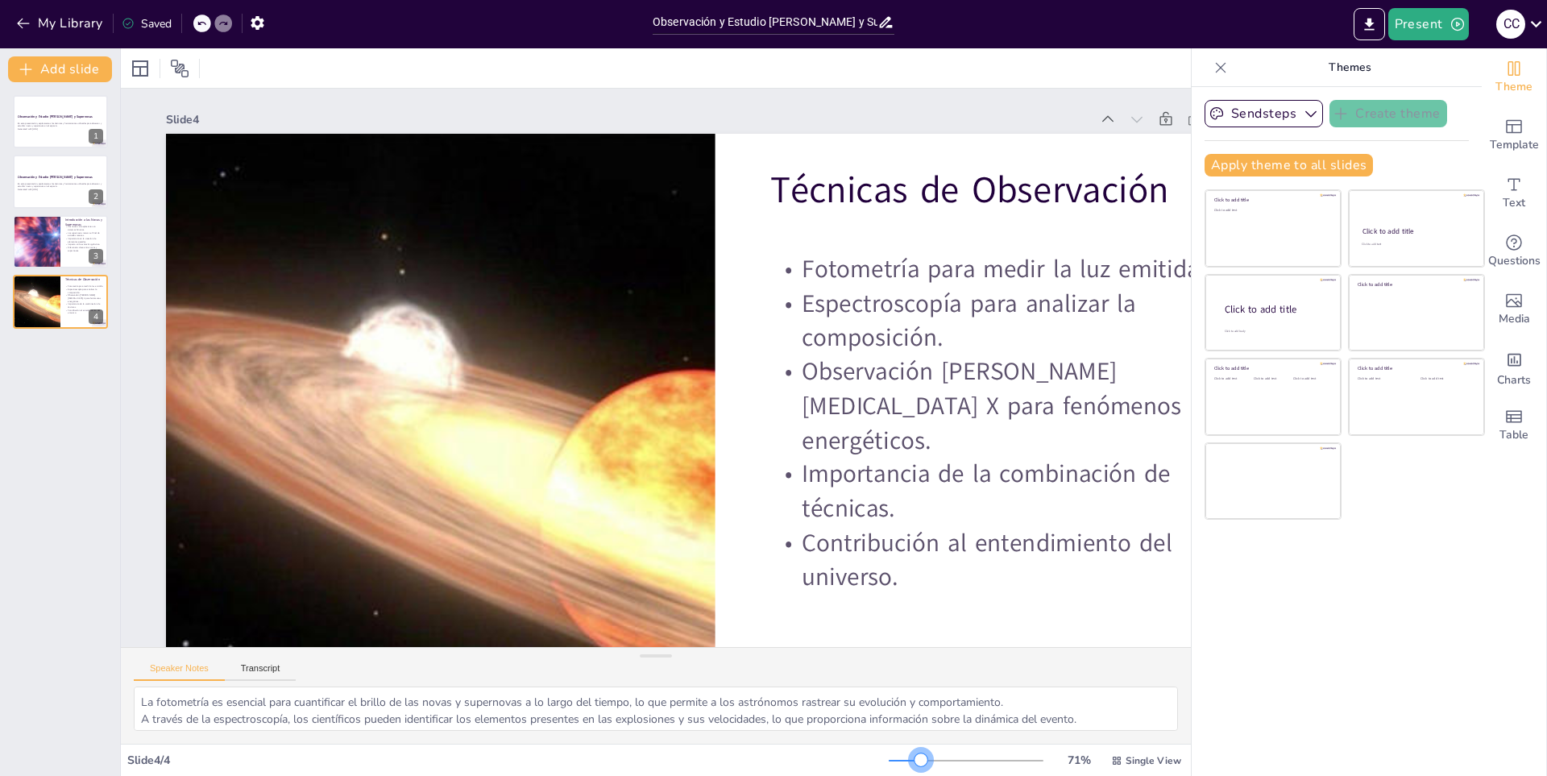
drag, startPoint x: 912, startPoint y: 760, endPoint x: 910, endPoint y: 770, distance: 9.8
click at [910, 770] on div "71 % Single View" at bounding box center [1037, 761] width 296 height 26
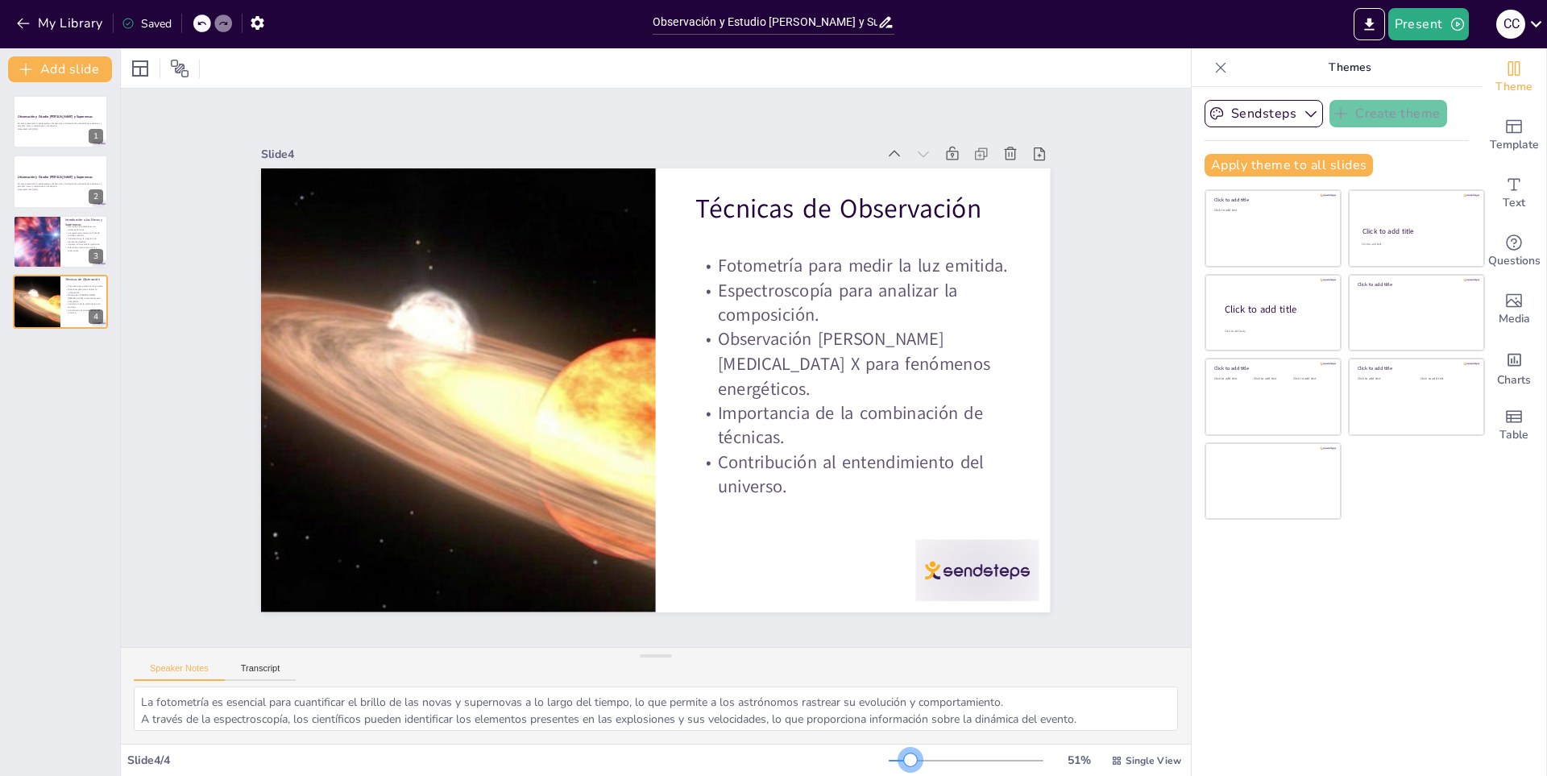
click at [899, 761] on div at bounding box center [900, 761] width 22 height 2
click at [91, 174] on icon at bounding box center [94, 169] width 11 height 11
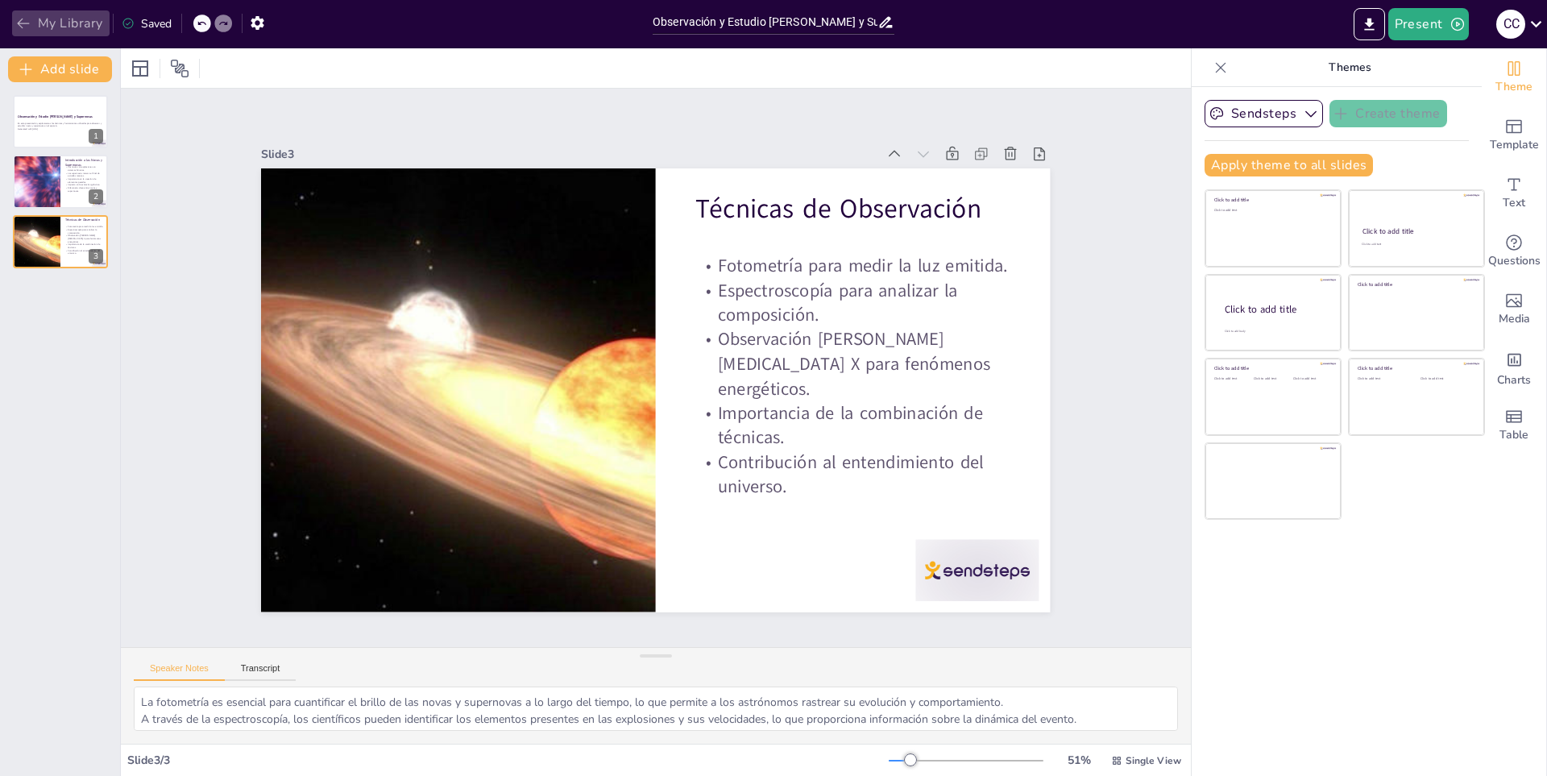
click at [19, 23] on icon "button" at bounding box center [23, 24] width 12 height 10
